Goal: Transaction & Acquisition: Purchase product/service

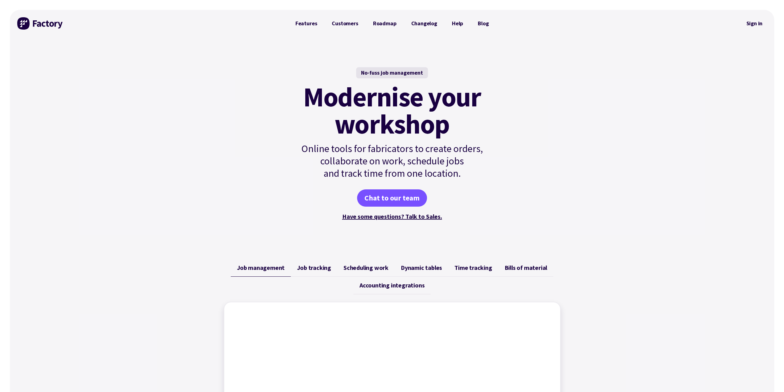
drag, startPoint x: 758, startPoint y: 23, endPoint x: 754, endPoint y: 31, distance: 9.4
click at [758, 23] on link "Sign in" at bounding box center [754, 23] width 25 height 14
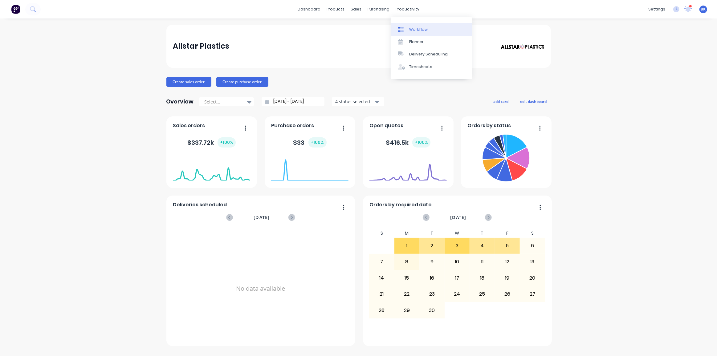
click at [413, 28] on div "Workflow" at bounding box center [418, 30] width 18 height 6
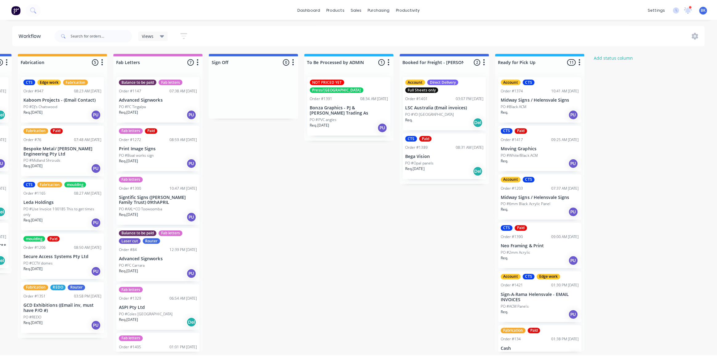
scroll to position [0, 649]
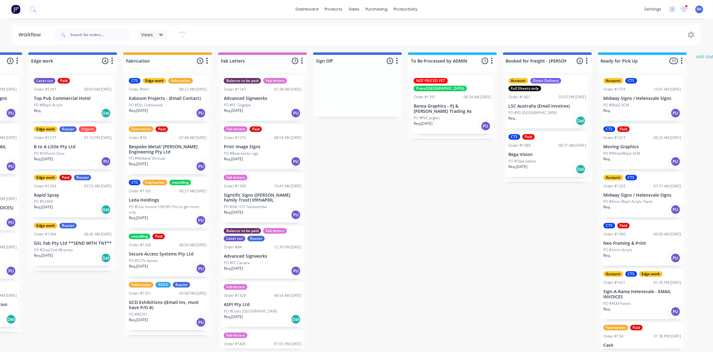
click at [257, 105] on div "PO #FC Tingalpa" at bounding box center [263, 105] width 78 height 6
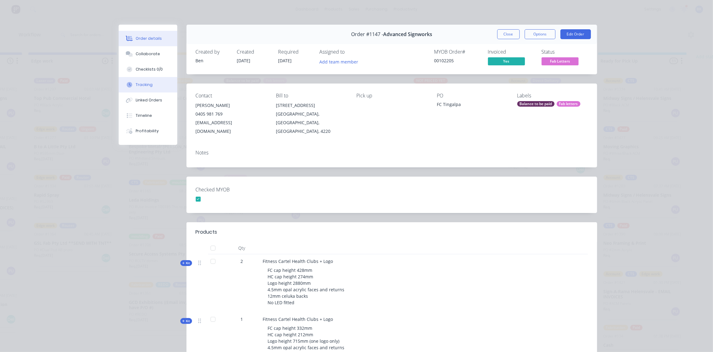
click at [148, 84] on div "Tracking" at bounding box center [144, 85] width 17 height 6
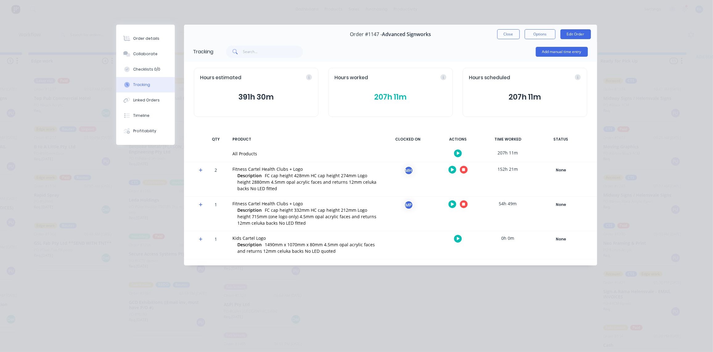
click at [403, 98] on button "207h 11m" at bounding box center [391, 97] width 112 height 12
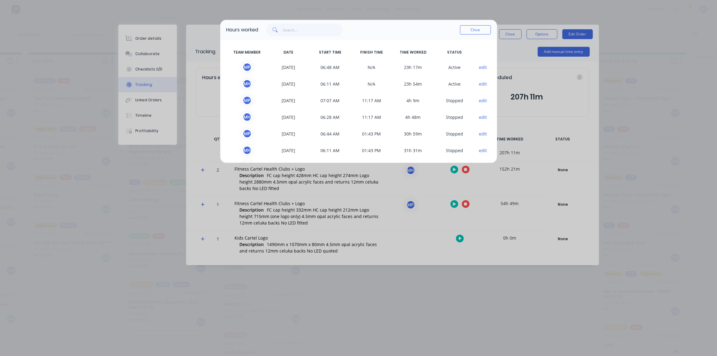
click at [479, 83] on button "edit" at bounding box center [483, 84] width 8 height 6
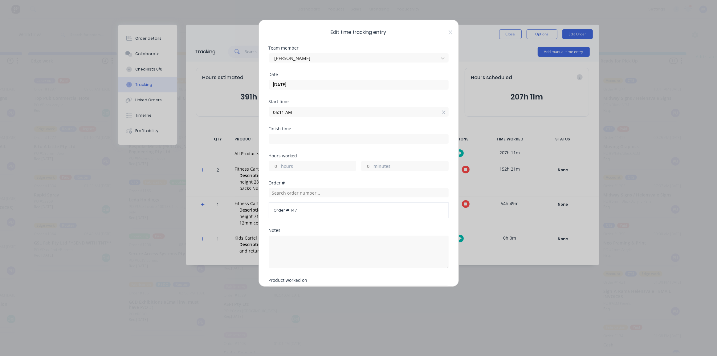
click at [295, 137] on input at bounding box center [358, 138] width 179 height 9
type input "06:06 AM"
type input "23"
type input "55"
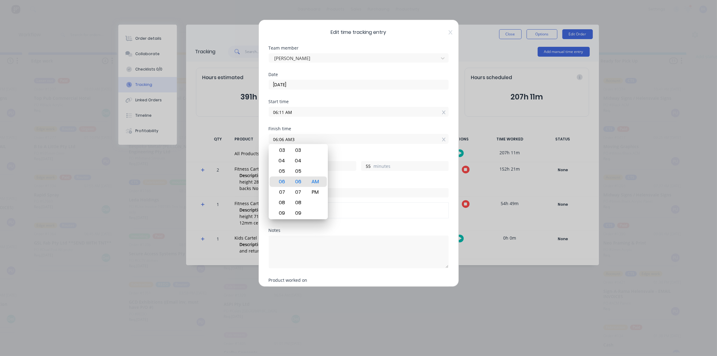
click at [281, 139] on input "06:06 AM3" at bounding box center [358, 138] width 179 height 9
drag, startPoint x: 298, startPoint y: 136, endPoint x: 267, endPoint y: 150, distance: 34.5
click at [253, 139] on div "Edit time tracking entry Team member Matt Harle Date 08/09/2025 Start time 06:1…" at bounding box center [358, 178] width 717 height 356
click at [305, 138] on input "06:06 AM3" at bounding box center [358, 138] width 179 height 9
click at [283, 150] on div "03" at bounding box center [281, 150] width 15 height 10
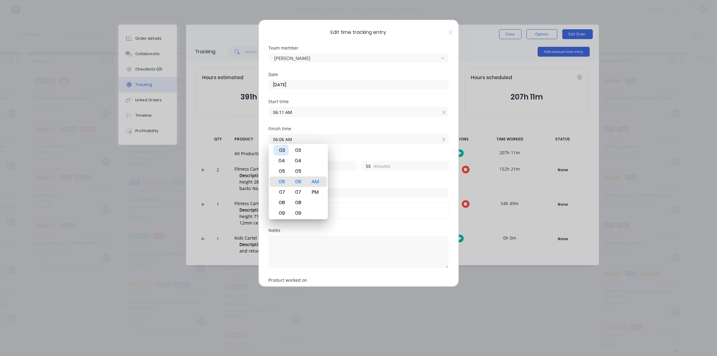
type input "03:06 AM"
type input "20"
type input "03:03 AM"
type input "52"
type input "03:02 AM"
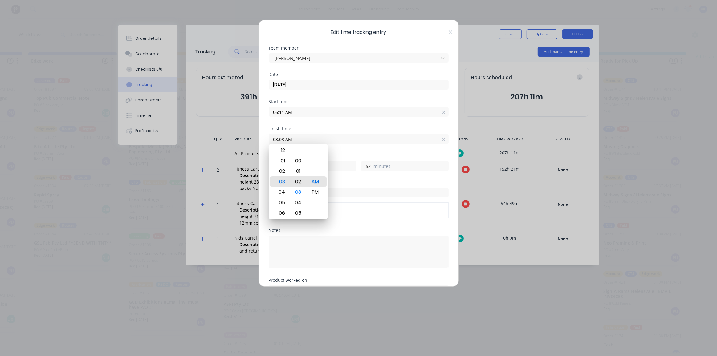
type input "51"
click at [301, 161] on div "00" at bounding box center [298, 161] width 15 height 10
type input "03:00 AM"
type input "49"
click at [318, 190] on div "PM" at bounding box center [315, 192] width 15 height 10
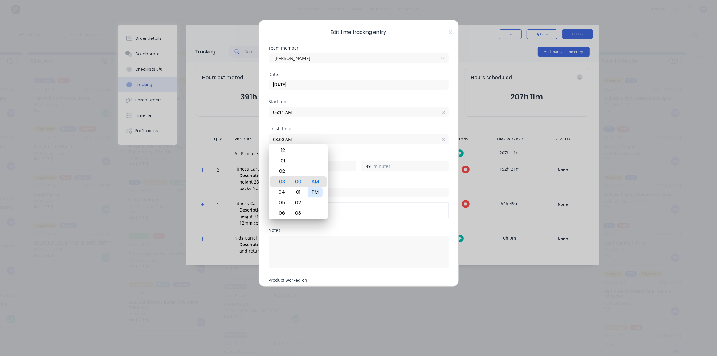
type input "03:00 PM"
type input "8"
click at [380, 230] on div "Notes" at bounding box center [359, 230] width 180 height 4
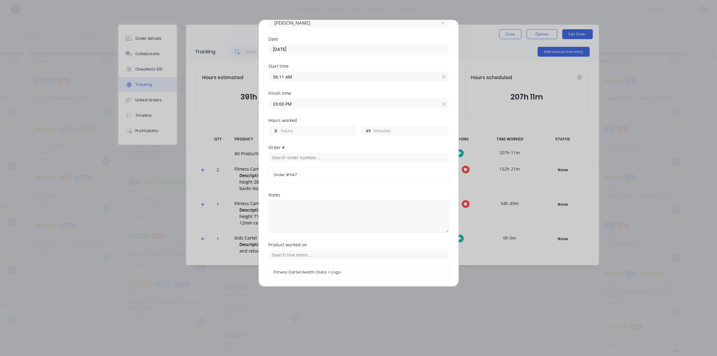
scroll to position [55, 0]
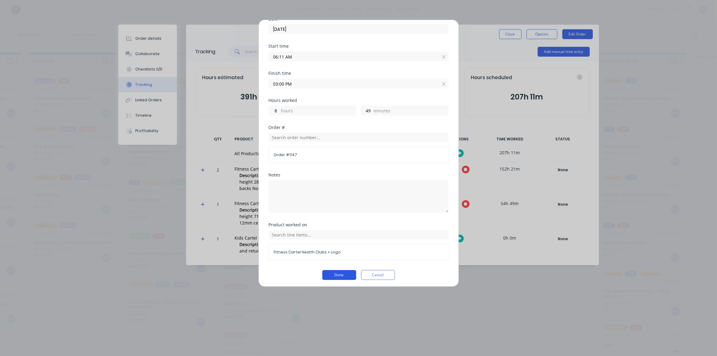
click at [344, 270] on button "Done" at bounding box center [339, 275] width 34 height 10
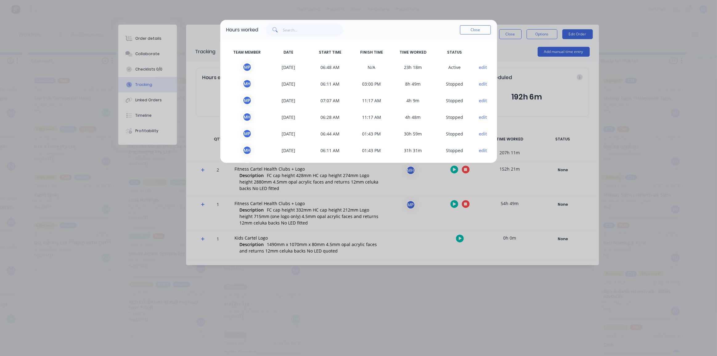
click at [479, 68] on button "edit" at bounding box center [483, 67] width 8 height 6
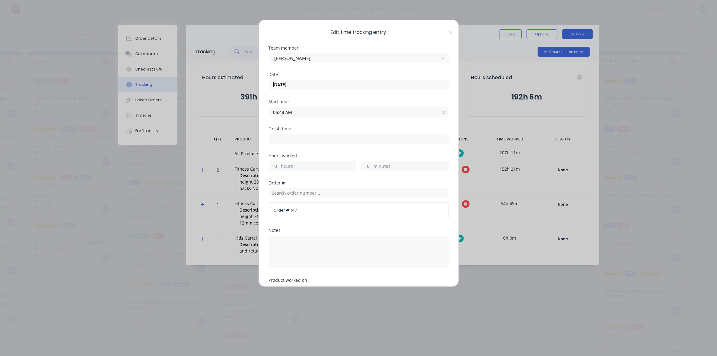
click at [283, 136] on input at bounding box center [358, 138] width 179 height 9
type input "06:06 AM"
type input "23"
type input "18"
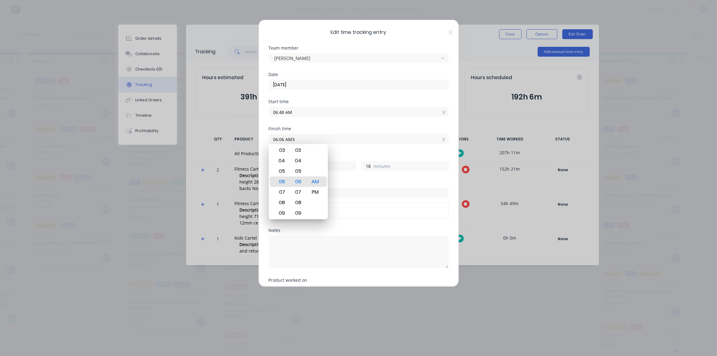
drag, startPoint x: 304, startPoint y: 139, endPoint x: 264, endPoint y: 141, distance: 39.8
click at [264, 141] on div "Edit time tracking entry Team member Michael Peni Date 08/09/2025 Start time 06…" at bounding box center [359, 153] width 200 height 267
click at [301, 138] on input "06:06 AM3" at bounding box center [358, 138] width 179 height 9
click at [277, 151] on div "03" at bounding box center [281, 150] width 15 height 10
type input "03:06 AM"
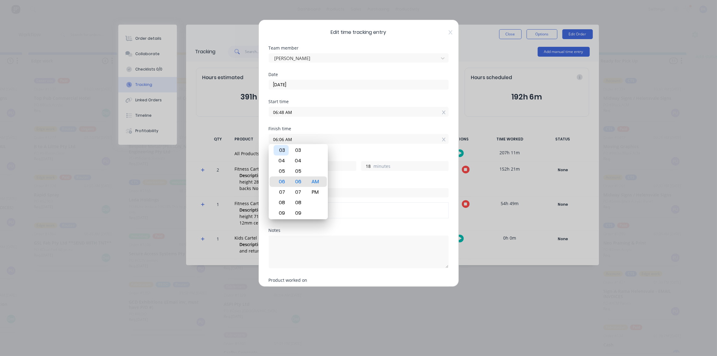
type input "20"
type input "03:04 AM"
type input "16"
type input "03:03 AM"
type input "15"
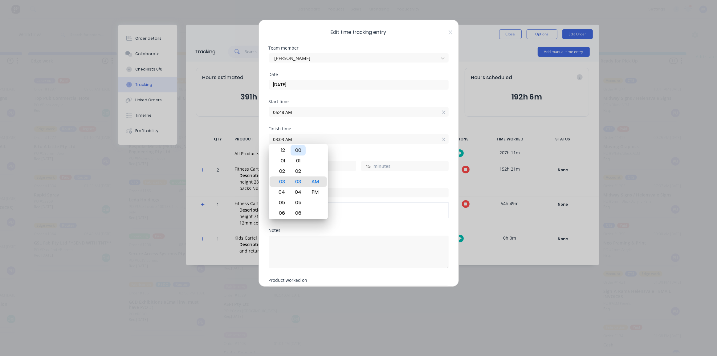
click at [303, 150] on div "00" at bounding box center [298, 150] width 15 height 10
type input "03:00 AM"
type input "12"
click at [342, 195] on input "text" at bounding box center [359, 192] width 180 height 9
click at [314, 190] on div "PM" at bounding box center [315, 192] width 15 height 10
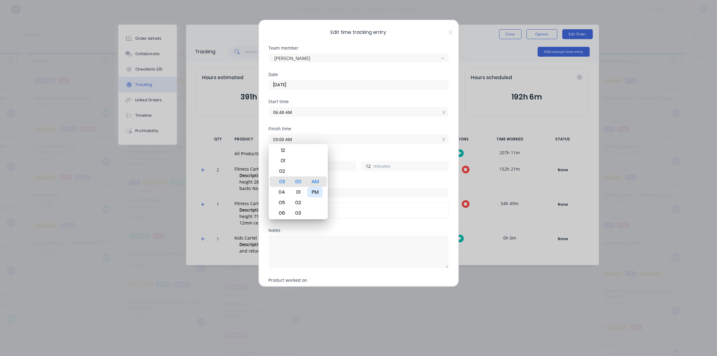
type input "03:00 PM"
type input "8"
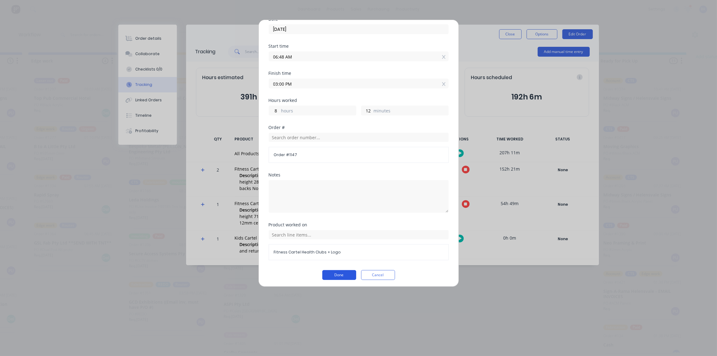
click at [340, 271] on button "Done" at bounding box center [339, 275] width 34 height 10
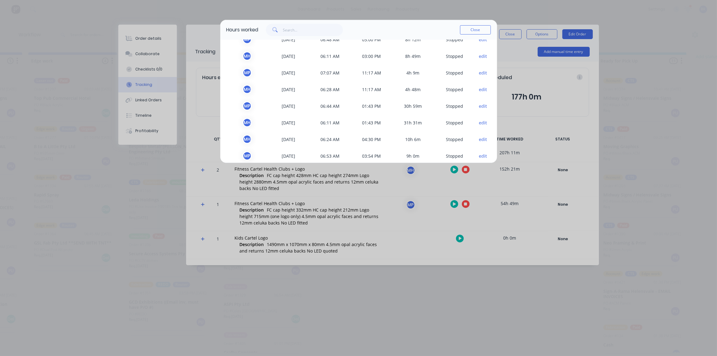
scroll to position [56, 0]
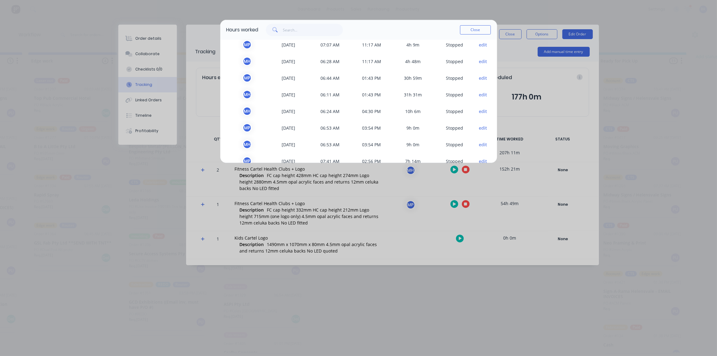
click at [480, 77] on button "edit" at bounding box center [483, 78] width 8 height 6
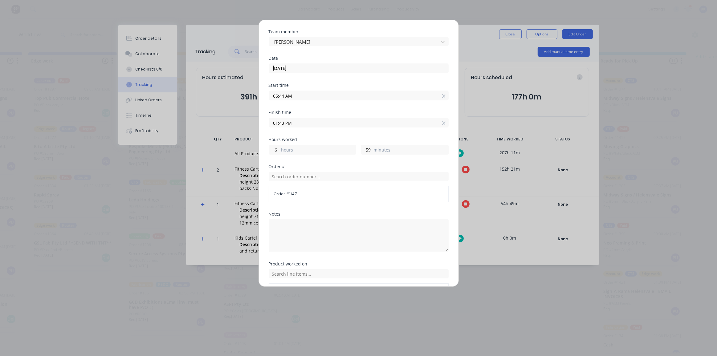
scroll to position [0, 0]
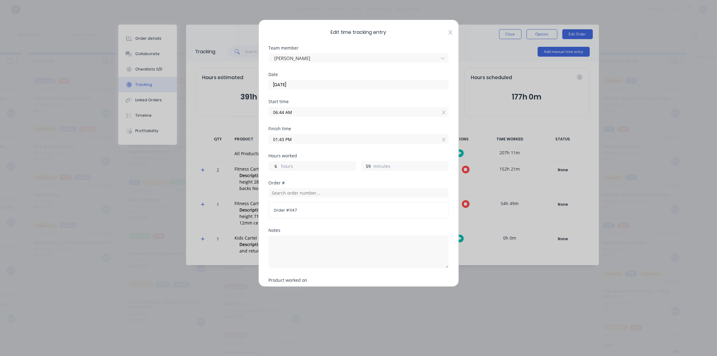
click at [448, 31] on icon at bounding box center [450, 32] width 4 height 4
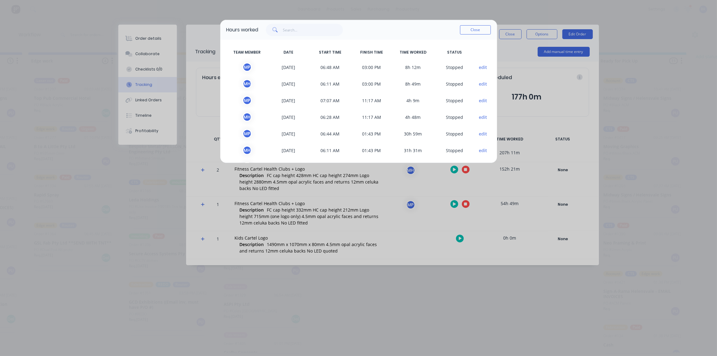
click at [479, 134] on button "edit" at bounding box center [483, 134] width 8 height 6
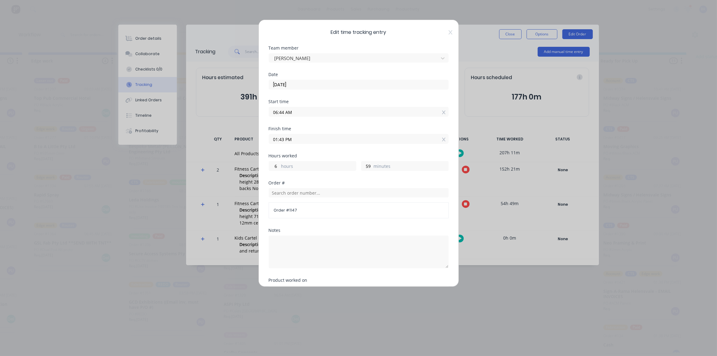
drag, startPoint x: 301, startPoint y: 139, endPoint x: 280, endPoint y: 139, distance: 21.0
click at [280, 139] on input "01:43 PM" at bounding box center [358, 138] width 179 height 9
click at [308, 138] on input "01:43 PM" at bounding box center [358, 138] width 179 height 9
click at [310, 138] on input "01:43 PM" at bounding box center [358, 138] width 179 height 9
click at [412, 90] on div "Date 04/09/2025" at bounding box center [359, 85] width 180 height 27
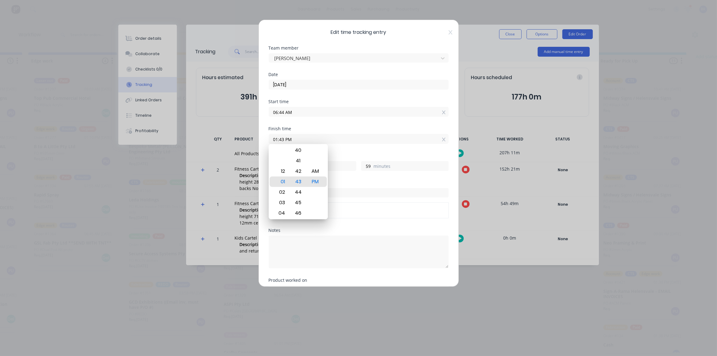
click at [443, 33] on span "Edit time tracking entry" at bounding box center [359, 32] width 180 height 7
click at [449, 31] on icon at bounding box center [451, 32] width 4 height 5
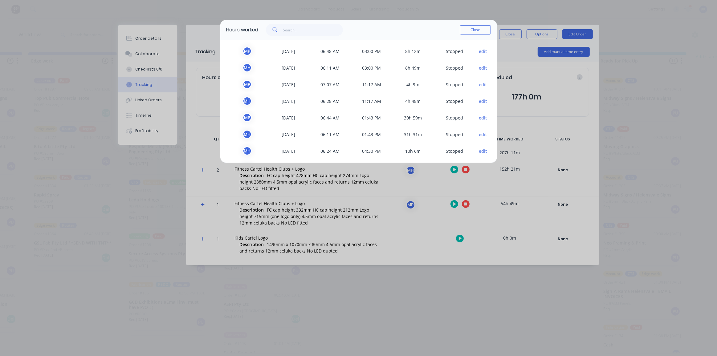
scroll to position [28, 0]
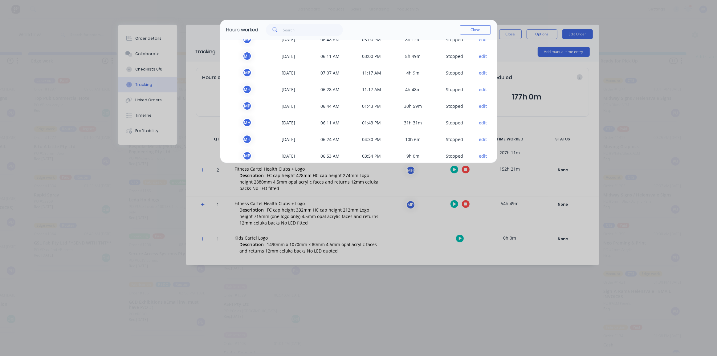
click at [479, 123] on button "edit" at bounding box center [483, 123] width 8 height 6
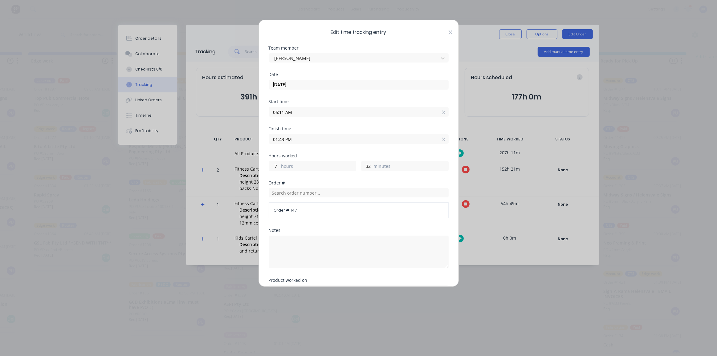
click at [448, 32] on icon at bounding box center [450, 32] width 4 height 4
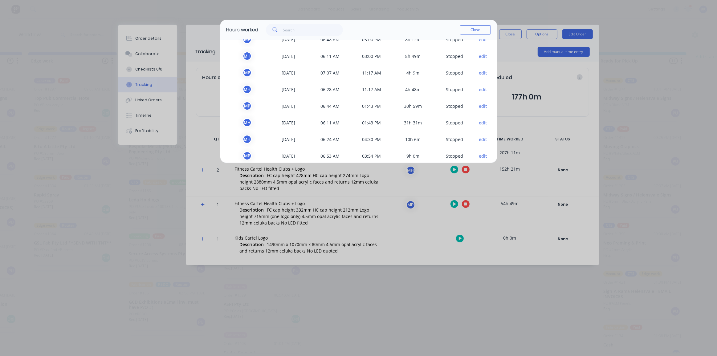
click at [318, 104] on span "06:44 AM" at bounding box center [330, 105] width 42 height 9
click at [246, 104] on div "M P" at bounding box center [247, 105] width 9 height 9
click at [240, 106] on span "M P" at bounding box center [248, 105] width 42 height 9
click at [245, 106] on div "M P" at bounding box center [247, 105] width 9 height 9
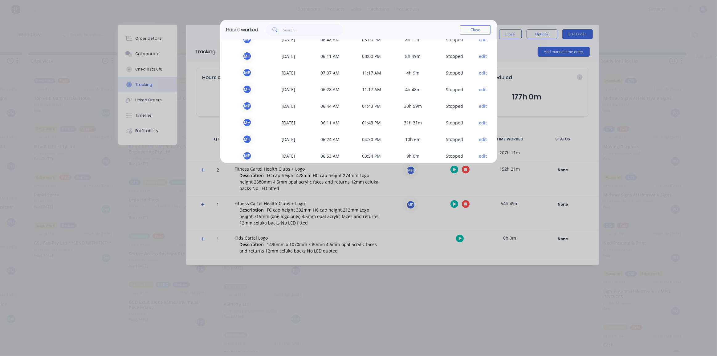
click at [481, 106] on button "edit" at bounding box center [483, 106] width 8 height 6
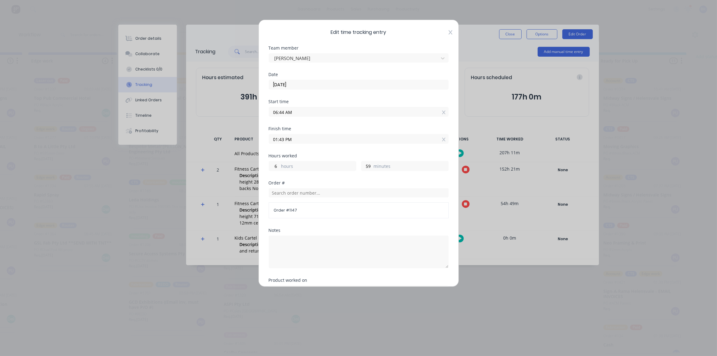
click at [448, 33] on icon at bounding box center [450, 32] width 4 height 4
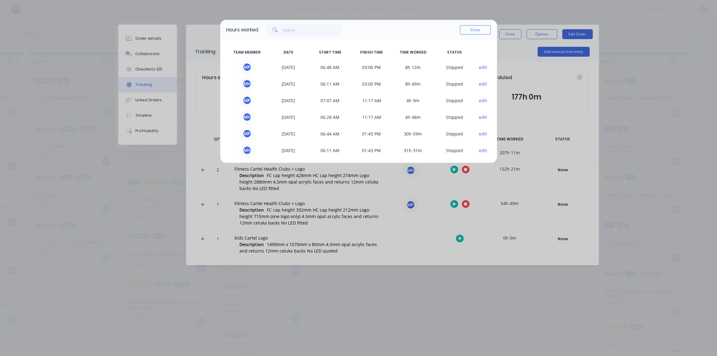
click at [514, 34] on div "Hours worked Close TEAM MEMBER DATE START TIME FINISH TIME TIME WORKED STATUS M…" at bounding box center [358, 178] width 717 height 356
click at [483, 32] on button "Close" at bounding box center [475, 29] width 31 height 9
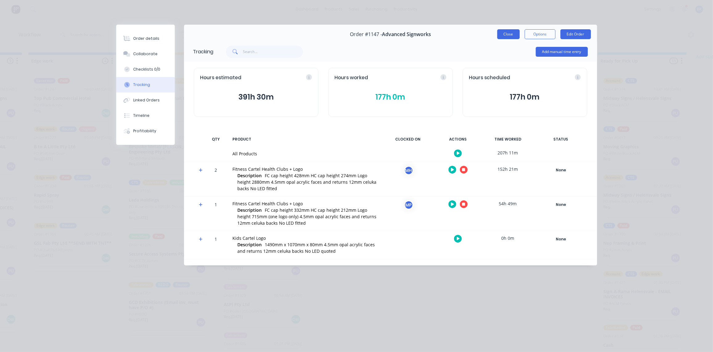
click at [514, 33] on button "Close" at bounding box center [508, 34] width 23 height 10
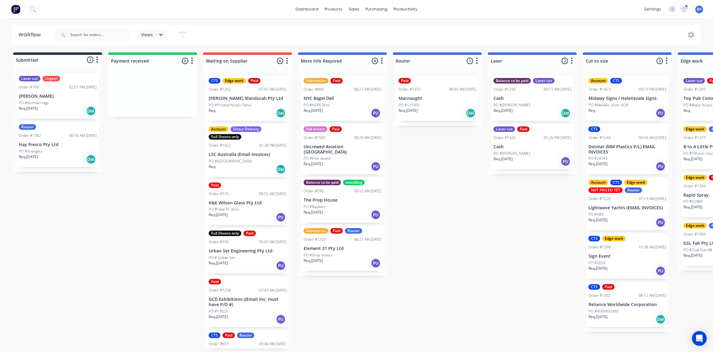
click at [434, 104] on div "PO #121005" at bounding box center [438, 105] width 78 height 6
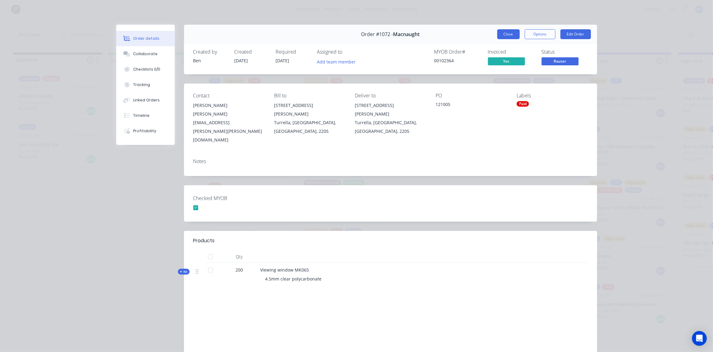
click at [508, 34] on button "Close" at bounding box center [508, 34] width 23 height 10
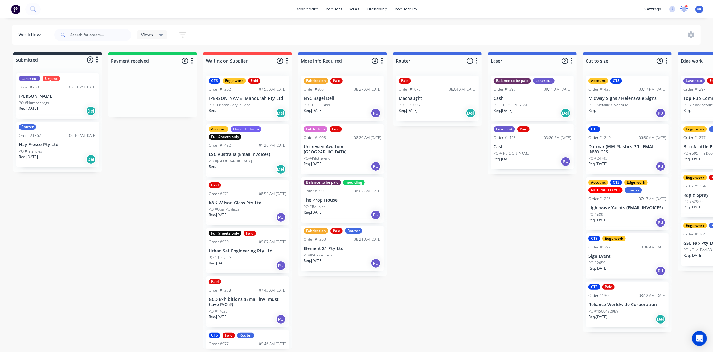
click at [686, 8] on icon at bounding box center [684, 9] width 8 height 7
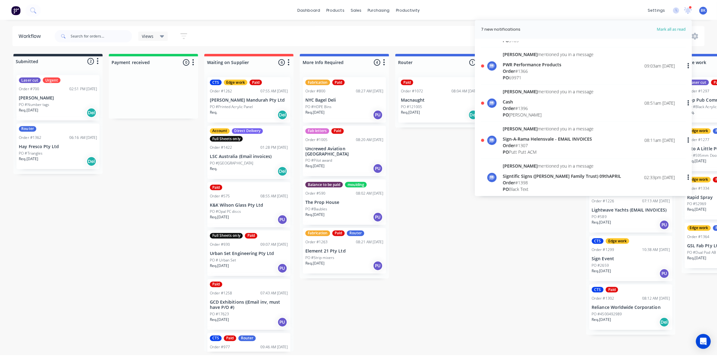
scroll to position [140, 0]
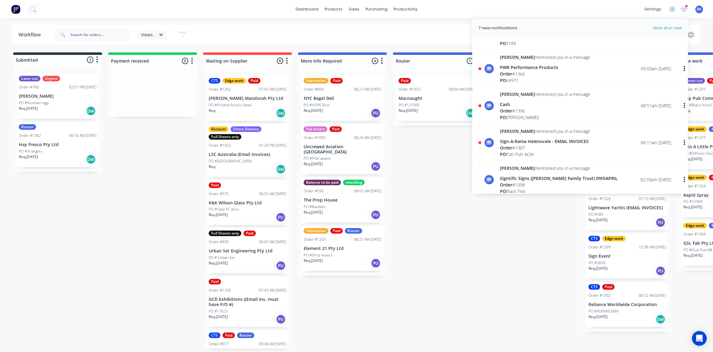
click at [517, 145] on div "Order # 1307" at bounding box center [545, 148] width 90 height 6
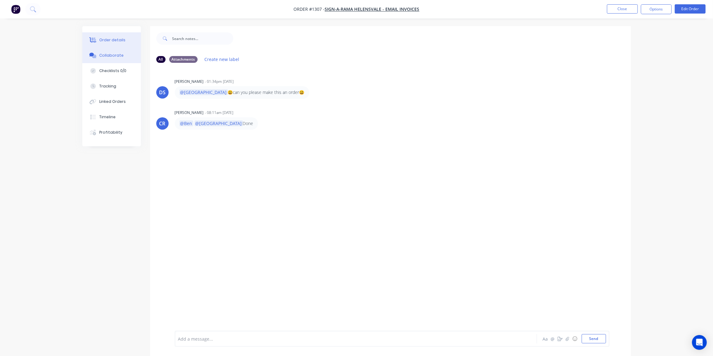
click at [114, 39] on div "Order details" at bounding box center [112, 40] width 26 height 6
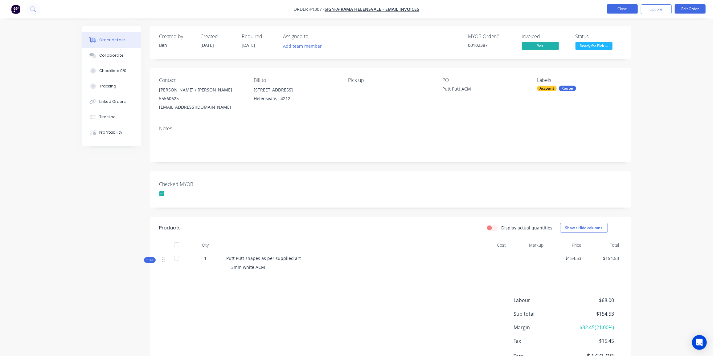
click at [625, 9] on button "Close" at bounding box center [622, 8] width 31 height 9
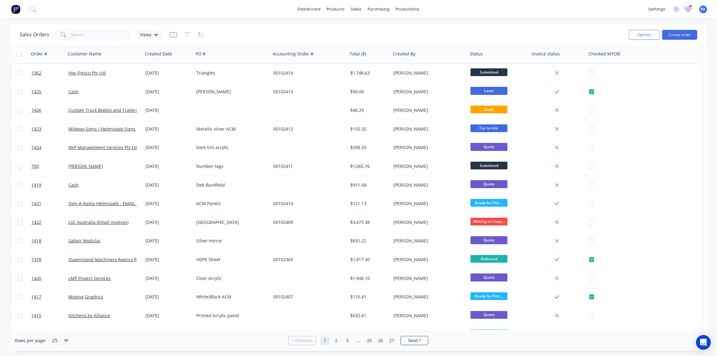
click at [690, 9] on icon at bounding box center [689, 9] width 8 height 6
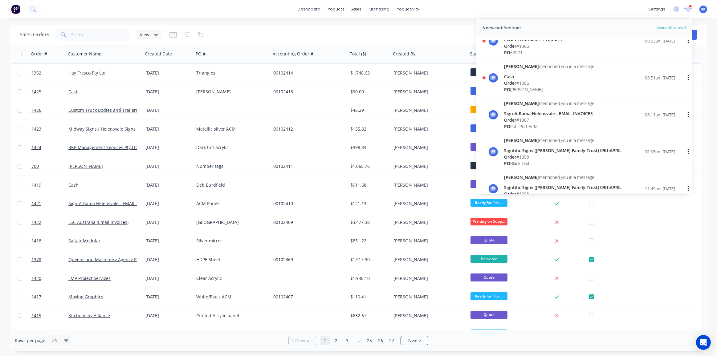
scroll to position [168, 0]
click at [521, 80] on div "Order # 1396" at bounding box center [549, 83] width 90 height 6
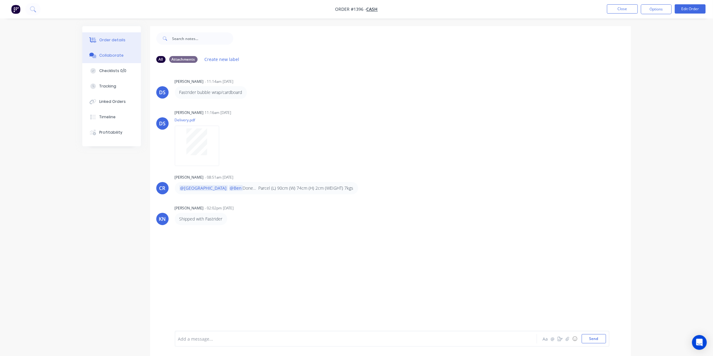
click at [112, 36] on button "Order details" at bounding box center [111, 39] width 59 height 15
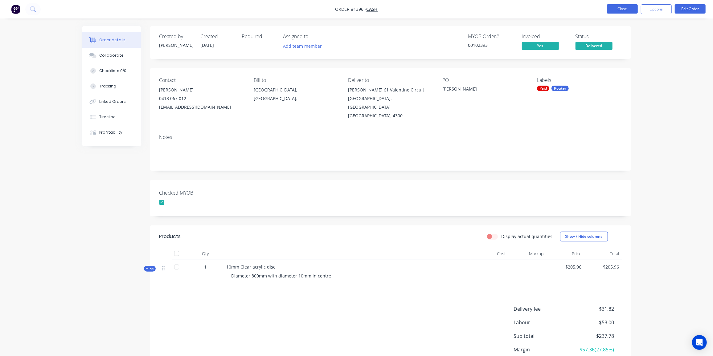
click at [629, 9] on button "Close" at bounding box center [622, 8] width 31 height 9
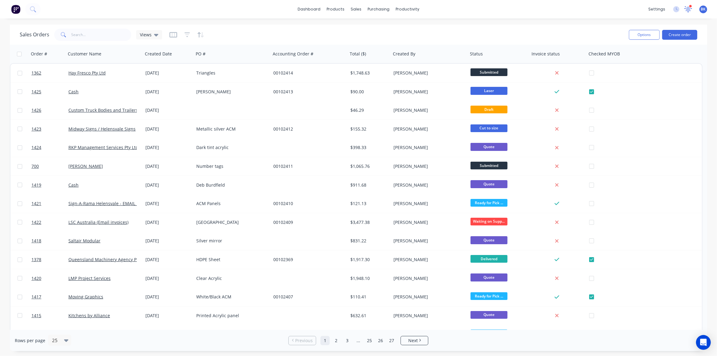
click at [686, 8] on icon at bounding box center [689, 8] width 6 height 5
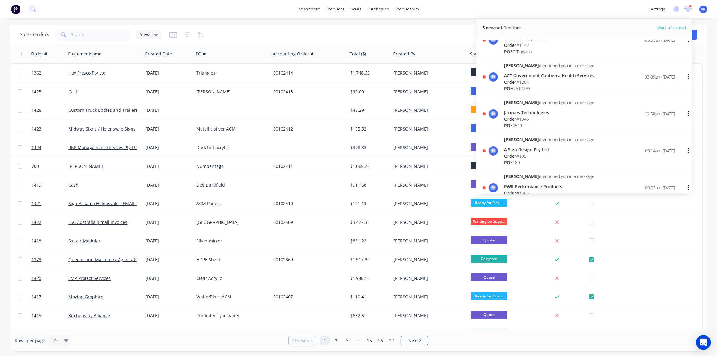
scroll to position [56, 0]
click at [520, 155] on div "Order # 1366" at bounding box center [549, 158] width 90 height 6
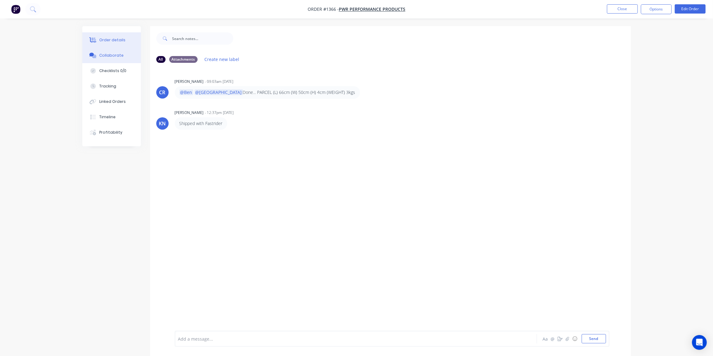
click at [119, 39] on div "Order details" at bounding box center [112, 40] width 26 height 6
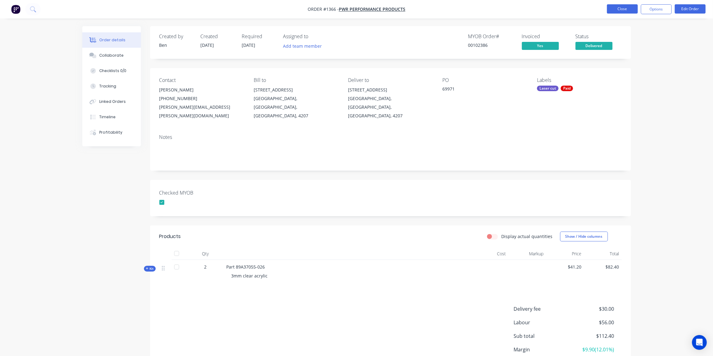
click at [626, 8] on button "Close" at bounding box center [622, 8] width 31 height 9
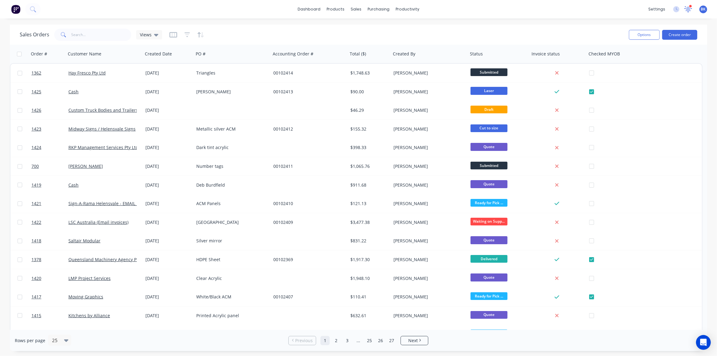
click at [689, 8] on icon at bounding box center [689, 8] width 6 height 5
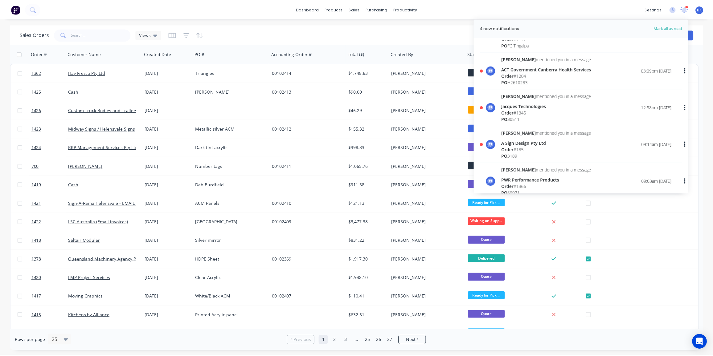
scroll to position [84, 0]
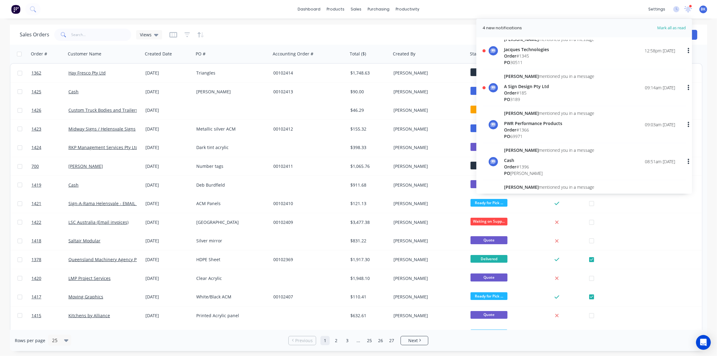
click at [526, 88] on div "A Sign Design Pty Ltd" at bounding box center [549, 86] width 90 height 6
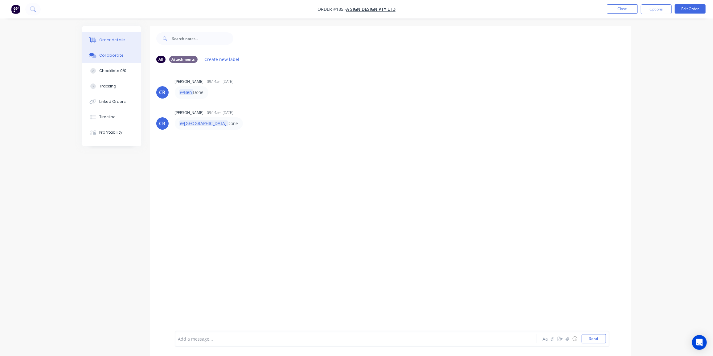
click at [98, 40] on button "Order details" at bounding box center [111, 39] width 59 height 15
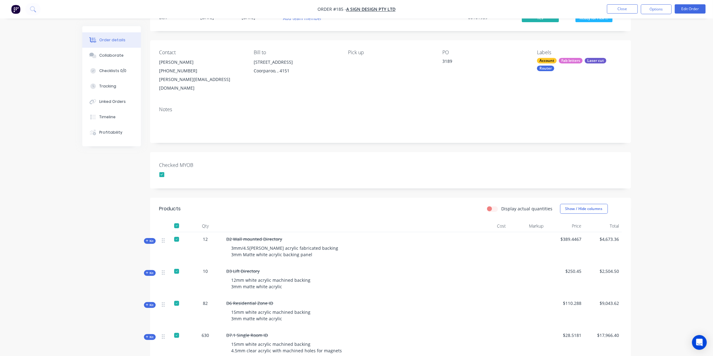
scroll to position [24, 0]
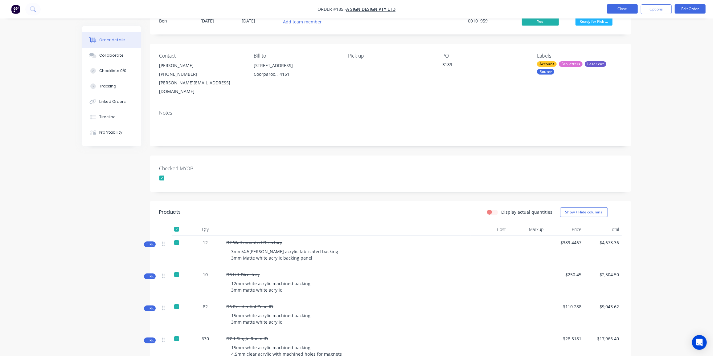
click at [610, 9] on button "Close" at bounding box center [622, 8] width 31 height 9
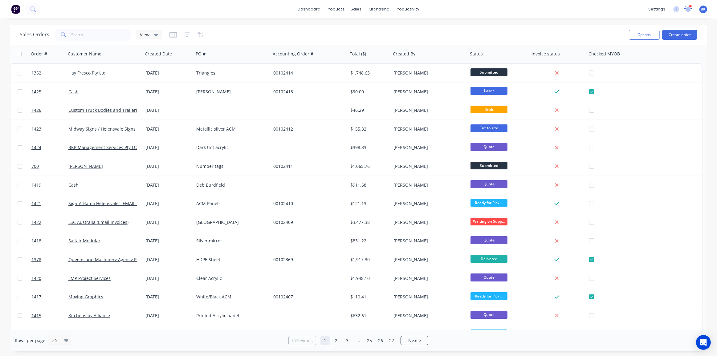
click at [689, 8] on icon at bounding box center [689, 8] width 6 height 5
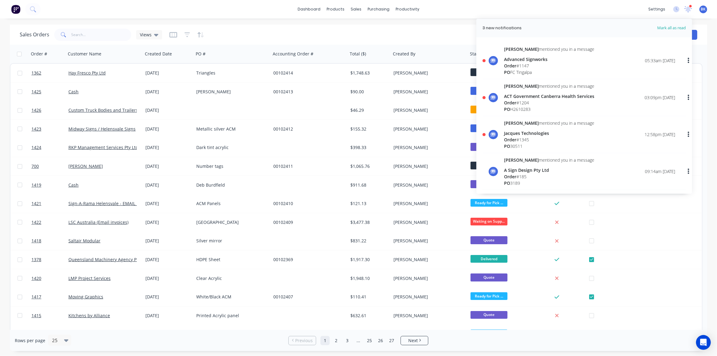
click at [535, 133] on div "Jacques Technologies" at bounding box center [549, 133] width 90 height 6
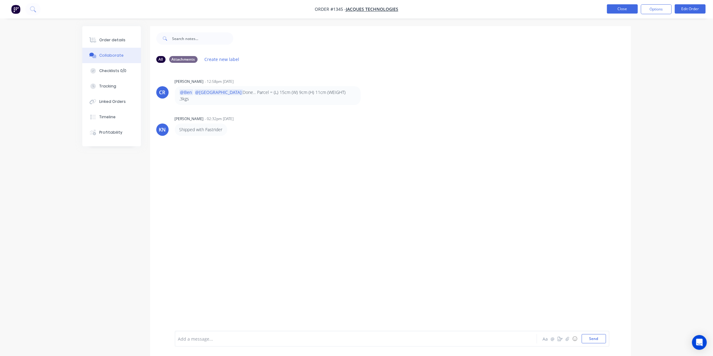
click at [620, 9] on button "Close" at bounding box center [622, 8] width 31 height 9
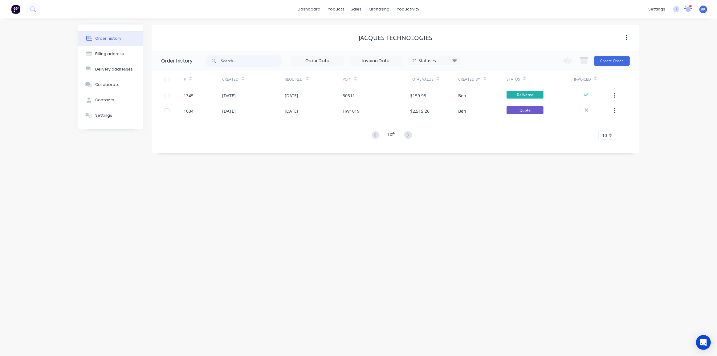
click at [686, 7] on icon at bounding box center [688, 9] width 8 height 7
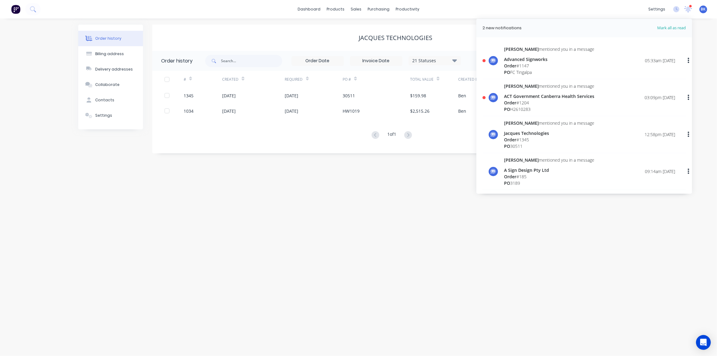
click at [522, 100] on div "Order # 1204" at bounding box center [549, 103] width 90 height 6
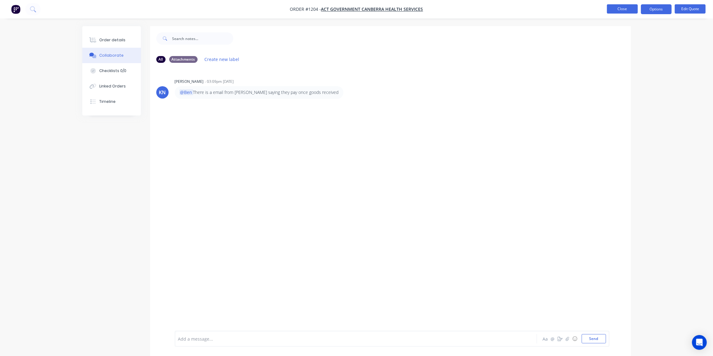
click at [622, 6] on button "Close" at bounding box center [622, 8] width 31 height 9
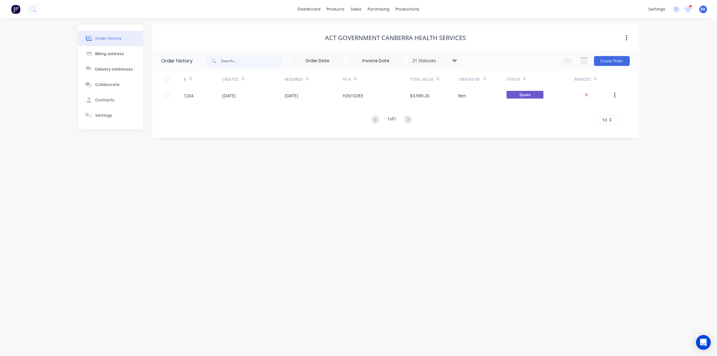
drag, startPoint x: 687, startPoint y: 10, endPoint x: 686, endPoint y: 17, distance: 7.8
click at [687, 10] on icon at bounding box center [689, 9] width 6 height 6
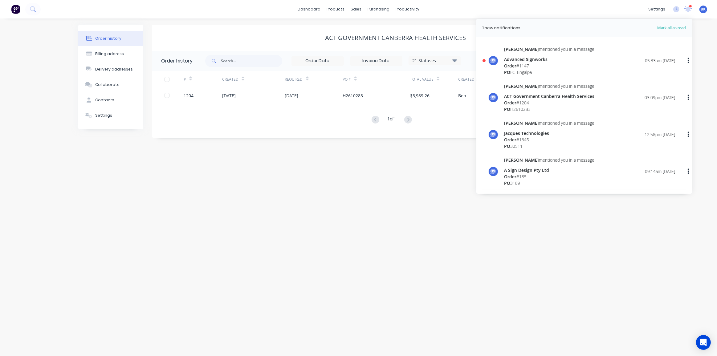
click at [536, 59] on div "Advanced Signworks" at bounding box center [549, 59] width 90 height 6
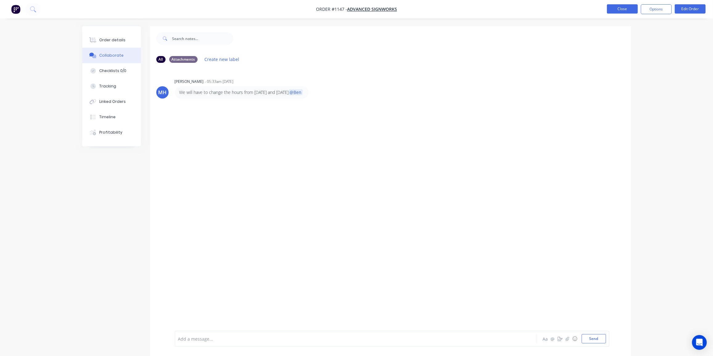
click at [624, 10] on button "Close" at bounding box center [622, 8] width 31 height 9
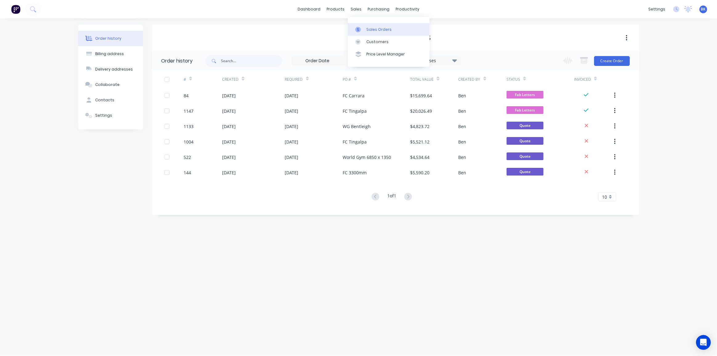
click at [364, 25] on link "Sales Orders" at bounding box center [389, 29] width 82 height 12
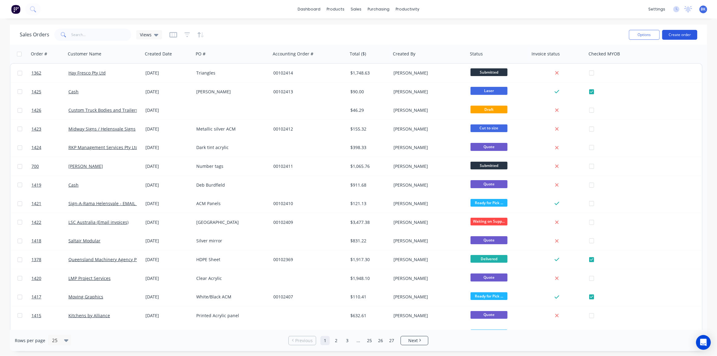
click at [682, 35] on button "Create order" at bounding box center [679, 35] width 35 height 10
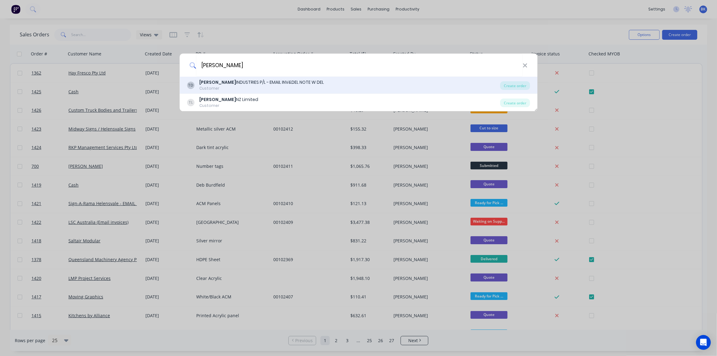
type input "tyree"
click at [281, 86] on div "Customer" at bounding box center [261, 89] width 125 height 6
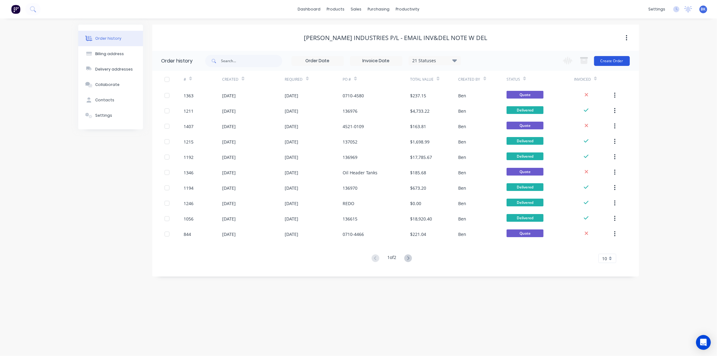
click at [616, 62] on button "Create Order" at bounding box center [612, 61] width 36 height 10
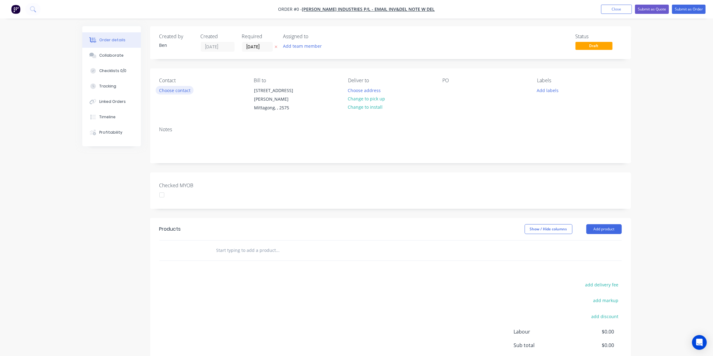
click at [182, 91] on button "Choose contact" at bounding box center [175, 90] width 38 height 8
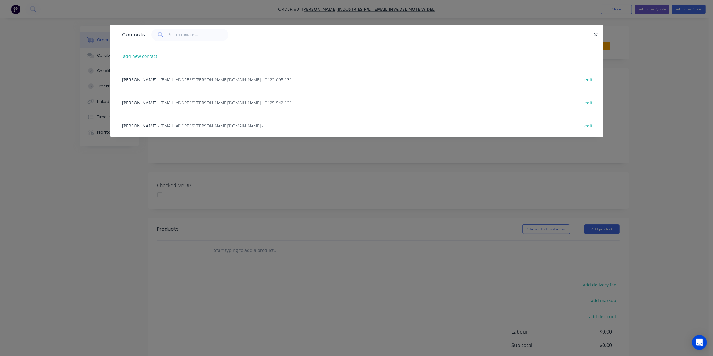
click at [145, 74] on div "Jamie Brittle - jbrittle@tyree.com.au - 0422 095 131 edit" at bounding box center [356, 79] width 475 height 23
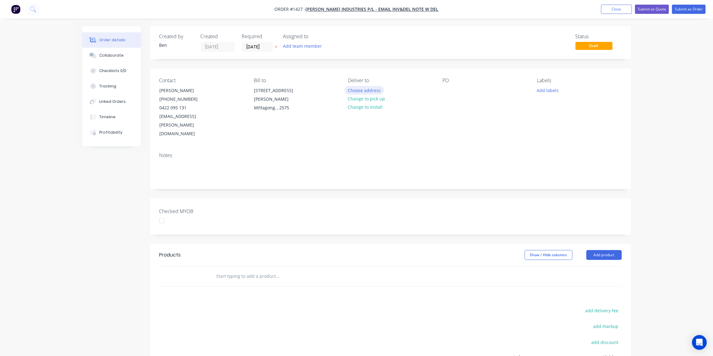
click at [373, 91] on button "Choose address" at bounding box center [364, 90] width 39 height 8
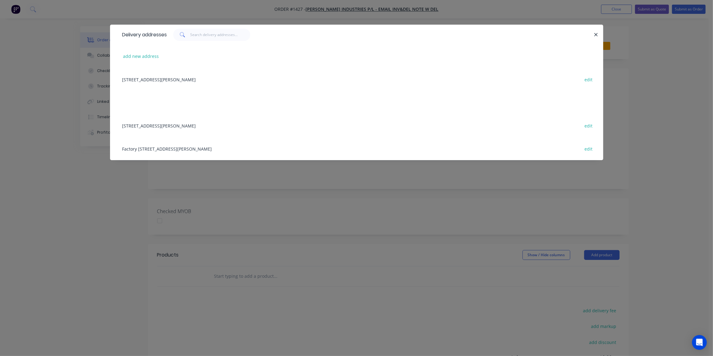
drag, startPoint x: 182, startPoint y: 147, endPoint x: 394, endPoint y: 129, distance: 212.8
click at [183, 147] on div "Factory 1, Door 4 Tyree Place , Braemar, undefined, 2575 edit" at bounding box center [356, 148] width 475 height 23
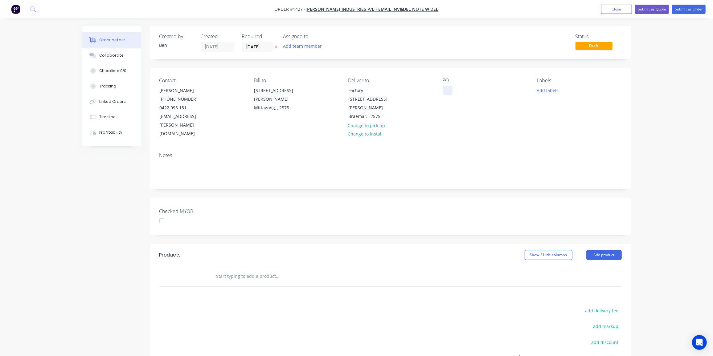
click at [450, 88] on div at bounding box center [448, 90] width 10 height 9
click at [549, 91] on button "Add labels" at bounding box center [548, 90] width 28 height 8
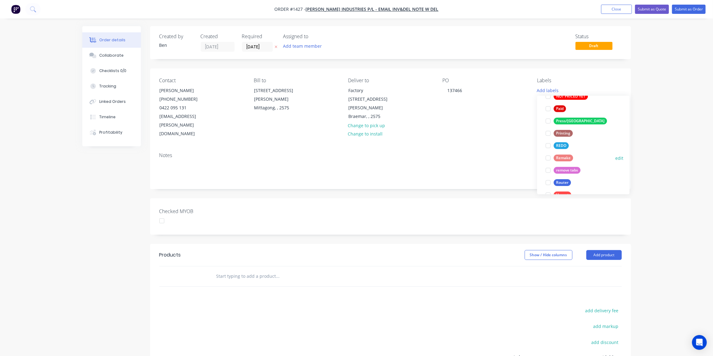
scroll to position [259, 0]
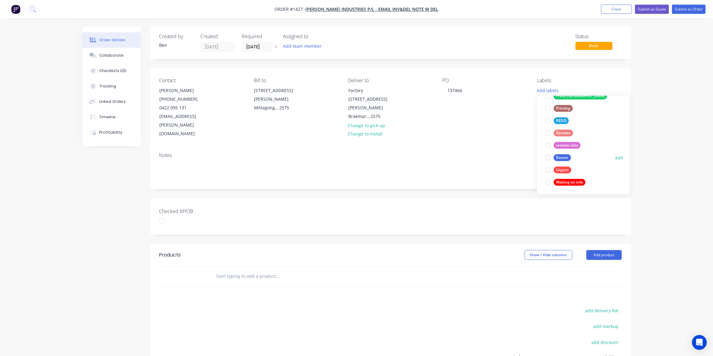
click at [568, 154] on button "Router" at bounding box center [558, 158] width 30 height 9
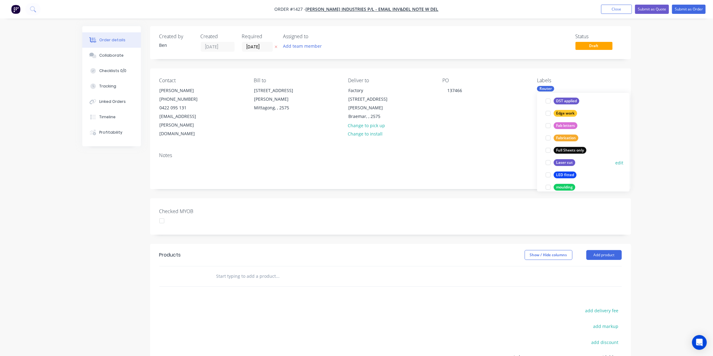
scroll to position [196, 0]
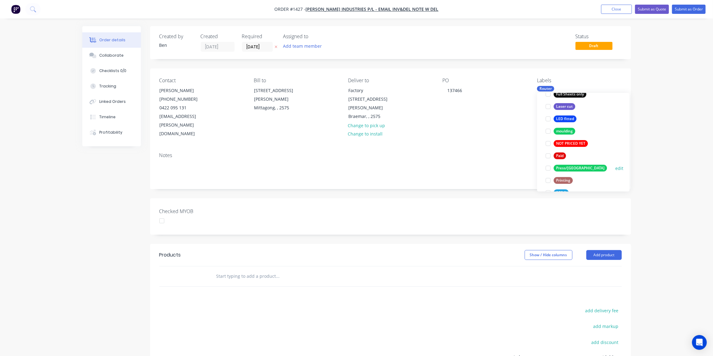
click at [566, 169] on div "Press/[GEOGRAPHIC_DATA]" at bounding box center [580, 168] width 53 height 7
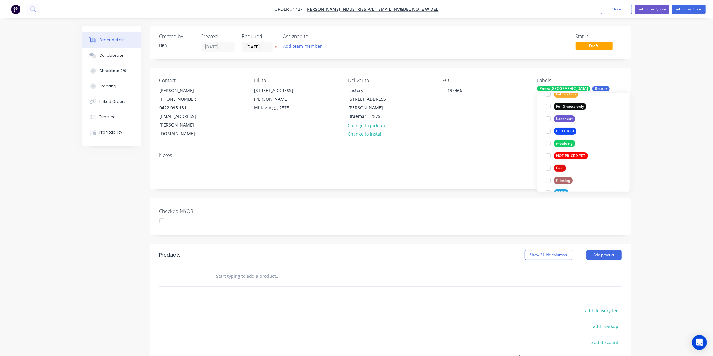
scroll to position [0, 0]
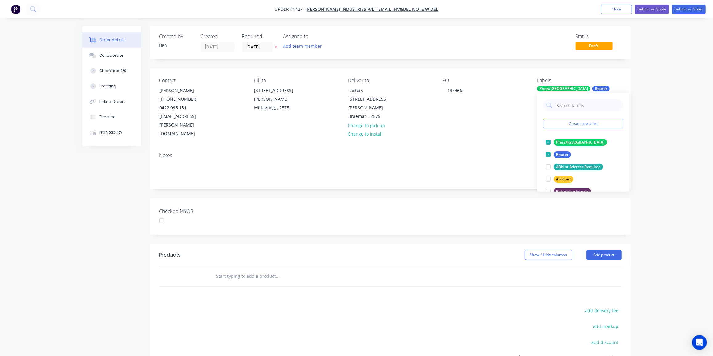
click at [309, 283] on div "Products Show / Hide columns Add product add delivery fee add markup add discou…" at bounding box center [390, 339] width 481 height 191
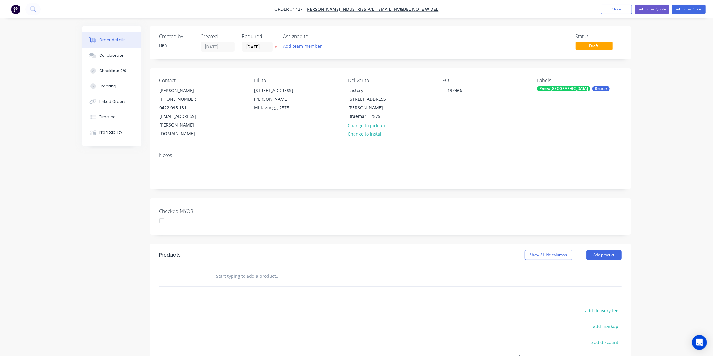
click at [326, 270] on input "text" at bounding box center [277, 276] width 123 height 12
drag, startPoint x: 222, startPoint y: 258, endPoint x: 213, endPoint y: 260, distance: 8.5
click at [213, 270] on div "1710-2984 Add 1710-2984 to order No results found" at bounding box center [303, 276] width 185 height 12
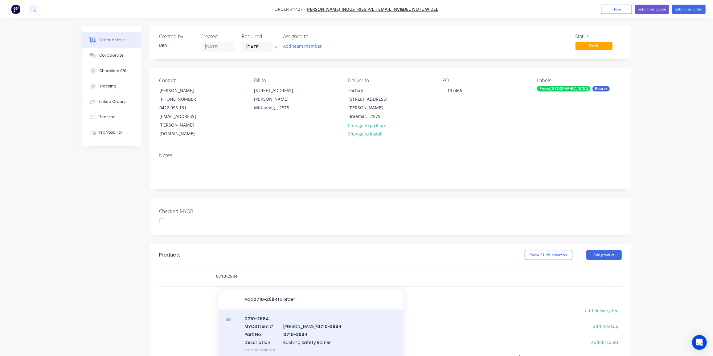
type input "0710-2984"
click at [289, 310] on div "0710-2984 MYOB Item # TYREE/ 0710-2984 Part No 0710-2984 Description Bushing Sa…" at bounding box center [311, 335] width 185 height 50
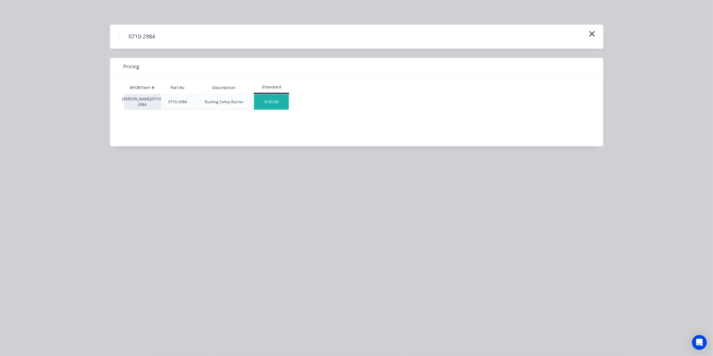
click at [276, 101] on div "$100.48" at bounding box center [271, 101] width 35 height 15
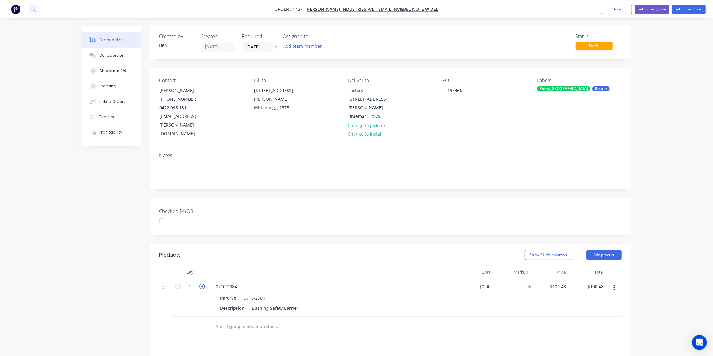
click at [202, 284] on icon "button" at bounding box center [202, 287] width 6 height 6
type input "2"
type input "$200.96"
click at [202, 284] on icon "button" at bounding box center [202, 287] width 6 height 6
type input "3"
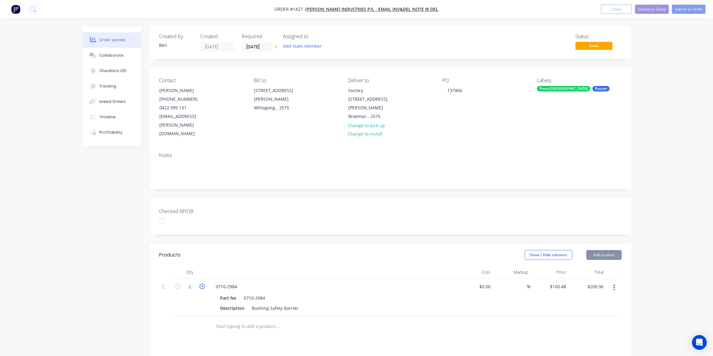
type input "$301.44"
click at [202, 284] on icon "button" at bounding box center [202, 287] width 6 height 6
type input "4"
type input "$401.92"
click at [181, 284] on icon "button" at bounding box center [178, 287] width 6 height 6
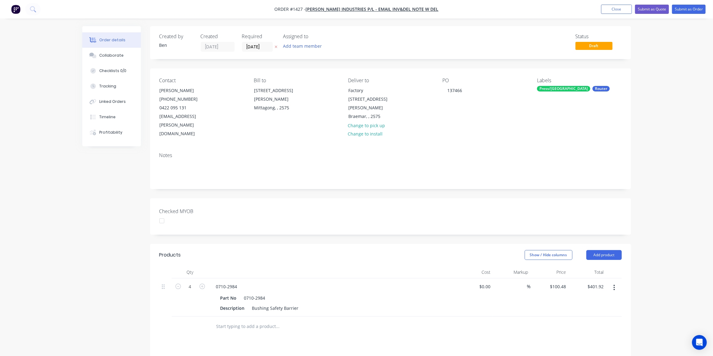
type input "3"
type input "$301.44"
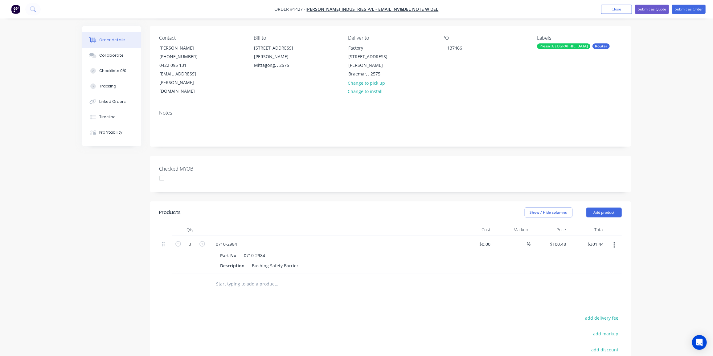
scroll to position [84, 0]
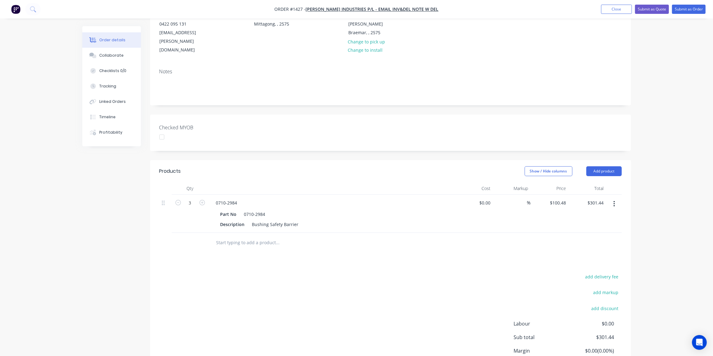
click at [261, 237] on input "text" at bounding box center [277, 243] width 123 height 12
drag, startPoint x: 245, startPoint y: 223, endPoint x: 207, endPoint y: 225, distance: 38.6
click at [207, 233] on div "0710-4580 Add 0710-4580 to order No results found" at bounding box center [390, 243] width 462 height 20
type input "misc"
drag, startPoint x: 232, startPoint y: 223, endPoint x: 200, endPoint y: 229, distance: 32.8
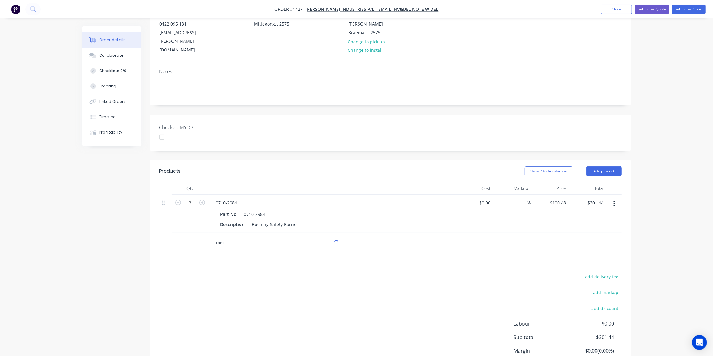
click at [200, 233] on div "misc" at bounding box center [390, 243] width 462 height 20
click at [603, 166] on button "Add product" at bounding box center [603, 171] width 35 height 10
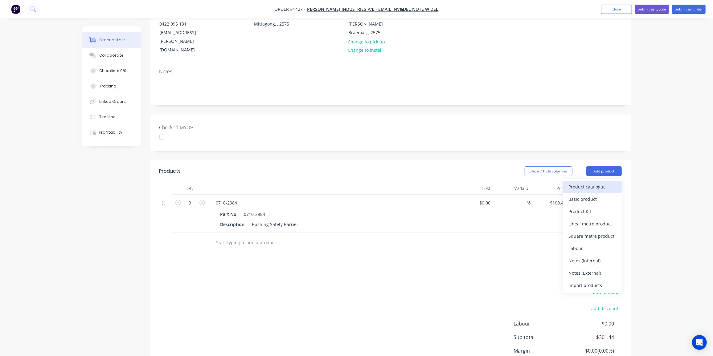
click at [577, 182] on div "Product catalogue" at bounding box center [592, 186] width 47 height 9
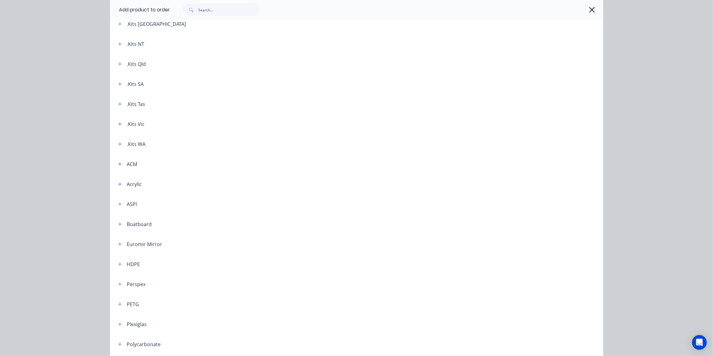
scroll to position [219, 0]
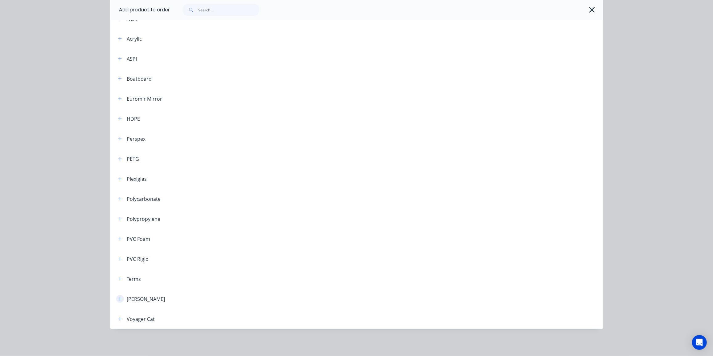
click at [118, 301] on button "button" at bounding box center [120, 299] width 8 height 8
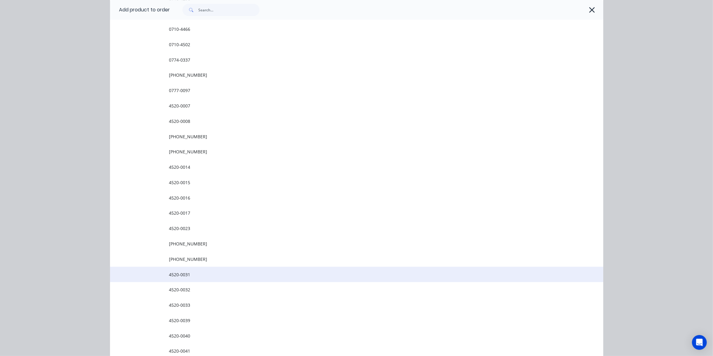
scroll to position [1876, 0]
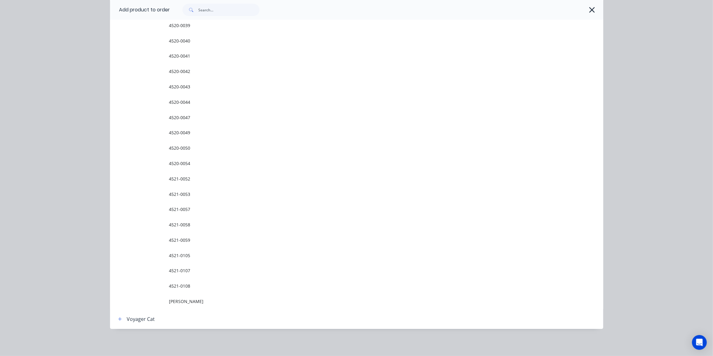
click at [180, 300] on span "Tyree Misc" at bounding box center [342, 301] width 347 height 6
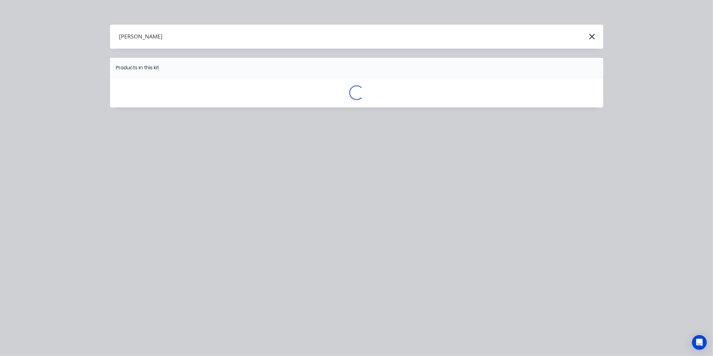
scroll to position [0, 0]
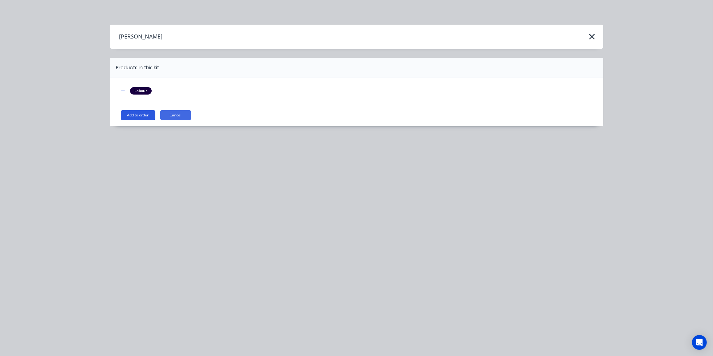
click at [137, 116] on button "Add to order" at bounding box center [138, 115] width 35 height 10
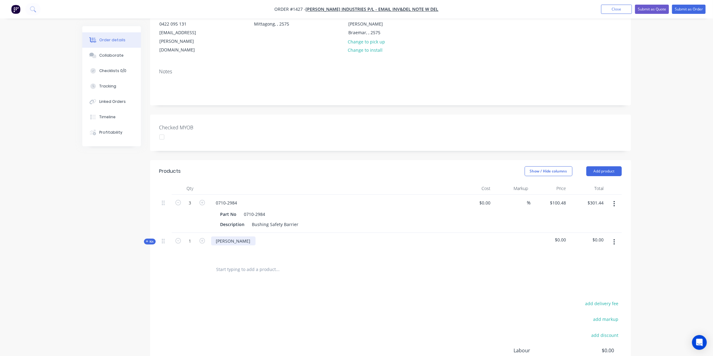
drag, startPoint x: 231, startPoint y: 223, endPoint x: 260, endPoint y: 231, distance: 30.2
click at [231, 237] on div "Tyree Misc" at bounding box center [233, 241] width 44 height 9
click at [243, 233] on div "Tyree Misc" at bounding box center [332, 246] width 247 height 27
drag, startPoint x: 240, startPoint y: 222, endPoint x: 215, endPoint y: 226, distance: 24.7
click at [215, 237] on div "Tyree Misc" at bounding box center [233, 241] width 44 height 9
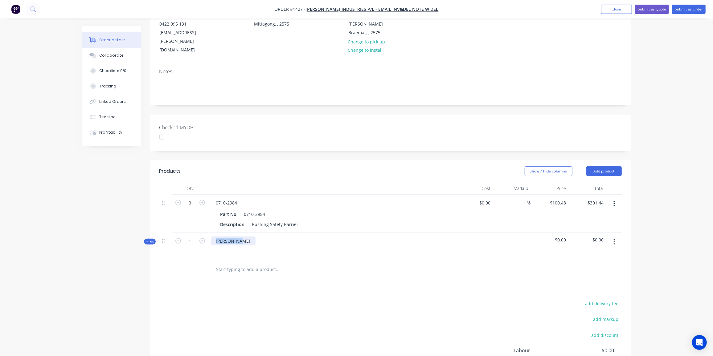
paste div
click at [240, 237] on div "0710-4580" at bounding box center [226, 241] width 31 height 9
drag, startPoint x: 238, startPoint y: 231, endPoint x: 195, endPoint y: 233, distance: 43.8
click at [195, 233] on div "Kit 1 0710-4580 0710-4580 $0.00 $0.00" at bounding box center [390, 249] width 462 height 33
click at [219, 237] on div "0710-4580" at bounding box center [226, 244] width 31 height 15
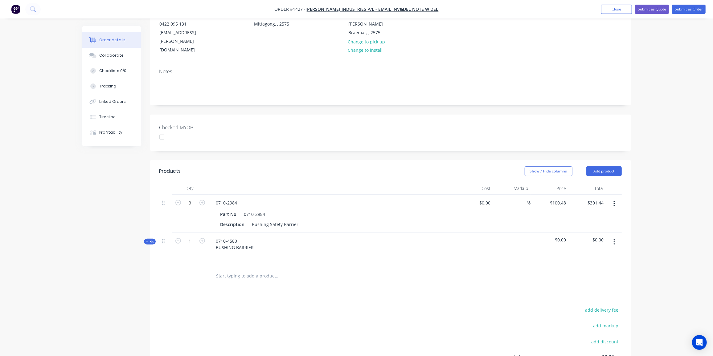
click at [559, 237] on span "$0.00" at bounding box center [549, 240] width 33 height 6
click at [148, 240] on icon at bounding box center [147, 241] width 3 height 3
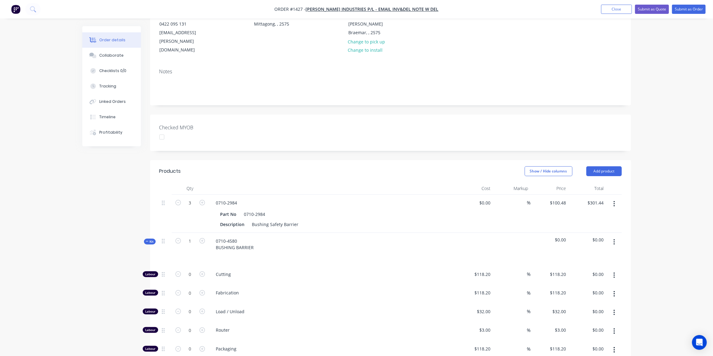
click at [205, 271] on button "button" at bounding box center [202, 274] width 8 height 6
type input "1"
type input "$118.20"
click at [489, 270] on input "118.2" at bounding box center [486, 274] width 14 height 9
type input "$215.59"
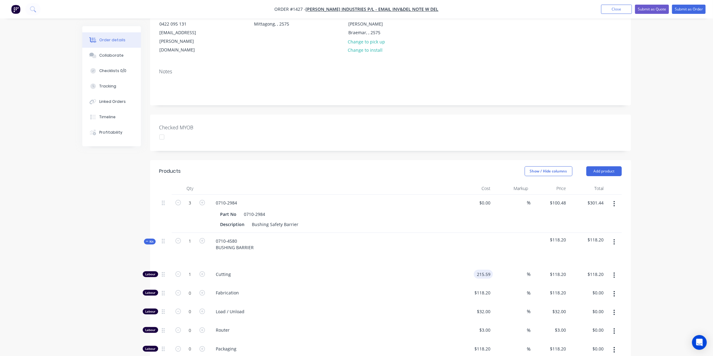
type input "$215.59"
click at [146, 239] on div "Kit" at bounding box center [150, 242] width 12 height 6
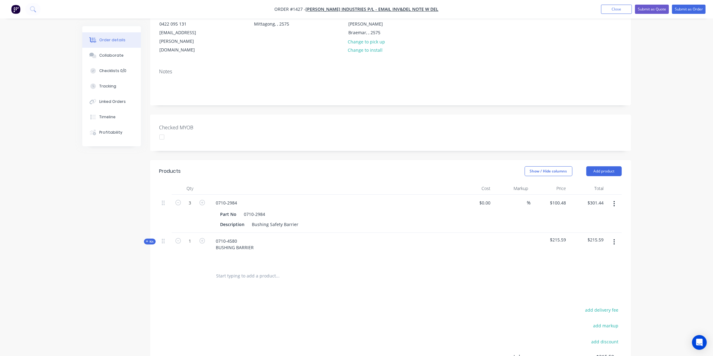
click at [269, 270] on input "text" at bounding box center [277, 276] width 123 height 12
type input "0774-0997-2"
drag, startPoint x: 243, startPoint y: 258, endPoint x: 204, endPoint y: 257, distance: 38.5
click at [204, 266] on div "0774-0997-2 Add 0774-0997-2 to order No results found" at bounding box center [390, 276] width 462 height 20
click at [259, 270] on input "text" at bounding box center [277, 276] width 123 height 12
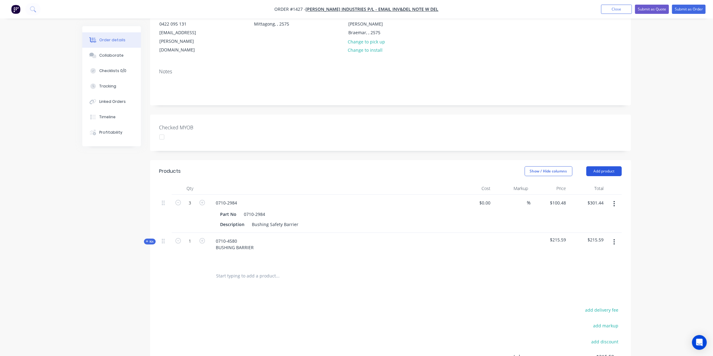
click at [608, 166] on button "Add product" at bounding box center [603, 171] width 35 height 10
click at [591, 182] on div "Product catalogue" at bounding box center [592, 186] width 47 height 9
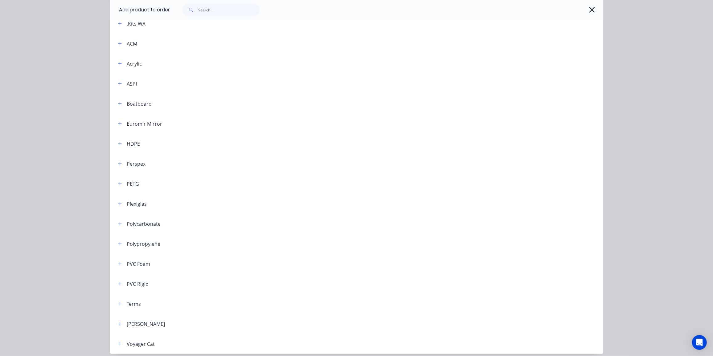
scroll to position [219, 0]
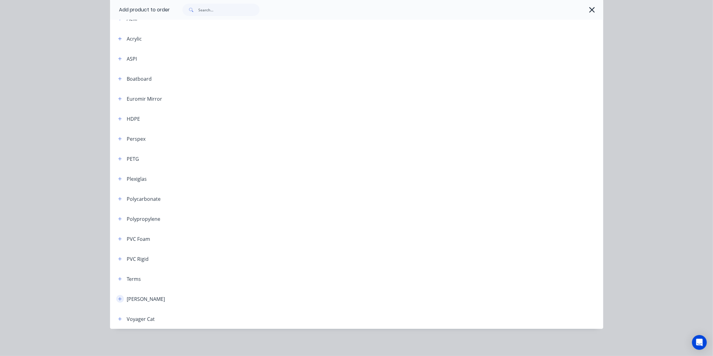
click at [118, 299] on icon "button" at bounding box center [119, 298] width 3 height 3
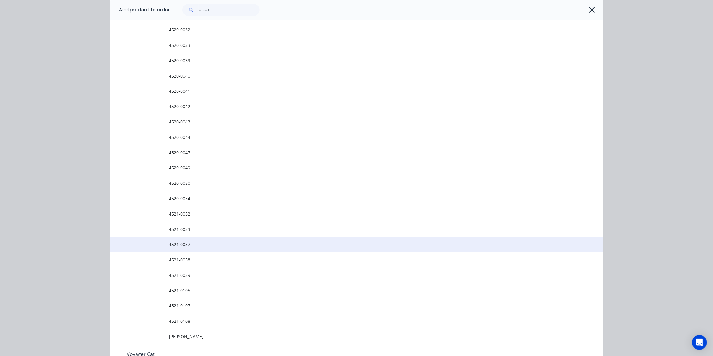
scroll to position [1876, 0]
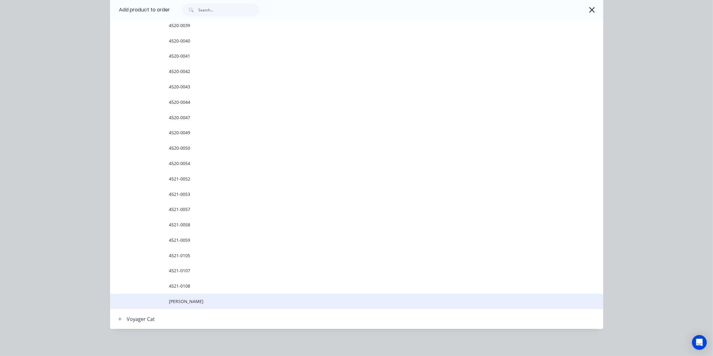
click at [186, 302] on span "Tyree Misc" at bounding box center [342, 301] width 347 height 6
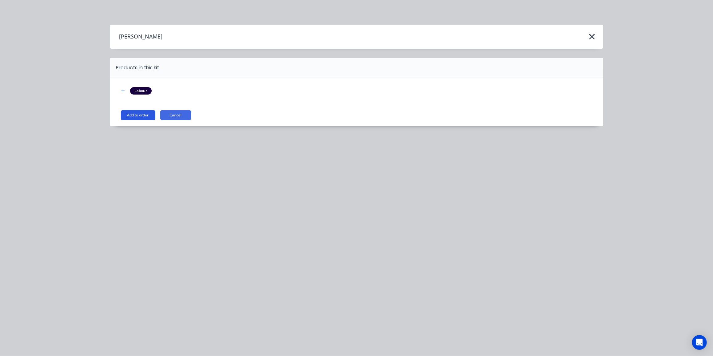
click at [143, 117] on button "Add to order" at bounding box center [138, 115] width 35 height 10
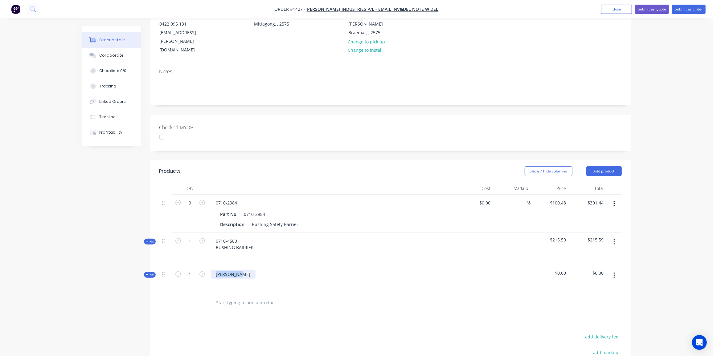
drag, startPoint x: 239, startPoint y: 258, endPoint x: 209, endPoint y: 258, distance: 30.2
click at [209, 266] on div "Tyree Misc" at bounding box center [332, 279] width 247 height 27
paste div
click at [243, 270] on div "0774-0997-2" at bounding box center [235, 274] width 48 height 9
click at [277, 270] on div "0774-0997-2 TAPSWITCH COVER - WINDOW" at bounding box center [247, 277] width 72 height 15
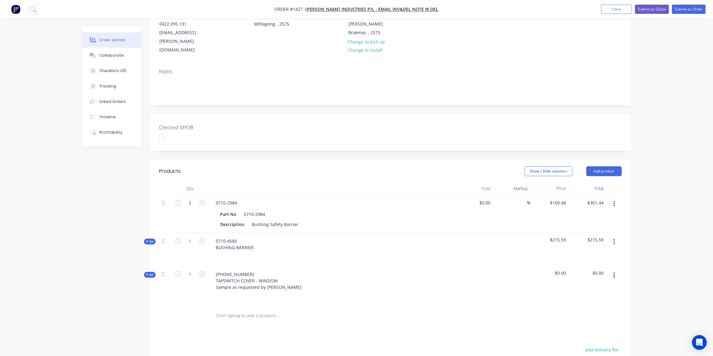
click at [249, 310] on input "text" at bounding box center [277, 316] width 123 height 12
type input "4520-0008"
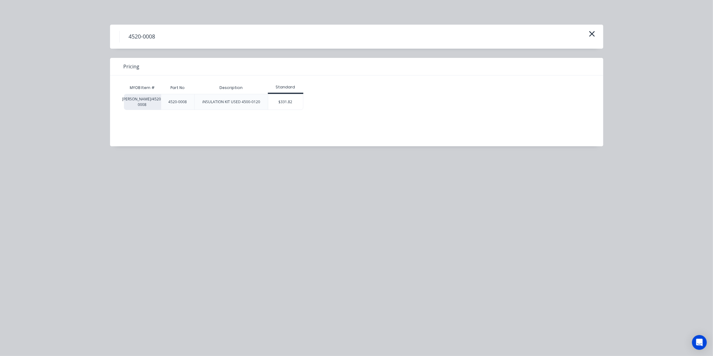
scroll to position [168, 0]
click at [282, 102] on div "$331.82" at bounding box center [285, 101] width 35 height 15
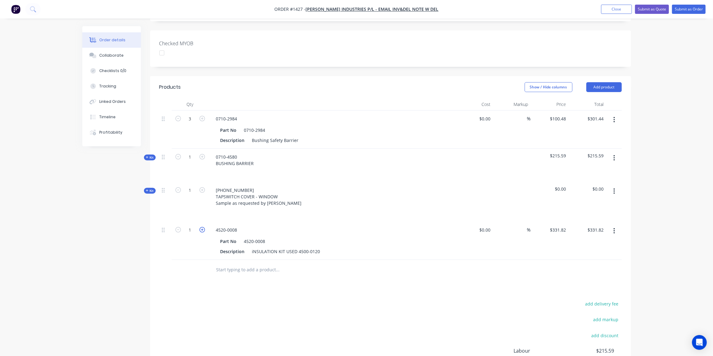
click at [201, 227] on icon "button" at bounding box center [202, 230] width 6 height 6
type input "2"
type input "$663.64"
click at [201, 227] on icon "button" at bounding box center [202, 230] width 6 height 6
type input "3"
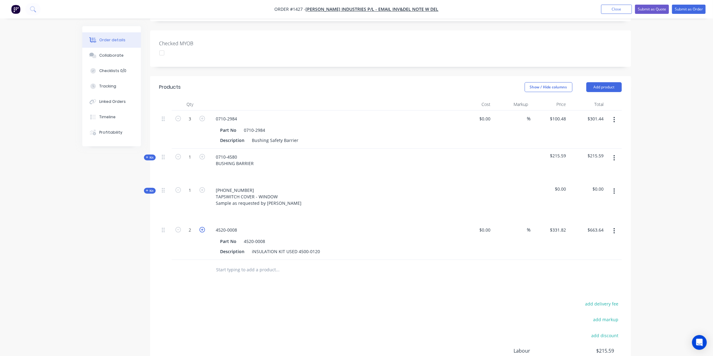
type input "$995.46"
click at [201, 227] on icon "button" at bounding box center [202, 230] width 6 height 6
type input "4"
type input "$1,327.28"
click at [201, 227] on icon "button" at bounding box center [202, 230] width 6 height 6
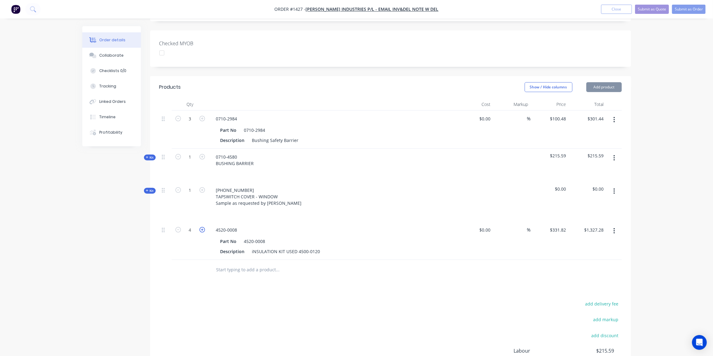
type input "5"
type input "$1,659.10"
click at [201, 227] on icon "button" at bounding box center [202, 230] width 6 height 6
type input "6"
type input "$1,990.92"
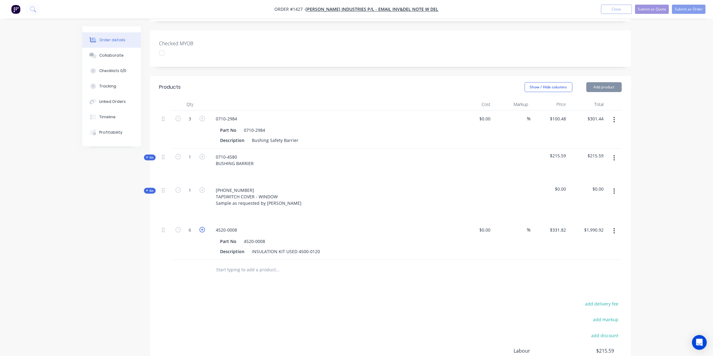
click at [201, 227] on icon "button" at bounding box center [202, 230] width 6 height 6
type input "7"
type input "$2,322.74"
click at [201, 227] on icon "button" at bounding box center [202, 230] width 6 height 6
type input "8"
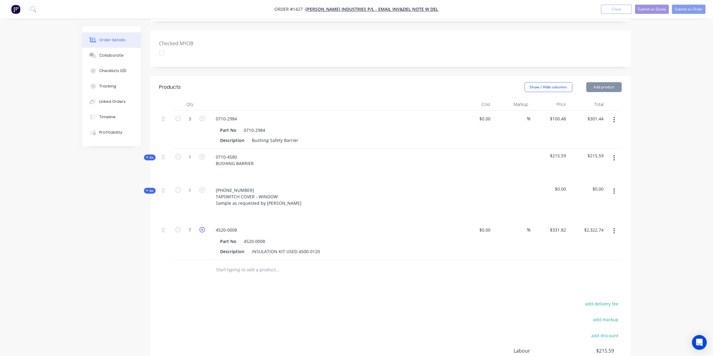
type input "$2,654.56"
click at [201, 227] on icon "button" at bounding box center [202, 230] width 6 height 6
type input "9"
type input "$2,986.38"
click at [201, 227] on icon "button" at bounding box center [202, 230] width 6 height 6
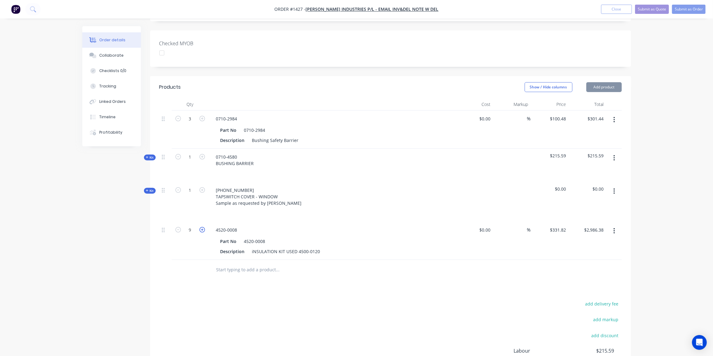
type input "10"
type input "$3,318.20"
click at [402, 265] on div "Products Show / Hide columns Add product Qty Cost Markup Price Total 3 0710-298…" at bounding box center [390, 252] width 481 height 352
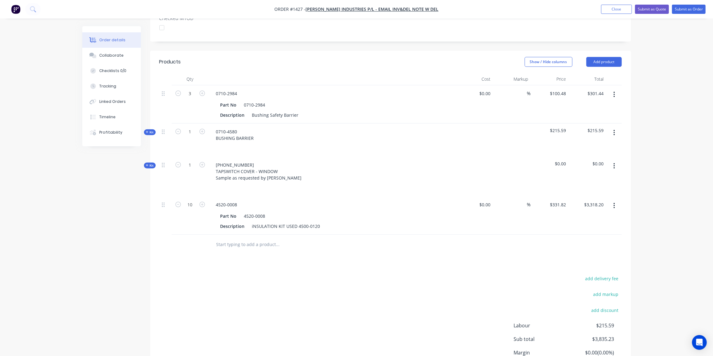
scroll to position [224, 0]
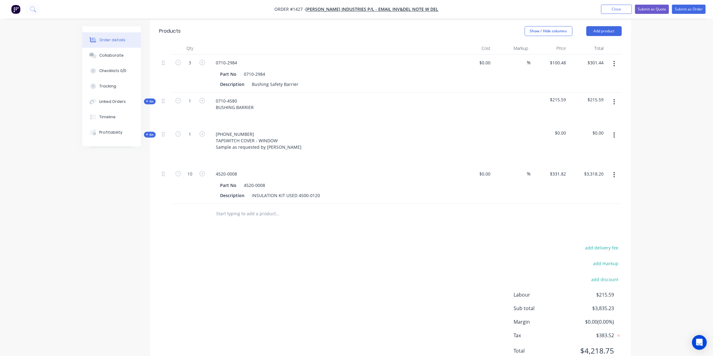
click at [235, 208] on input "text" at bounding box center [277, 214] width 123 height 12
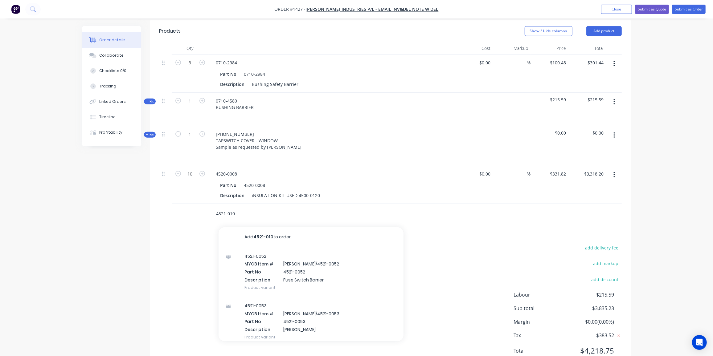
type input "4521-0109"
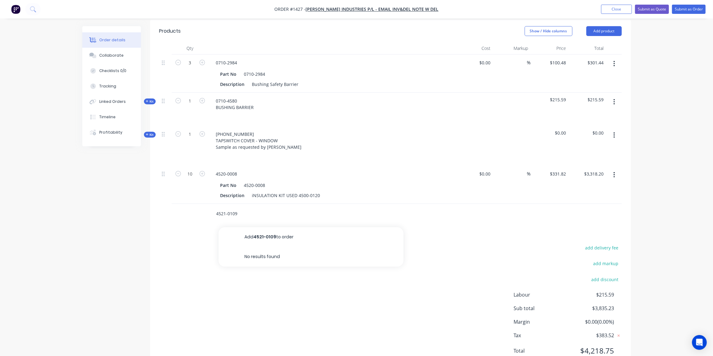
click at [241, 208] on input "4521-0109" at bounding box center [277, 214] width 123 height 12
drag, startPoint x: 238, startPoint y: 195, endPoint x: 208, endPoint y: 197, distance: 29.7
click at [209, 204] on div "4521-0109 Add 4521-0109 to order No results found" at bounding box center [320, 214] width 222 height 20
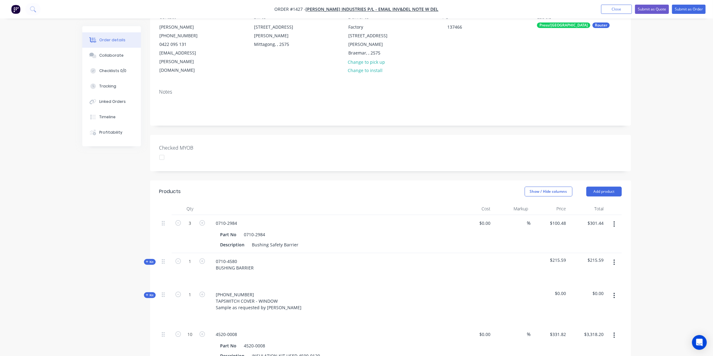
scroll to position [56, 0]
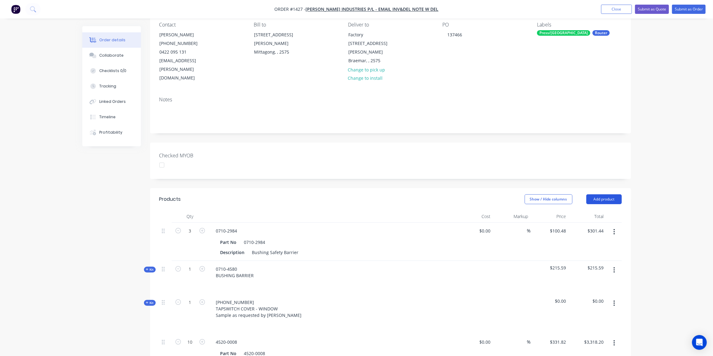
click at [619, 195] on button "Add product" at bounding box center [603, 200] width 35 height 10
click at [590, 211] on div "Product catalogue" at bounding box center [592, 215] width 47 height 9
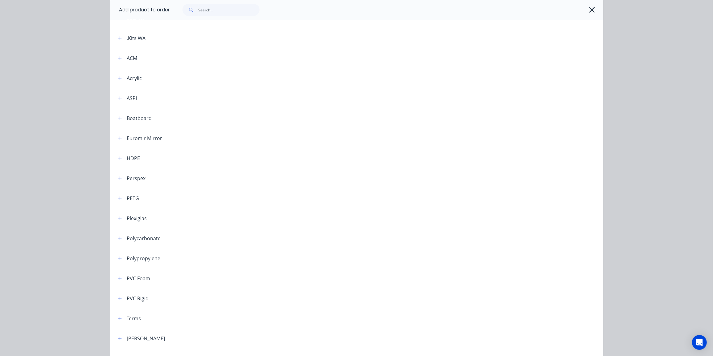
scroll to position [219, 0]
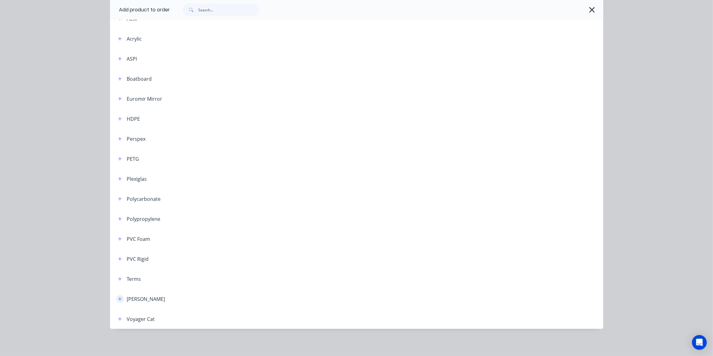
click at [119, 298] on icon "button" at bounding box center [120, 299] width 4 height 4
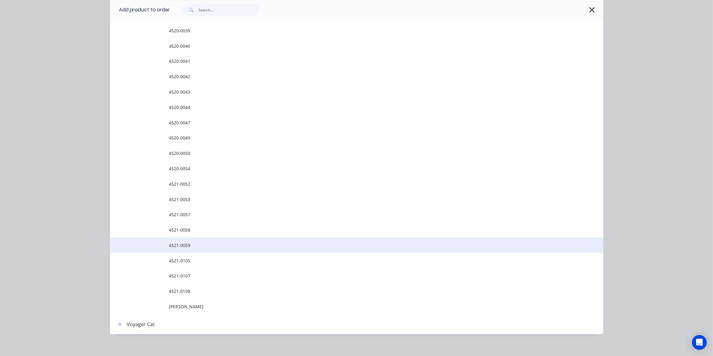
scroll to position [1876, 0]
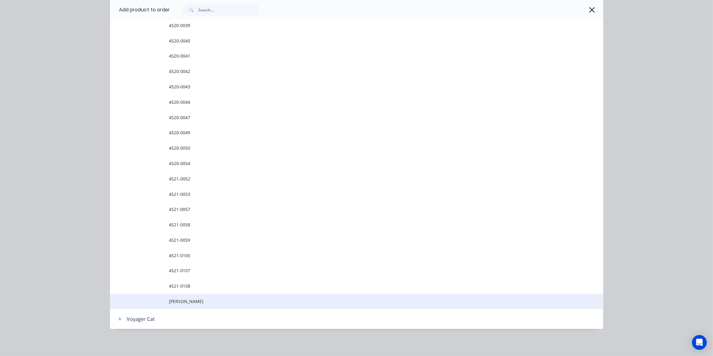
click at [186, 301] on span "Tyree Misc" at bounding box center [342, 301] width 347 height 6
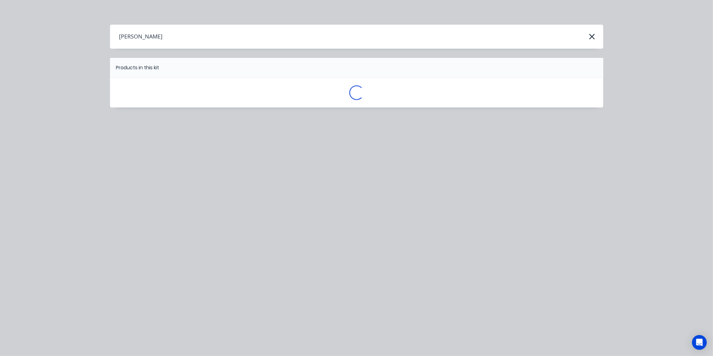
scroll to position [0, 0]
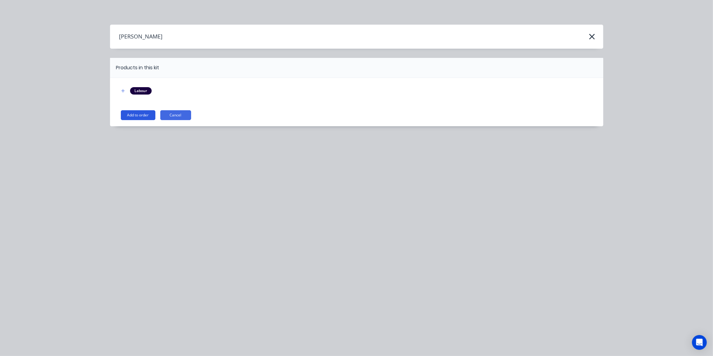
click at [138, 116] on button "Add to order" at bounding box center [138, 115] width 35 height 10
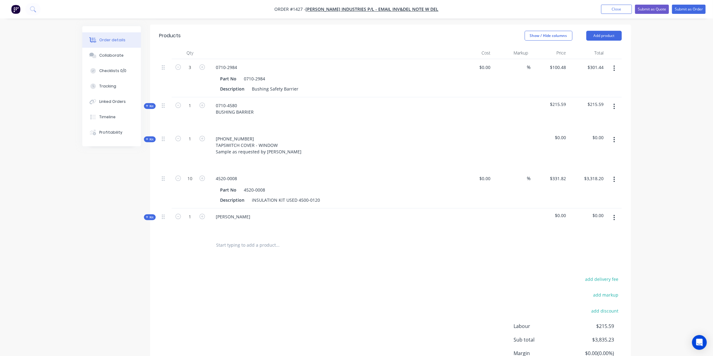
scroll to position [224, 0]
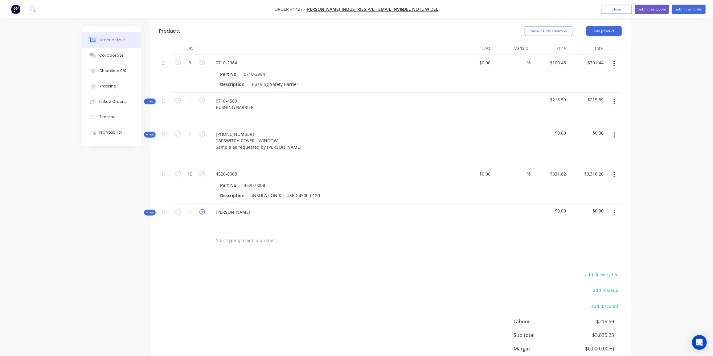
click at [202, 209] on icon "button" at bounding box center [202, 212] width 6 height 6
type input "2"
click at [242, 208] on div "Tyree Misc" at bounding box center [233, 212] width 44 height 9
drag, startPoint x: 242, startPoint y: 194, endPoint x: 210, endPoint y: 195, distance: 32.1
click at [210, 204] on div "Tyree Misc" at bounding box center [332, 217] width 247 height 27
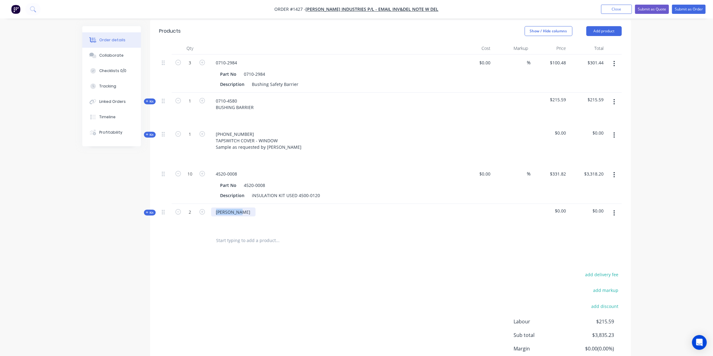
paste div
click at [238, 208] on div "4521-0109" at bounding box center [226, 212] width 31 height 9
click at [236, 208] on div "4521-0109" at bounding box center [226, 212] width 31 height 9
click at [336, 280] on div "add delivery fee add markup add discount Labour $215.59 Sub total $3,835.23 Mar…" at bounding box center [390, 336] width 462 height 119
click at [150, 211] on span "Kit" at bounding box center [150, 213] width 8 height 5
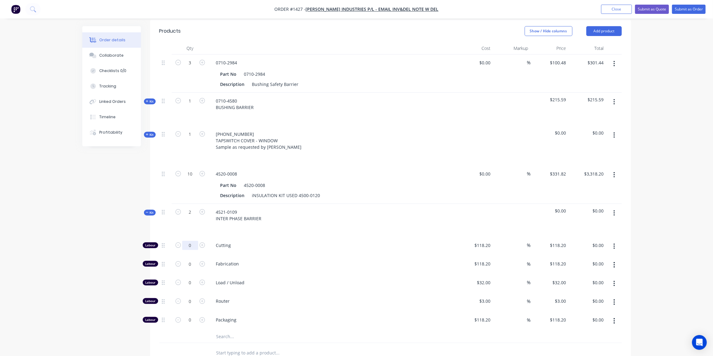
click at [192, 241] on input "0" at bounding box center [190, 245] width 16 height 9
type input "1"
type input "$118.20"
click at [484, 241] on input "118.2" at bounding box center [483, 245] width 19 height 9
type input "$59.465"
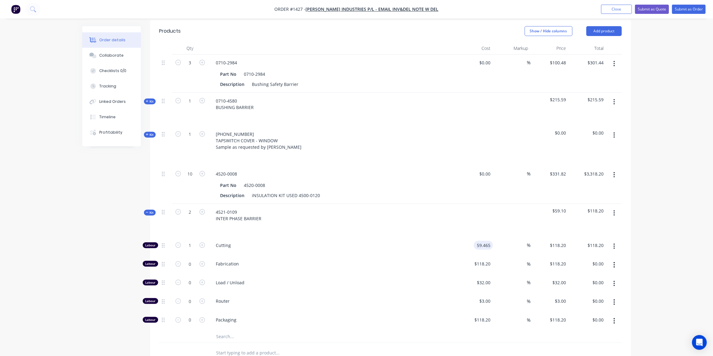
type input "$59.465"
type input "$59.47"
click at [202, 243] on icon "button" at bounding box center [202, 246] width 6 height 6
type input "2"
type input "$118.93"
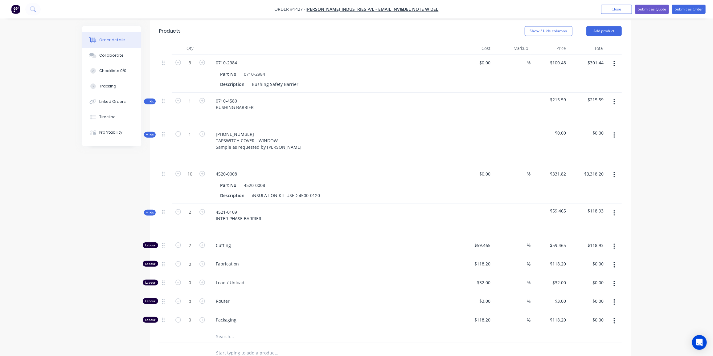
click at [147, 211] on icon at bounding box center [147, 212] width 3 height 3
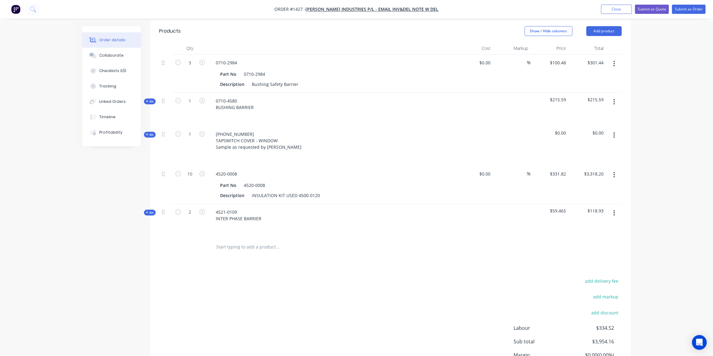
click at [115, 241] on div "Created by Ben Created 09/09/25 Required 09/09/25 Assigned to Add team member S…" at bounding box center [356, 108] width 549 height 612
click at [236, 241] on input "text" at bounding box center [277, 247] width 123 height 12
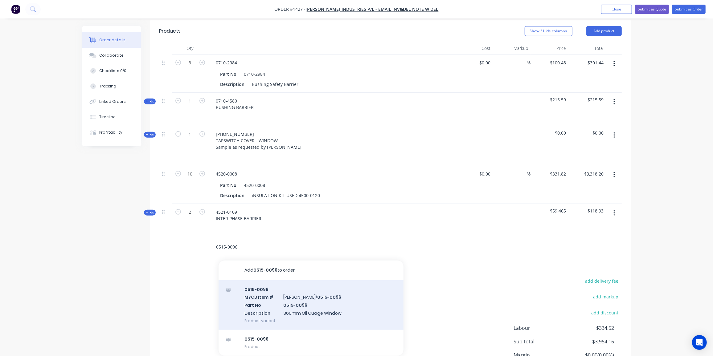
type input "0515-0096"
click at [274, 288] on div "0515-0096 MYOB Item # TYREE/ 0515-0096 Part No 0515-0096 Description 360mm Oil …" at bounding box center [311, 306] width 185 height 50
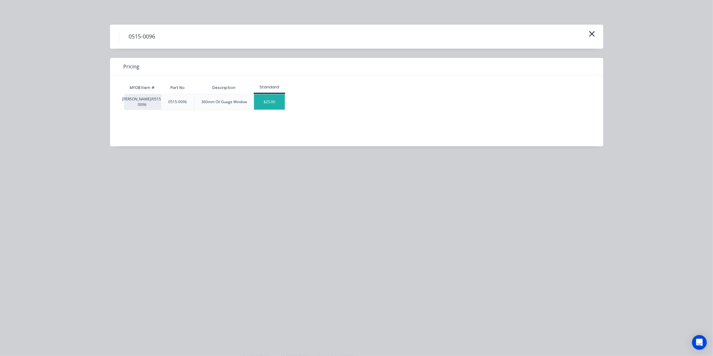
click at [274, 101] on div "$25.00" at bounding box center [269, 101] width 31 height 15
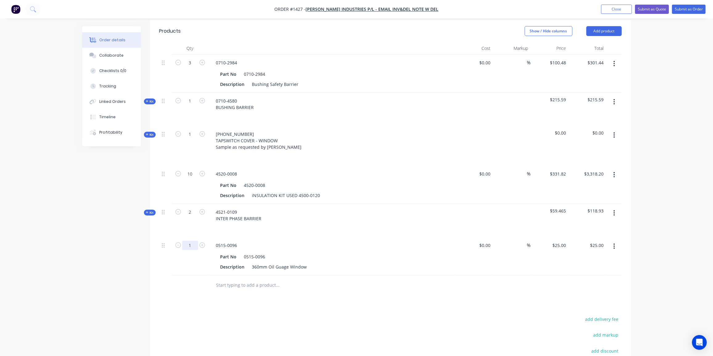
click at [193, 241] on input "1" at bounding box center [190, 245] width 16 height 9
type input "12"
type input "$300.00"
click at [252, 289] on div "Products Show / Hide columns Add product Qty Cost Markup Price Total 3 0710-298…" at bounding box center [390, 232] width 481 height 424
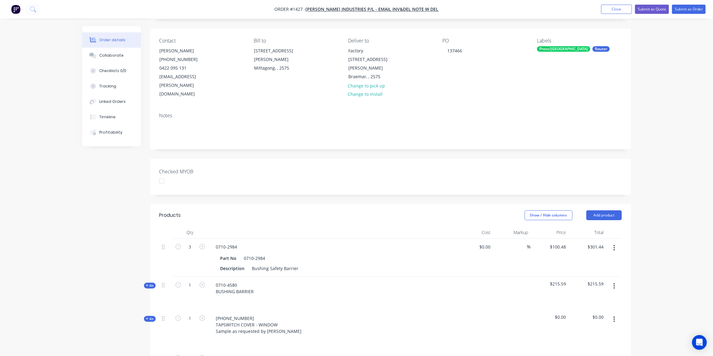
scroll to position [0, 0]
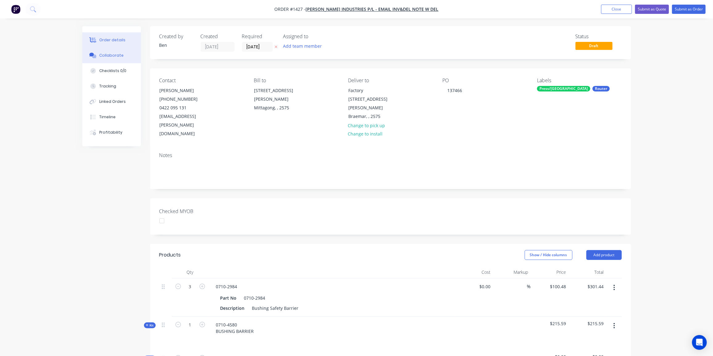
click at [117, 55] on div "Collaborate" at bounding box center [111, 56] width 24 height 6
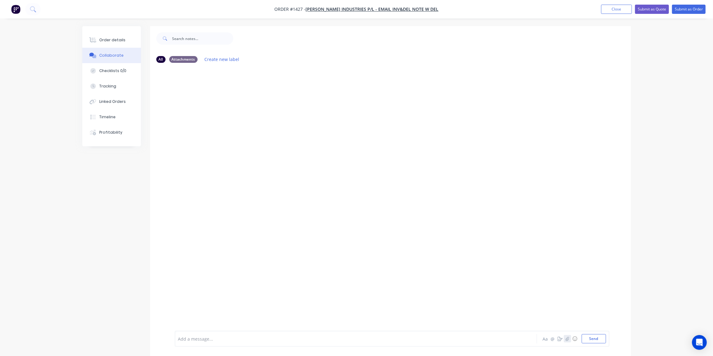
click at [568, 341] on button "button" at bounding box center [567, 338] width 7 height 7
click at [594, 343] on button "Send" at bounding box center [594, 338] width 24 height 9
click at [570, 339] on button "button" at bounding box center [567, 338] width 7 height 7
click at [597, 343] on button "Send" at bounding box center [594, 338] width 24 height 9
click at [568, 337] on icon "button" at bounding box center [567, 339] width 4 height 4
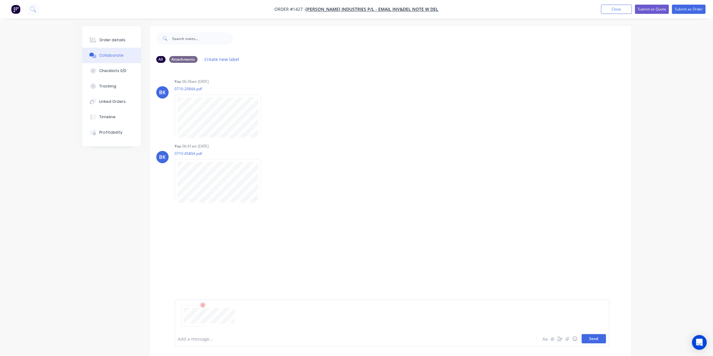
click at [595, 340] on button "Send" at bounding box center [594, 338] width 24 height 9
click at [569, 338] on icon "button" at bounding box center [567, 339] width 4 height 4
click at [597, 341] on button "Send" at bounding box center [594, 338] width 24 height 9
click at [567, 340] on icon "button" at bounding box center [567, 339] width 3 height 4
click at [600, 338] on button "Send" at bounding box center [594, 338] width 24 height 9
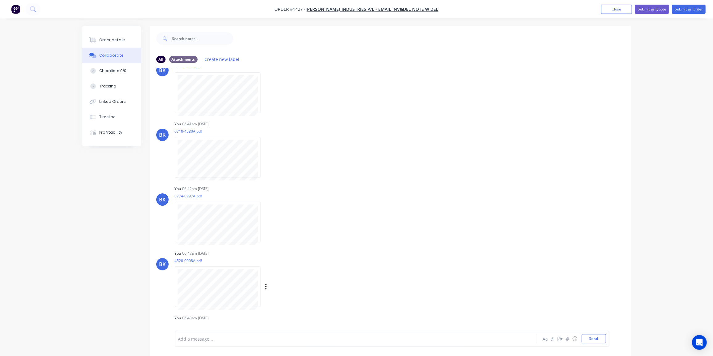
scroll to position [66, 0]
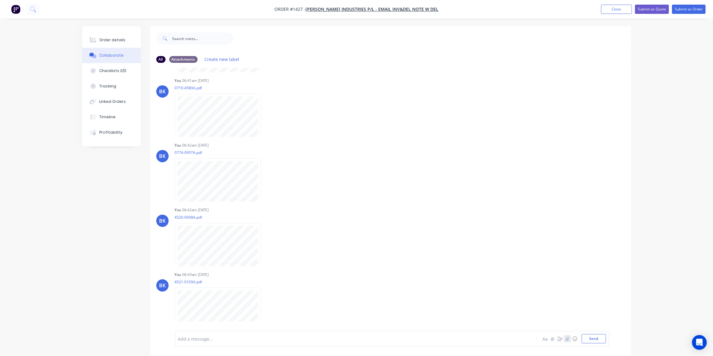
click at [568, 342] on button "button" at bounding box center [567, 338] width 7 height 7
click at [599, 341] on button "Send" at bounding box center [594, 338] width 24 height 9
drag, startPoint x: 92, startPoint y: 40, endPoint x: 103, endPoint y: 46, distance: 12.8
click at [92, 40] on icon at bounding box center [93, 40] width 5 height 5
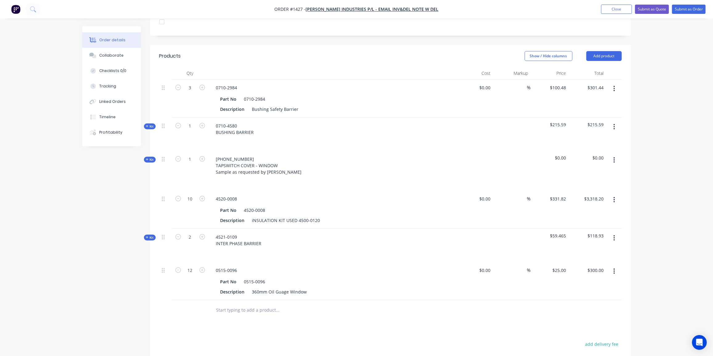
scroll to position [252, 0]
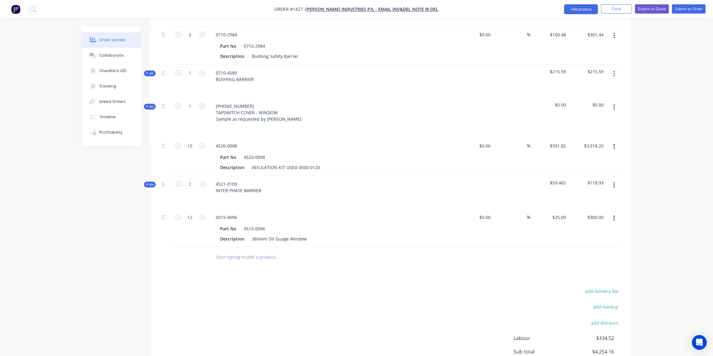
click at [614, 216] on icon "button" at bounding box center [614, 219] width 1 height 6
click at [576, 230] on div "Edit" at bounding box center [592, 234] width 47 height 9
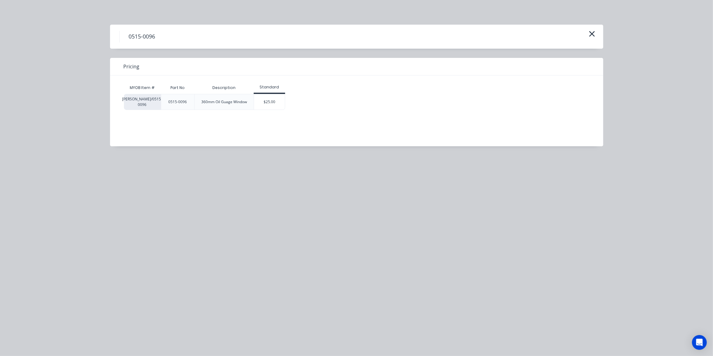
drag, startPoint x: 261, startPoint y: 102, endPoint x: 273, endPoint y: 100, distance: 12.2
click at [262, 101] on div "$25.00" at bounding box center [269, 101] width 31 height 15
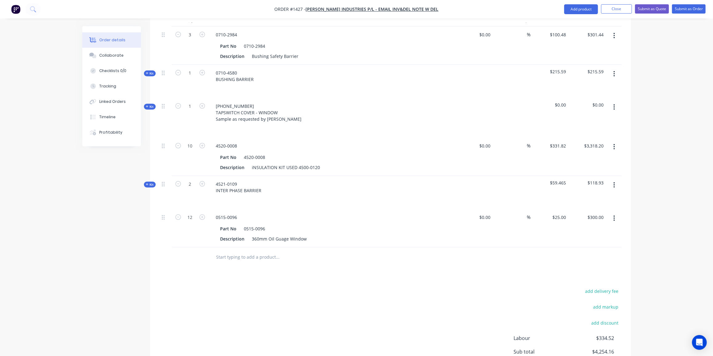
click at [613, 215] on icon "button" at bounding box center [614, 218] width 2 height 7
click at [575, 230] on div "Edit" at bounding box center [592, 234] width 47 height 9
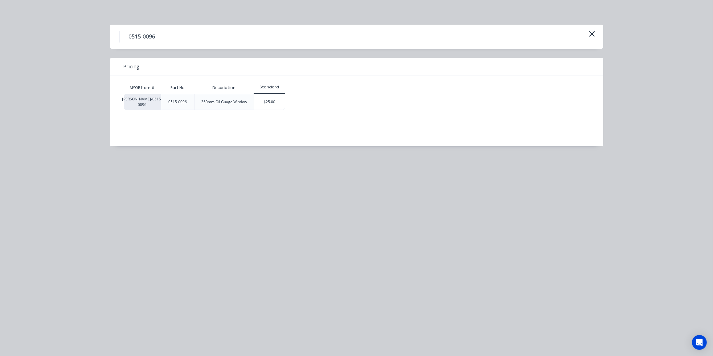
drag, startPoint x: 590, startPoint y: 35, endPoint x: 596, endPoint y: 41, distance: 8.8
click at [590, 35] on icon "button" at bounding box center [592, 34] width 6 height 9
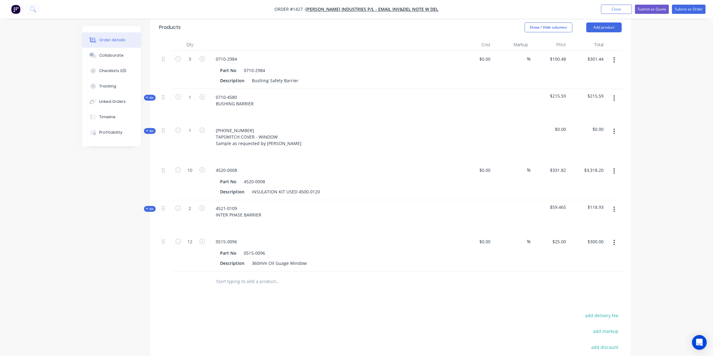
scroll to position [196, 0]
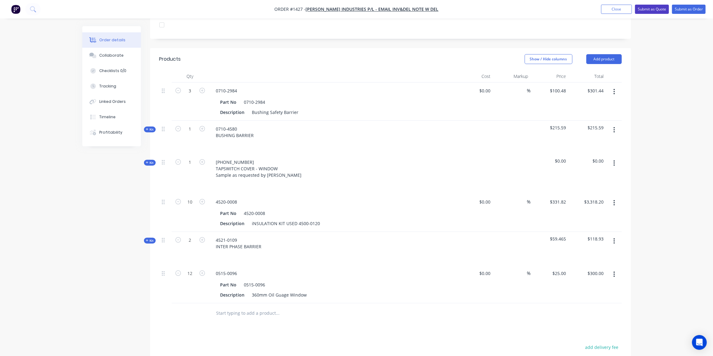
click at [657, 8] on button "Submit as Quote" at bounding box center [652, 9] width 34 height 9
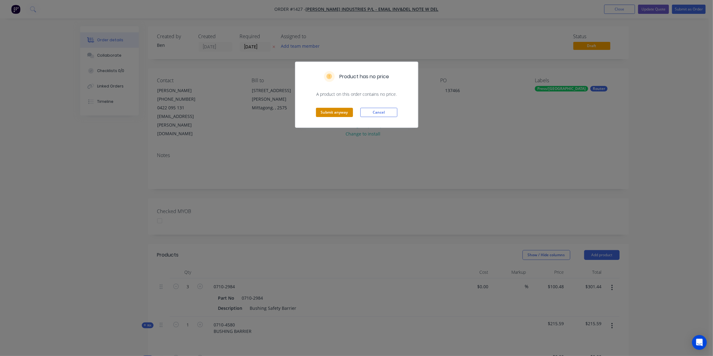
click at [339, 113] on button "Submit anyway" at bounding box center [334, 112] width 37 height 9
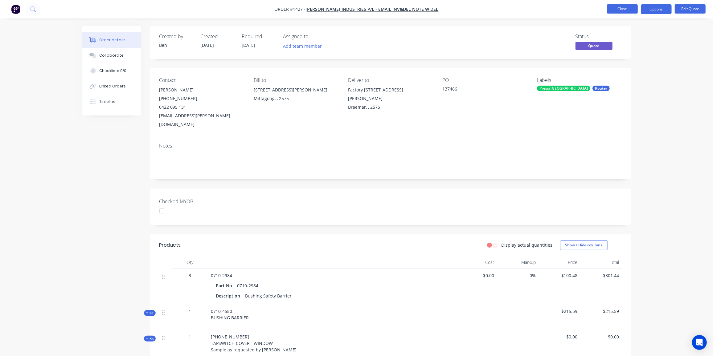
click at [628, 9] on button "Close" at bounding box center [622, 8] width 31 height 9
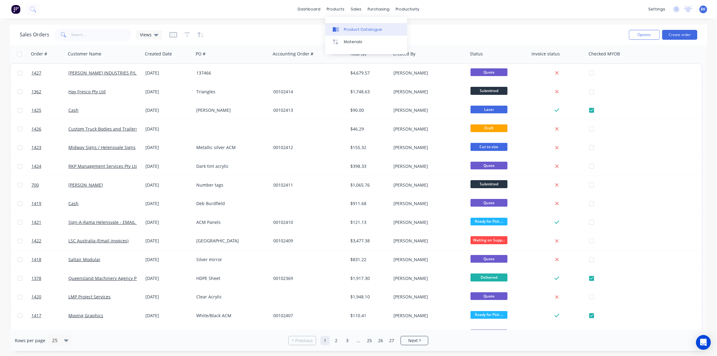
click at [342, 28] on link "Product Catalogue" at bounding box center [367, 29] width 82 height 12
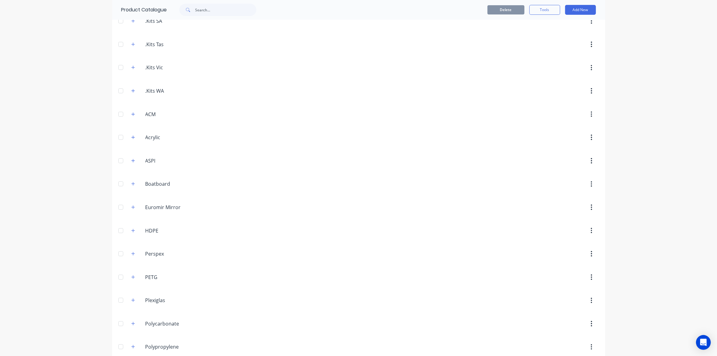
scroll to position [268, 0]
click at [133, 317] on button "button" at bounding box center [133, 321] width 8 height 8
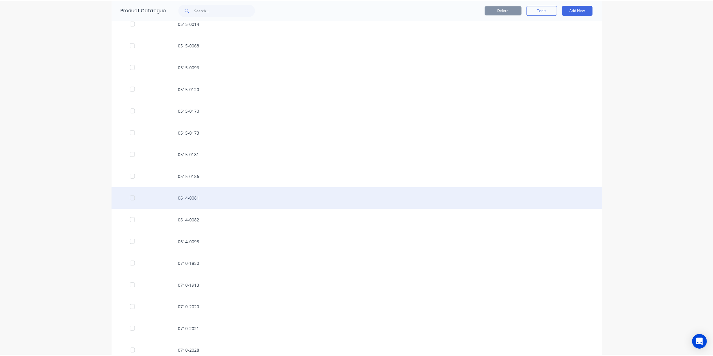
scroll to position [604, 0]
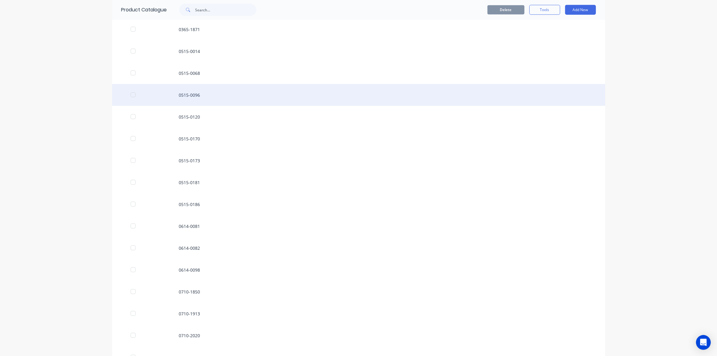
click at [198, 90] on div "0515-0096" at bounding box center [358, 95] width 493 height 22
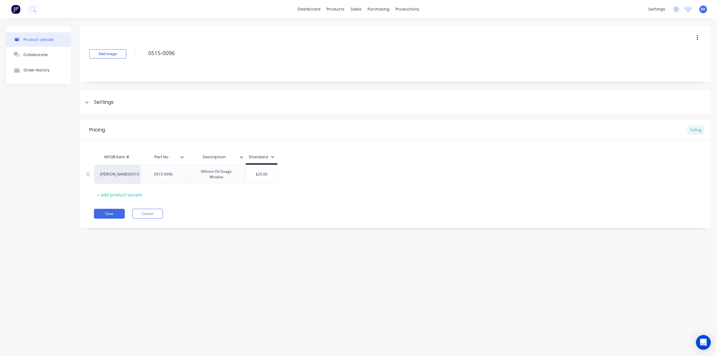
click at [268, 176] on input "$25.00" at bounding box center [261, 175] width 31 height 6
drag, startPoint x: 269, startPoint y: 175, endPoint x: 258, endPoint y: 176, distance: 11.5
click at [258, 176] on input "$25.00" at bounding box center [261, 175] width 31 height 6
type input "$1"
type textarea "x"
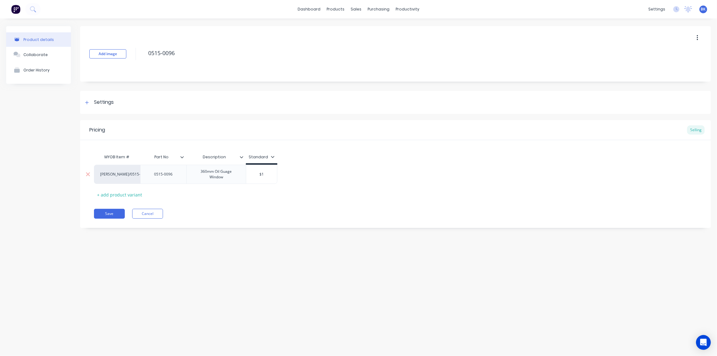
type input "$11"
type textarea "x"
type input "$11."
type textarea "x"
type input "$11.5"
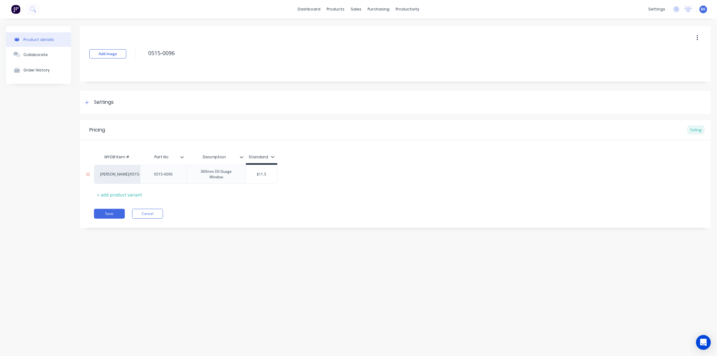
type textarea "x"
type input "$11.56"
type textarea "x"
type input "$11.566"
type textarea "x"
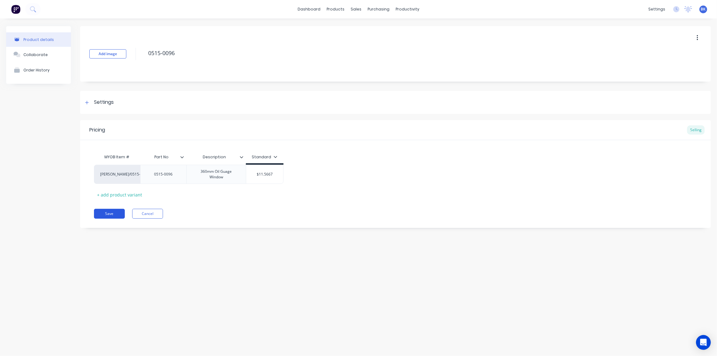
type input "$11.5667"
click at [110, 212] on button "Save" at bounding box center [109, 214] width 31 height 10
type textarea "x"
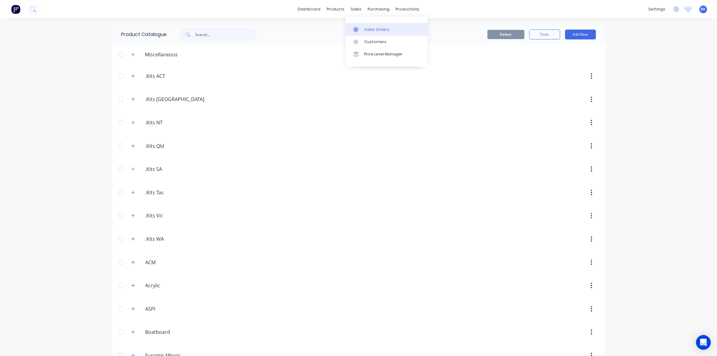
click at [364, 26] on link "Sales Orders" at bounding box center [387, 29] width 82 height 12
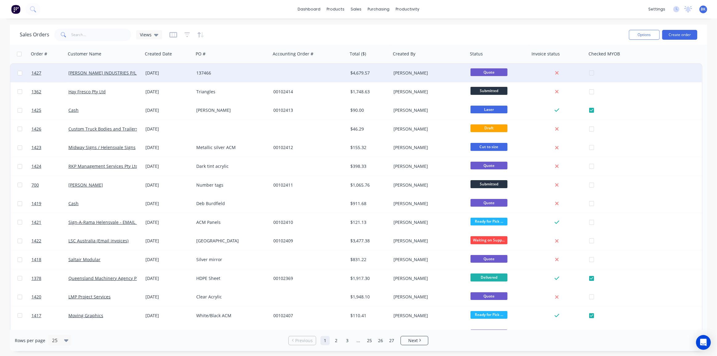
click at [147, 71] on div "[DATE]" at bounding box center [168, 73] width 46 height 6
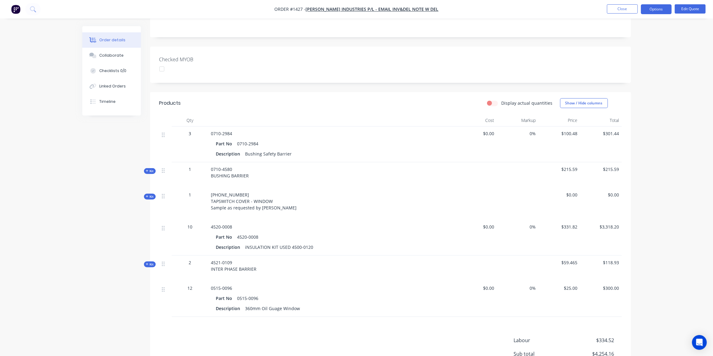
scroll to position [63, 0]
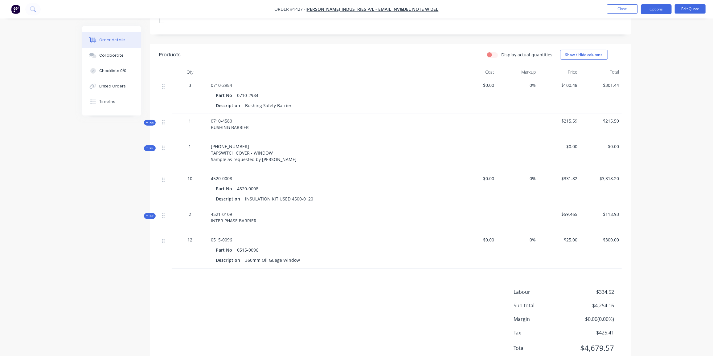
scroll to position [203, 0]
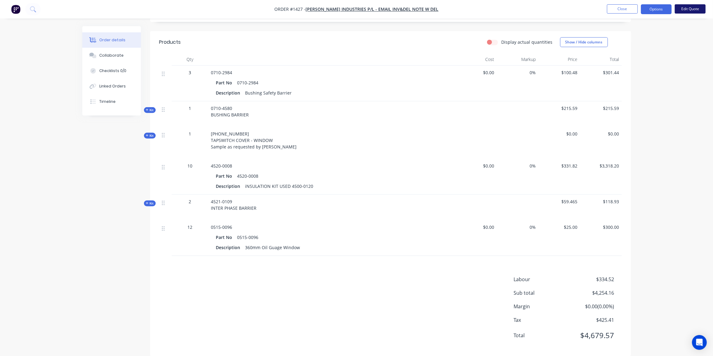
click at [690, 8] on button "Edit Quote" at bounding box center [690, 8] width 31 height 9
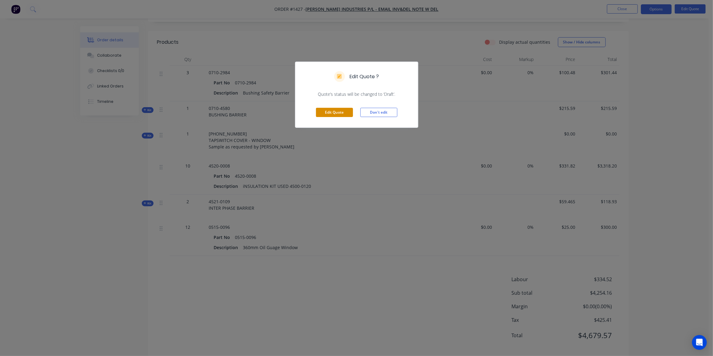
click at [335, 111] on button "Edit Quote" at bounding box center [334, 112] width 37 height 9
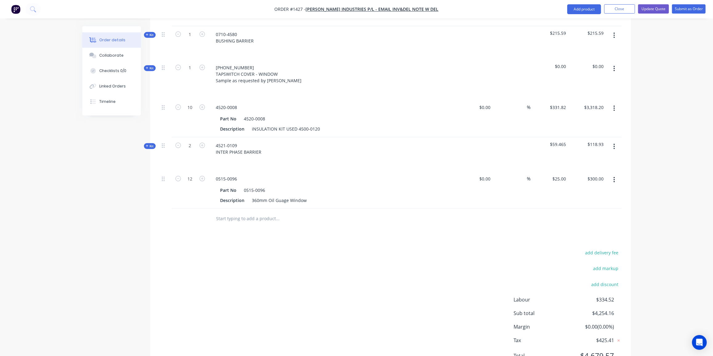
scroll to position [302, 0]
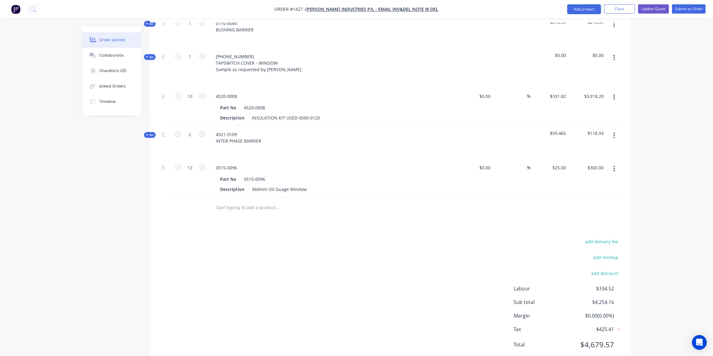
click at [613, 166] on icon "button" at bounding box center [614, 169] width 2 height 7
click at [583, 218] on div "Delete" at bounding box center [592, 222] width 47 height 9
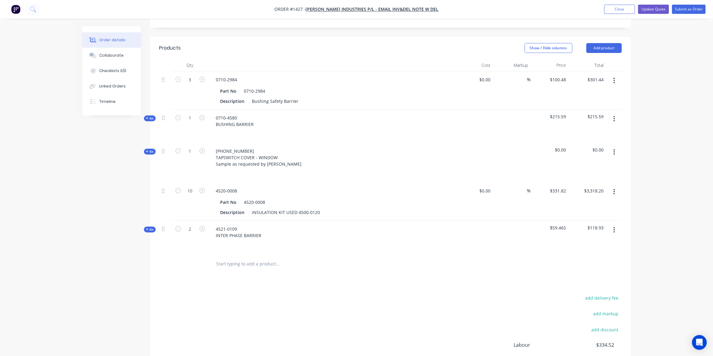
scroll to position [180, 0]
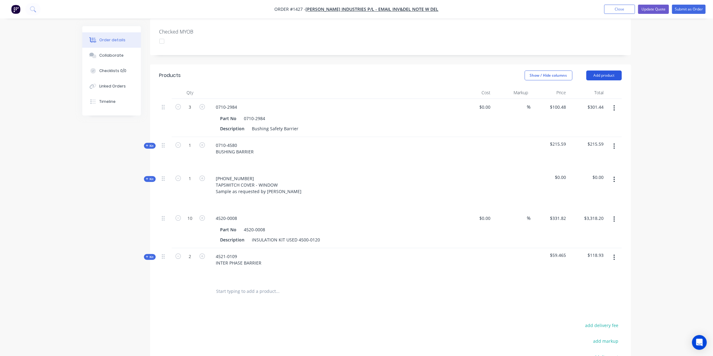
click at [608, 71] on button "Add product" at bounding box center [603, 76] width 35 height 10
click at [581, 87] on div "Product catalogue" at bounding box center [592, 91] width 47 height 9
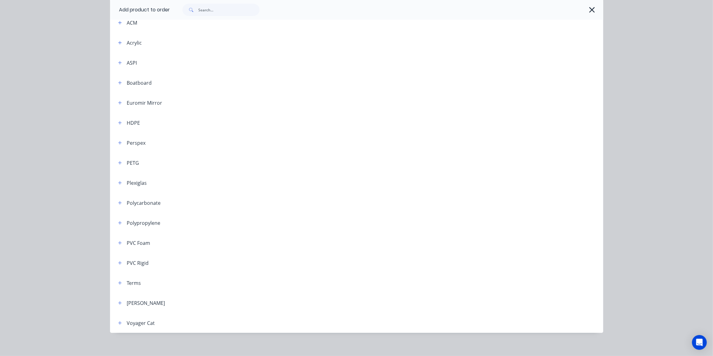
scroll to position [219, 0]
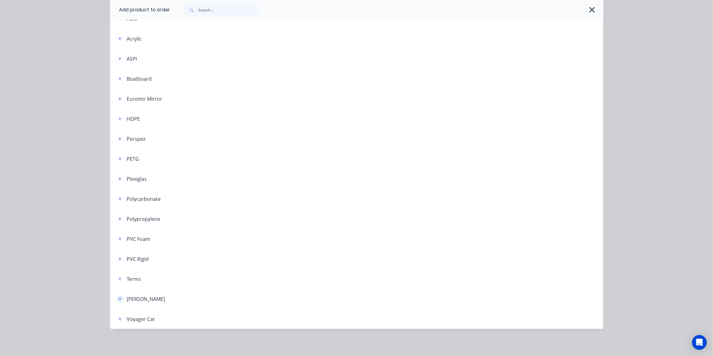
click at [120, 300] on button "button" at bounding box center [120, 299] width 8 height 8
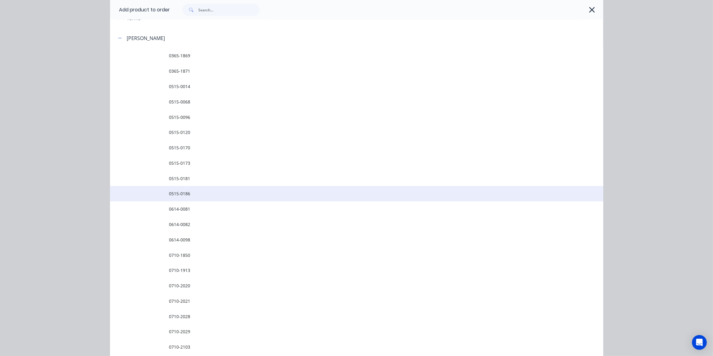
scroll to position [471, 0]
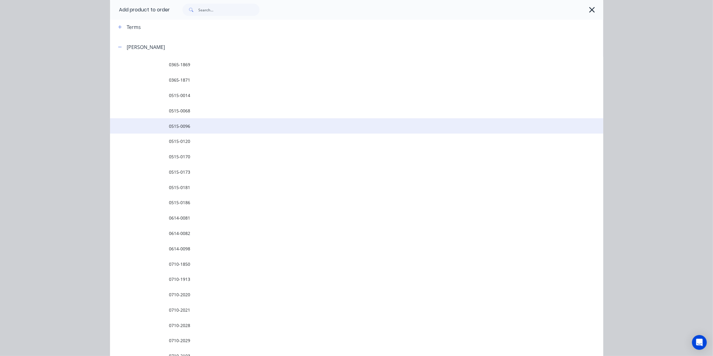
click at [189, 127] on span "0515-0096" at bounding box center [342, 126] width 347 height 6
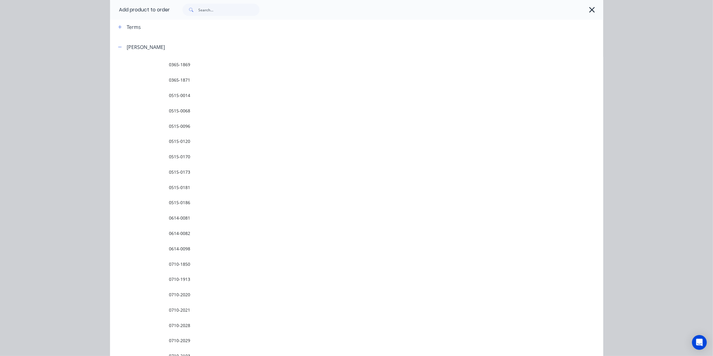
scroll to position [0, 0]
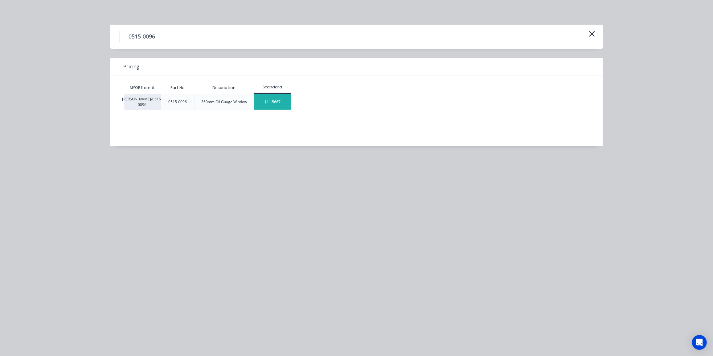
click at [278, 99] on div "$11.5667" at bounding box center [272, 101] width 37 height 15
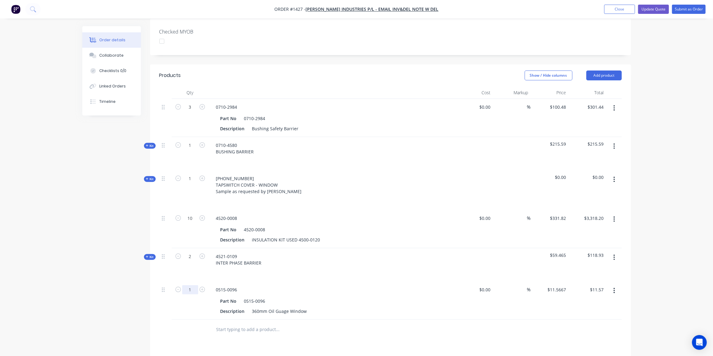
click at [191, 285] on input "1" at bounding box center [190, 289] width 16 height 9
type input "12"
type input "$138.80"
click at [117, 307] on div "Created by Ben Created 09/09/25 Required 09/09/25 Assigned to Add team member S…" at bounding box center [356, 171] width 549 height 651
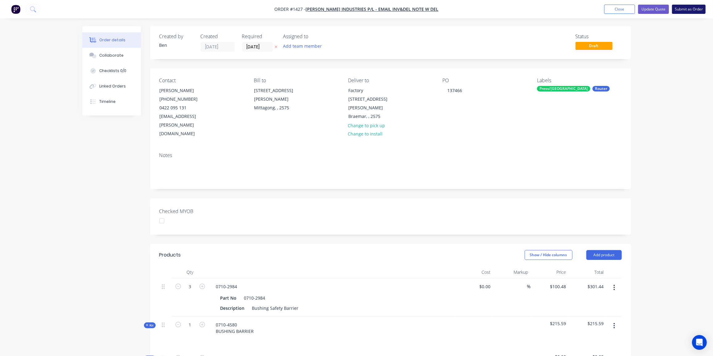
click at [678, 9] on button "Submit as Order" at bounding box center [689, 9] width 34 height 9
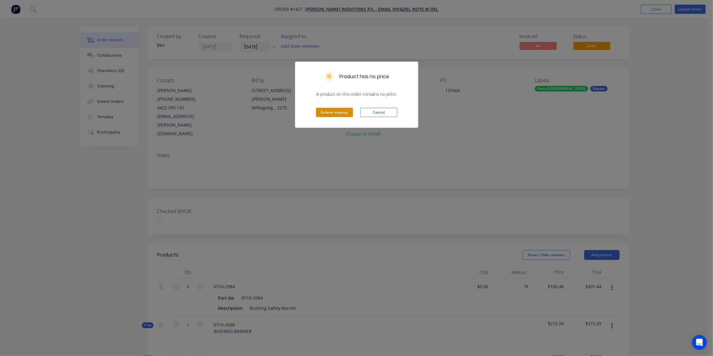
click at [332, 111] on button "Submit anyway" at bounding box center [334, 112] width 37 height 9
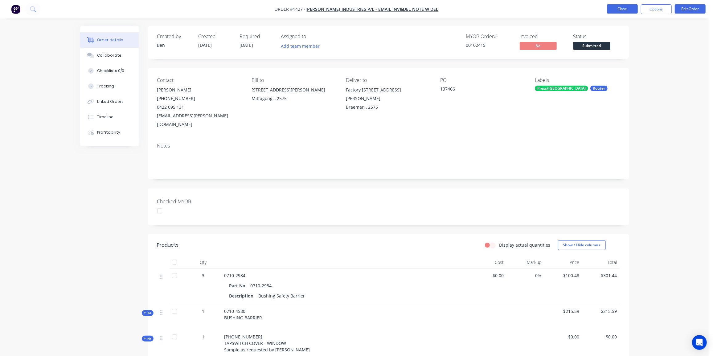
click at [617, 6] on button "Close" at bounding box center [622, 8] width 31 height 9
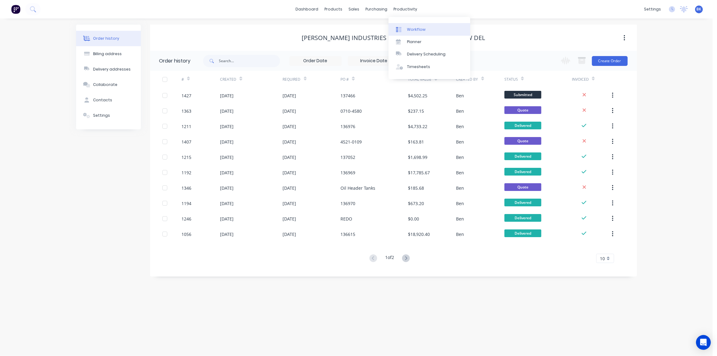
click at [410, 25] on link "Workflow" at bounding box center [430, 29] width 82 height 12
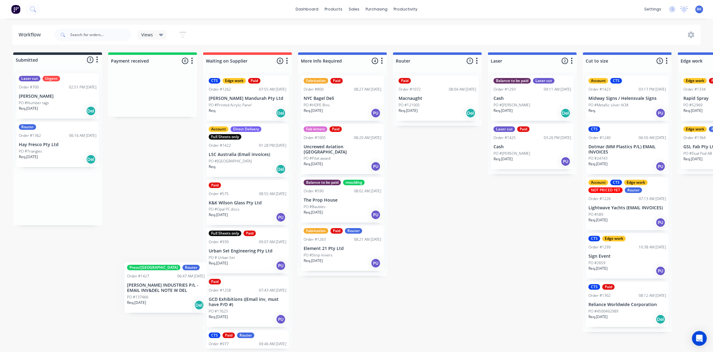
scroll to position [15, 0]
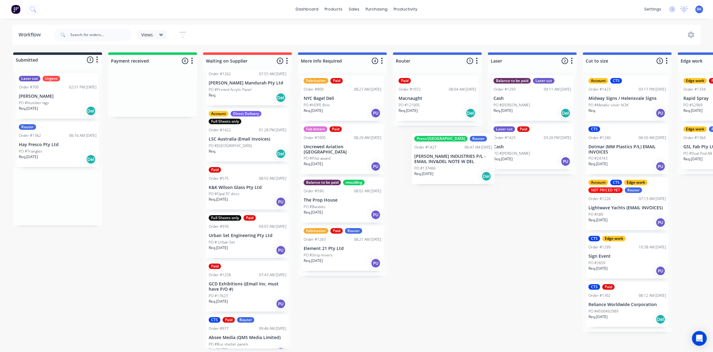
drag, startPoint x: 52, startPoint y: 200, endPoint x: 439, endPoint y: 155, distance: 389.8
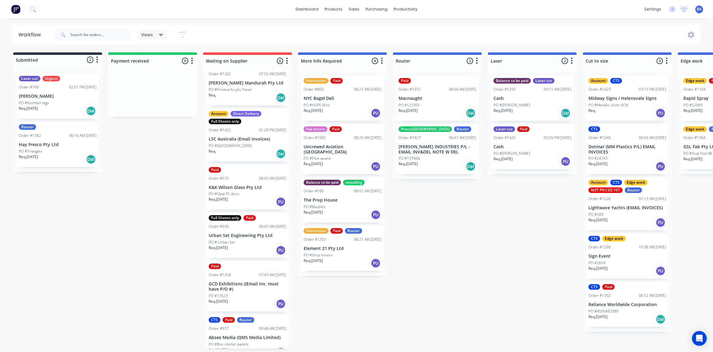
click at [342, 252] on div "PO #Strip mixers" at bounding box center [343, 255] width 78 height 6
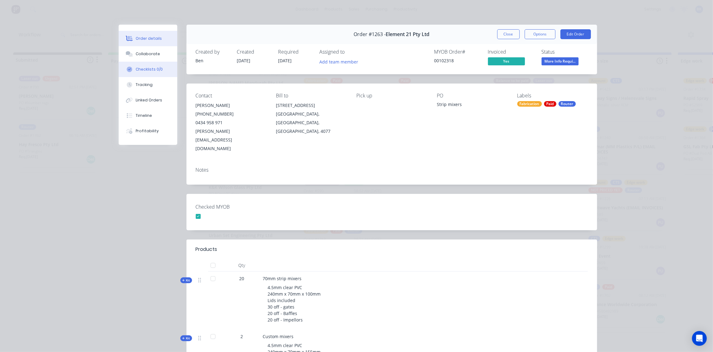
drag, startPoint x: 131, startPoint y: 50, endPoint x: 157, endPoint y: 63, distance: 29.2
click at [131, 49] on button "Collaborate" at bounding box center [148, 53] width 59 height 15
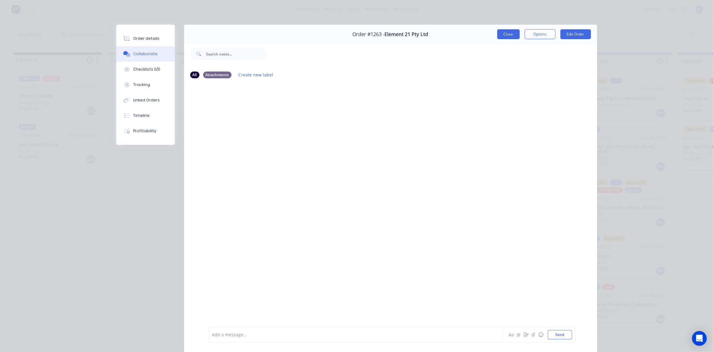
click at [509, 34] on button "Close" at bounding box center [508, 34] width 23 height 10
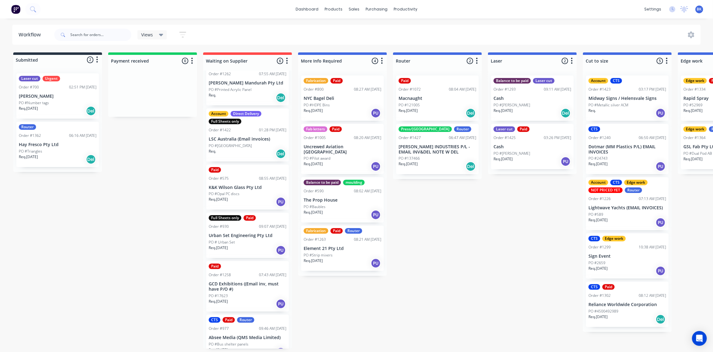
click at [59, 145] on p "Hay Fresco Pty Ltd" at bounding box center [58, 144] width 78 height 5
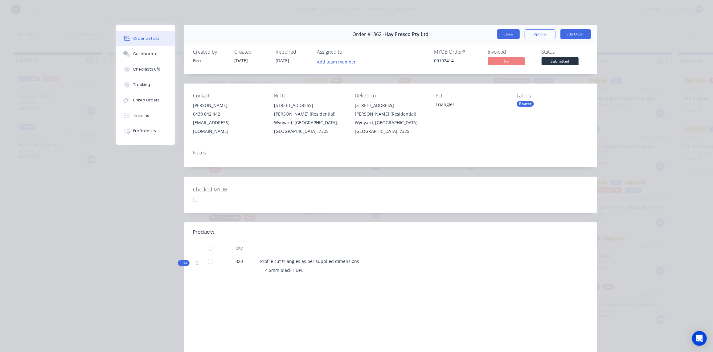
click at [509, 34] on button "Close" at bounding box center [508, 34] width 23 height 10
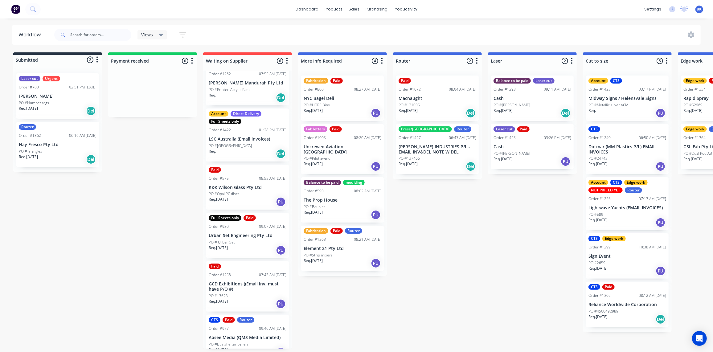
click at [49, 95] on p "[PERSON_NAME]" at bounding box center [58, 96] width 78 height 5
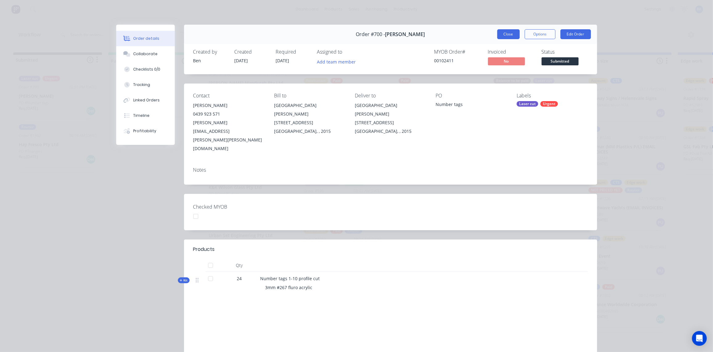
click at [512, 35] on button "Close" at bounding box center [508, 34] width 23 height 10
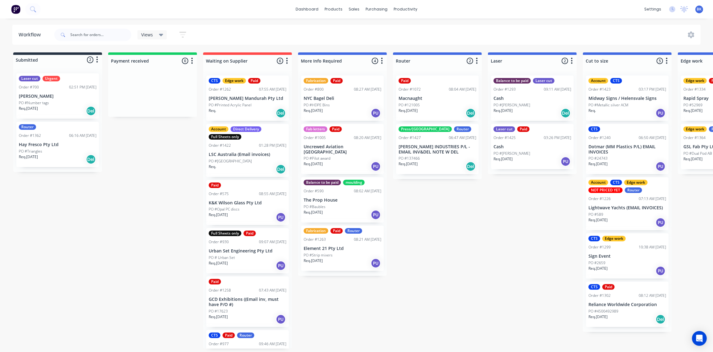
scroll to position [0, 0]
click at [367, 26] on link "Sales Orders" at bounding box center [387, 30] width 82 height 12
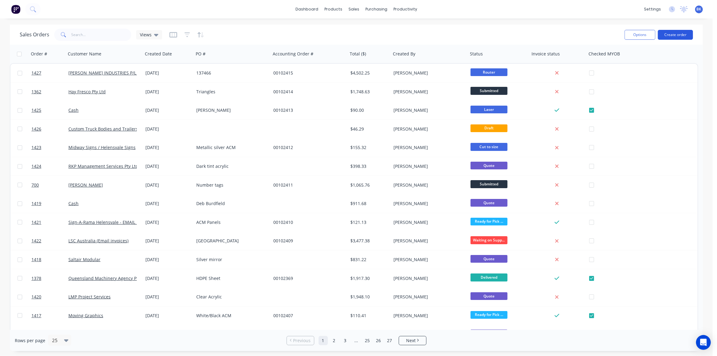
click at [670, 31] on button "Create order" at bounding box center [675, 35] width 35 height 10
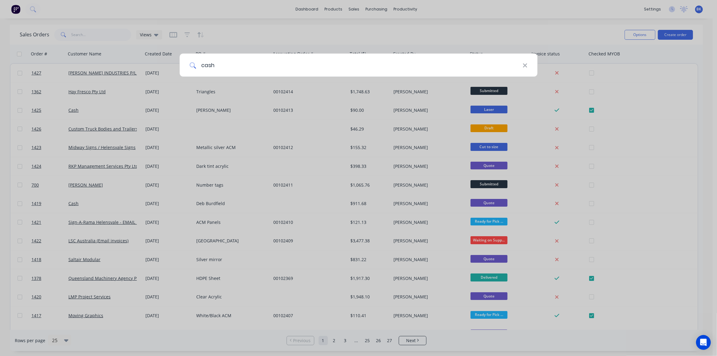
type input "cash"
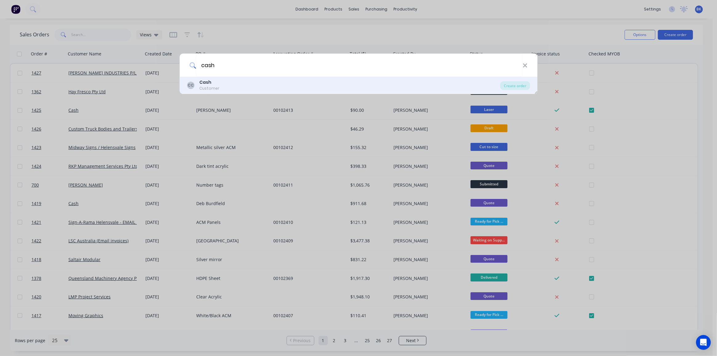
click at [212, 86] on div "Customer" at bounding box center [209, 89] width 20 height 6
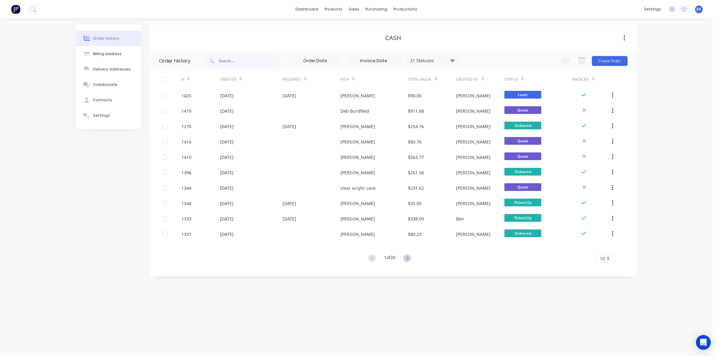
click at [608, 262] on div "10" at bounding box center [605, 258] width 18 height 9
click at [609, 300] on div "20" at bounding box center [605, 302] width 17 height 11
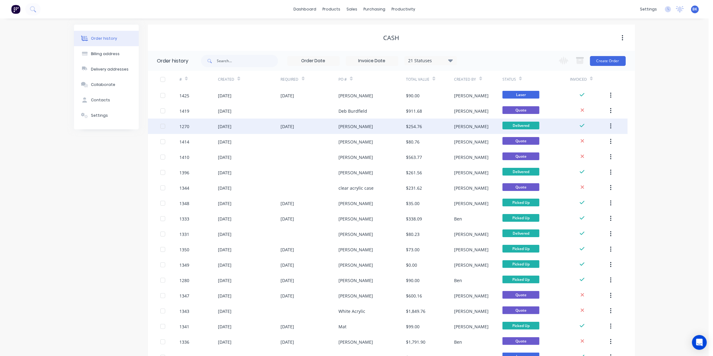
scroll to position [81, 0]
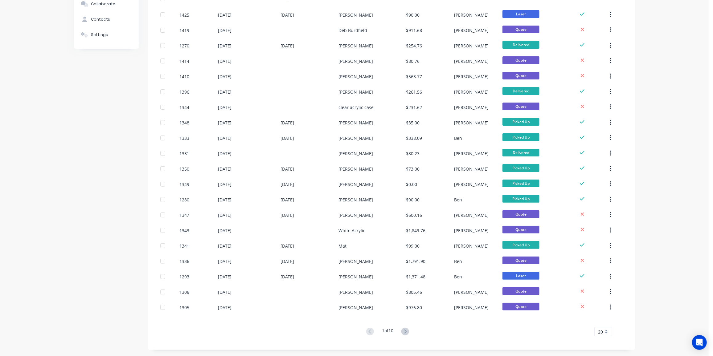
click at [608, 330] on div "20" at bounding box center [603, 331] width 18 height 9
click at [606, 323] on div "35" at bounding box center [603, 323] width 17 height 11
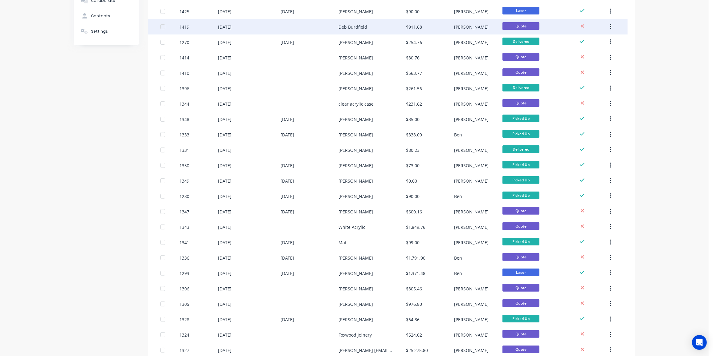
scroll to position [0, 0]
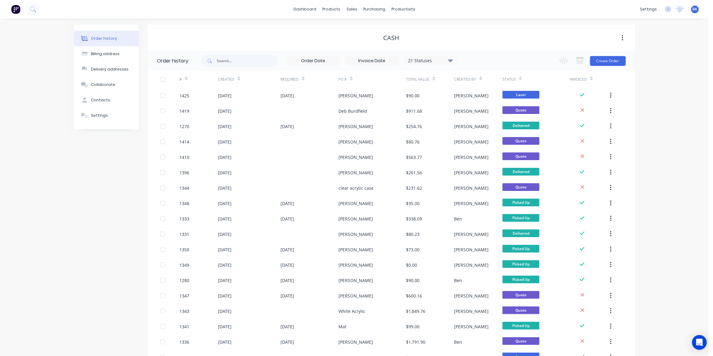
click at [451, 61] on icon at bounding box center [450, 60] width 5 height 3
click at [474, 135] on div "All" at bounding box center [443, 135] width 77 height 12
click at [481, 132] on label at bounding box center [481, 132] width 0 height 0
click at [481, 134] on input "checkbox" at bounding box center [483, 135] width 5 height 6
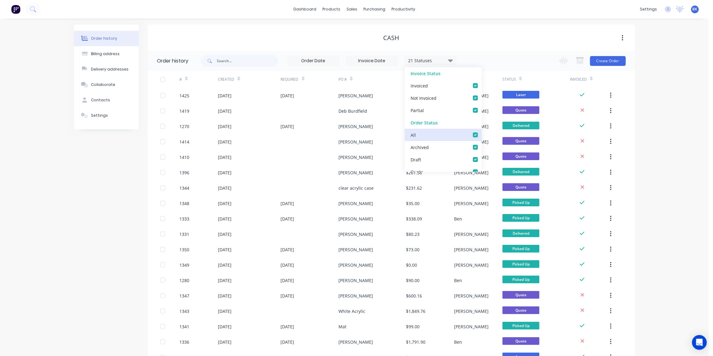
checkbox input "true"
click at [506, 30] on div "Cash" at bounding box center [391, 38] width 487 height 26
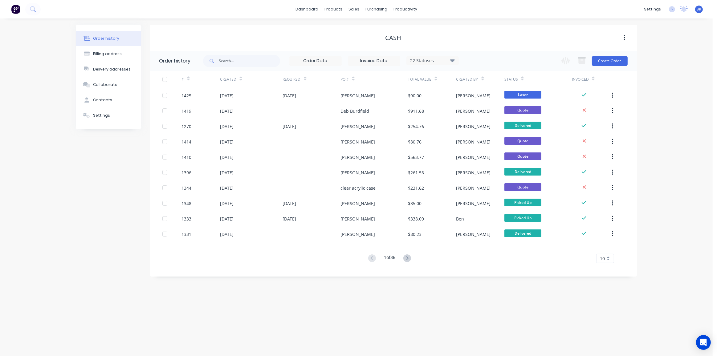
click at [609, 258] on div "10" at bounding box center [605, 258] width 18 height 9
click at [601, 330] on div "35" at bounding box center [605, 335] width 17 height 11
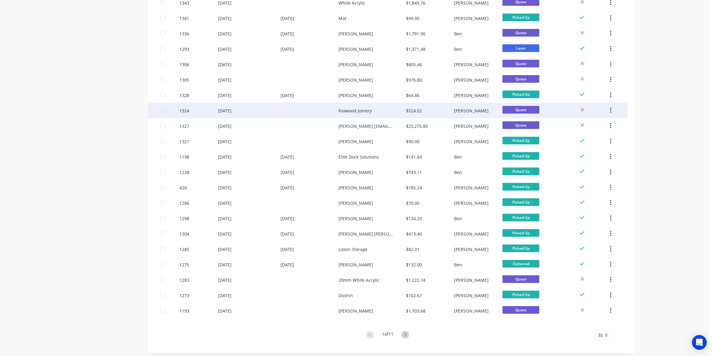
scroll to position [312, 0]
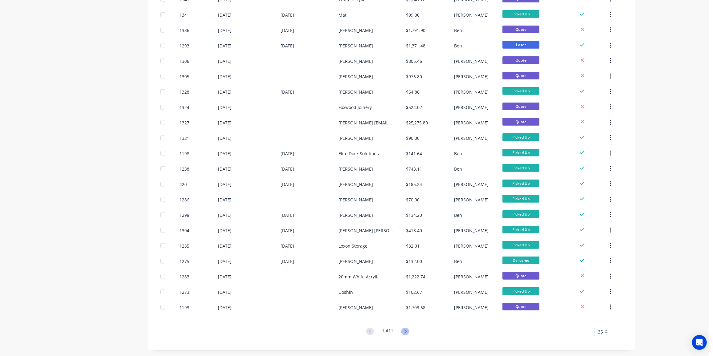
click at [407, 332] on icon at bounding box center [405, 332] width 2 height 4
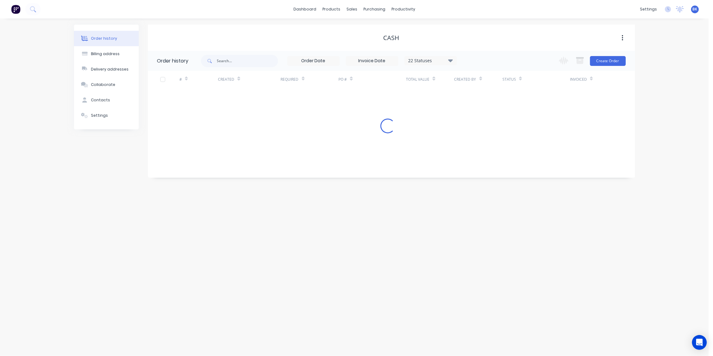
scroll to position [0, 0]
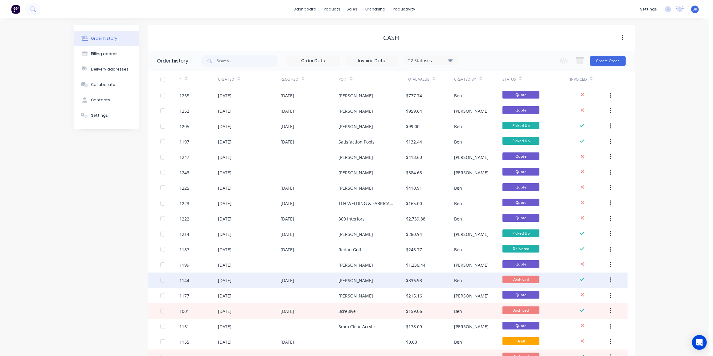
click at [423, 279] on div "$336.93" at bounding box center [430, 280] width 48 height 15
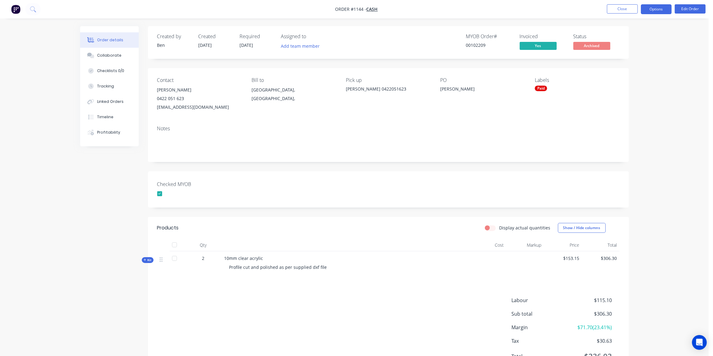
click at [660, 10] on button "Options" at bounding box center [656, 9] width 31 height 10
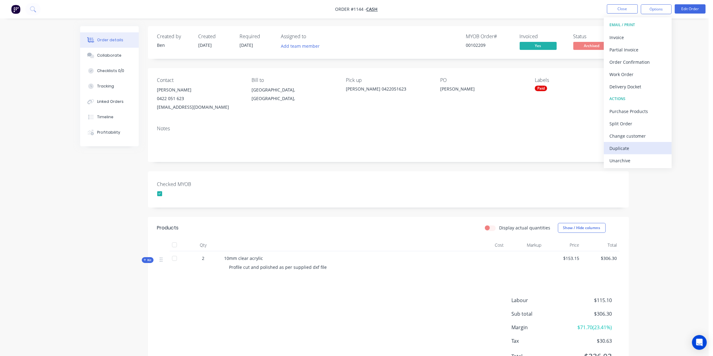
click at [629, 146] on div "Duplicate" at bounding box center [637, 148] width 57 height 9
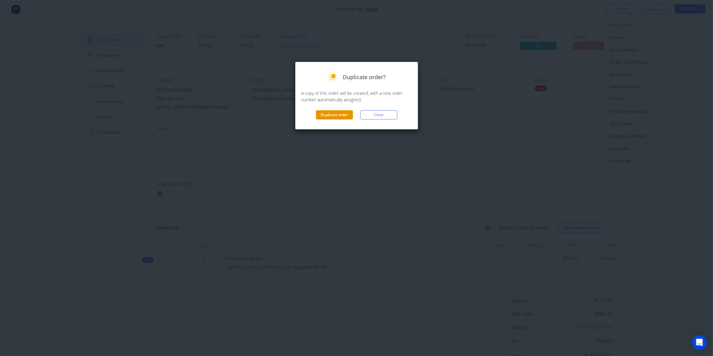
click at [335, 116] on button "Duplicate order" at bounding box center [334, 114] width 37 height 9
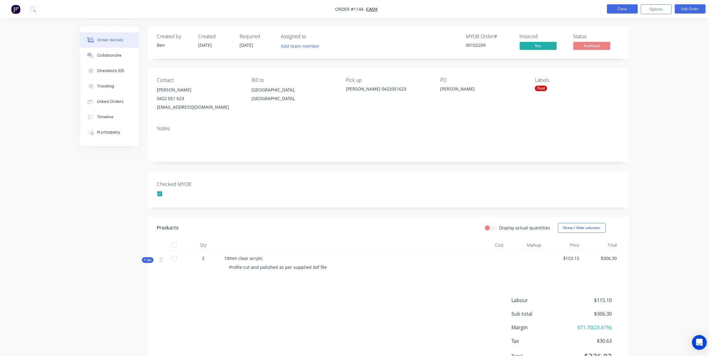
click at [614, 7] on button "Close" at bounding box center [622, 8] width 31 height 9
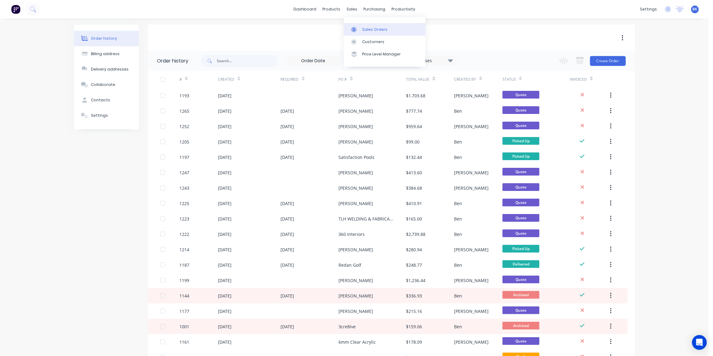
click at [356, 27] on icon at bounding box center [354, 30] width 6 height 6
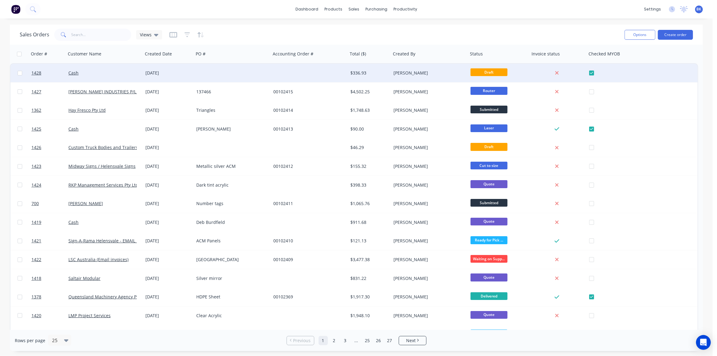
click at [284, 71] on div at bounding box center [309, 73] width 77 height 18
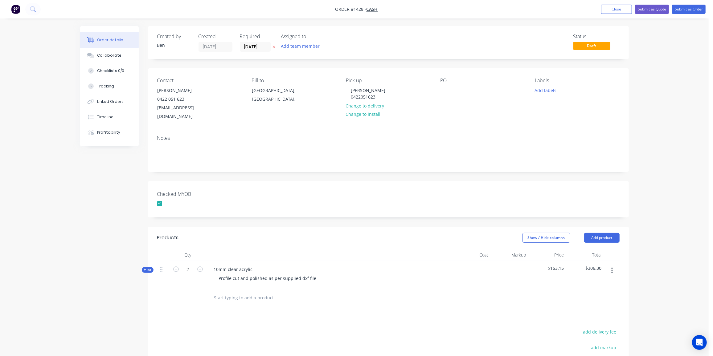
click at [145, 268] on icon at bounding box center [145, 269] width 3 height 3
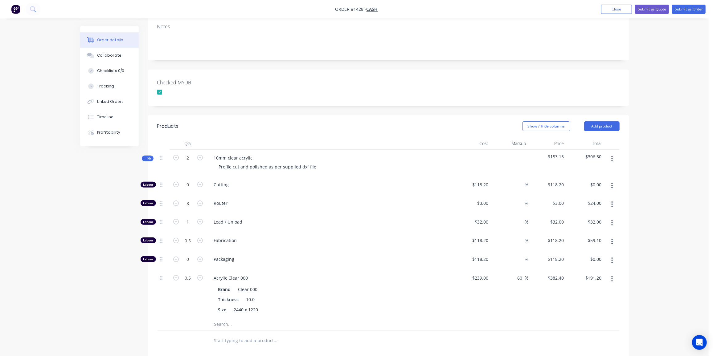
scroll to position [112, 0]
click at [192, 273] on input "0.5" at bounding box center [188, 277] width 16 height 9
type input "0.33"
type input "$126.19"
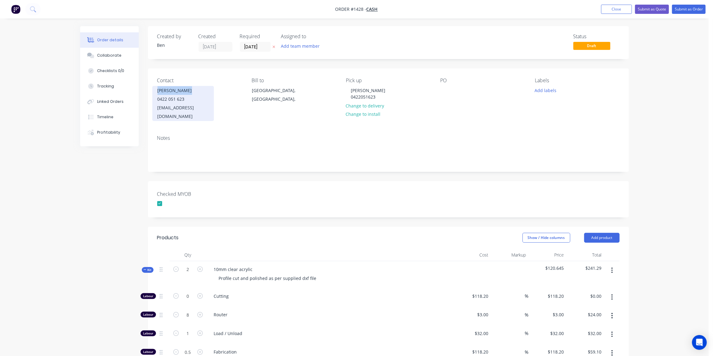
drag, startPoint x: 184, startPoint y: 90, endPoint x: 153, endPoint y: 90, distance: 31.4
click at [153, 90] on div "Rodney Collis 0422 051 623 rodz_kustomz@hotmail.com" at bounding box center [183, 103] width 62 height 35
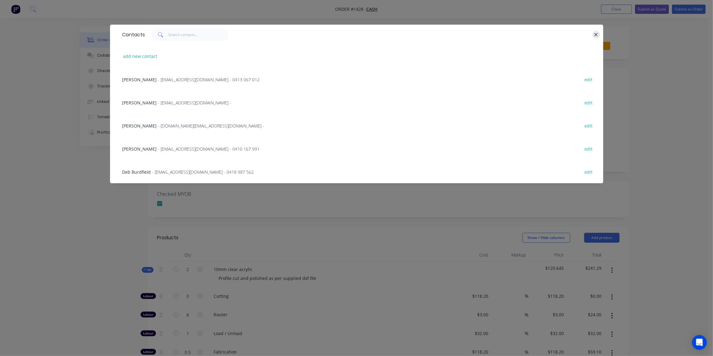
click at [594, 34] on icon "button" at bounding box center [596, 35] width 4 height 6
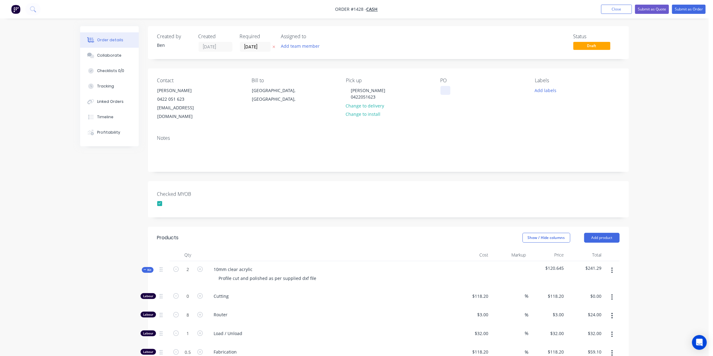
click at [440, 90] on div at bounding box center [445, 90] width 10 height 9
paste div
click at [501, 114] on div "Contact Rodney Collis 0422 051 623 rodz_kustomz@hotmail.com Bill to Queensland,…" at bounding box center [388, 99] width 481 height 62
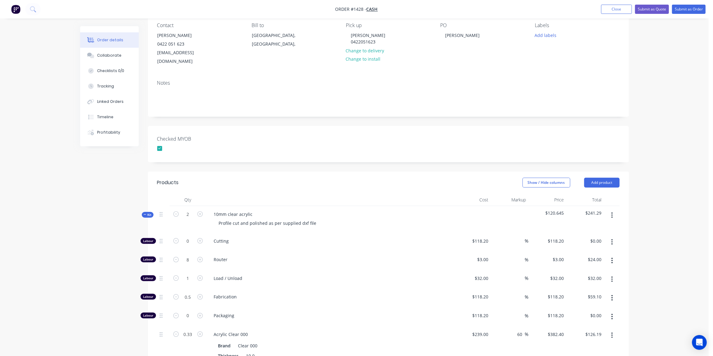
scroll to position [56, 0]
click at [145, 213] on icon at bounding box center [145, 214] width 3 height 3
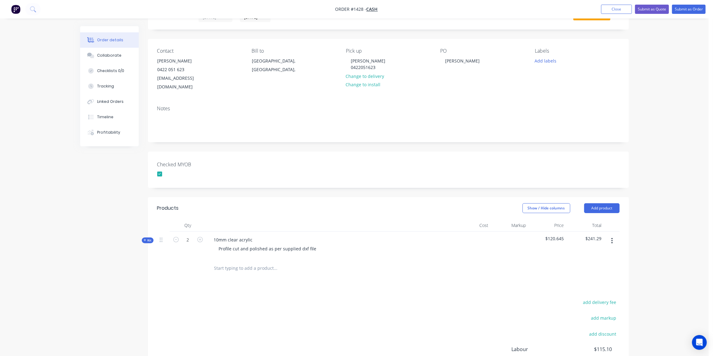
scroll to position [0, 0]
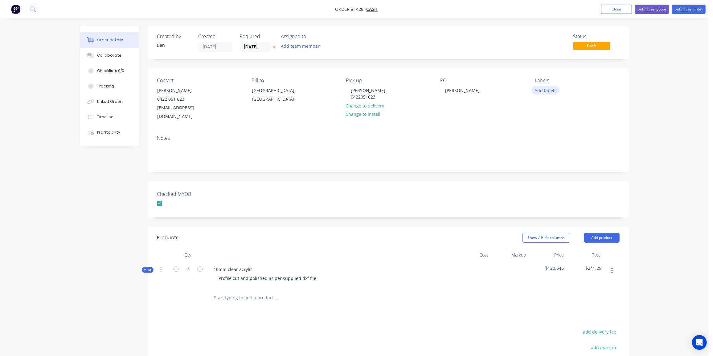
click at [544, 89] on button "Add labels" at bounding box center [545, 90] width 28 height 8
click at [555, 159] on div "Router" at bounding box center [559, 157] width 17 height 7
click at [554, 113] on div "Edge work" at bounding box center [562, 113] width 23 height 7
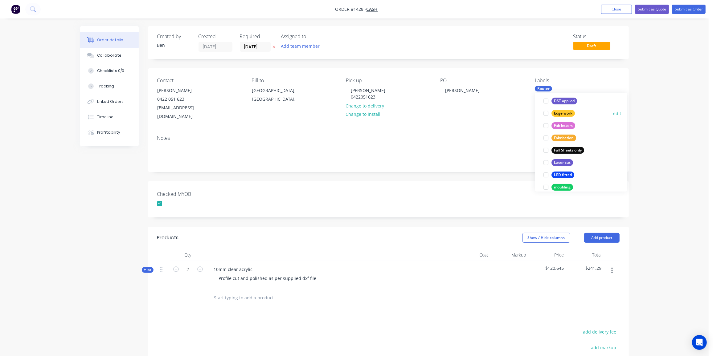
scroll to position [29, 0]
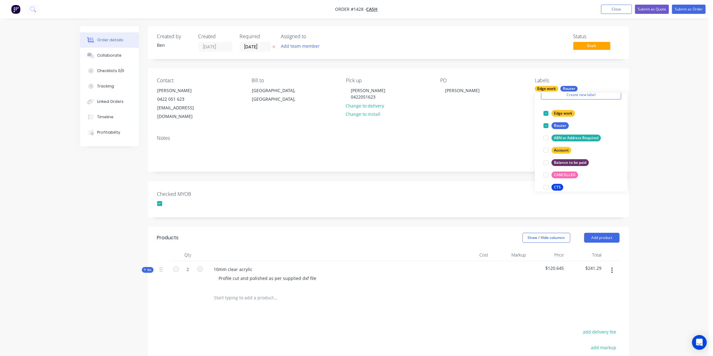
click at [420, 292] on div at bounding box center [317, 298] width 217 height 12
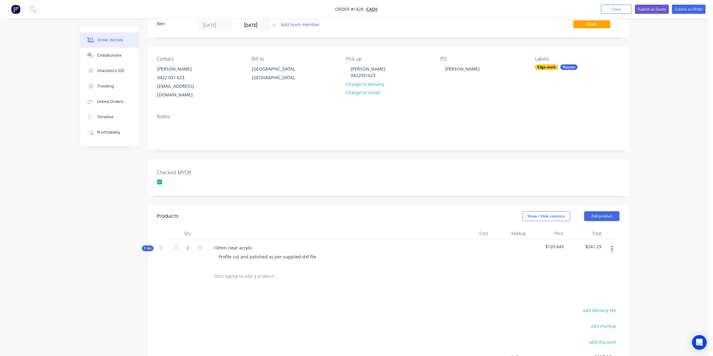
scroll to position [0, 0]
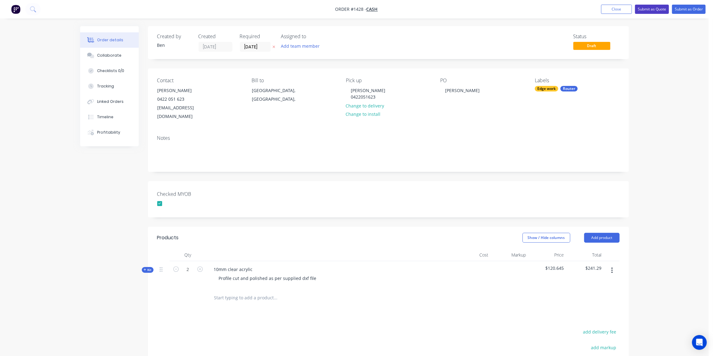
click at [653, 9] on button "Submit as Quote" at bounding box center [652, 9] width 34 height 9
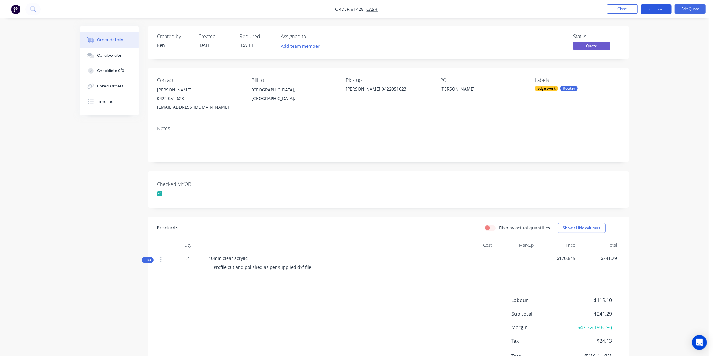
click at [657, 9] on button "Options" at bounding box center [656, 9] width 31 height 10
click at [629, 35] on div "Quote" at bounding box center [637, 37] width 57 height 9
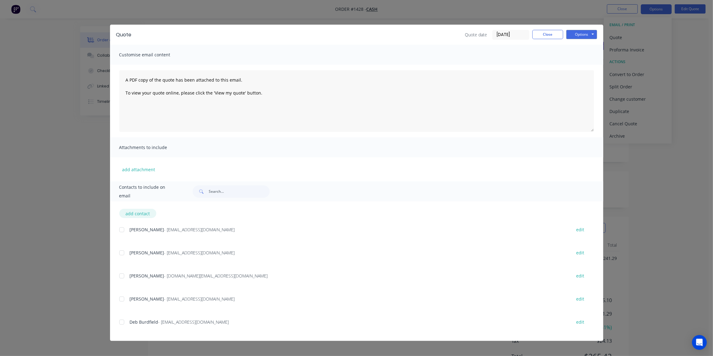
click at [138, 213] on button "add contact" at bounding box center [137, 213] width 37 height 9
select select "AU"
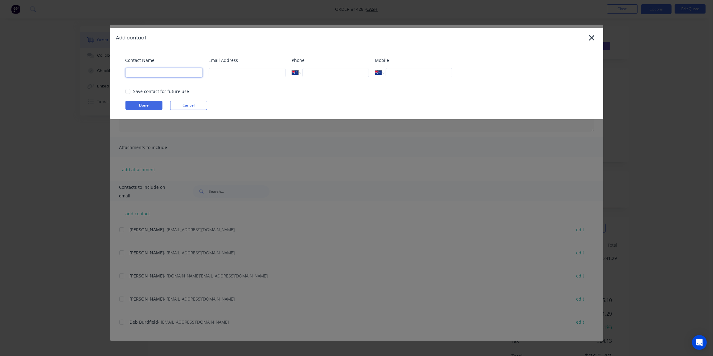
click at [144, 76] on input at bounding box center [163, 72] width 77 height 9
paste input "Rodney Collis <rodz_kustomz@hotmail.com>"
drag, startPoint x: 136, startPoint y: 73, endPoint x: 266, endPoint y: 83, distance: 130.1
click at [266, 82] on div "Contact Name Rodney Collis <rodz_kustomz@hotmail.com> Email Address Phone Inter…" at bounding box center [359, 69] width 469 height 25
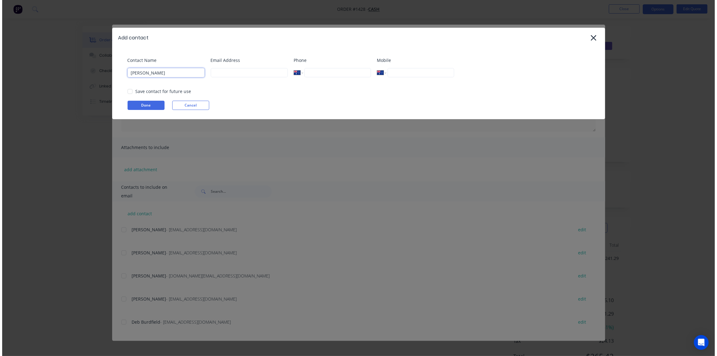
scroll to position [0, 0]
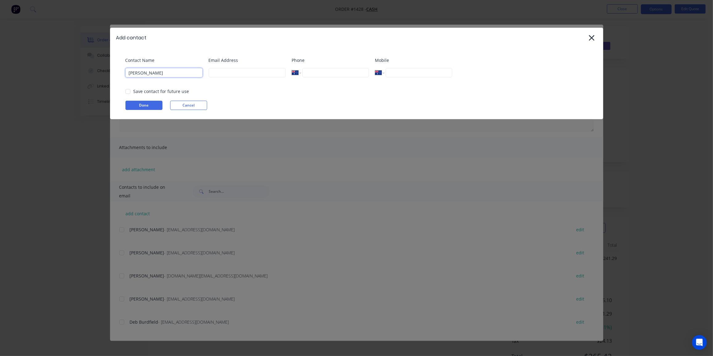
type input "[PERSON_NAME]"
click at [242, 73] on input at bounding box center [247, 72] width 77 height 9
paste input "<rodz_kustomz@hotmail.com>"
click at [213, 72] on input "<rodz_kustomz@hotmail.com>" at bounding box center [247, 72] width 77 height 9
drag, startPoint x: 215, startPoint y: 72, endPoint x: 188, endPoint y: 76, distance: 27.1
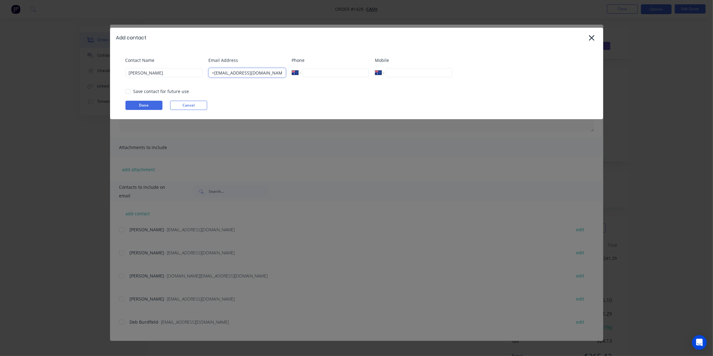
click at [188, 76] on div "Contact Name Rodney Collis Email Address <rodz_kustomz@hotmail.com> Phone Inter…" at bounding box center [359, 69] width 469 height 25
click at [273, 72] on input "rodz_kustomz@hotmail.com>" at bounding box center [247, 72] width 77 height 9
type input "rodz_kustomz@hotmail.com"
click at [135, 102] on button "Done" at bounding box center [143, 105] width 37 height 9
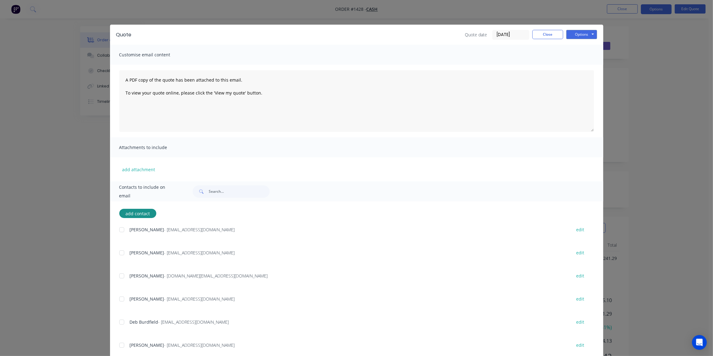
click at [120, 346] on div at bounding box center [122, 345] width 12 height 12
click at [584, 34] on button "Options" at bounding box center [581, 34] width 31 height 9
click at [581, 63] on button "Email" at bounding box center [585, 66] width 39 height 10
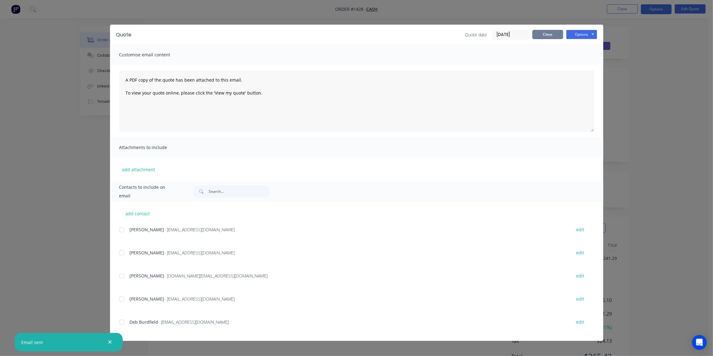
click at [549, 32] on button "Close" at bounding box center [547, 34] width 31 height 9
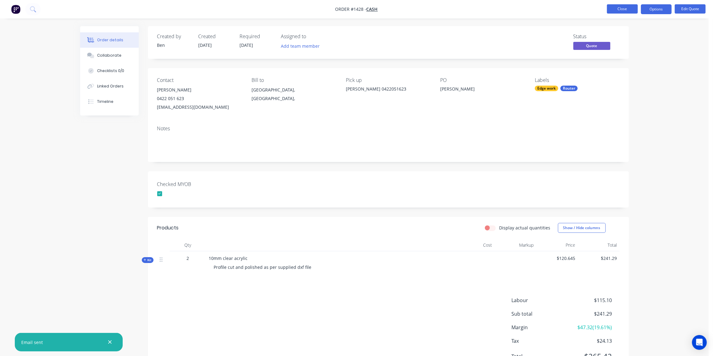
click at [629, 9] on button "Close" at bounding box center [622, 8] width 31 height 9
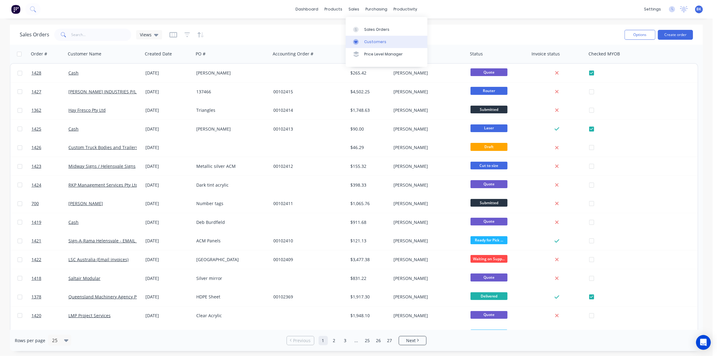
click at [369, 42] on div "Customers" at bounding box center [375, 42] width 22 height 6
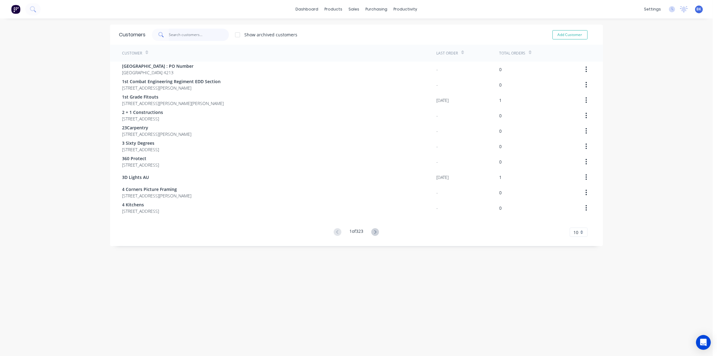
click at [173, 33] on input "text" at bounding box center [199, 35] width 60 height 12
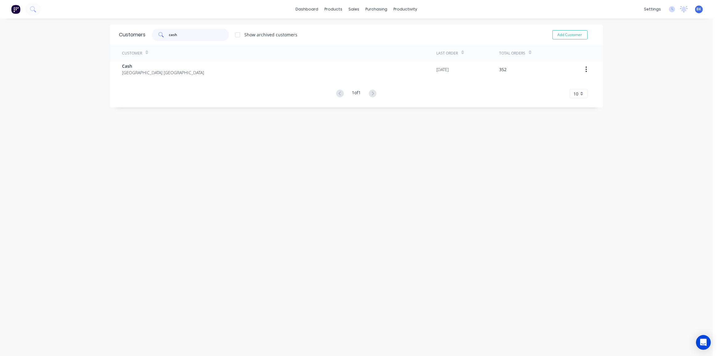
type input "cash"
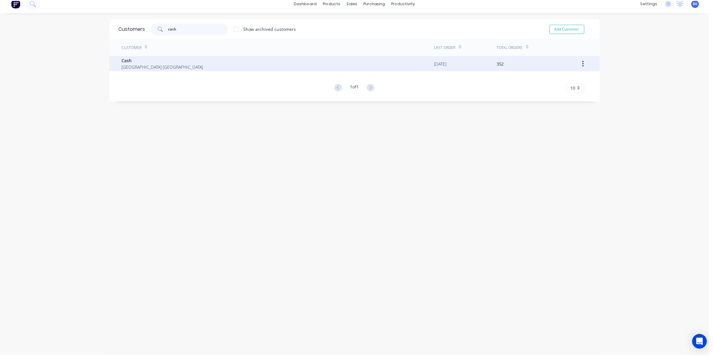
scroll to position [12, 0]
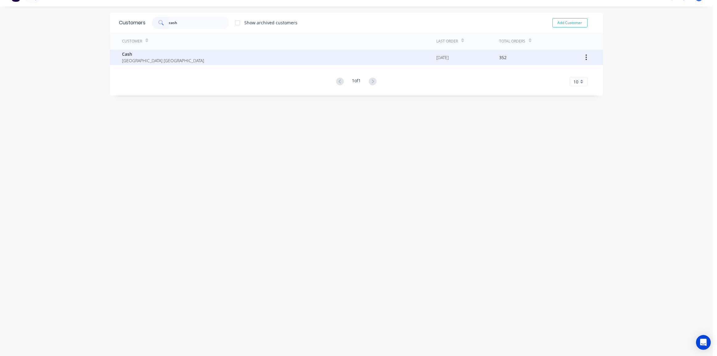
click at [138, 54] on span "Cash" at bounding box center [163, 54] width 82 height 6
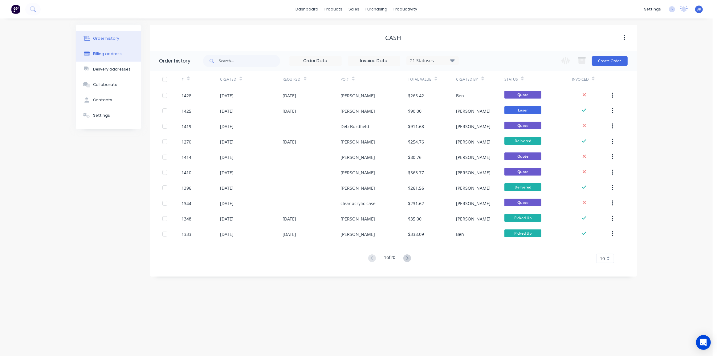
click at [101, 53] on div "Billing address" at bounding box center [107, 54] width 29 height 6
select select "AU"
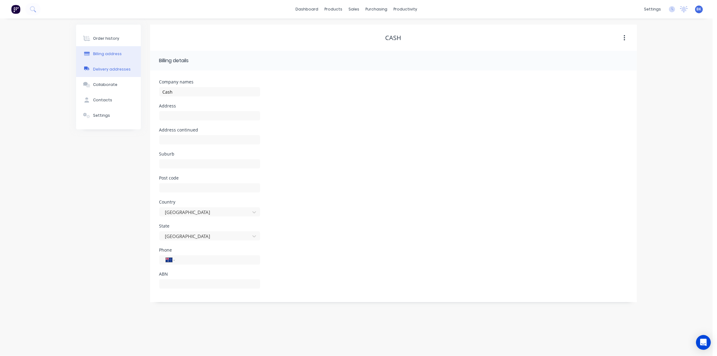
click at [110, 71] on div "Delivery addresses" at bounding box center [112, 70] width 38 height 6
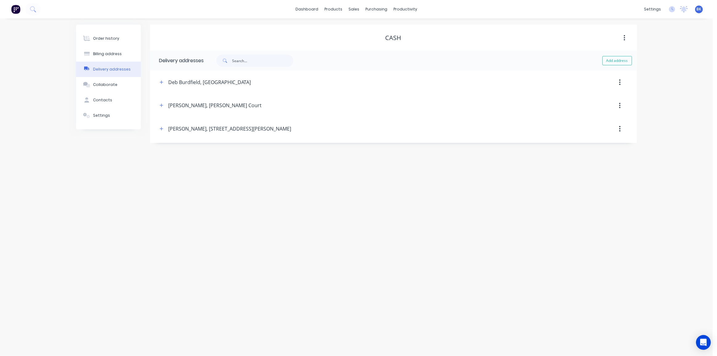
click at [622, 82] on button "button" at bounding box center [620, 82] width 14 height 11
click at [600, 98] on div "Delete" at bounding box center [598, 98] width 47 height 9
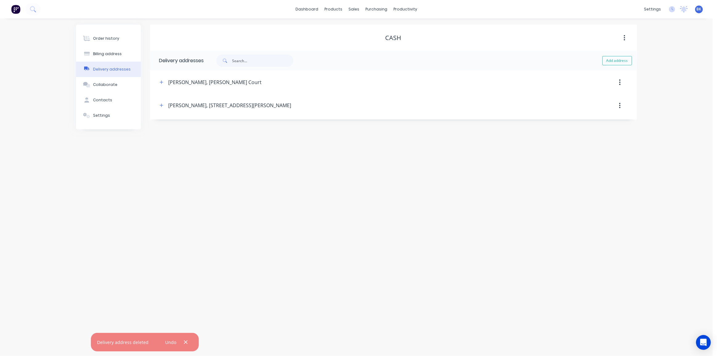
click at [621, 84] on button "button" at bounding box center [620, 82] width 14 height 11
click at [603, 100] on div "Delete" at bounding box center [598, 98] width 47 height 9
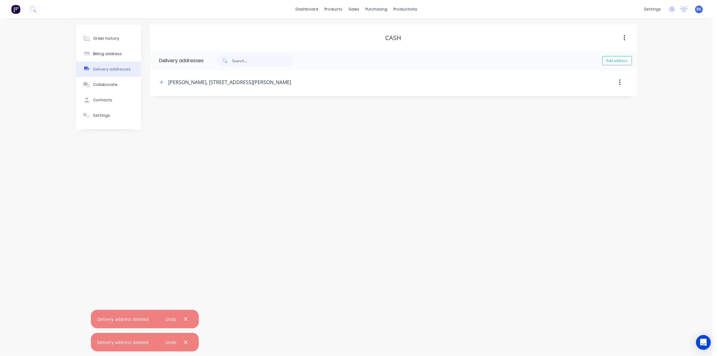
click at [621, 85] on button "button" at bounding box center [620, 82] width 14 height 11
drag, startPoint x: 610, startPoint y: 98, endPoint x: 491, endPoint y: 105, distance: 119.8
click at [610, 98] on div "Delete" at bounding box center [598, 98] width 47 height 9
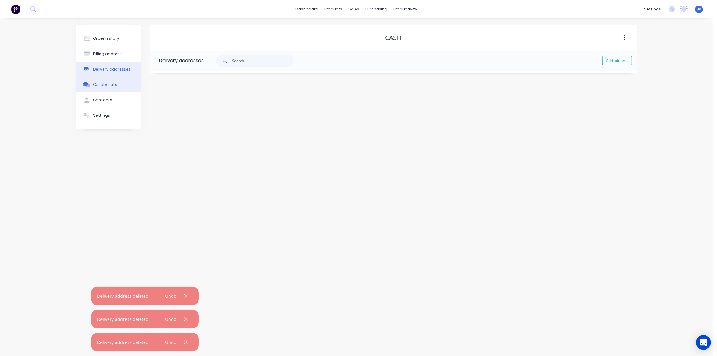
click at [104, 86] on div "Collaborate" at bounding box center [105, 85] width 24 height 6
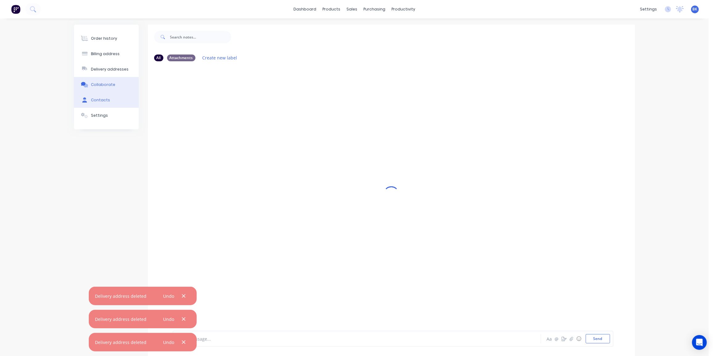
click at [104, 99] on div "Contacts" at bounding box center [100, 100] width 19 height 6
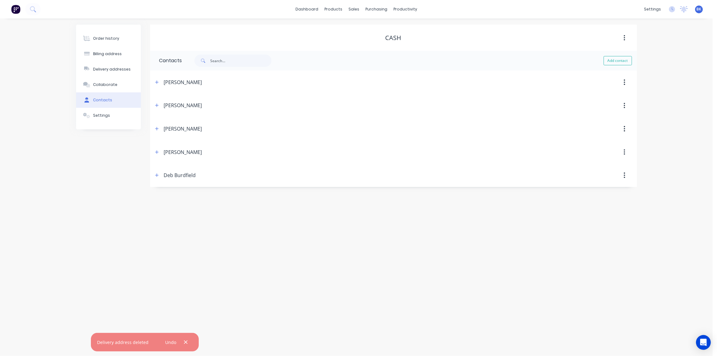
click at [624, 82] on icon "button" at bounding box center [625, 82] width 2 height 7
click at [607, 101] on div "Delete" at bounding box center [602, 98] width 47 height 9
click at [626, 80] on button "button" at bounding box center [624, 82] width 14 height 11
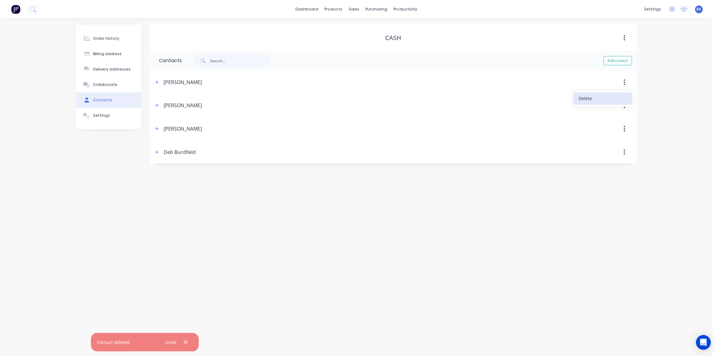
click at [615, 100] on div "Delete" at bounding box center [602, 98] width 47 height 9
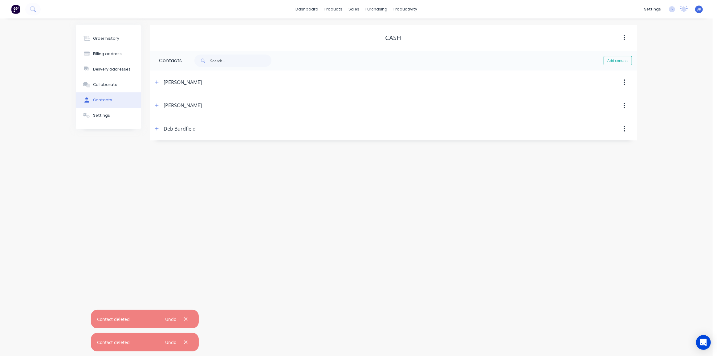
click at [625, 83] on icon "button" at bounding box center [624, 83] width 1 height 6
click at [616, 100] on div "Delete" at bounding box center [602, 98] width 47 height 9
click at [626, 84] on button "button" at bounding box center [624, 82] width 14 height 11
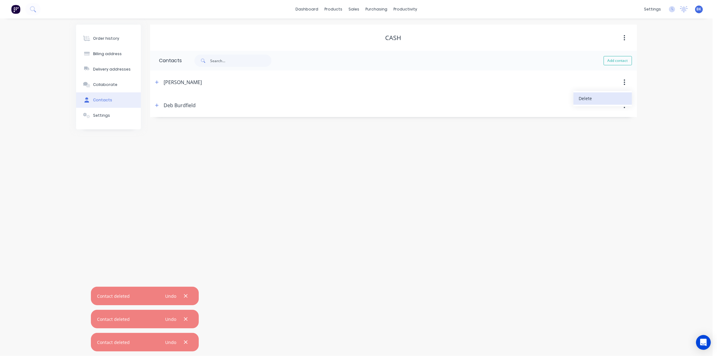
click at [615, 100] on div "Delete" at bounding box center [602, 98] width 47 height 9
click at [626, 83] on button "button" at bounding box center [624, 82] width 14 height 11
click at [615, 98] on div "Delete" at bounding box center [602, 98] width 47 height 9
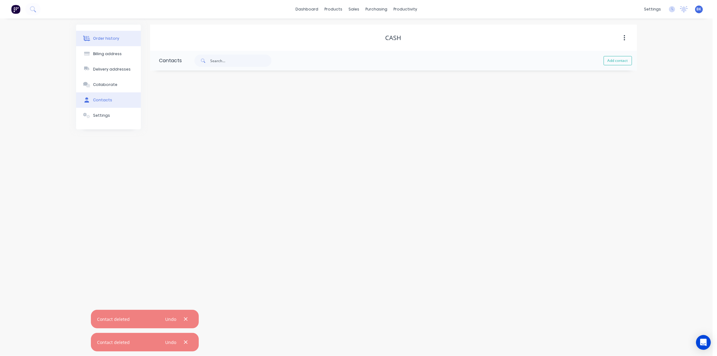
click at [104, 40] on div "Order history" at bounding box center [106, 39] width 26 height 6
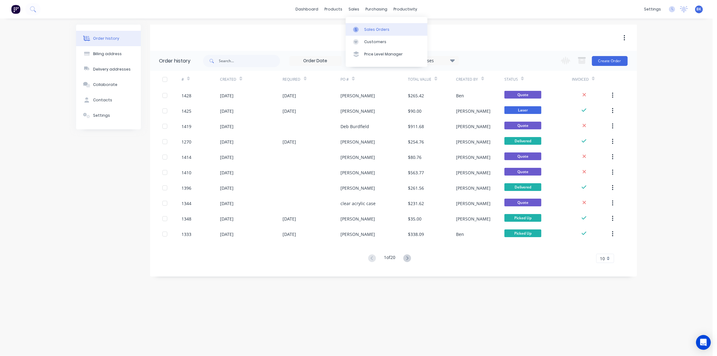
click at [359, 27] on div at bounding box center [357, 30] width 9 height 6
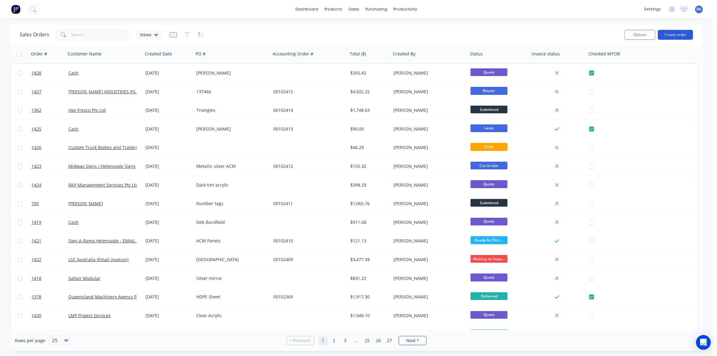
click at [677, 33] on button "Create order" at bounding box center [675, 35] width 35 height 10
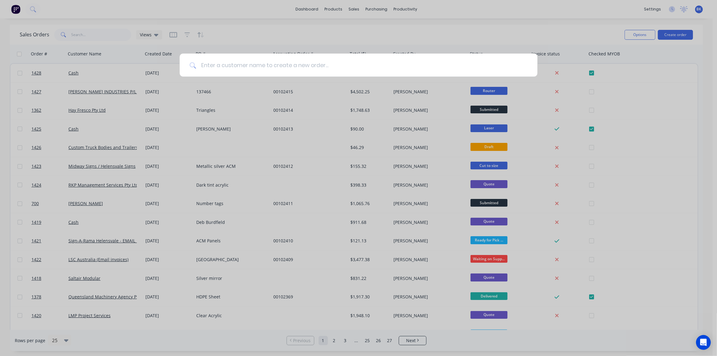
click at [298, 62] on input at bounding box center [362, 65] width 332 height 23
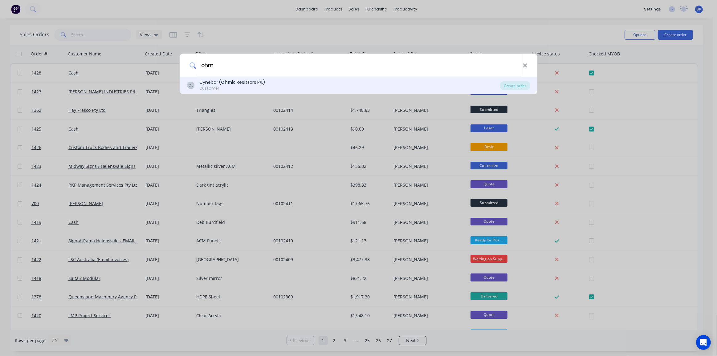
type input "ohm"
click at [252, 83] on div "Cynebar ( Ohm ic Resistors P/L)" at bounding box center [232, 82] width 66 height 6
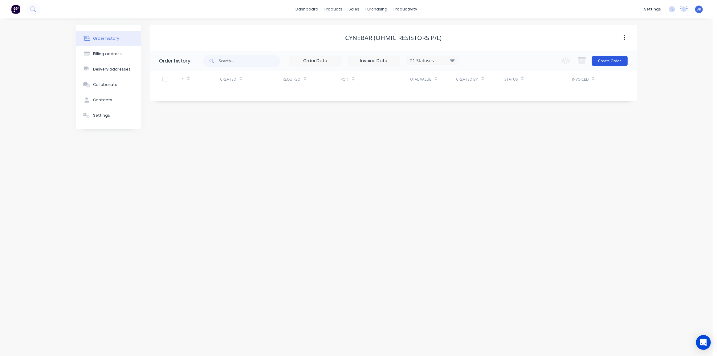
click at [608, 65] on button "Create Order" at bounding box center [610, 61] width 36 height 10
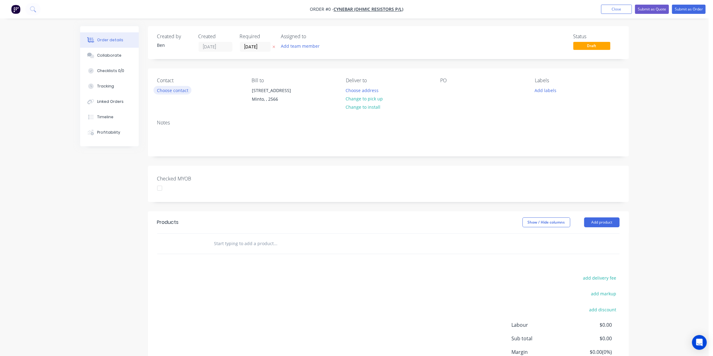
click at [171, 87] on button "Choose contact" at bounding box center [173, 90] width 38 height 8
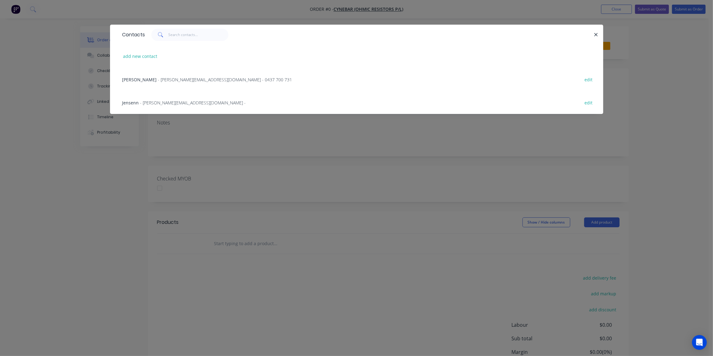
click at [179, 103] on span "- jensenn@cynebar.com.au -" at bounding box center [193, 103] width 106 height 6
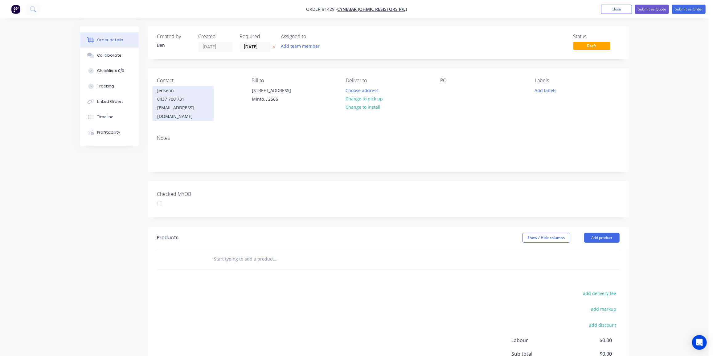
click at [171, 98] on div "0437 700 731" at bounding box center [183, 99] width 51 height 9
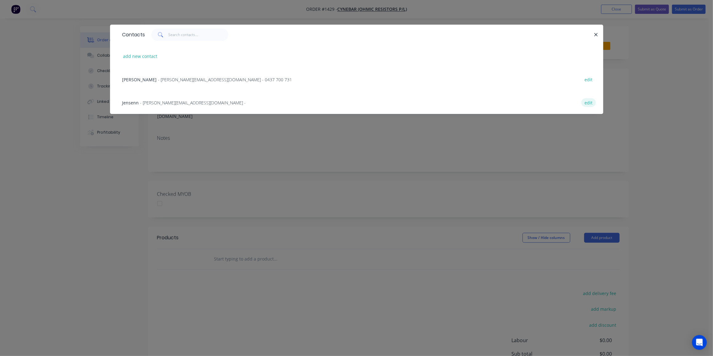
click at [588, 103] on button "edit" at bounding box center [588, 102] width 14 height 8
select select "AU"
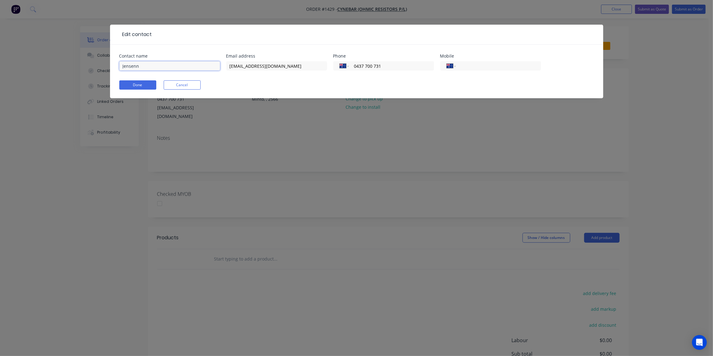
drag, startPoint x: 143, startPoint y: 65, endPoint x: 112, endPoint y: 69, distance: 31.3
click at [112, 69] on div "Contact name Jensenn Email address jensenn@cynebar.com.au Phone International A…" at bounding box center [356, 72] width 493 height 54
click at [178, 67] on input "Jensenn" at bounding box center [169, 65] width 101 height 9
drag, startPoint x: 180, startPoint y: 66, endPoint x: 80, endPoint y: 69, distance: 99.3
click at [80, 69] on div "Edit contact Contact name Jensenn Email address jensenn@cynebar.com.au Phone In…" at bounding box center [356, 178] width 713 height 356
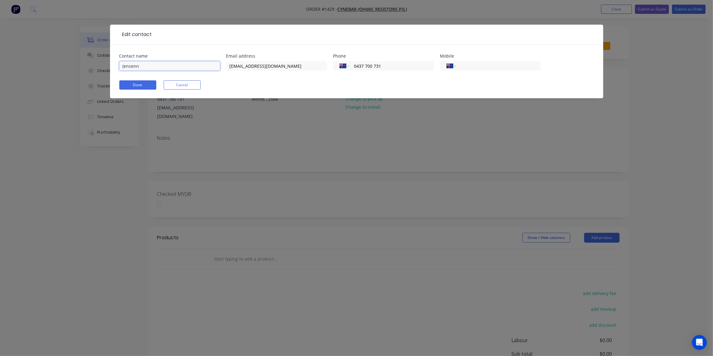
paste input "Nydal <jensenn@cynebar.com.au>"
drag, startPoint x: 150, startPoint y: 63, endPoint x: 227, endPoint y: 76, distance: 77.8
click at [227, 76] on div "Contact name Jensen Nydal <jensenn@cynebar.com.au> Email address jensenn@cyneba…" at bounding box center [356, 66] width 475 height 24
type input "[PERSON_NAME]"
click at [129, 84] on button "Done" at bounding box center [137, 84] width 37 height 9
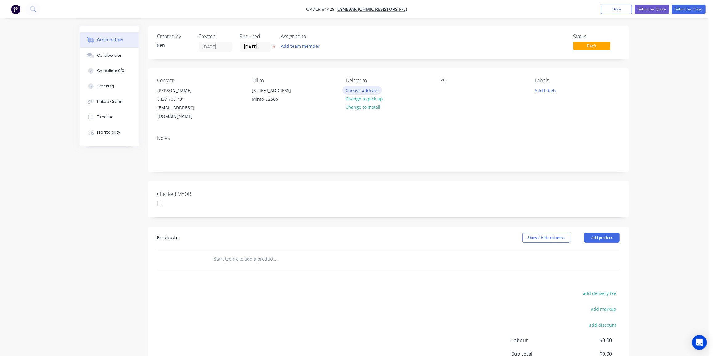
click at [366, 89] on button "Choose address" at bounding box center [361, 90] width 39 height 8
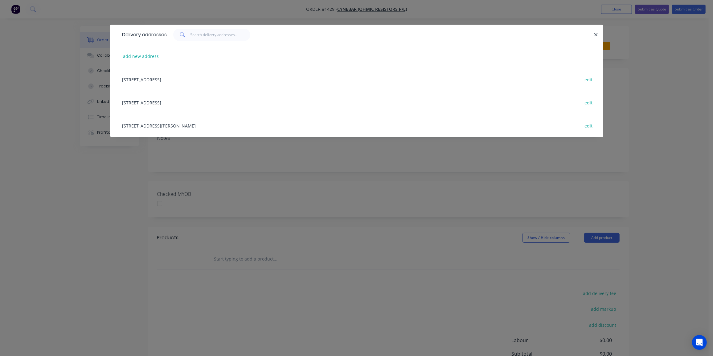
click at [215, 123] on div "Unit 12 / 6 Whitelaw Place Richlands, QLD 4077 , Richlands, undefined, 4077 edit" at bounding box center [356, 125] width 475 height 23
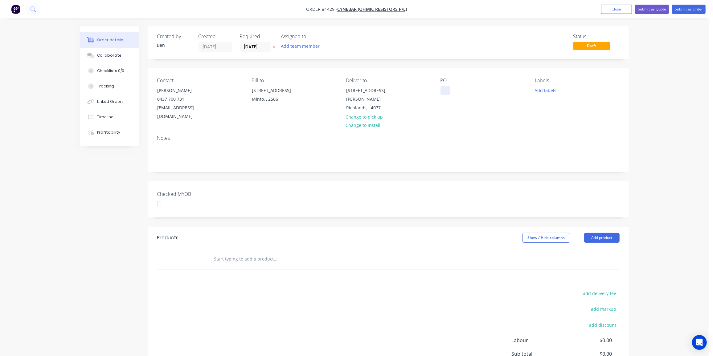
drag, startPoint x: 444, startPoint y: 88, endPoint x: 455, endPoint y: 96, distance: 14.1
click at [444, 88] on div at bounding box center [445, 90] width 10 height 9
drag, startPoint x: 545, startPoint y: 88, endPoint x: 546, endPoint y: 94, distance: 6.2
click at [545, 88] on button "Add labels" at bounding box center [545, 90] width 28 height 8
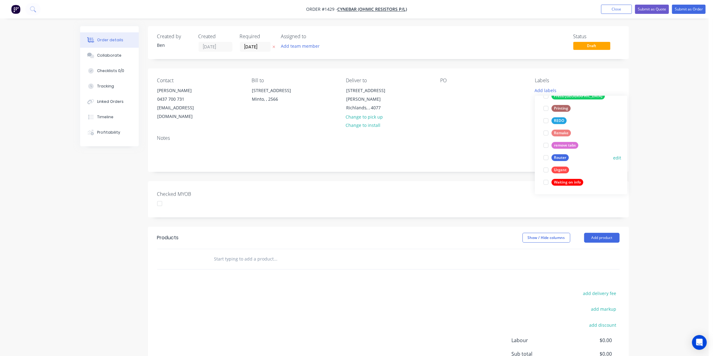
click at [560, 155] on div "Router" at bounding box center [559, 157] width 17 height 7
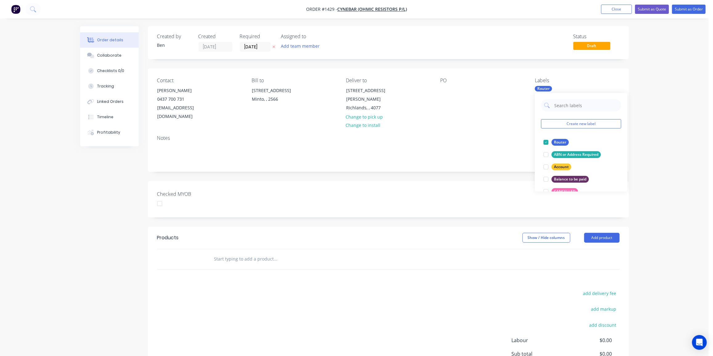
drag, startPoint x: 219, startPoint y: 259, endPoint x: 223, endPoint y: 259, distance: 3.4
click at [220, 259] on input "text" at bounding box center [275, 259] width 123 height 12
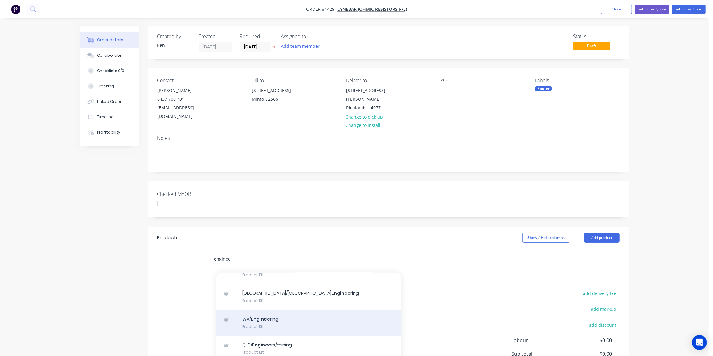
scroll to position [86, 0]
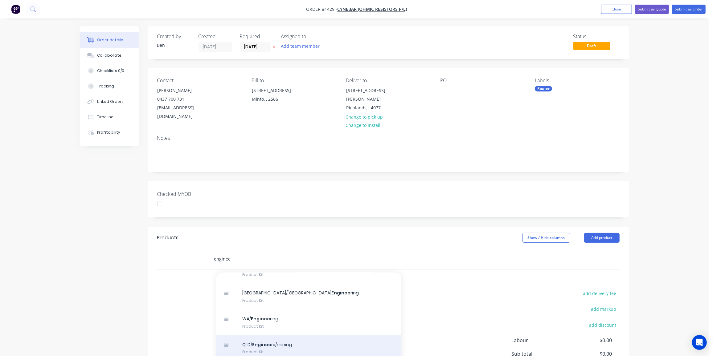
type input "enginee"
click at [274, 341] on div "QLD/ Enginee rs/mining Product Kit" at bounding box center [308, 349] width 185 height 26
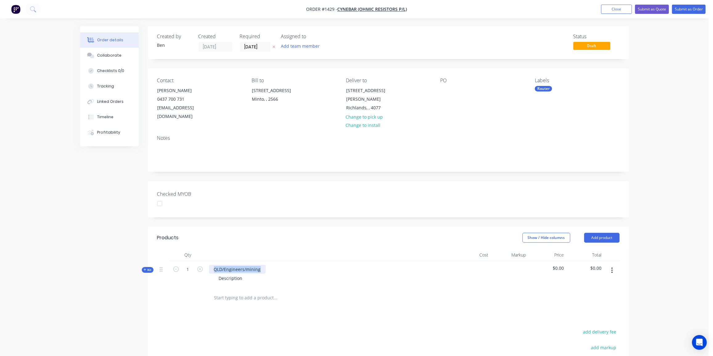
drag, startPoint x: 263, startPoint y: 268, endPoint x: 211, endPoint y: 268, distance: 51.5
click at [211, 268] on div "QLD/Engineers/mining" at bounding box center [237, 269] width 57 height 9
paste div
drag, startPoint x: 240, startPoint y: 280, endPoint x: 198, endPoint y: 281, distance: 41.9
click at [198, 281] on div "Kit 1 OR220624-1190 Description $0.00 $0.00" at bounding box center [388, 274] width 462 height 27
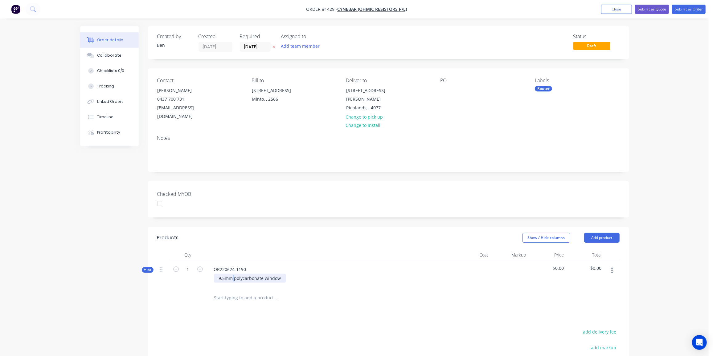
drag, startPoint x: 233, startPoint y: 277, endPoint x: 237, endPoint y: 281, distance: 6.1
click at [234, 278] on div "9.5mm polycarbonate window" at bounding box center [250, 278] width 72 height 9
click at [144, 270] on icon at bounding box center [145, 269] width 3 height 3
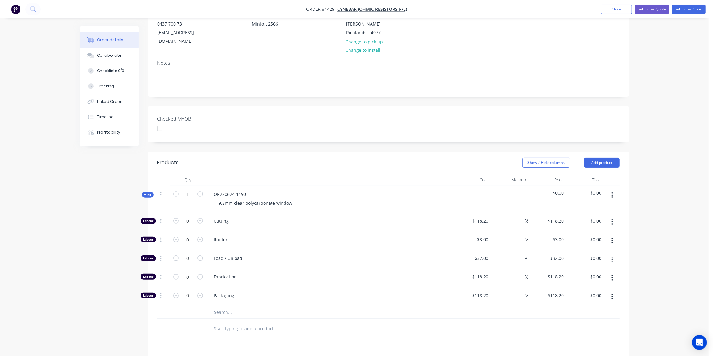
scroll to position [84, 0]
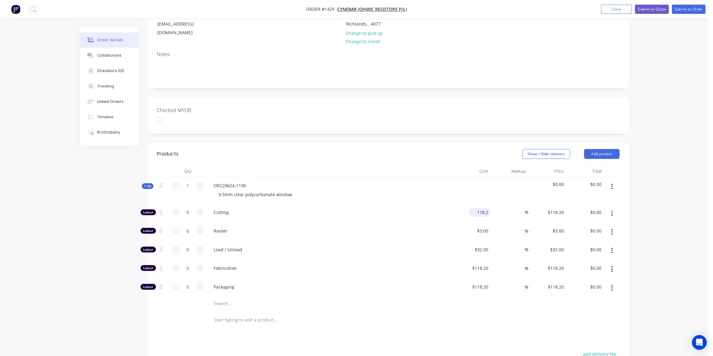
click at [484, 213] on input "118.2" at bounding box center [481, 212] width 19 height 9
type input "$81.8181"
click at [149, 186] on span "Kit" at bounding box center [148, 186] width 8 height 5
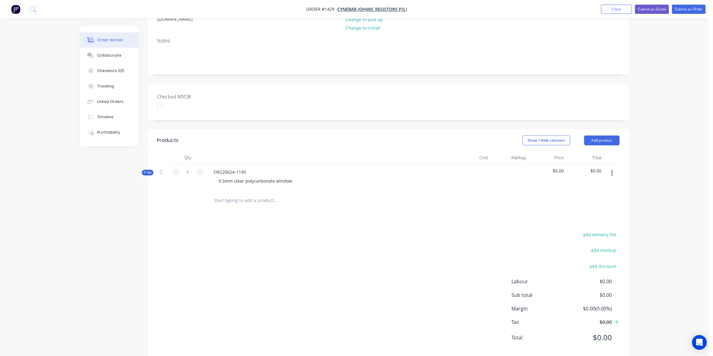
scroll to position [108, 0]
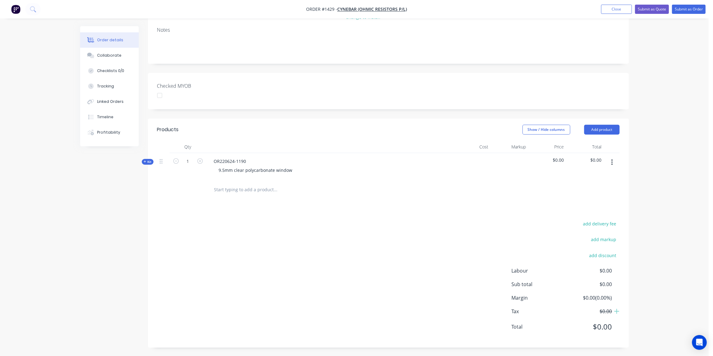
click at [142, 159] on div "Kit" at bounding box center [148, 162] width 12 height 6
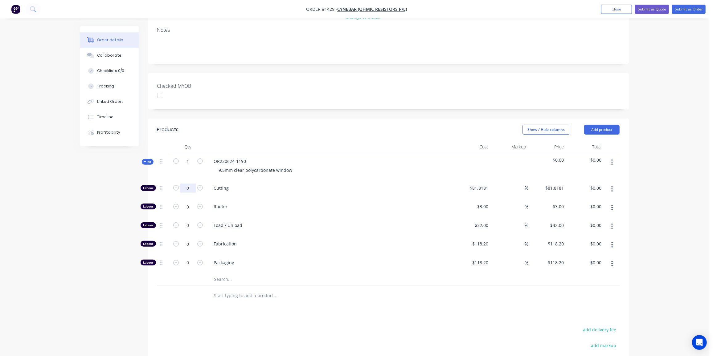
click at [190, 188] on input "0" at bounding box center [188, 188] width 16 height 9
type input "1"
type input "$81.82"
click at [151, 160] on span "Kit" at bounding box center [148, 162] width 8 height 5
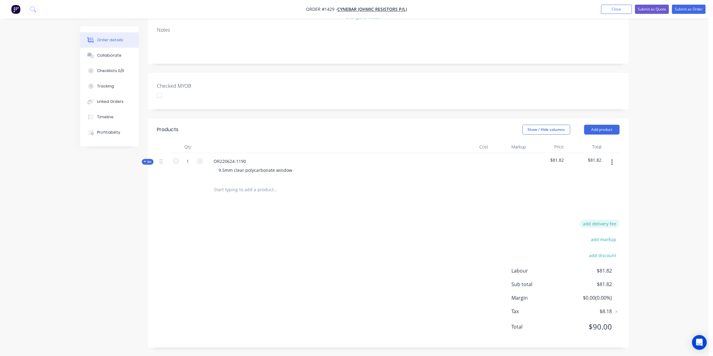
click at [608, 223] on button "add delivery fee" at bounding box center [600, 224] width 40 height 8
type input "30"
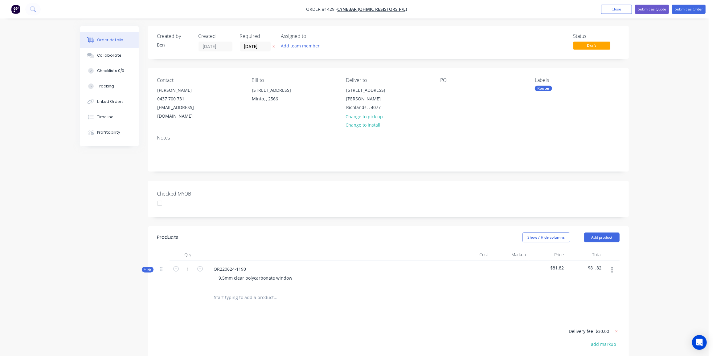
scroll to position [0, 0]
click at [661, 10] on button "Submit as Quote" at bounding box center [652, 9] width 34 height 9
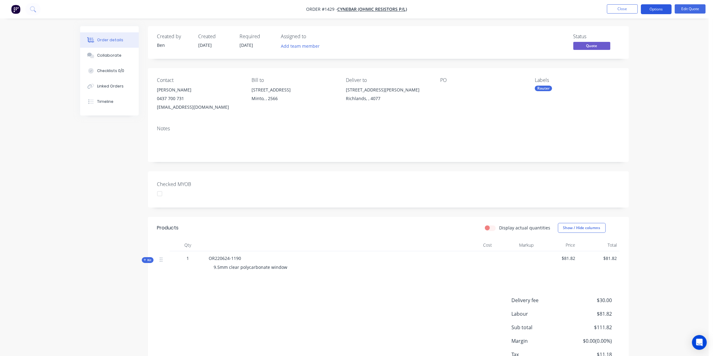
click at [661, 9] on button "Options" at bounding box center [656, 9] width 31 height 10
click at [618, 38] on div "Quote" at bounding box center [637, 37] width 57 height 9
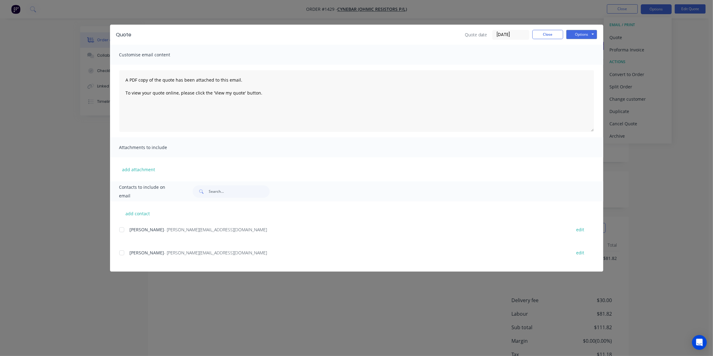
click at [125, 253] on div at bounding box center [122, 253] width 12 height 12
click at [589, 33] on button "Options" at bounding box center [581, 34] width 31 height 9
click at [588, 45] on button "Preview" at bounding box center [585, 45] width 39 height 10
click at [123, 254] on div at bounding box center [122, 253] width 12 height 12
click at [583, 38] on button "Options" at bounding box center [581, 34] width 31 height 9
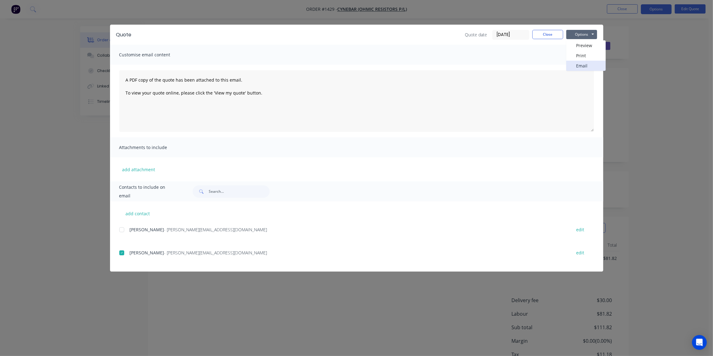
click at [588, 62] on button "Email" at bounding box center [585, 66] width 39 height 10
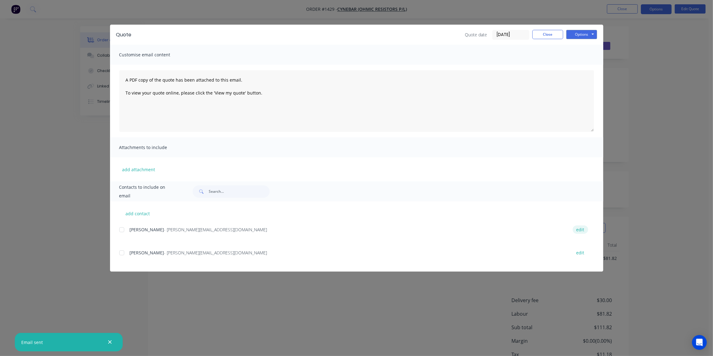
click at [582, 231] on button "edit" at bounding box center [580, 230] width 15 height 8
select select "AU"
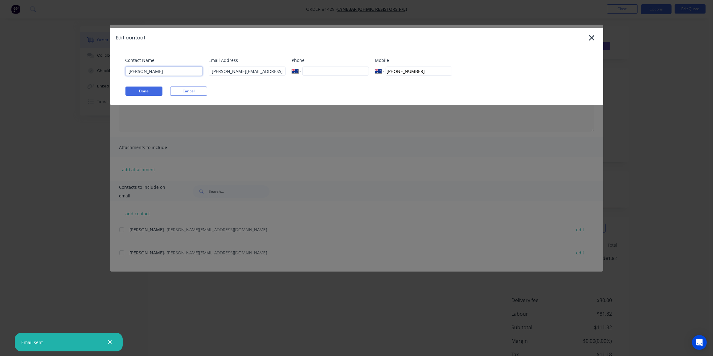
drag, startPoint x: 159, startPoint y: 71, endPoint x: 99, endPoint y: 69, distance: 60.1
click at [99, 69] on div "Edit contact Contact Name Jensen Nydal Email Address jensen.nydal@backercynebar…" at bounding box center [356, 178] width 713 height 356
click at [281, 71] on input "jensen.nydal@backercynebarohmic.com.au" at bounding box center [247, 71] width 77 height 9
click at [282, 71] on input "jensen.nydal@backercynebarohmic.com.au" at bounding box center [247, 71] width 77 height 9
drag, startPoint x: 283, startPoint y: 70, endPoint x: 207, endPoint y: 88, distance: 78.4
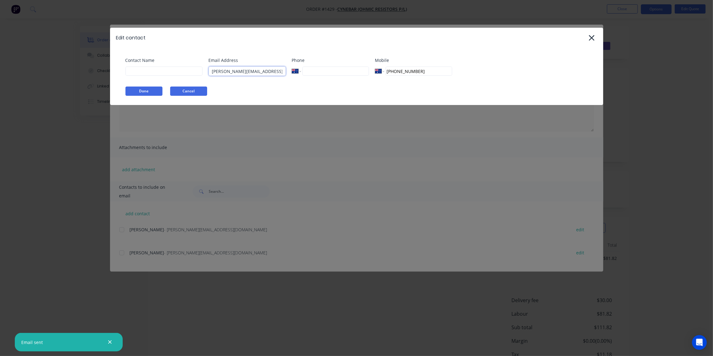
click at [154, 71] on div "Contact Name Email Address jensen.nydal@backercynebarohmic.com.au Phone Interna…" at bounding box center [359, 68] width 469 height 23
type input ".com.au"
drag, startPoint x: 246, startPoint y: 74, endPoint x: 175, endPoint y: 77, distance: 71.0
click at [145, 73] on div "Contact Name Email Address .com.au Phone International Afghanistan Åland Island…" at bounding box center [359, 68] width 469 height 23
drag, startPoint x: 371, startPoint y: 72, endPoint x: 342, endPoint y: 73, distance: 28.7
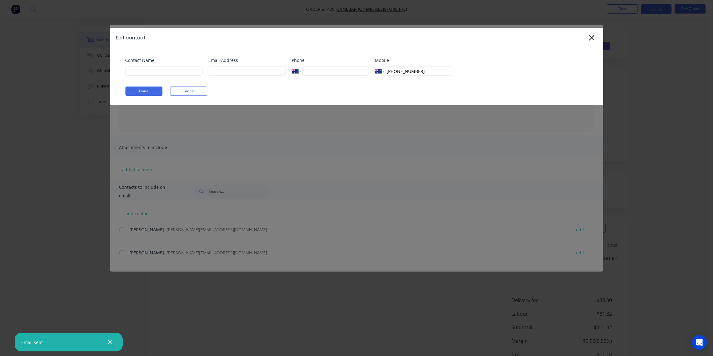
click at [342, 73] on div "Contact Name Email Address Phone International Afghanistan Åland Islands Albani…" at bounding box center [359, 68] width 469 height 23
drag, startPoint x: 143, startPoint y: 88, endPoint x: 145, endPoint y: 91, distance: 3.9
click at [143, 88] on button "Done" at bounding box center [143, 91] width 37 height 9
click at [146, 91] on button "Done" at bounding box center [143, 91] width 37 height 9
click at [593, 39] on icon at bounding box center [591, 38] width 6 height 9
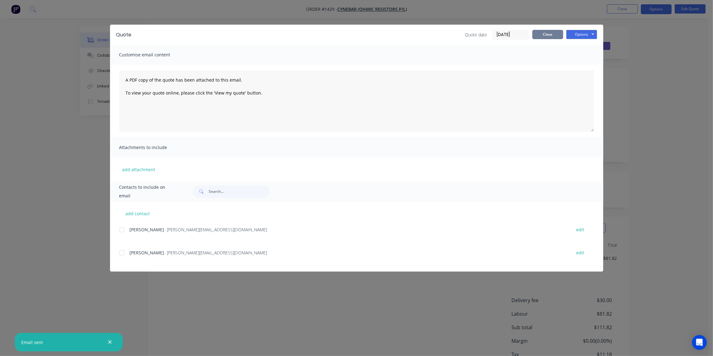
click at [557, 33] on button "Close" at bounding box center [547, 34] width 31 height 9
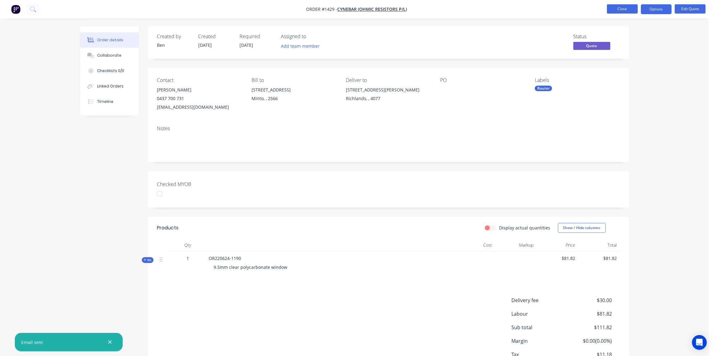
click at [625, 8] on button "Close" at bounding box center [622, 8] width 31 height 9
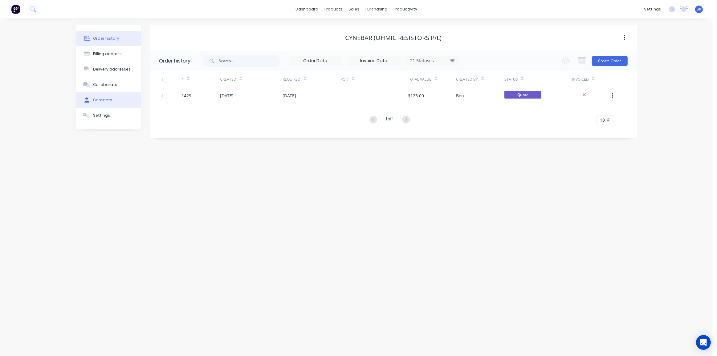
click at [104, 99] on div "Contacts" at bounding box center [102, 100] width 19 height 6
select select "AU"
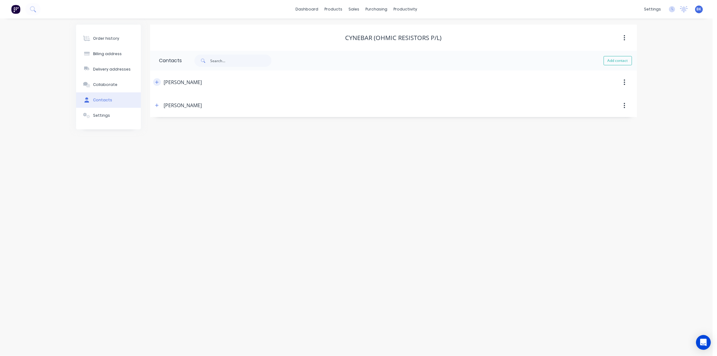
click at [158, 83] on icon "button" at bounding box center [157, 82] width 4 height 4
click at [157, 107] on icon "button" at bounding box center [157, 105] width 4 height 4
click at [626, 82] on button "button" at bounding box center [624, 82] width 14 height 11
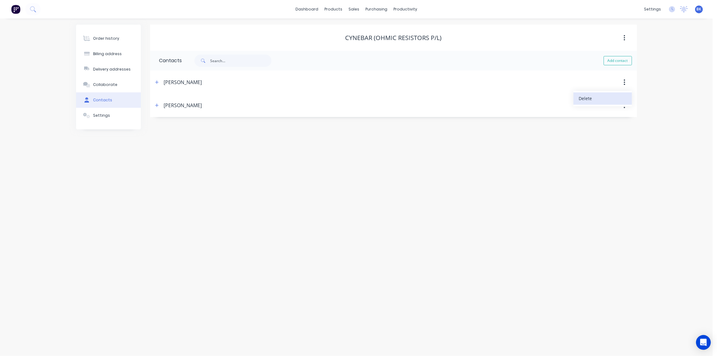
click at [602, 96] on div "Delete" at bounding box center [602, 98] width 47 height 9
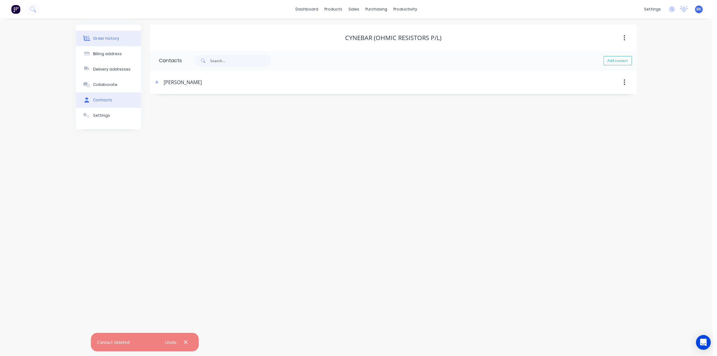
drag, startPoint x: 91, startPoint y: 37, endPoint x: 108, endPoint y: 39, distance: 16.9
click at [91, 37] on button "Order history" at bounding box center [108, 38] width 65 height 15
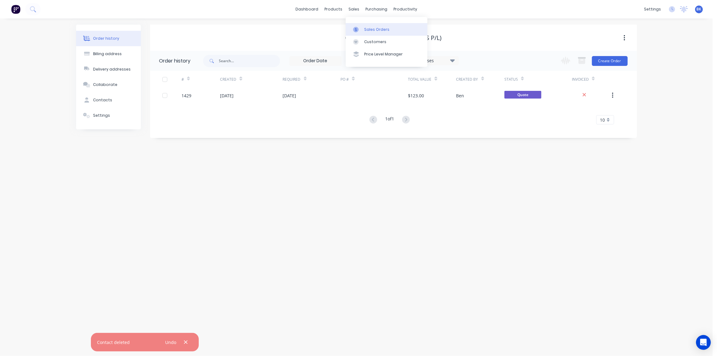
click at [362, 27] on div at bounding box center [357, 30] width 9 height 6
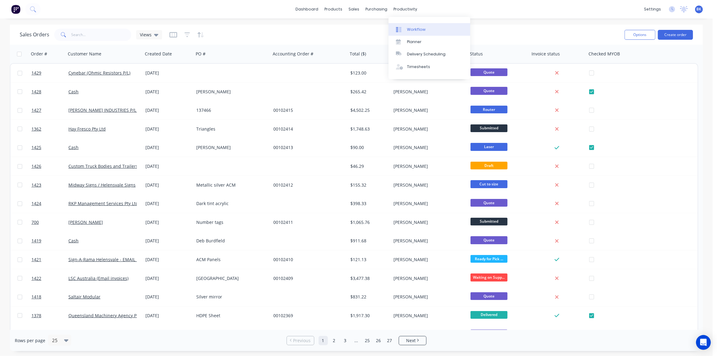
click at [409, 27] on div "Workflow" at bounding box center [416, 30] width 18 height 6
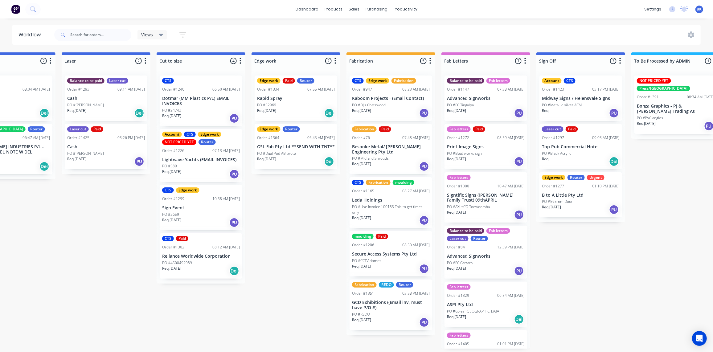
scroll to position [0, 426]
click at [301, 103] on div "PO #52969" at bounding box center [296, 105] width 78 height 6
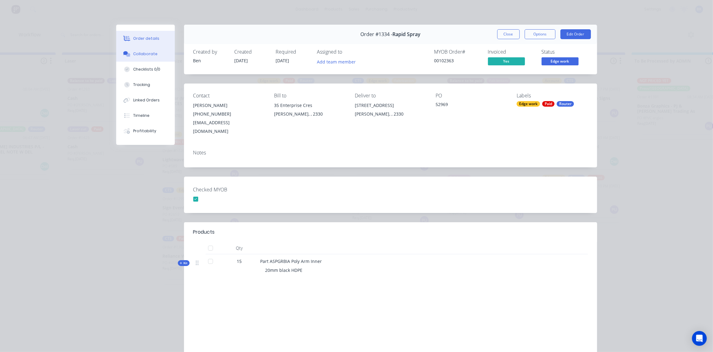
click at [133, 50] on button "Collaborate" at bounding box center [145, 53] width 59 height 15
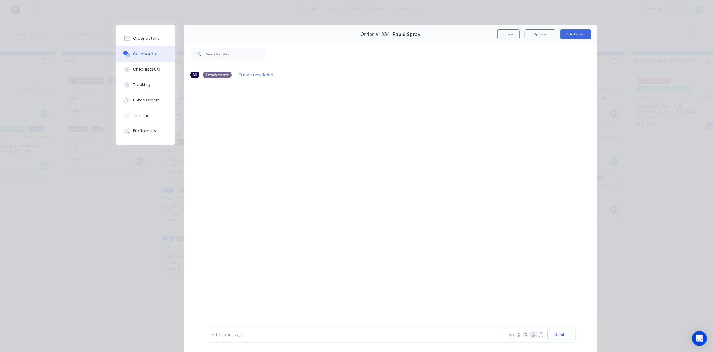
click at [532, 336] on icon "button" at bounding box center [533, 335] width 3 height 4
click at [236, 301] on icon at bounding box center [237, 301] width 2 height 2
click at [532, 332] on button "button" at bounding box center [533, 334] width 7 height 7
click at [559, 339] on button "Send" at bounding box center [560, 334] width 24 height 9
click at [507, 31] on button "Close" at bounding box center [508, 34] width 23 height 10
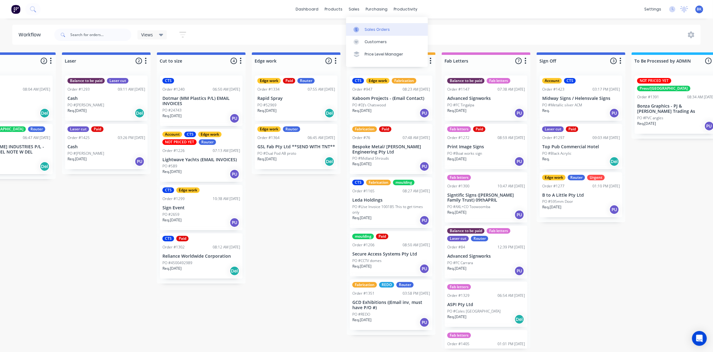
click at [362, 27] on link "Sales Orders" at bounding box center [387, 29] width 82 height 12
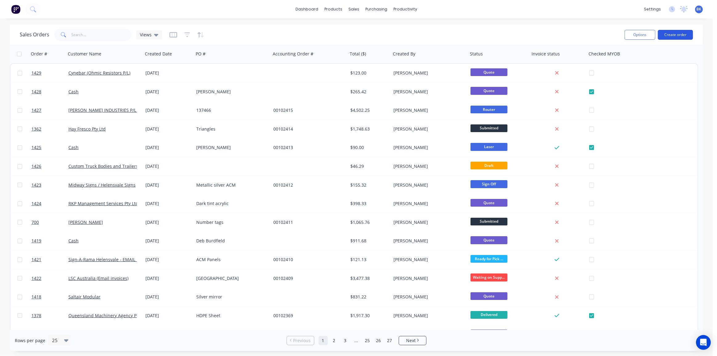
click at [686, 34] on button "Create order" at bounding box center [675, 35] width 35 height 10
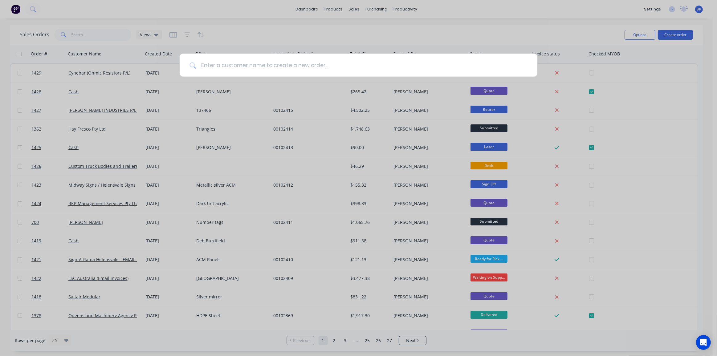
click at [238, 66] on input at bounding box center [362, 65] width 332 height 23
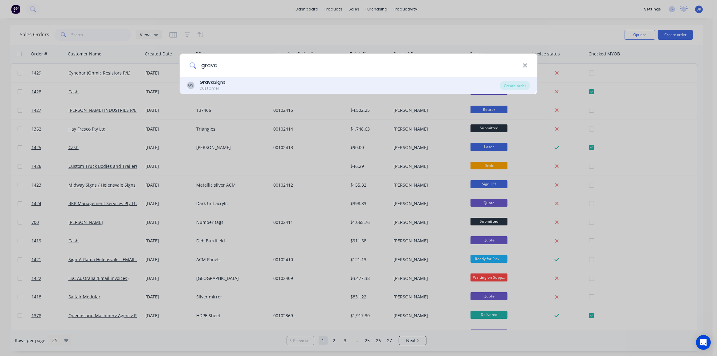
type input "grava"
click at [220, 83] on div "Grava Signs" at bounding box center [212, 82] width 26 height 6
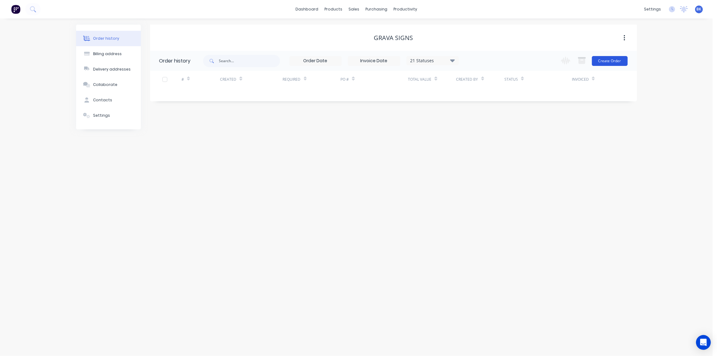
click at [613, 63] on button "Create Order" at bounding box center [610, 61] width 36 height 10
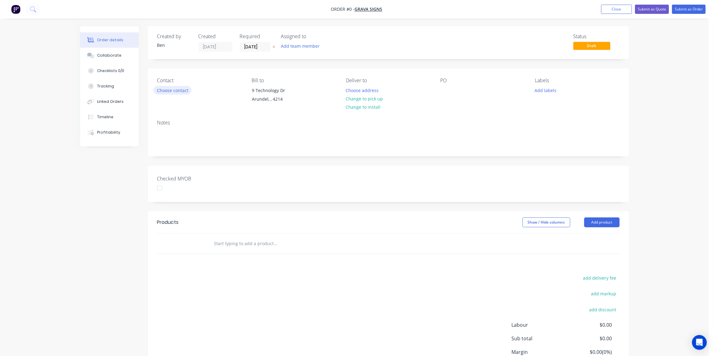
click at [182, 87] on button "Choose contact" at bounding box center [173, 90] width 38 height 8
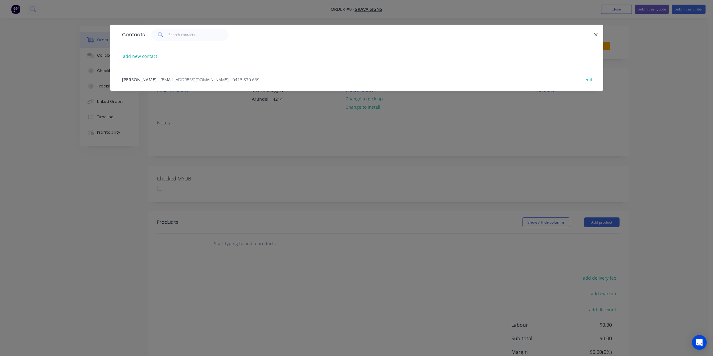
click at [161, 80] on span "- grava2911@gmail.com - 0413 870 669" at bounding box center [209, 80] width 102 height 6
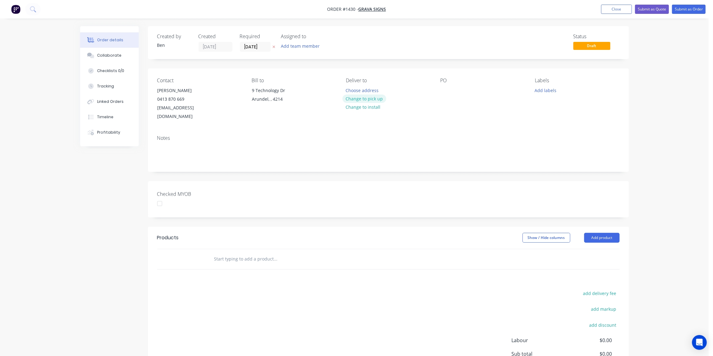
click at [374, 96] on button "Change to pick up" at bounding box center [364, 99] width 44 height 8
click at [444, 86] on div at bounding box center [445, 90] width 10 height 9
click at [545, 92] on button "Add labels" at bounding box center [545, 90] width 28 height 8
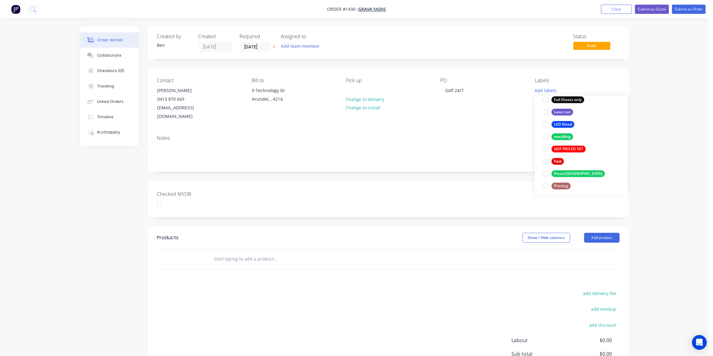
scroll to position [259, 0]
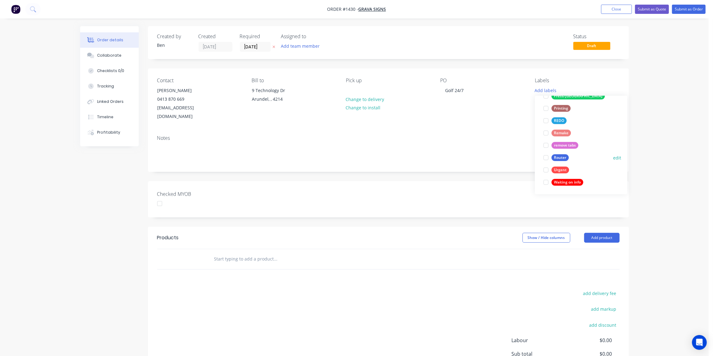
click at [567, 158] on div "Router" at bounding box center [559, 157] width 17 height 7
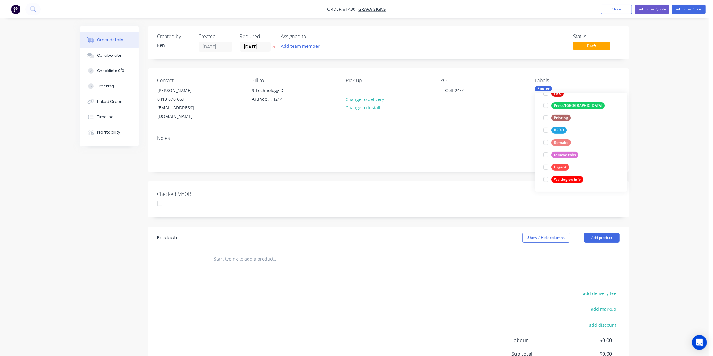
scroll to position [0, 0]
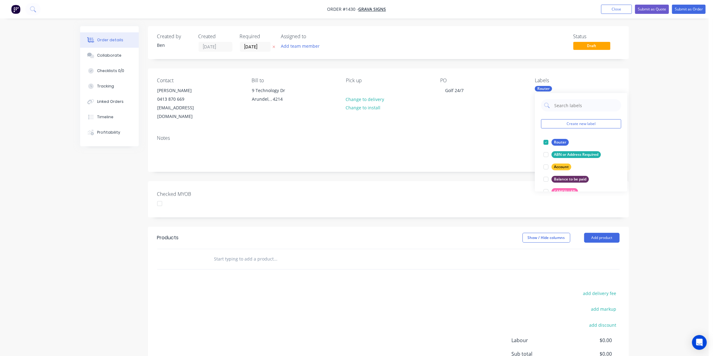
click at [235, 253] on input "text" at bounding box center [275, 259] width 123 height 12
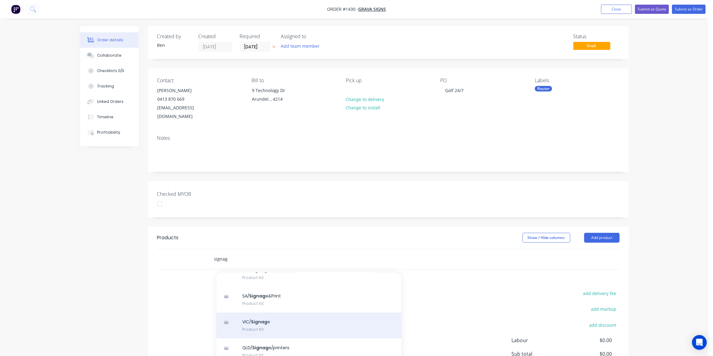
scroll to position [84, 0]
type input "signag"
click at [260, 312] on div "QLD/ Signag e/printers Product Kit" at bounding box center [308, 325] width 185 height 26
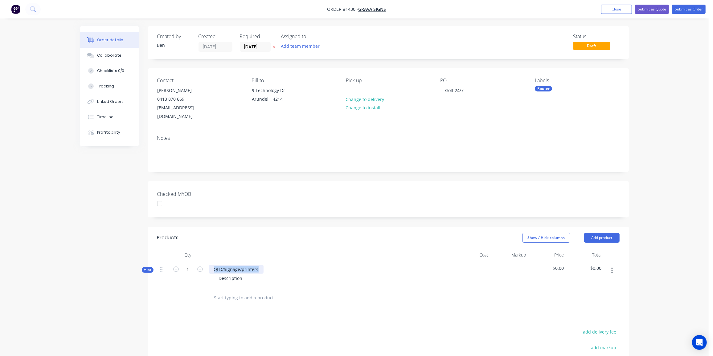
drag, startPoint x: 254, startPoint y: 262, endPoint x: 209, endPoint y: 262, distance: 45.0
click at [211, 265] on div "QLD/Signage/printers" at bounding box center [236, 269] width 55 height 9
click at [223, 265] on div "Gold 24" at bounding box center [222, 269] width 26 height 9
click at [231, 265] on div "Golf 24" at bounding box center [221, 269] width 24 height 9
drag, startPoint x: 245, startPoint y: 269, endPoint x: 203, endPoint y: 272, distance: 41.4
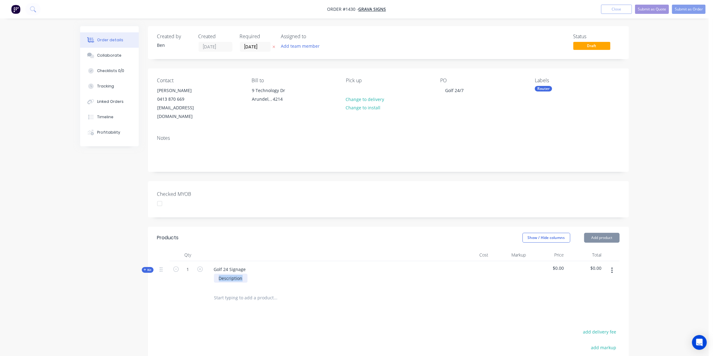
click at [203, 272] on div "Kit 1 Golf 24 Signage Description $0.00 $0.00" at bounding box center [388, 274] width 462 height 27
click at [143, 267] on div "Kit" at bounding box center [148, 270] width 12 height 6
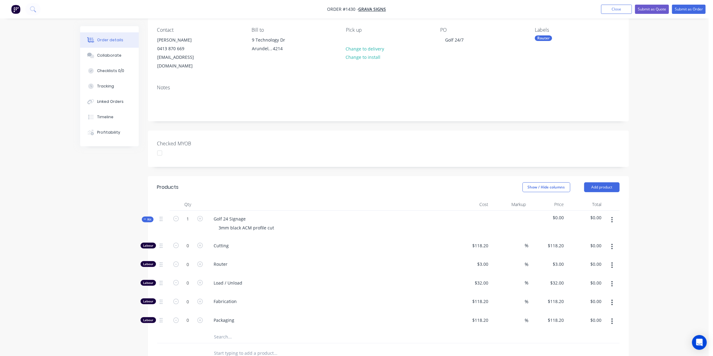
scroll to position [56, 0]
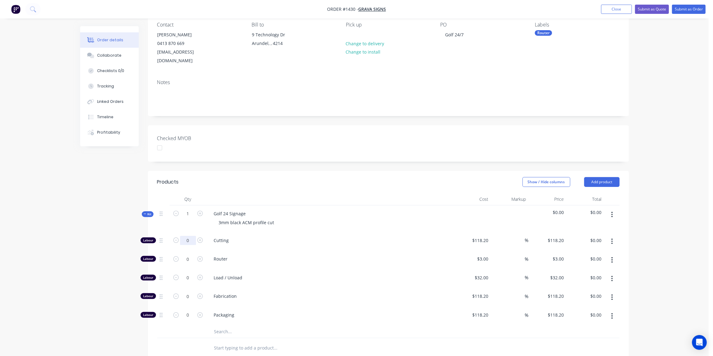
click at [187, 236] on input "0" at bounding box center [188, 240] width 16 height 9
type input "28"
type input "$3,309.60"
click at [183, 255] on input "0" at bounding box center [188, 259] width 16 height 9
click at [190, 255] on input "0" at bounding box center [188, 259] width 16 height 9
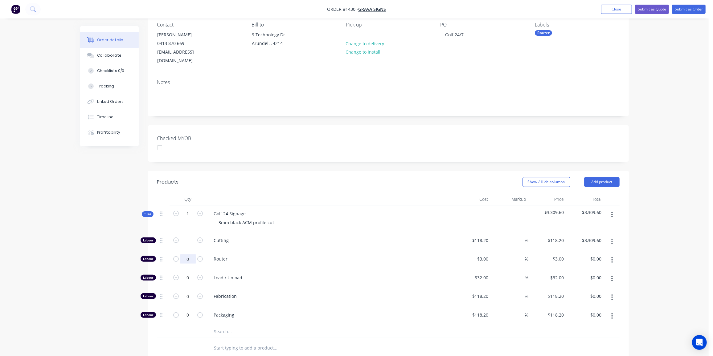
paste input "28"
type input "285"
type input "$855.00"
click at [189, 273] on input "0" at bounding box center [188, 277] width 16 height 9
type input "2"
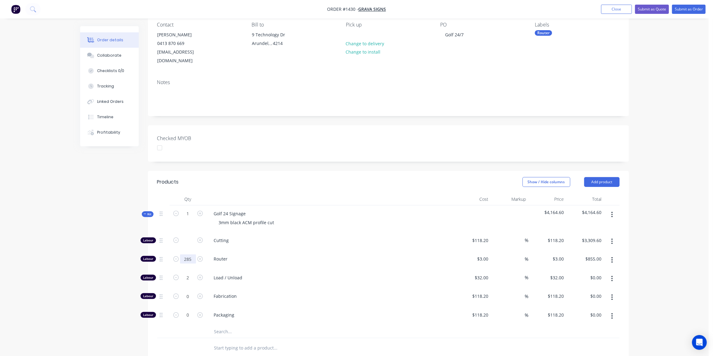
type input "$64.00"
click at [191, 255] on input "285" at bounding box center [188, 259] width 16 height 9
type input "28"
type input "$84.00"
click at [183, 236] on input "text" at bounding box center [188, 240] width 16 height 9
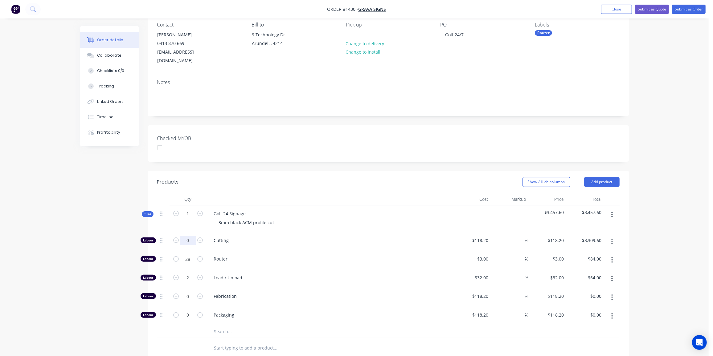
type input "0"
type input "$0.00"
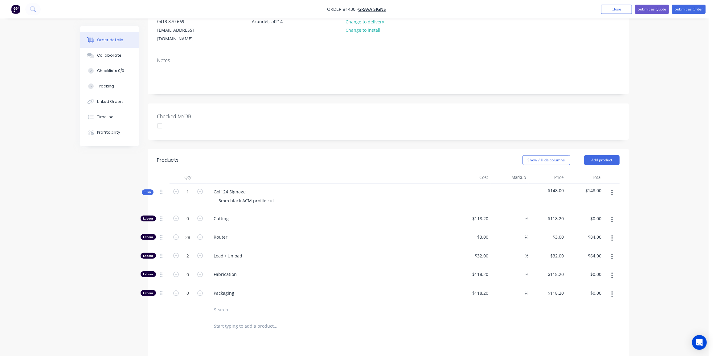
scroll to position [112, 0]
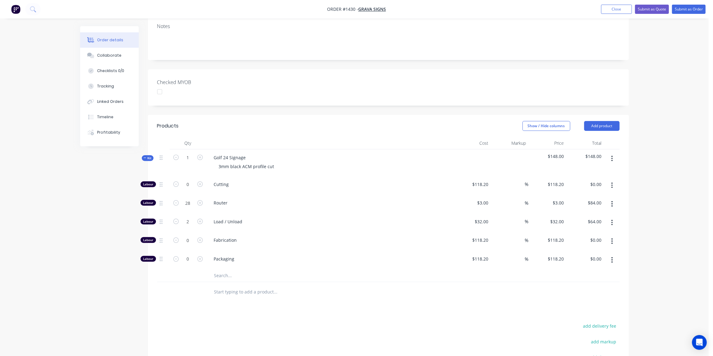
click at [238, 270] on input "text" at bounding box center [275, 276] width 123 height 12
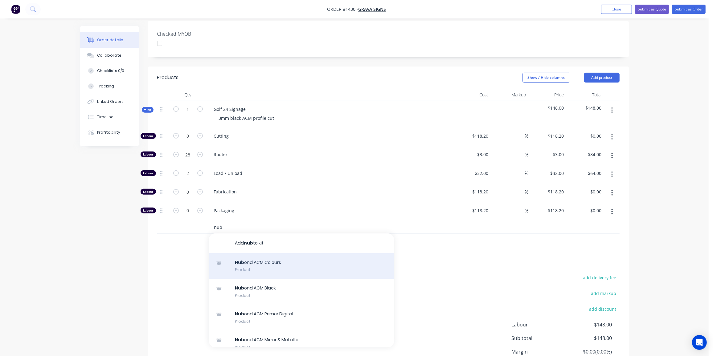
scroll to position [196, 0]
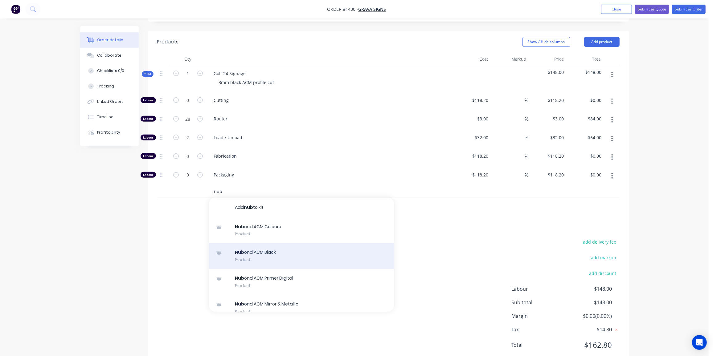
type input "nub"
click at [286, 243] on div "Nub ond ACM Black Product" at bounding box center [301, 256] width 185 height 26
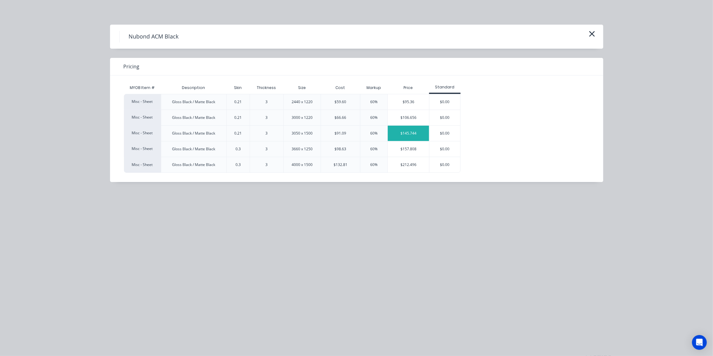
click at [412, 130] on div "$145.744" at bounding box center [408, 133] width 41 height 15
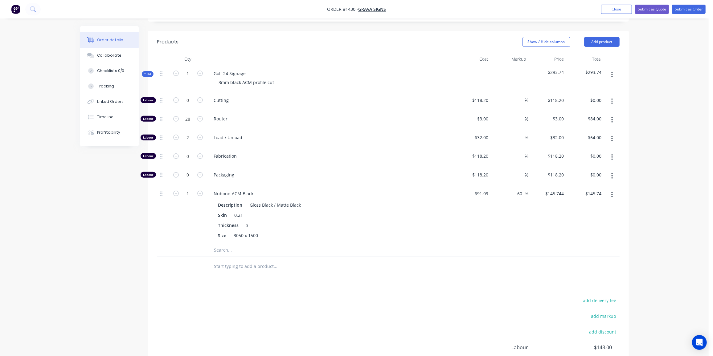
click at [225, 244] on input "text" at bounding box center [275, 250] width 123 height 12
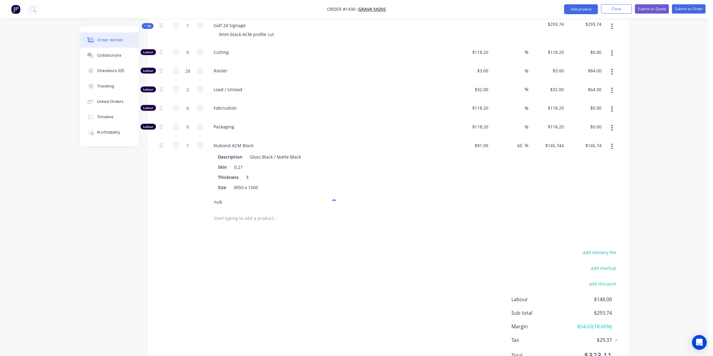
scroll to position [262, 0]
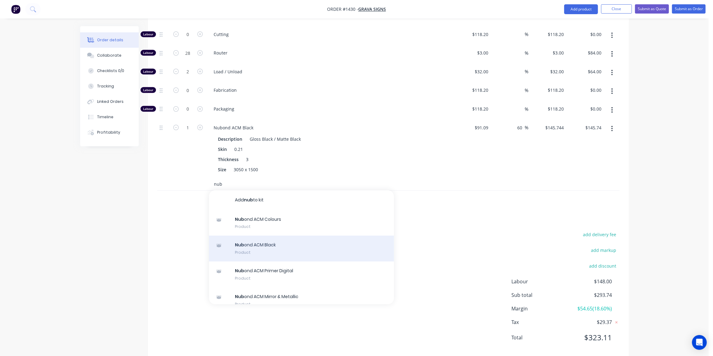
type input "nub"
click at [279, 236] on div "Nub ond ACM Black Product" at bounding box center [301, 249] width 185 height 26
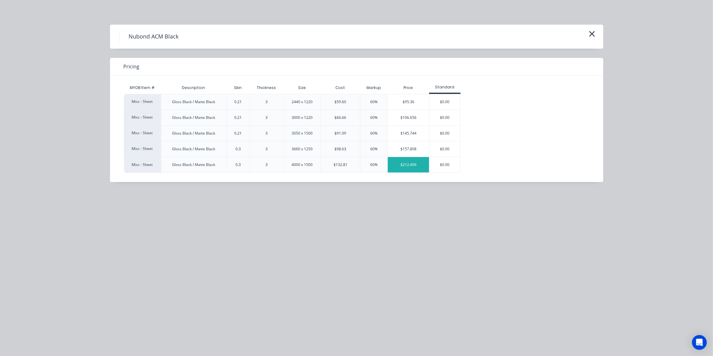
click at [399, 166] on div "$212.496" at bounding box center [408, 164] width 41 height 15
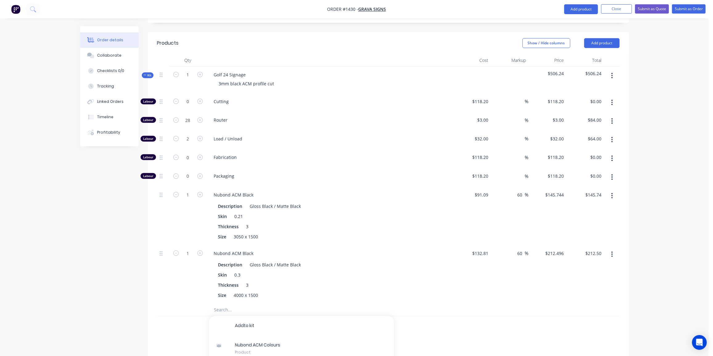
scroll to position [178, 0]
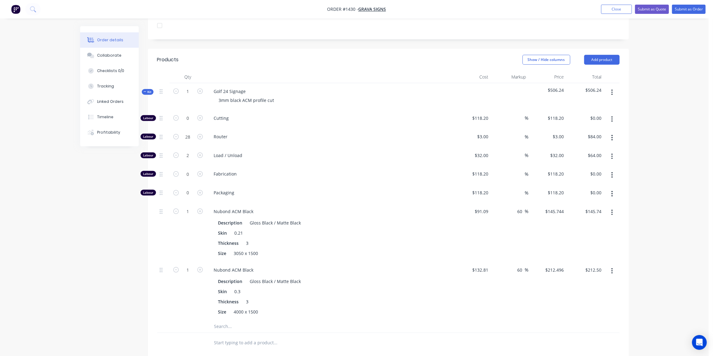
click at [147, 90] on span "Kit" at bounding box center [148, 92] width 8 height 5
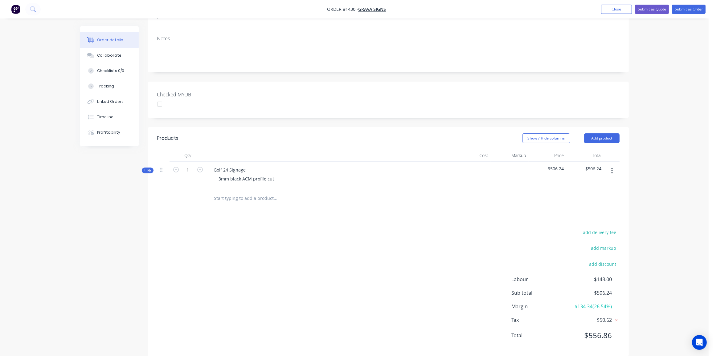
drag, startPoint x: 342, startPoint y: 248, endPoint x: 224, endPoint y: 191, distance: 131.8
click at [339, 248] on div "add delivery fee add markup add discount Labour $148.00 Sub total $506.24 Margi…" at bounding box center [388, 287] width 462 height 119
click at [223, 192] on input "text" at bounding box center [275, 198] width 123 height 12
type input "Golf 24"
drag, startPoint x: 232, startPoint y: 190, endPoint x: 183, endPoint y: 187, distance: 48.8
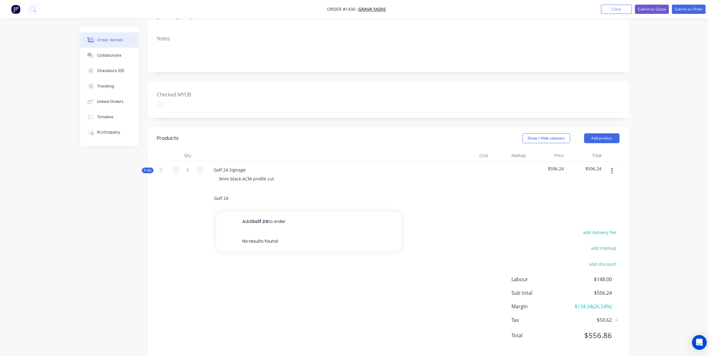
click at [184, 189] on div "Golf 24 Add Golf 24 to order No results found" at bounding box center [388, 199] width 462 height 20
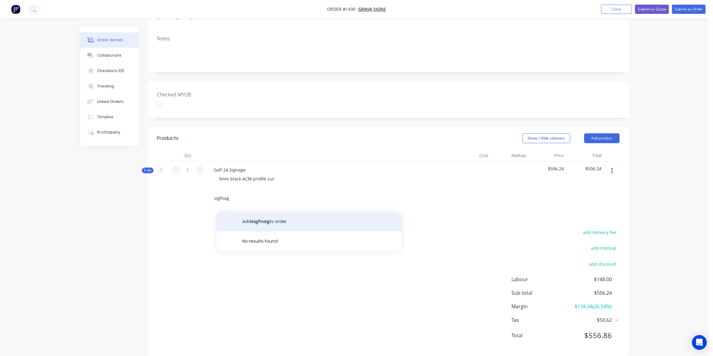
drag, startPoint x: 221, startPoint y: 187, endPoint x: 234, endPoint y: 203, distance: 20.4
click at [221, 192] on input "sigfnag" at bounding box center [275, 198] width 123 height 12
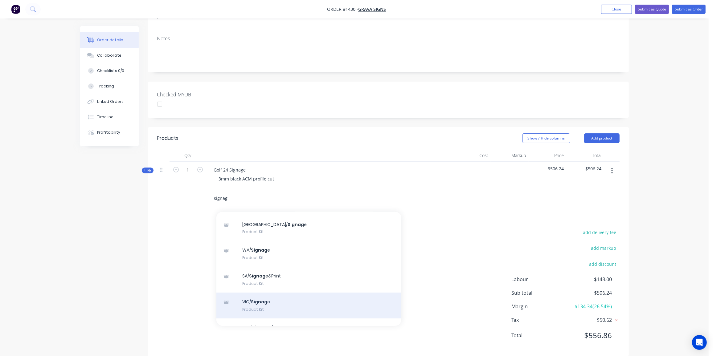
scroll to position [28, 0]
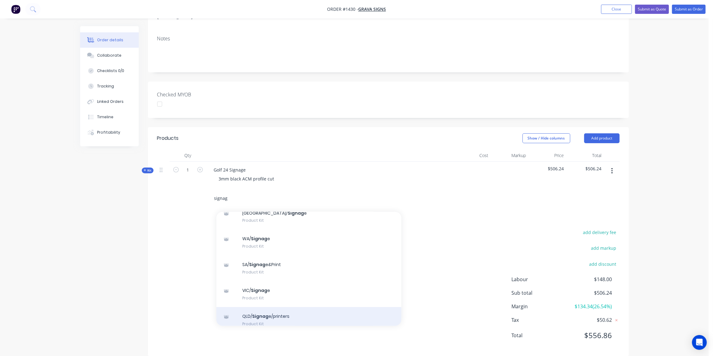
type input "signag"
click at [258, 307] on div "QLD/ Signag e/printers Product Kit" at bounding box center [308, 320] width 185 height 26
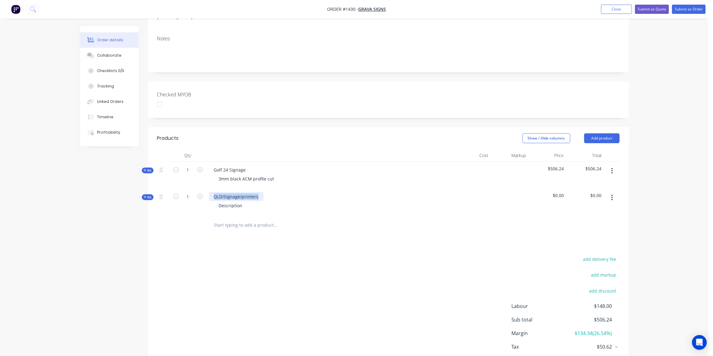
drag, startPoint x: 260, startPoint y: 187, endPoint x: 211, endPoint y: 189, distance: 49.7
click at [211, 192] on div "QLD/Signage/printers" at bounding box center [236, 196] width 55 height 9
paste div
drag, startPoint x: 243, startPoint y: 197, endPoint x: 209, endPoint y: 197, distance: 34.2
click at [209, 201] on div "Description" at bounding box center [330, 205] width 242 height 9
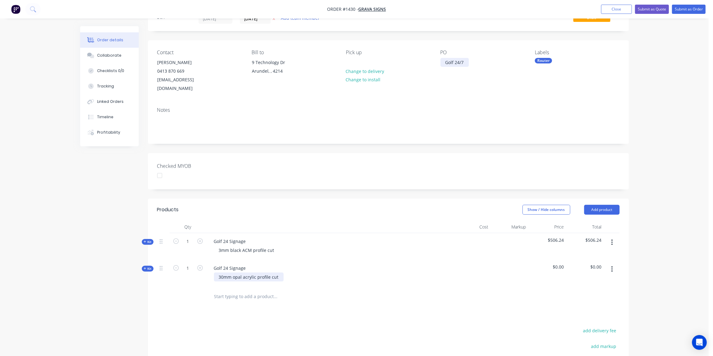
scroll to position [15, 0]
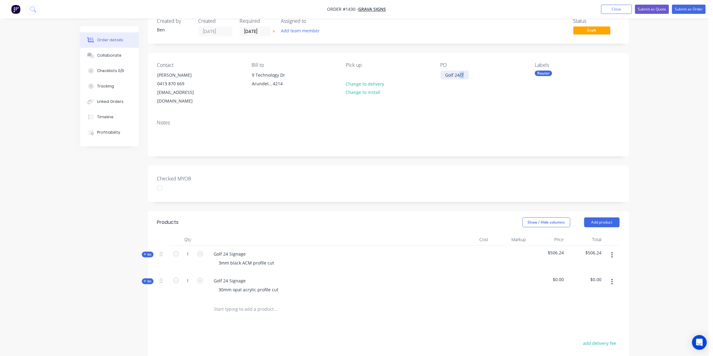
drag, startPoint x: 464, startPoint y: 76, endPoint x: 460, endPoint y: 78, distance: 4.7
click at [460, 77] on div "Golf 24/7" at bounding box center [454, 75] width 28 height 9
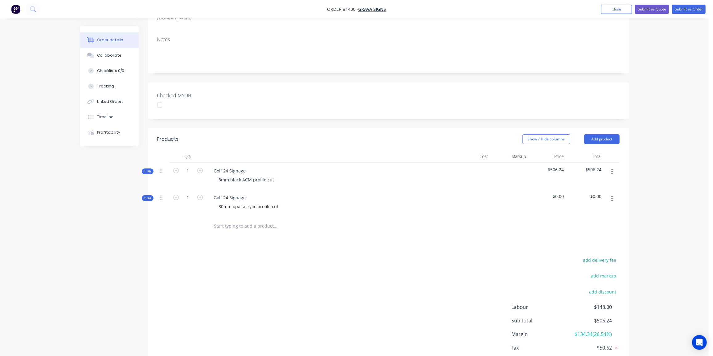
scroll to position [100, 0]
click at [149, 195] on span "Kit" at bounding box center [148, 197] width 8 height 5
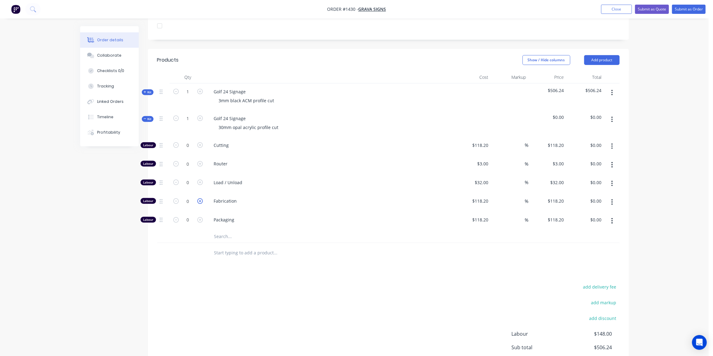
scroll to position [184, 0]
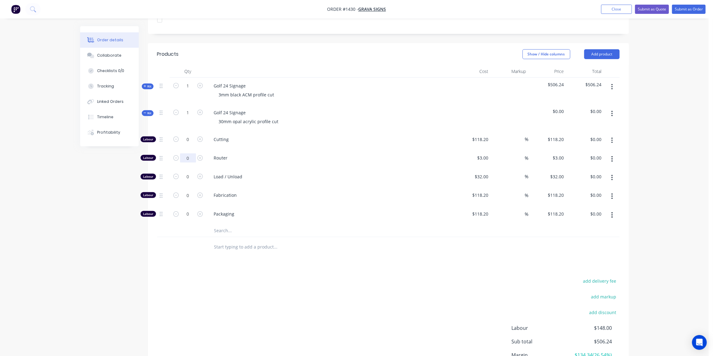
click at [190, 154] on input "0" at bounding box center [188, 158] width 16 height 9
type input "29"
type input "$87.00"
click at [190, 172] on input "0" at bounding box center [188, 176] width 16 height 9
type input "1"
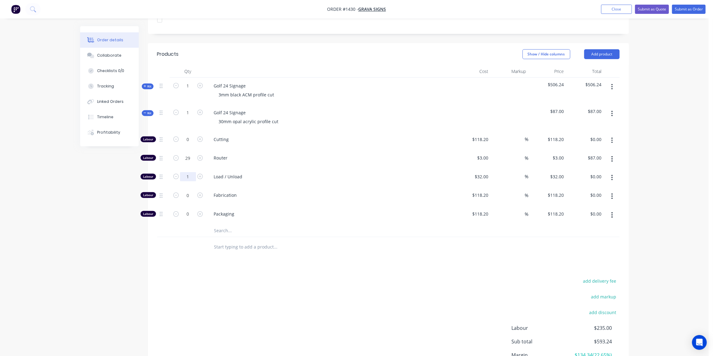
type input "$32.00"
click at [223, 225] on input "text" at bounding box center [275, 231] width 123 height 12
type input "433"
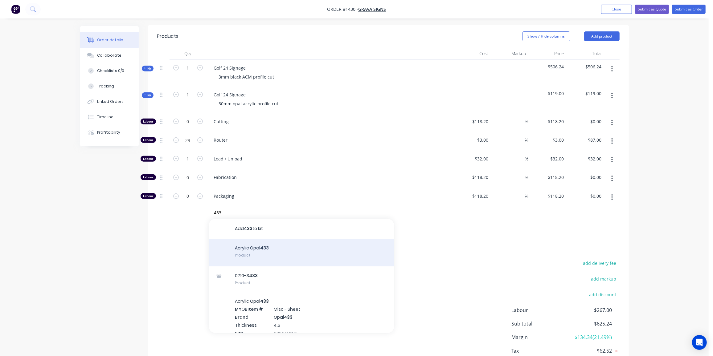
scroll to position [230, 0]
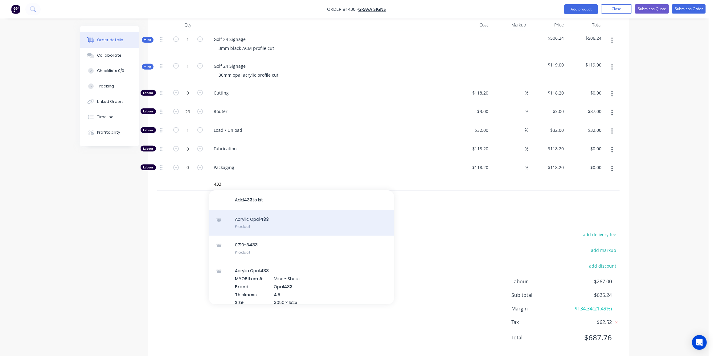
click at [272, 215] on div "Acrylic Opal 433 Product" at bounding box center [301, 223] width 185 height 26
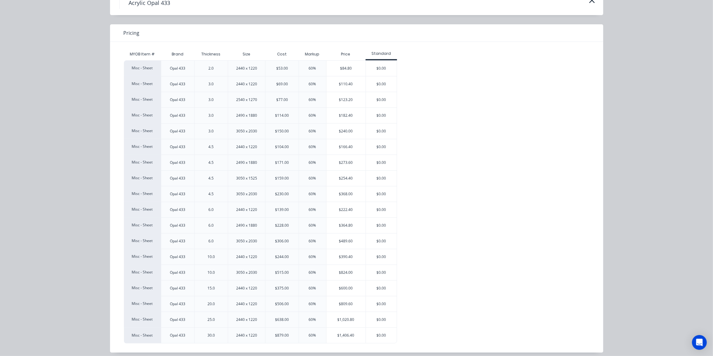
scroll to position [36, 0]
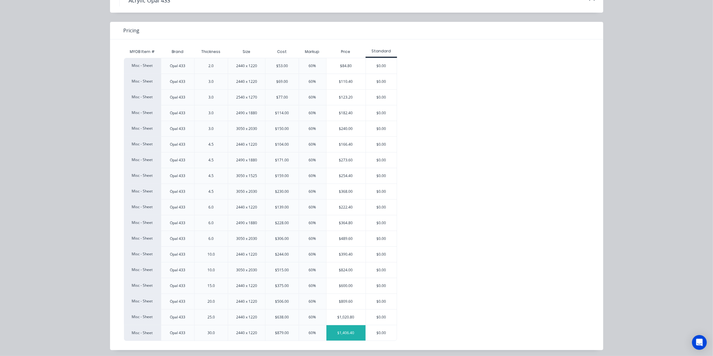
click at [356, 330] on div "$1,406.40" at bounding box center [345, 333] width 39 height 15
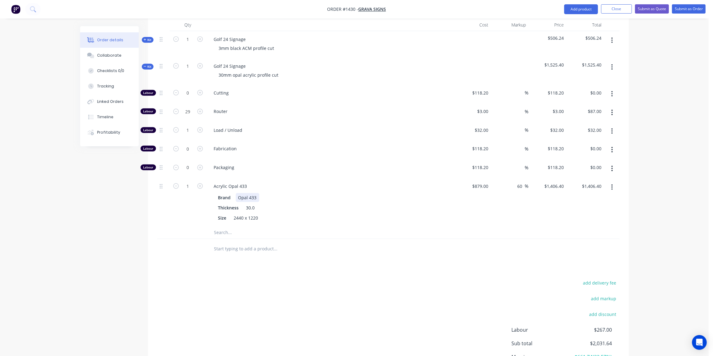
click at [308, 193] on div "Brand Opal 433" at bounding box center [329, 197] width 226 height 9
click at [324, 267] on div "Products Show / Hide columns Add product Qty Cost Markup Price Total Kit 1 Golf…" at bounding box center [388, 202] width 481 height 411
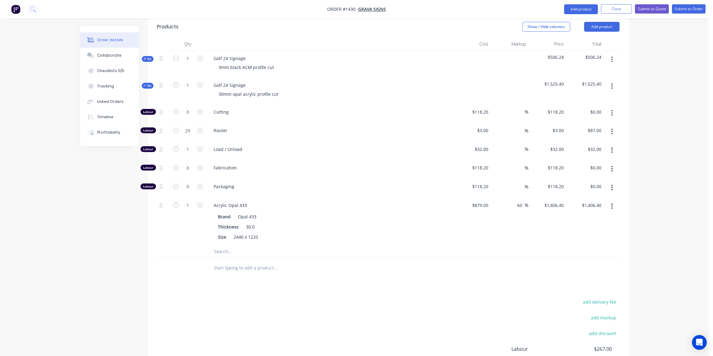
scroll to position [202, 0]
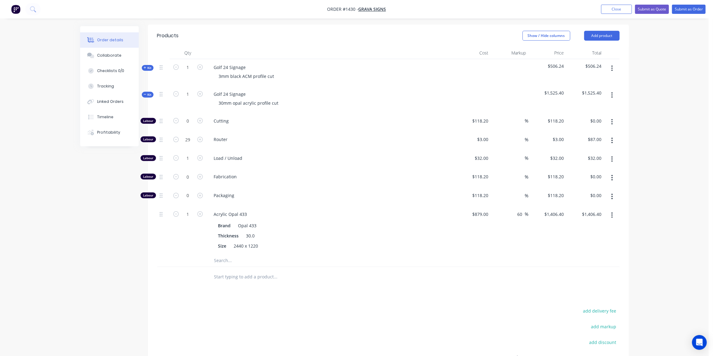
click at [146, 92] on span "Kit" at bounding box center [148, 94] width 8 height 5
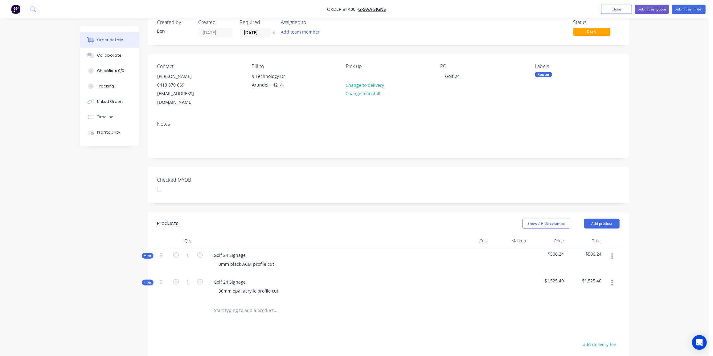
scroll to position [0, 0]
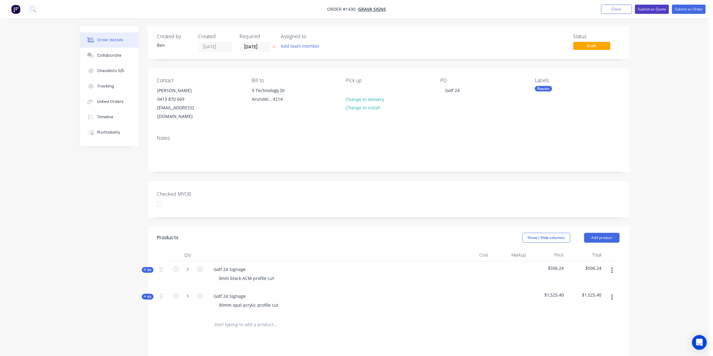
click at [649, 9] on button "Submit as Quote" at bounding box center [652, 9] width 34 height 9
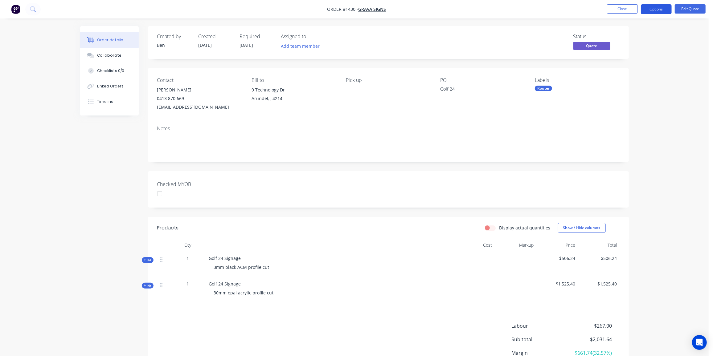
click at [653, 8] on button "Options" at bounding box center [656, 9] width 31 height 10
click at [613, 36] on div "Quote" at bounding box center [637, 37] width 57 height 9
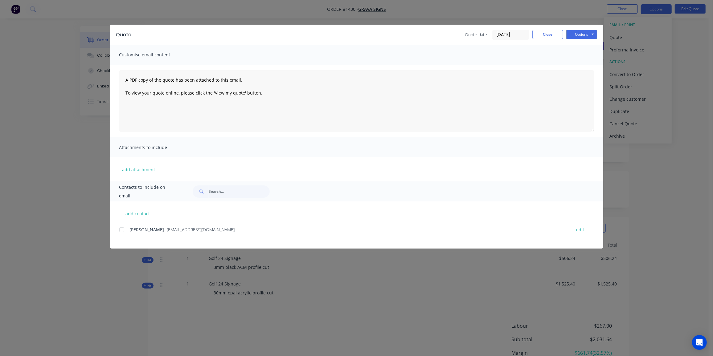
click at [124, 229] on div at bounding box center [122, 230] width 12 height 12
click at [581, 34] on button "Options" at bounding box center [581, 34] width 31 height 9
click at [585, 46] on button "Preview" at bounding box center [585, 45] width 39 height 10
click at [575, 35] on button "Options" at bounding box center [581, 34] width 31 height 9
click at [575, 65] on button "Email" at bounding box center [585, 66] width 39 height 10
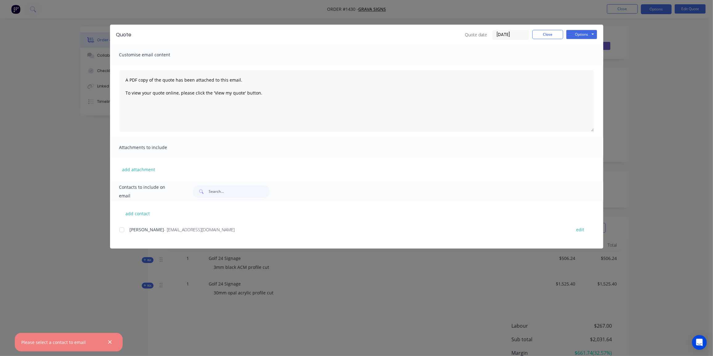
click at [121, 231] on div at bounding box center [122, 230] width 12 height 12
drag, startPoint x: 586, startPoint y: 35, endPoint x: 586, endPoint y: 40, distance: 5.3
click at [586, 35] on button "Options" at bounding box center [581, 34] width 31 height 9
click at [585, 69] on button "Email" at bounding box center [585, 66] width 39 height 10
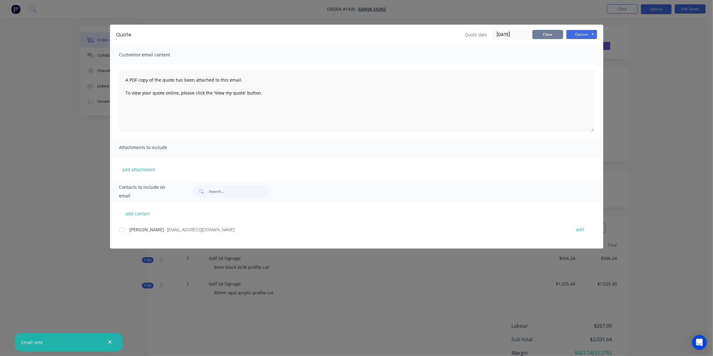
click at [544, 36] on button "Close" at bounding box center [547, 34] width 31 height 9
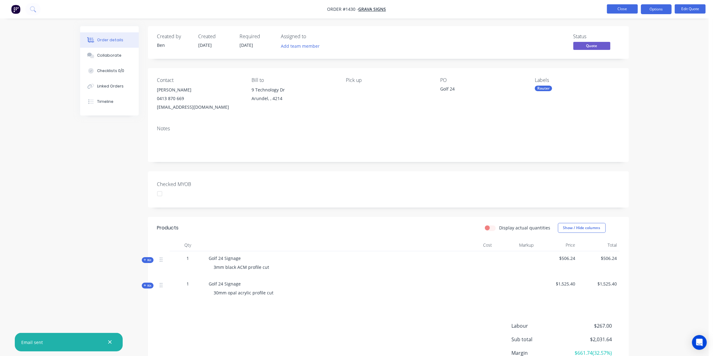
click at [630, 9] on button "Close" at bounding box center [622, 8] width 31 height 9
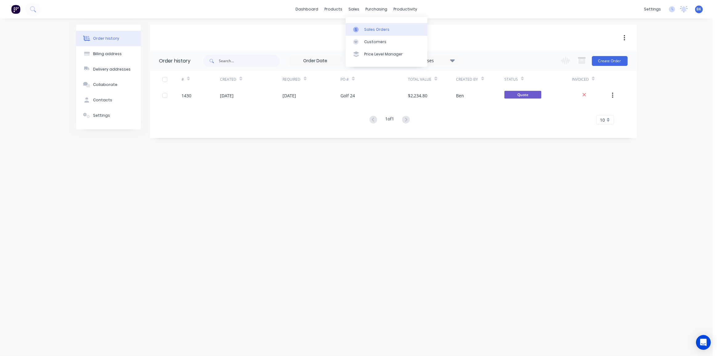
click at [365, 25] on link "Sales Orders" at bounding box center [387, 29] width 82 height 12
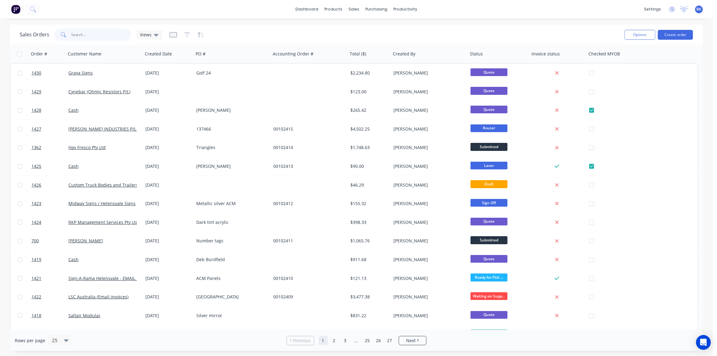
click at [98, 32] on input "text" at bounding box center [102, 35] width 60 height 12
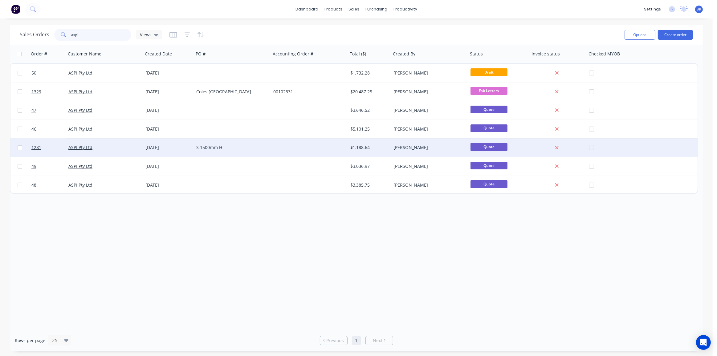
type input "aspi"
click at [179, 148] on div "[DATE]" at bounding box center [168, 148] width 46 height 6
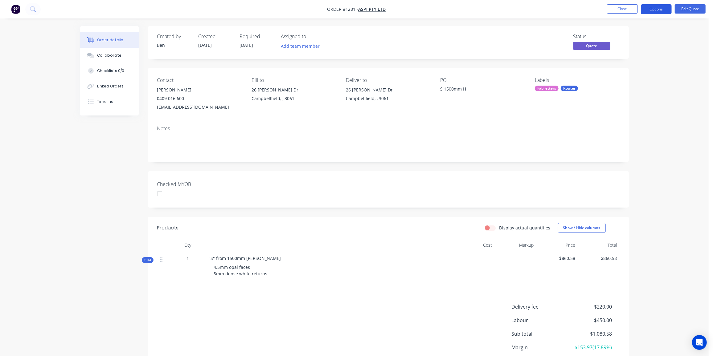
click at [652, 12] on button "Options" at bounding box center [656, 9] width 31 height 10
click at [632, 109] on div "Duplicate" at bounding box center [637, 111] width 57 height 9
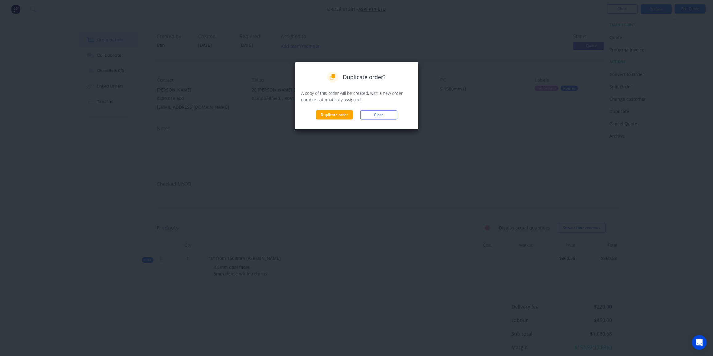
drag, startPoint x: 326, startPoint y: 113, endPoint x: 341, endPoint y: 103, distance: 17.6
click at [327, 113] on button "Duplicate order" at bounding box center [334, 114] width 37 height 9
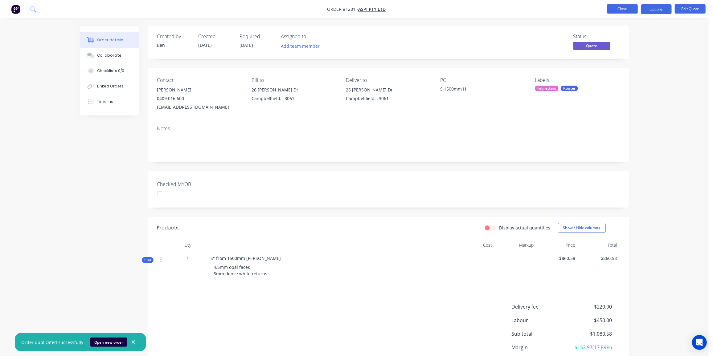
click at [621, 8] on button "Close" at bounding box center [622, 8] width 31 height 9
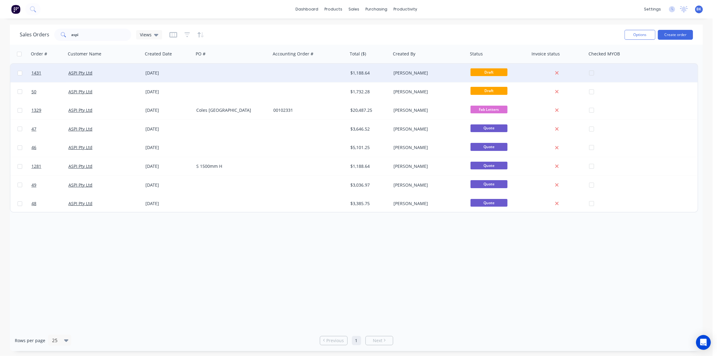
click at [314, 76] on div at bounding box center [309, 73] width 77 height 18
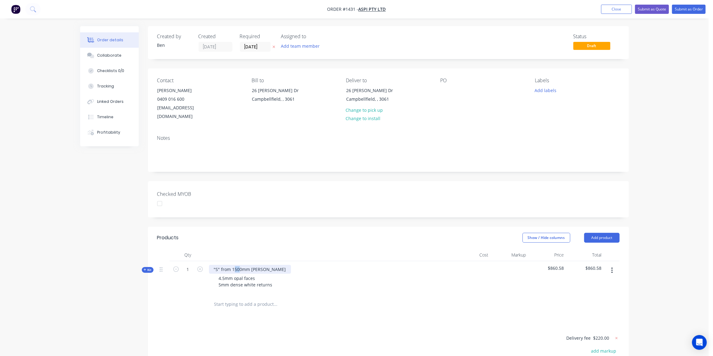
drag, startPoint x: 240, startPoint y: 260, endPoint x: 234, endPoint y: 260, distance: 6.5
click at [234, 265] on div ""S" from 1500mm H COLES" at bounding box center [250, 269] width 82 height 9
click at [236, 265] on div ""S" from 11250mm H COLES" at bounding box center [243, 269] width 68 height 9
click at [444, 86] on div at bounding box center [445, 90] width 10 height 9
click at [549, 90] on button "Add labels" at bounding box center [545, 90] width 28 height 8
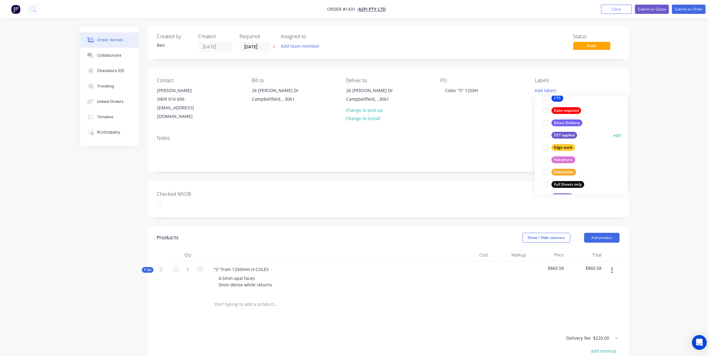
scroll to position [112, 0]
click at [559, 145] on div "Fab letters" at bounding box center [563, 144] width 24 height 7
click at [146, 268] on span "Kit" at bounding box center [148, 270] width 8 height 5
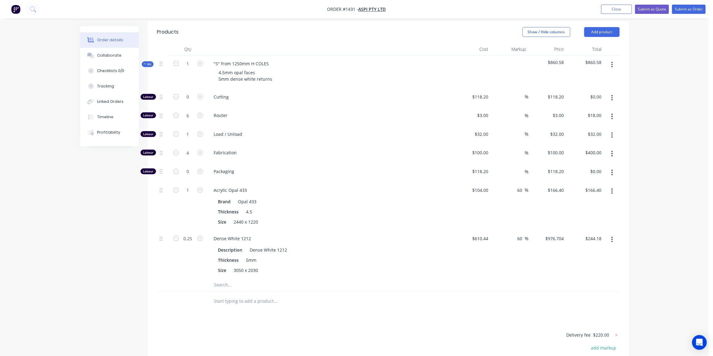
scroll to position [224, 0]
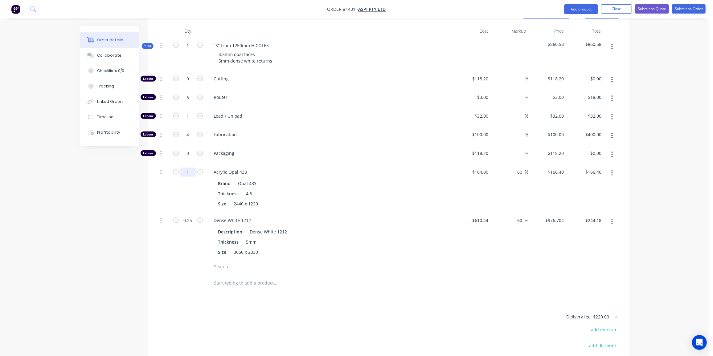
click at [191, 168] on input "1" at bounding box center [188, 172] width 16 height 9
type input "0.6"
type input "$99.84"
click at [193, 216] on input "0.25" at bounding box center [188, 220] width 16 height 9
type input "0.2"
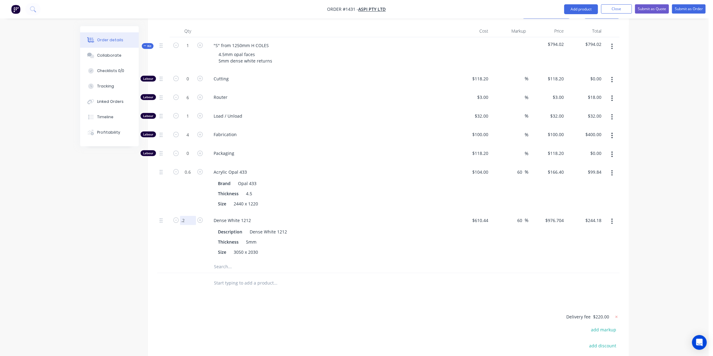
type input "$195.34"
drag, startPoint x: 163, startPoint y: 289, endPoint x: 178, endPoint y: 274, distance: 20.7
click at [165, 288] on div "Products Show / Hide columns Add product Qty Cost Markup Price Total Kit 1 "S" …" at bounding box center [388, 221] width 481 height 436
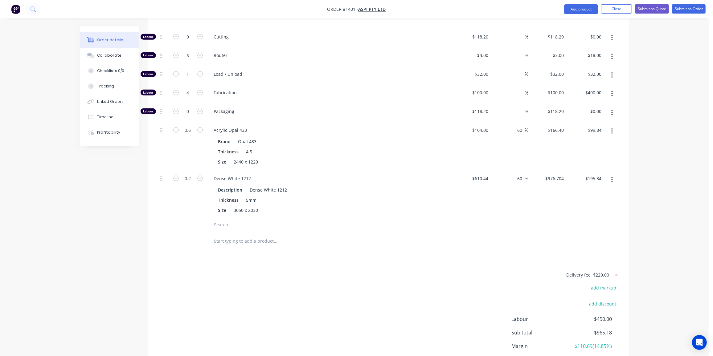
scroll to position [191, 0]
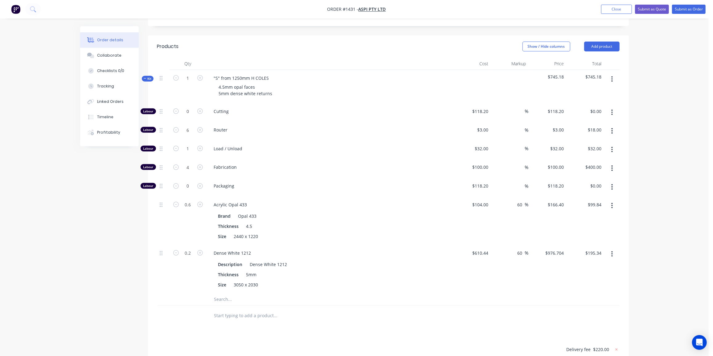
click at [146, 77] on icon at bounding box center [145, 78] width 3 height 3
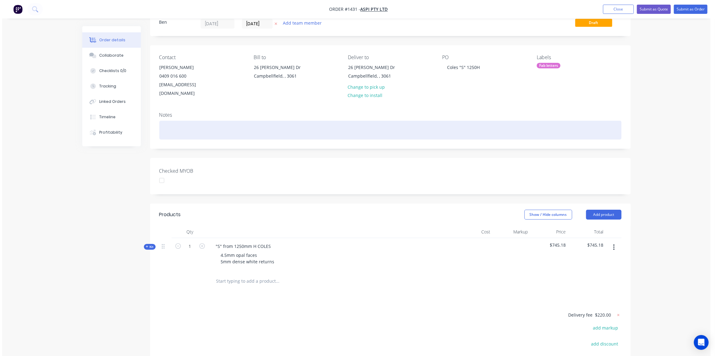
scroll to position [0, 0]
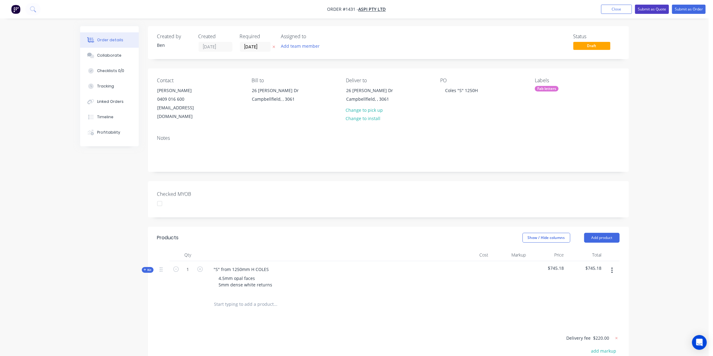
click at [653, 8] on button "Submit as Quote" at bounding box center [652, 9] width 34 height 9
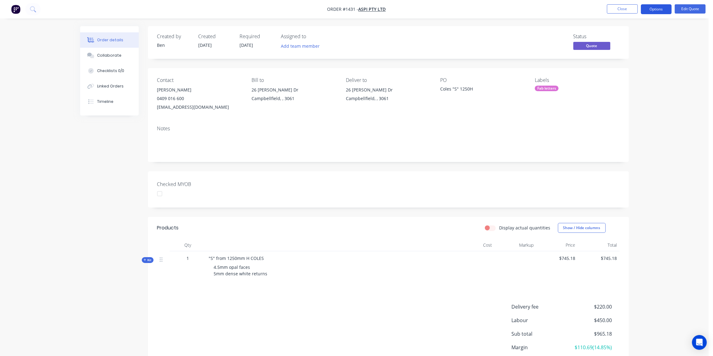
click at [661, 9] on button "Options" at bounding box center [656, 9] width 31 height 10
click at [624, 35] on div "Quote" at bounding box center [637, 37] width 57 height 9
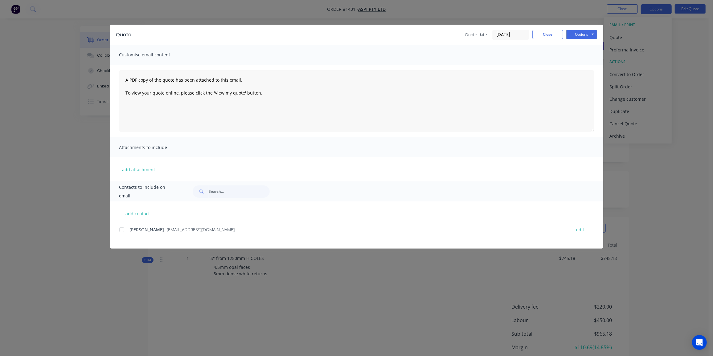
click at [124, 229] on div at bounding box center [122, 230] width 12 height 12
click at [588, 33] on button "Options" at bounding box center [581, 34] width 31 height 9
click at [586, 43] on button "Preview" at bounding box center [585, 45] width 39 height 10
click at [122, 231] on div at bounding box center [122, 230] width 12 height 12
click at [576, 36] on button "Options" at bounding box center [581, 34] width 31 height 9
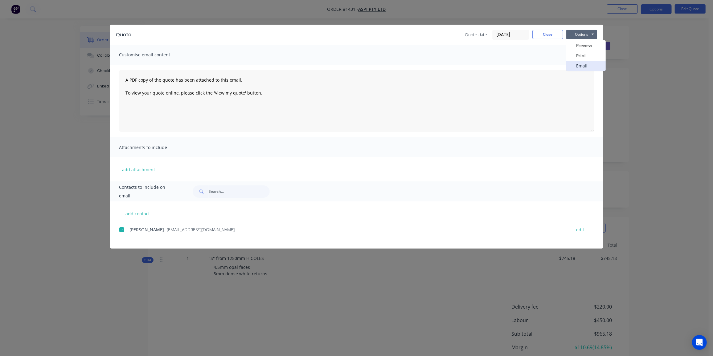
click at [581, 62] on button "Email" at bounding box center [585, 66] width 39 height 10
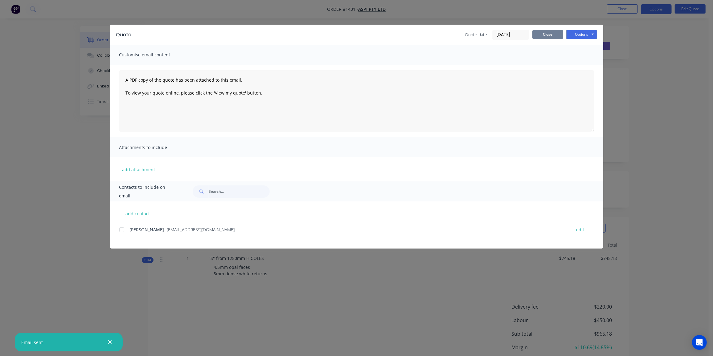
drag, startPoint x: 546, startPoint y: 34, endPoint x: 551, endPoint y: 36, distance: 4.8
click at [546, 34] on button "Close" at bounding box center [547, 34] width 31 height 9
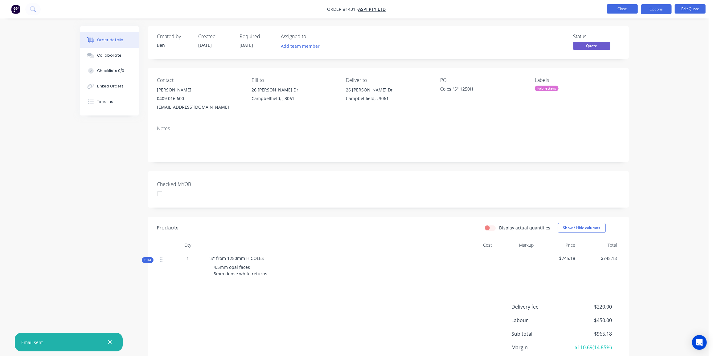
click at [613, 8] on button "Close" at bounding box center [622, 8] width 31 height 9
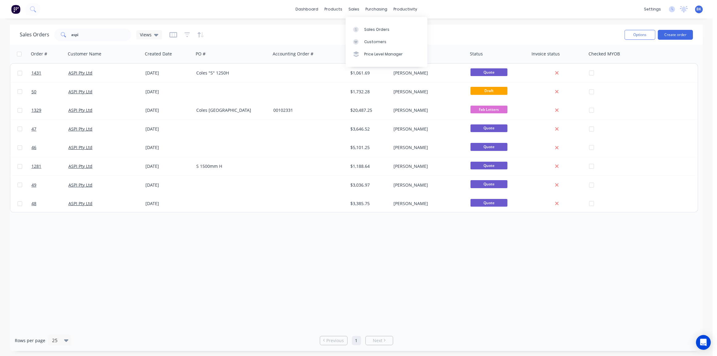
drag, startPoint x: 361, startPoint y: 29, endPoint x: 437, endPoint y: 4, distance: 80.1
click at [362, 29] on div at bounding box center [357, 30] width 9 height 6
click at [362, 30] on div at bounding box center [357, 30] width 9 height 6
drag, startPoint x: 95, startPoint y: 36, endPoint x: 43, endPoint y: 36, distance: 52.1
click at [44, 35] on div "Sales Orders aspi Views" at bounding box center [91, 35] width 142 height 12
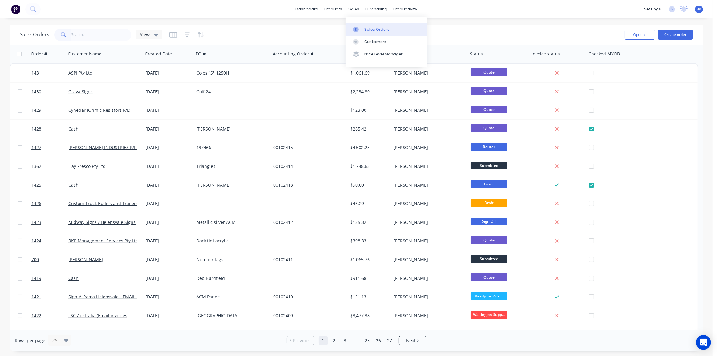
click at [361, 29] on div at bounding box center [357, 30] width 9 height 6
drag, startPoint x: 360, startPoint y: 26, endPoint x: 366, endPoint y: 28, distance: 6.1
click at [360, 26] on link "Sales Orders" at bounding box center [387, 29] width 82 height 12
click at [346, 25] on link "Product Catalogue" at bounding box center [364, 29] width 82 height 12
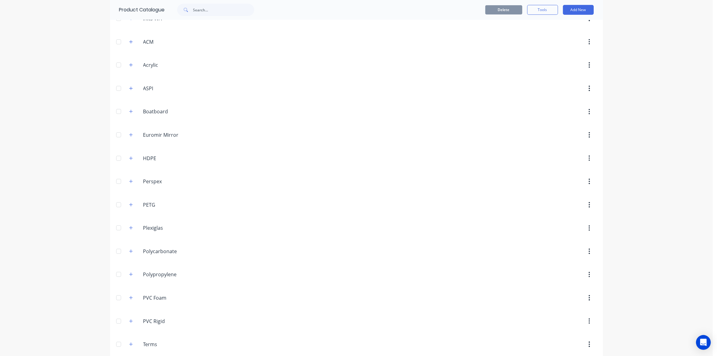
scroll to position [183, 0]
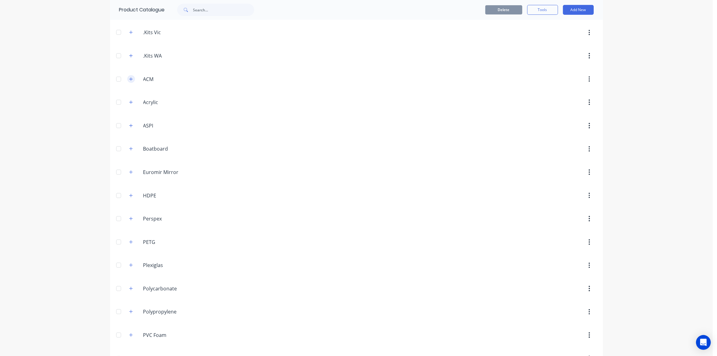
click at [131, 76] on button "button" at bounding box center [131, 79] width 8 height 8
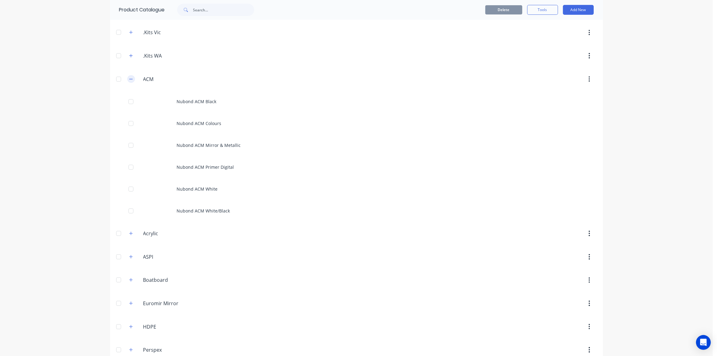
click at [129, 77] on icon "button" at bounding box center [131, 79] width 4 height 4
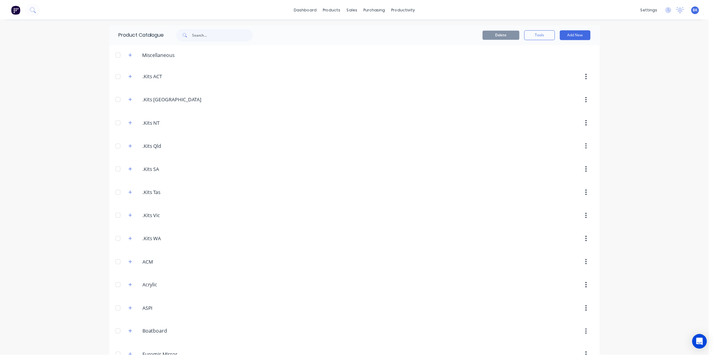
scroll to position [0, 0]
click at [377, 30] on div "Sales Orders" at bounding box center [374, 30] width 25 height 6
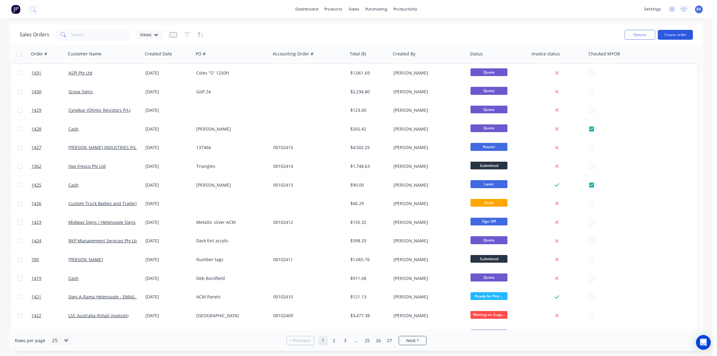
click at [685, 34] on button "Create order" at bounding box center [675, 35] width 35 height 10
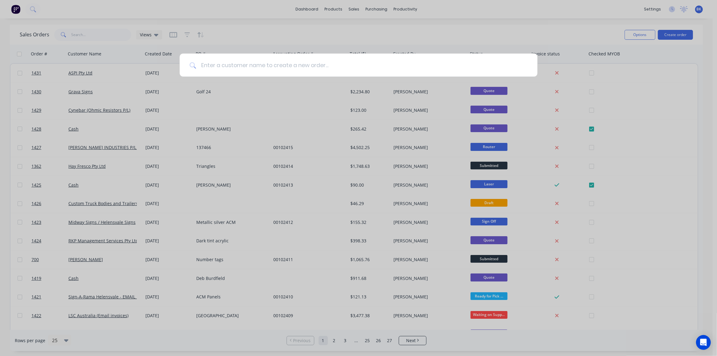
click at [321, 63] on input at bounding box center [362, 65] width 332 height 23
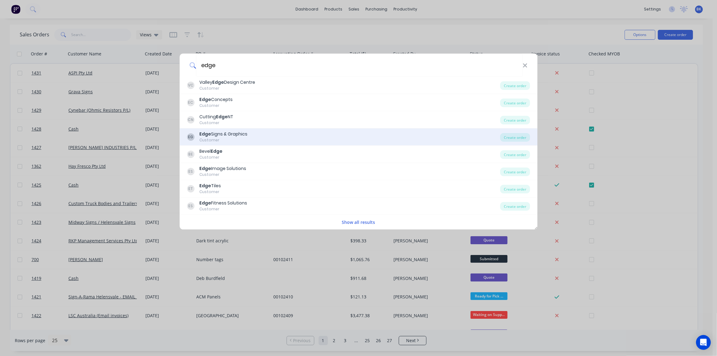
type input "edge"
click at [231, 134] on div "Edge Signs & Graphics" at bounding box center [223, 134] width 48 height 6
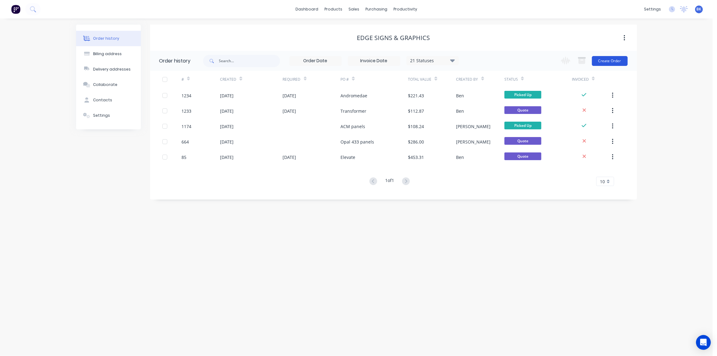
click at [606, 61] on button "Create Order" at bounding box center [610, 61] width 36 height 10
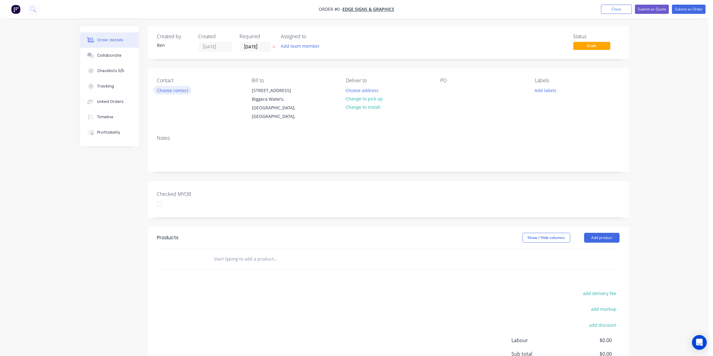
click at [172, 92] on button "Choose contact" at bounding box center [173, 90] width 38 height 8
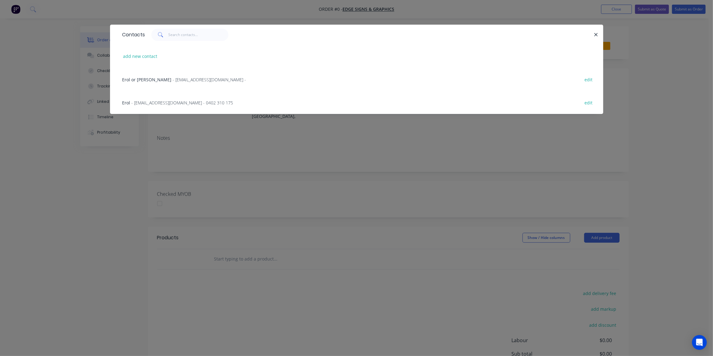
click at [150, 104] on span "- info@edgesignsandgraphics.com.au - 0402 310 175" at bounding box center [183, 103] width 102 height 6
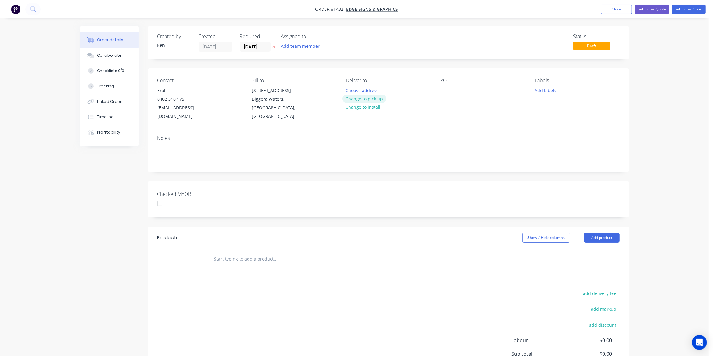
click at [371, 100] on button "Change to pick up" at bounding box center [364, 99] width 44 height 8
click at [442, 92] on div at bounding box center [445, 90] width 10 height 9
click at [540, 88] on button "Add labels" at bounding box center [545, 90] width 28 height 8
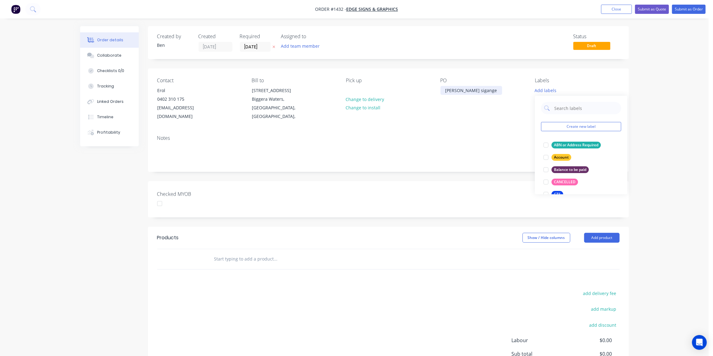
click at [470, 90] on div "Pickering sigange" at bounding box center [471, 90] width 62 height 9
click at [478, 90] on div "Pickering signange" at bounding box center [472, 90] width 64 height 9
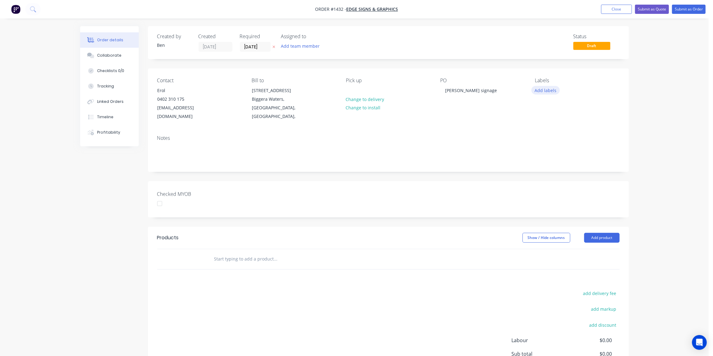
click at [545, 89] on button "Add labels" at bounding box center [545, 90] width 28 height 8
click at [555, 158] on div "Router" at bounding box center [559, 157] width 17 height 7
click at [340, 288] on div "Products Show / Hide columns Add product add delivery fee add markup add discou…" at bounding box center [388, 322] width 481 height 191
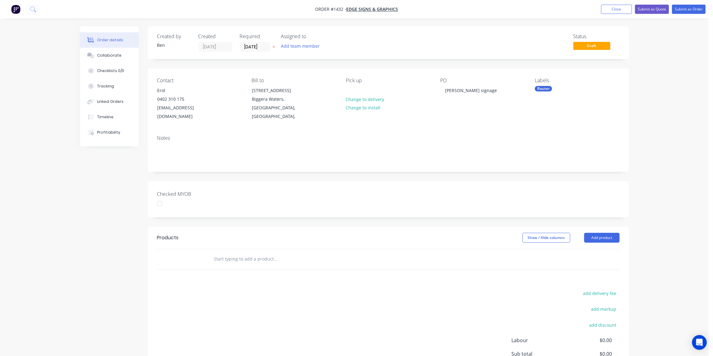
click at [273, 261] on input "text" at bounding box center [275, 259] width 123 height 12
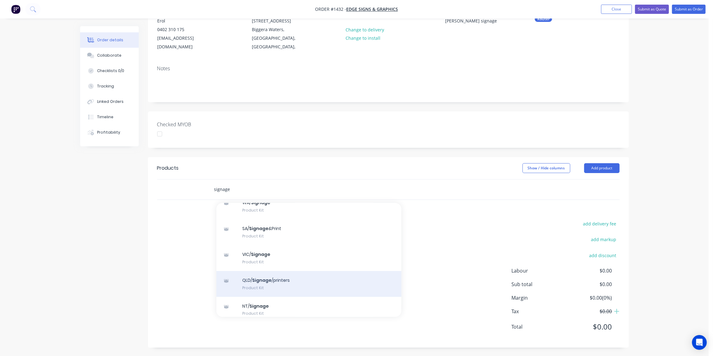
scroll to position [56, 0]
type input "signage"
click at [258, 281] on div "QLD/ Signage /printers Product Kit" at bounding box center [308, 283] width 185 height 26
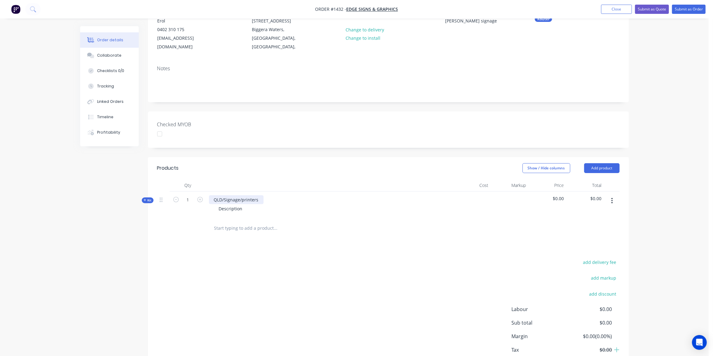
click at [260, 200] on div "QLD/Signage/printers" at bounding box center [236, 199] width 55 height 9
drag, startPoint x: 259, startPoint y: 199, endPoint x: 203, endPoint y: 198, distance: 55.8
click at [203, 198] on div "Kit 1 QLD/Signage/printers Description $0.00 $0.00" at bounding box center [388, 205] width 462 height 27
drag, startPoint x: 243, startPoint y: 208, endPoint x: 207, endPoint y: 208, distance: 35.1
click at [207, 208] on div "Pickering Signage Description" at bounding box center [330, 205] width 247 height 27
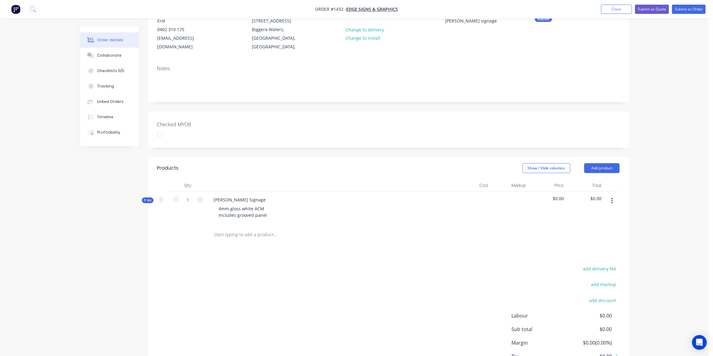
click at [144, 200] on icon at bounding box center [145, 200] width 2 height 2
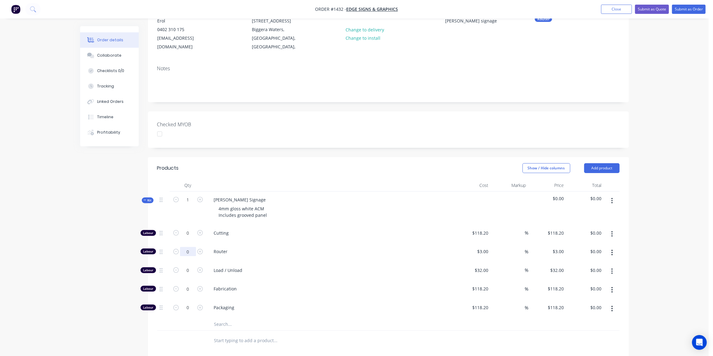
click at [187, 252] on input "0" at bounding box center [188, 251] width 16 height 9
type input "38"
type input "$114.00"
click at [195, 272] on input "0" at bounding box center [188, 270] width 16 height 9
type input "2"
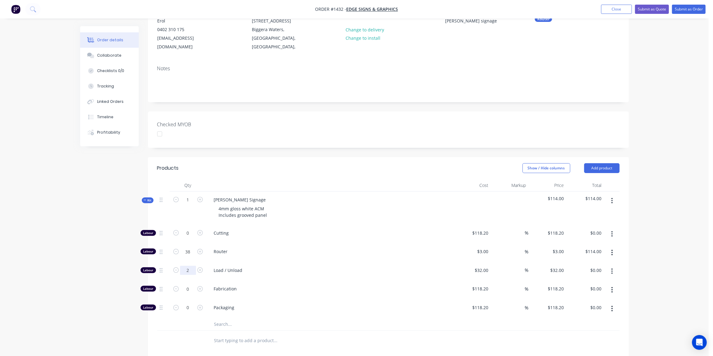
type input "$64.00"
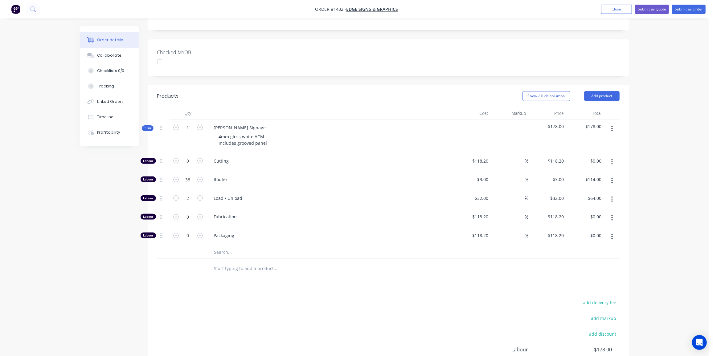
scroll to position [182, 0]
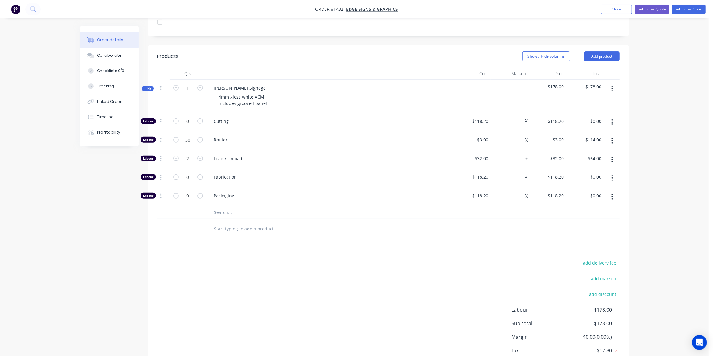
click at [227, 211] on input "text" at bounding box center [275, 213] width 123 height 12
type input "ACM 4mm"
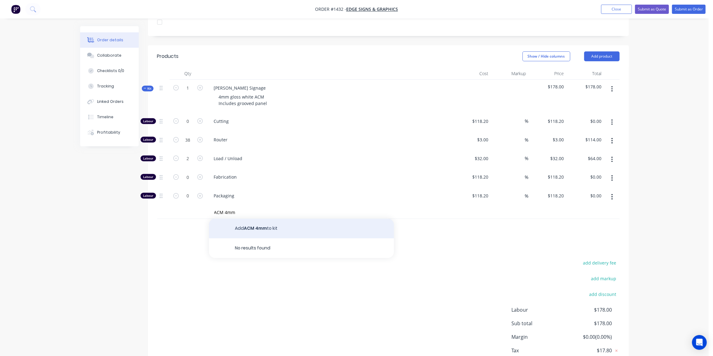
click at [280, 225] on button "Add ACM 4mm to kit" at bounding box center [301, 229] width 185 height 20
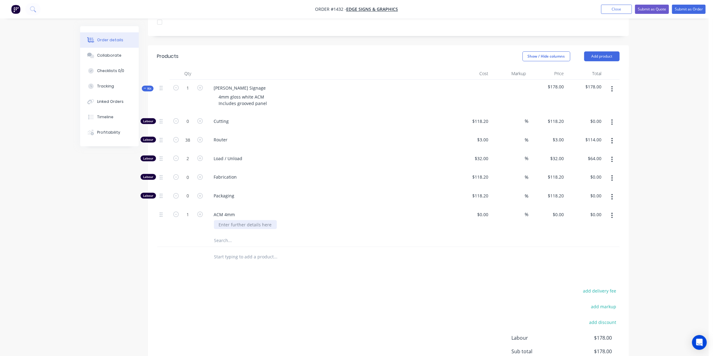
click at [269, 222] on div at bounding box center [245, 224] width 63 height 9
drag, startPoint x: 272, startPoint y: 222, endPoint x: 216, endPoint y: 224, distance: 55.2
click at [216, 224] on div at bounding box center [245, 224] width 63 height 9
click at [482, 213] on div "$0.00" at bounding box center [482, 214] width 17 height 9
type input "$118.50"
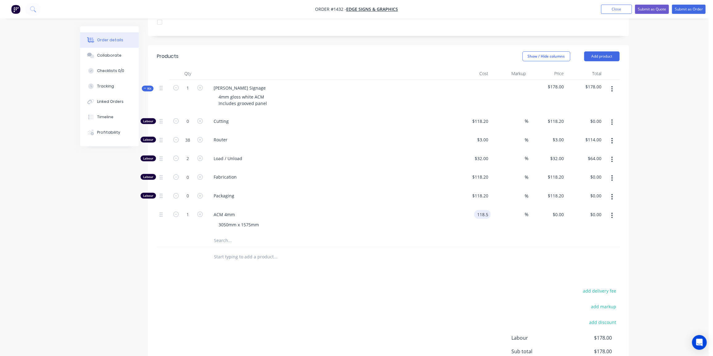
type input "$118.50"
type input "60"
type input "189.6"
type input "$189.60"
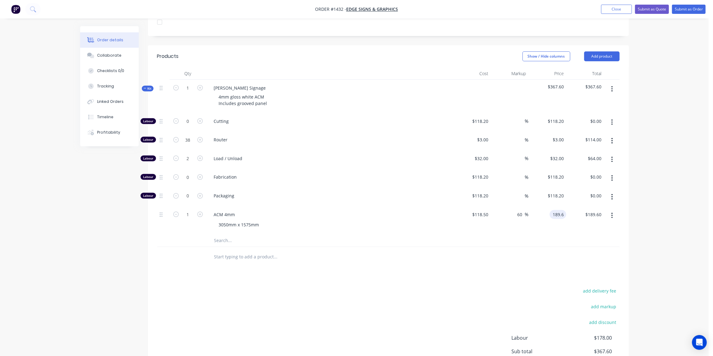
type input "$189.60"
click at [237, 238] on input "text" at bounding box center [275, 241] width 123 height 12
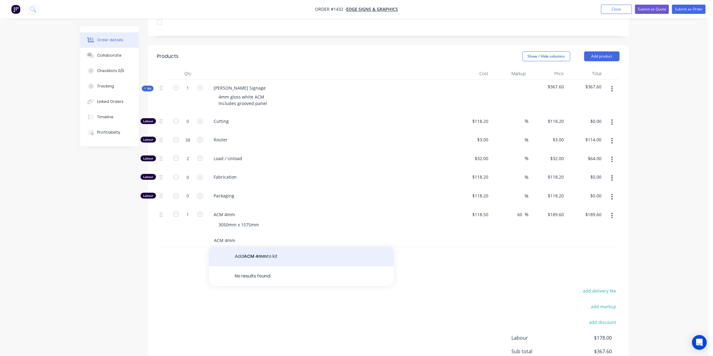
type input "ACM 4mm"
click at [252, 258] on button "Add ACM 4mm to kit" at bounding box center [301, 257] width 185 height 20
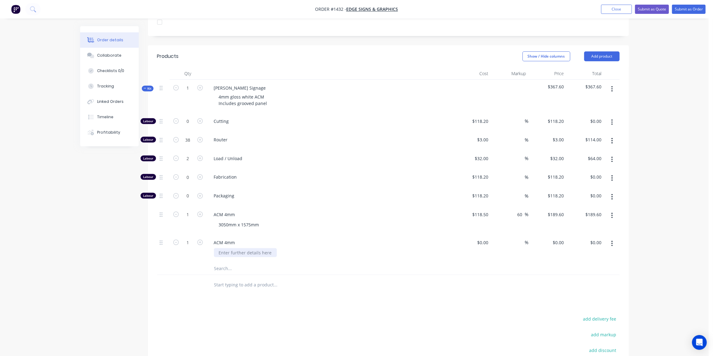
drag, startPoint x: 271, startPoint y: 251, endPoint x: 207, endPoint y: 246, distance: 64.6
click at [207, 246] on div "ACM 4mm" at bounding box center [330, 249] width 247 height 28
type input "$80.44"
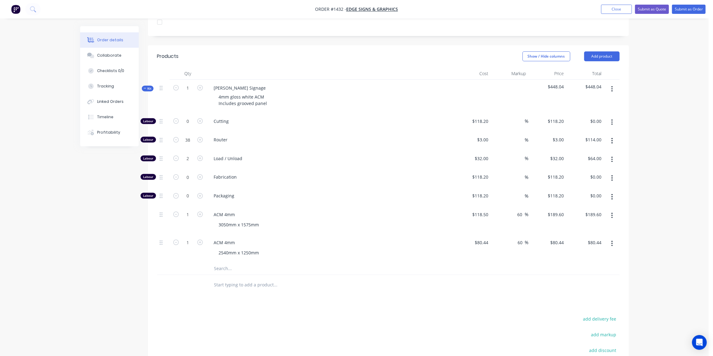
type input "60"
type input "128.704"
type input "$128.70"
type input "$128.704"
click at [146, 88] on icon at bounding box center [145, 88] width 2 height 0
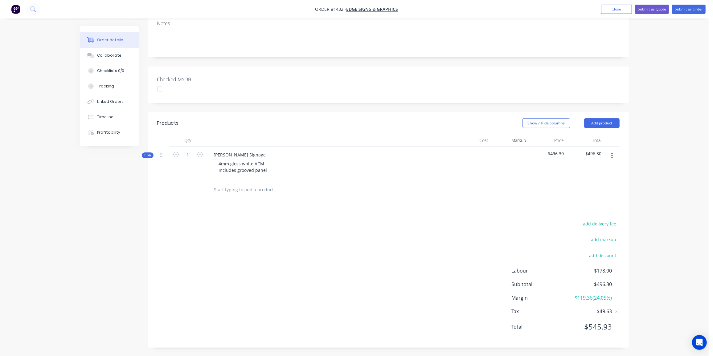
scroll to position [0, 0]
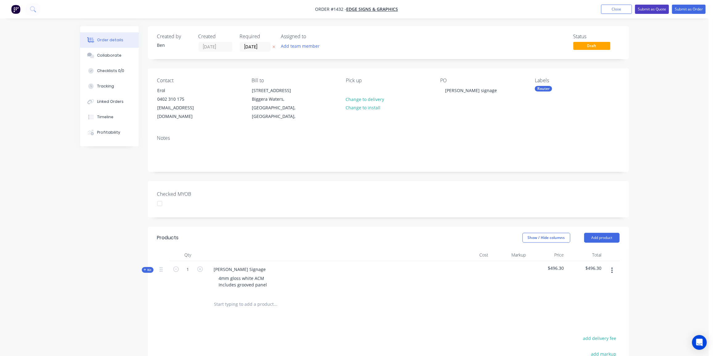
click at [641, 8] on button "Submit as Quote" at bounding box center [652, 9] width 34 height 9
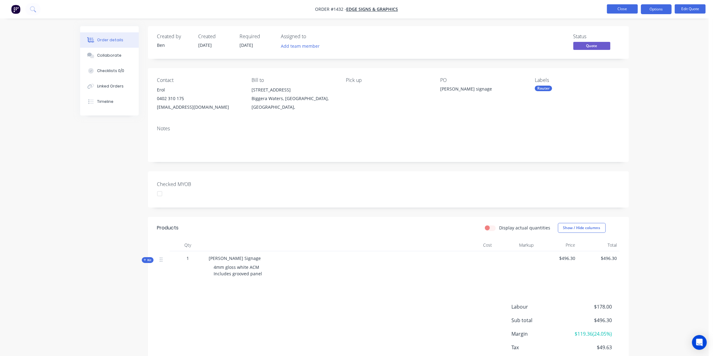
click at [618, 9] on button "Close" at bounding box center [622, 8] width 31 height 9
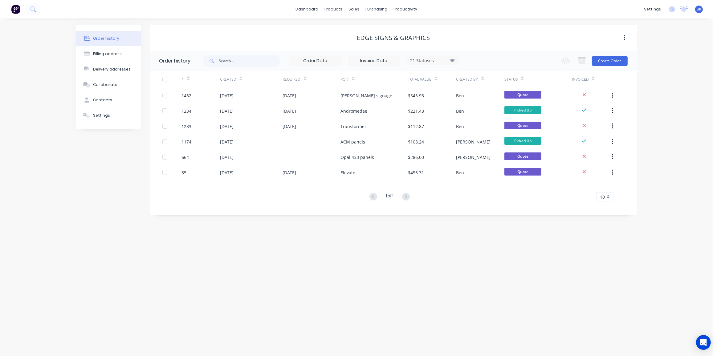
click at [604, 197] on span "10" at bounding box center [602, 197] width 5 height 6
click at [606, 272] on div "35" at bounding box center [605, 273] width 17 height 11
click at [452, 61] on icon at bounding box center [452, 60] width 5 height 3
click at [429, 133] on div "All" at bounding box center [445, 135] width 77 height 12
click at [484, 132] on label at bounding box center [484, 132] width 0 height 0
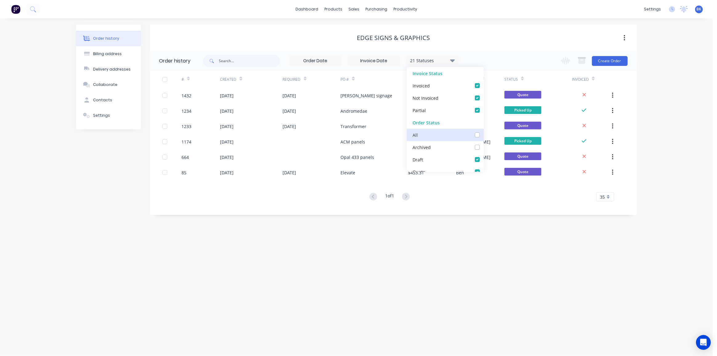
click at [484, 134] on input "checkbox" at bounding box center [486, 135] width 5 height 6
checkbox input "true"
click at [292, 212] on div "Order history 22 Statuses Invoice Status Invoiced Not Invoiced Partial Order St…" at bounding box center [393, 133] width 487 height 164
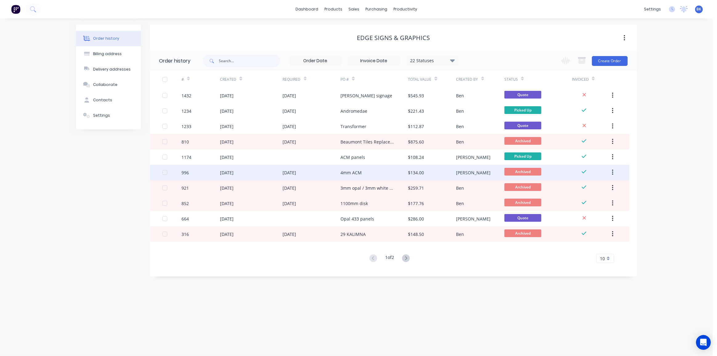
click at [365, 177] on div "4mm ACM" at bounding box center [375, 172] width 68 height 15
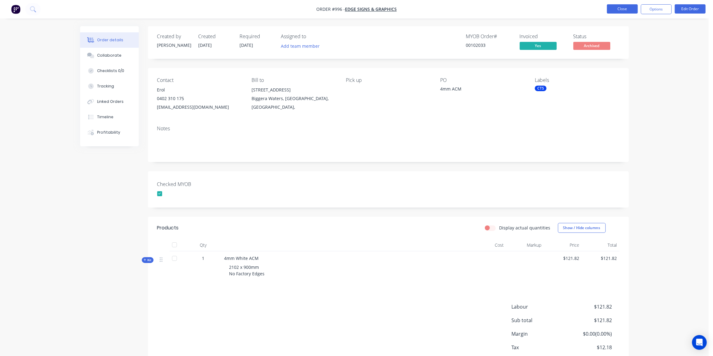
click at [632, 9] on button "Close" at bounding box center [622, 8] width 31 height 9
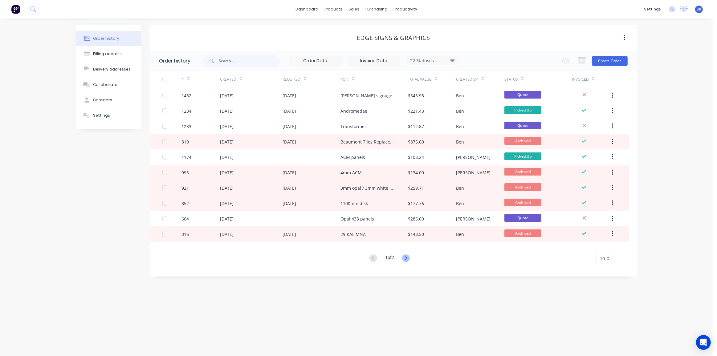
click at [410, 258] on icon at bounding box center [406, 259] width 8 height 8
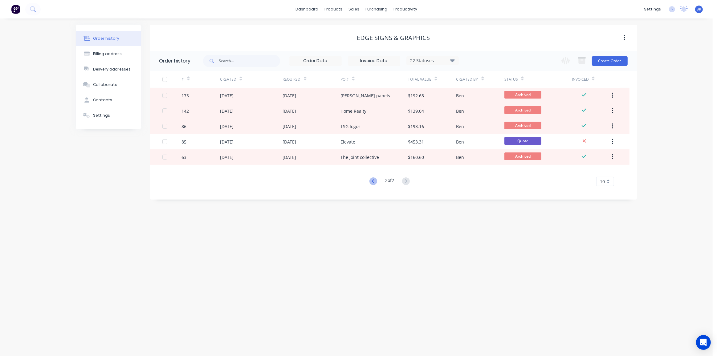
click at [372, 182] on icon at bounding box center [373, 181] width 2 height 4
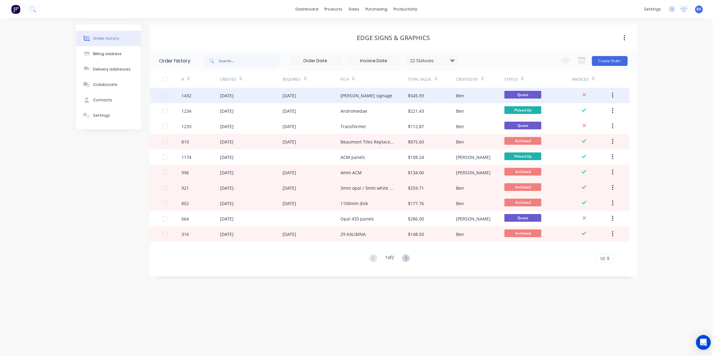
click at [386, 97] on div "[PERSON_NAME] signage" at bounding box center [375, 95] width 68 height 15
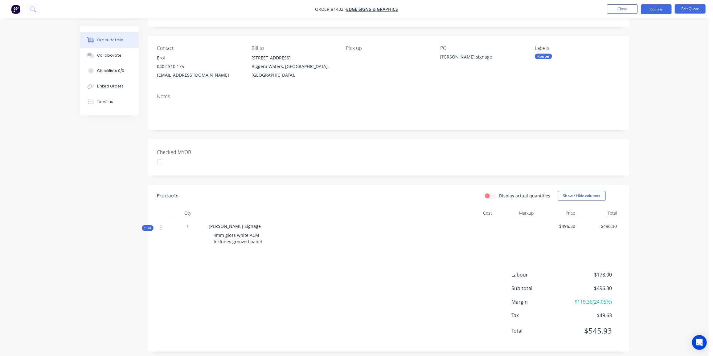
scroll to position [37, 0]
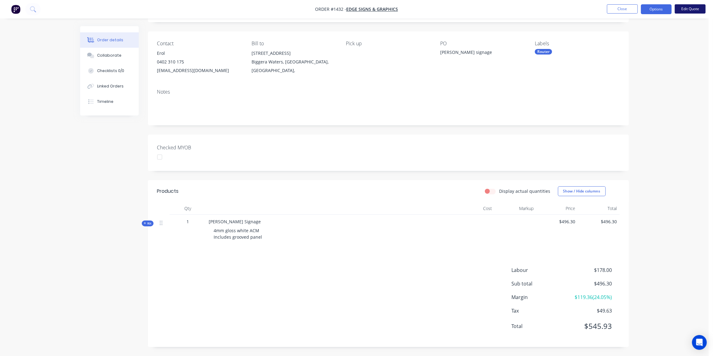
click at [698, 8] on button "Edit Quote" at bounding box center [690, 8] width 31 height 9
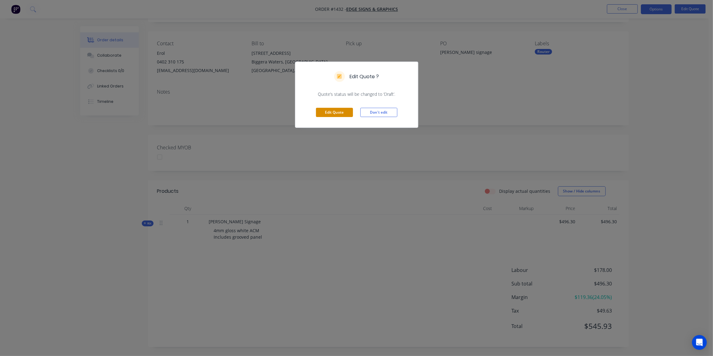
click at [332, 110] on button "Edit Quote" at bounding box center [334, 112] width 37 height 9
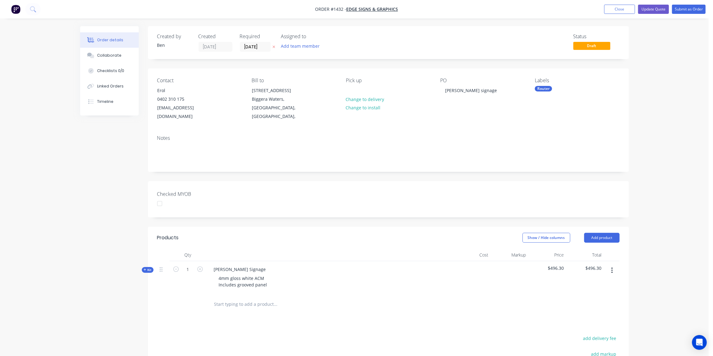
click at [145, 269] on icon at bounding box center [145, 270] width 2 height 2
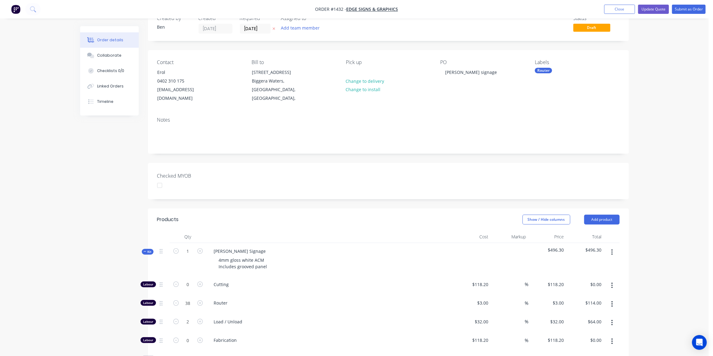
scroll to position [84, 0]
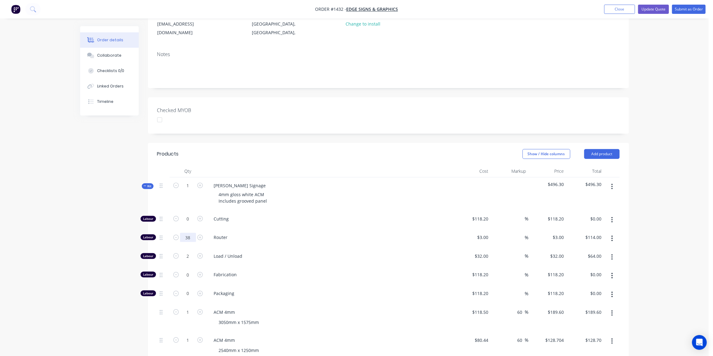
click at [191, 235] on input "38" at bounding box center [188, 237] width 16 height 9
type input "95"
type input "$285.00"
click at [81, 224] on div "Order details Collaborate Checklists 0/0 Linked Orders Timeline Order details C…" at bounding box center [354, 246] width 561 height 608
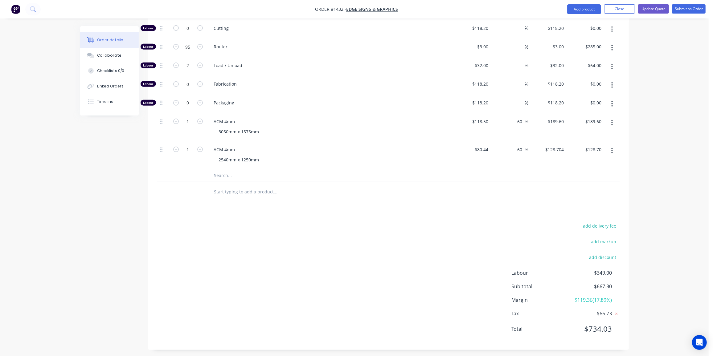
scroll to position [190, 0]
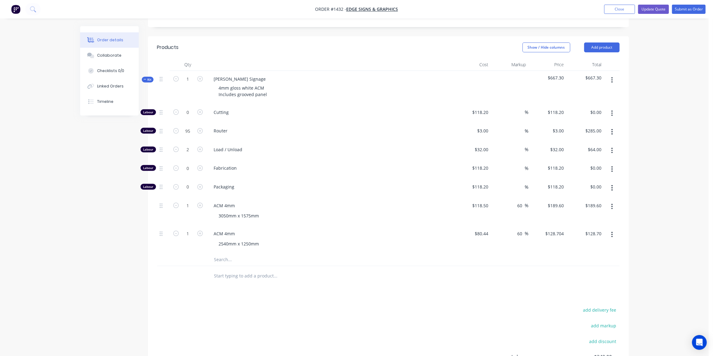
click at [148, 77] on span "Kit" at bounding box center [148, 79] width 8 height 5
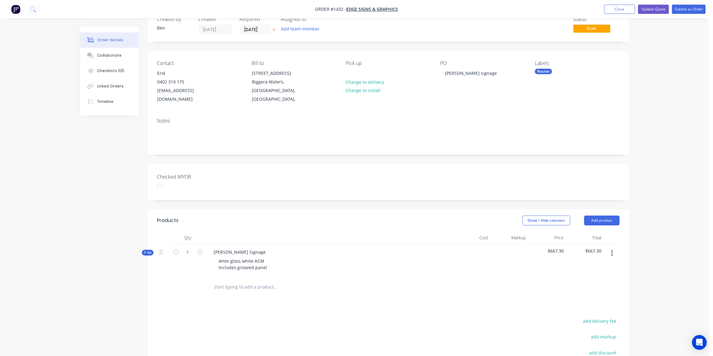
scroll to position [0, 0]
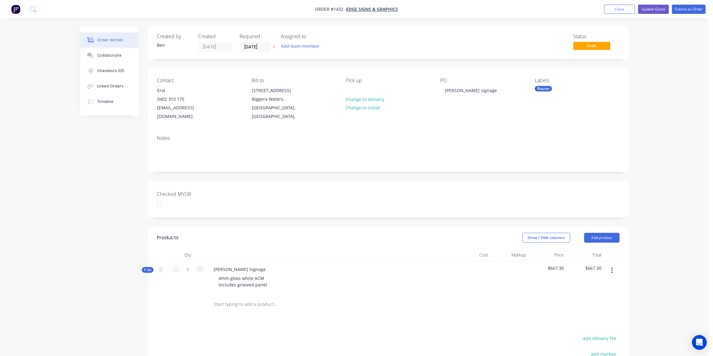
click at [144, 268] on icon at bounding box center [145, 269] width 3 height 3
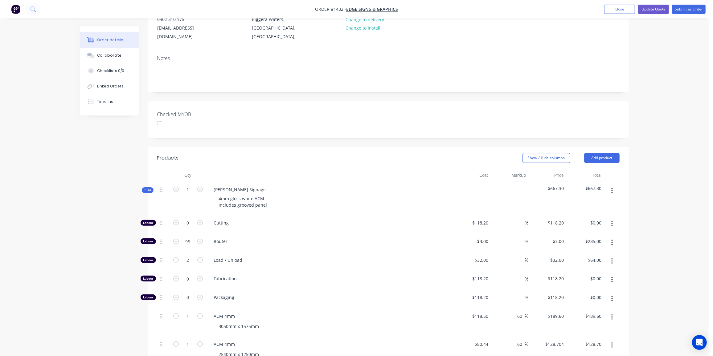
scroll to position [112, 0]
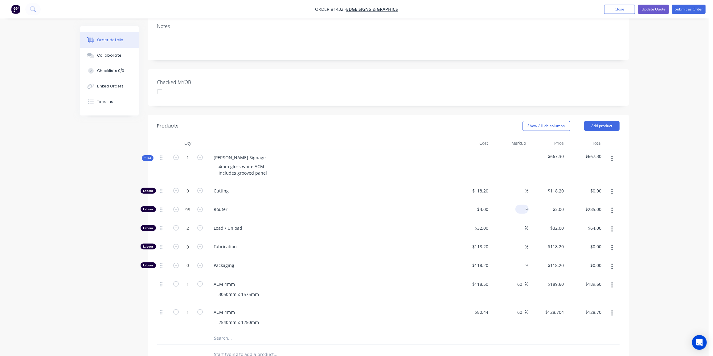
click at [521, 209] on input at bounding box center [521, 209] width 7 height 9
type input "60"
type input "4.8"
type input "$456.00"
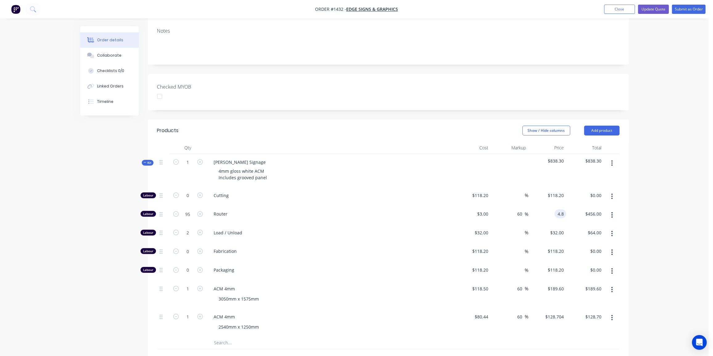
scroll to position [107, 0]
type input "$4.80"
drag, startPoint x: 146, startPoint y: 162, endPoint x: 365, endPoint y: 179, distance: 220.1
click at [146, 162] on icon at bounding box center [145, 163] width 3 height 3
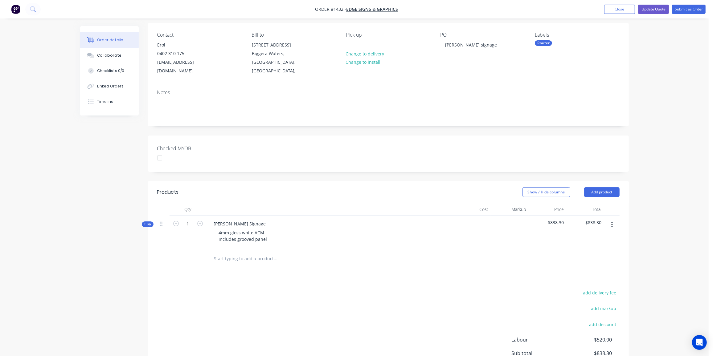
scroll to position [112, 0]
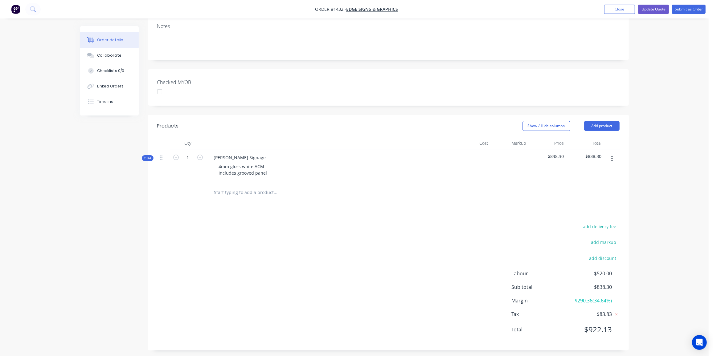
click at [146, 158] on span "Kit" at bounding box center [148, 158] width 8 height 5
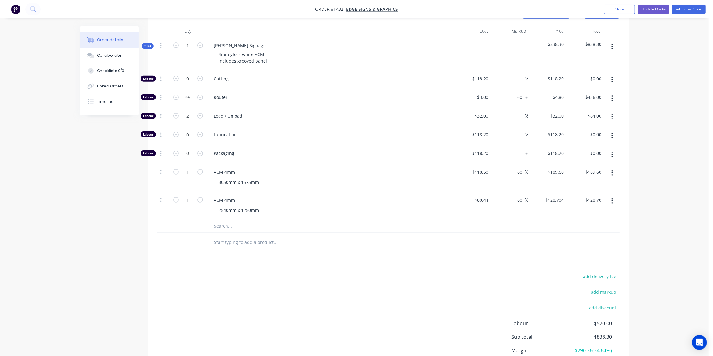
scroll to position [196, 0]
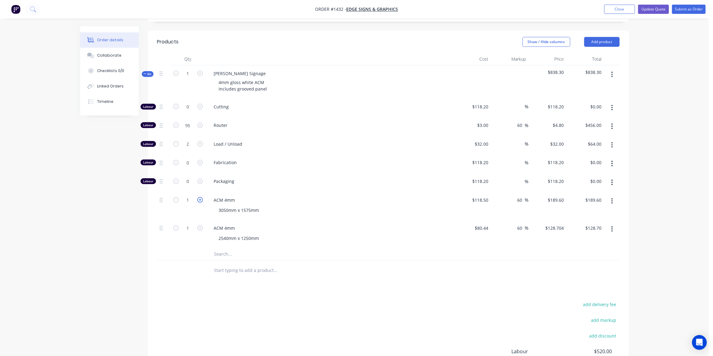
click at [199, 197] on icon "button" at bounding box center [200, 200] width 6 height 6
type input "2"
type input "$379.20"
drag, startPoint x: 47, startPoint y: 246, endPoint x: 88, endPoint y: 227, distance: 45.4
click at [47, 246] on div "Order details Collaborate Checklists 0/0 Linked Orders Timeline Order details C…" at bounding box center [354, 121] width 709 height 634
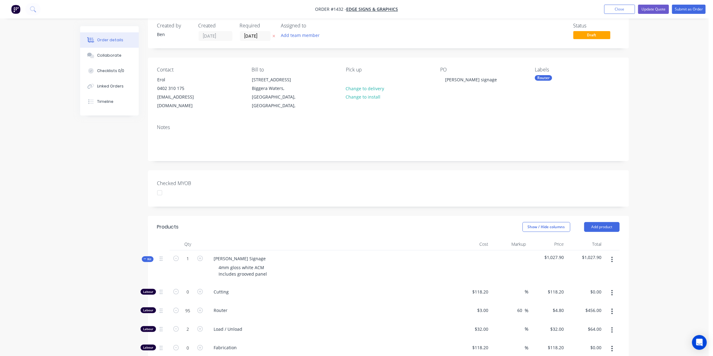
scroll to position [0, 0]
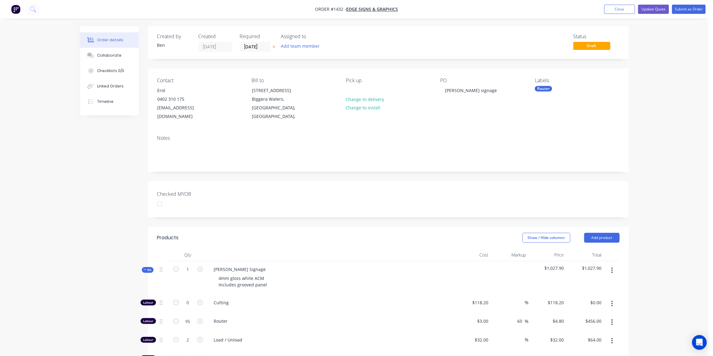
click at [151, 268] on span "Kit" at bounding box center [148, 270] width 8 height 5
click at [655, 10] on button "Update Quote" at bounding box center [653, 9] width 31 height 9
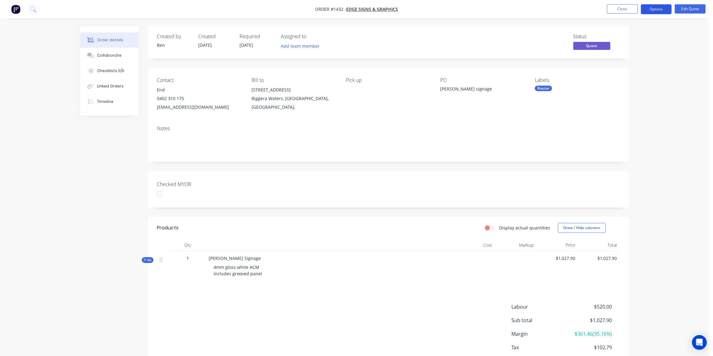
click at [664, 8] on button "Options" at bounding box center [656, 9] width 31 height 10
click at [618, 36] on div "Quote" at bounding box center [637, 37] width 57 height 9
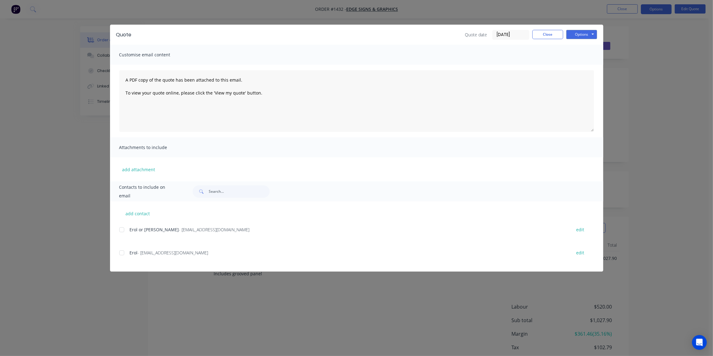
click at [124, 254] on div at bounding box center [122, 253] width 12 height 12
click at [578, 35] on button "Options" at bounding box center [581, 34] width 31 height 9
click at [584, 45] on button "Preview" at bounding box center [585, 45] width 39 height 10
drag, startPoint x: 121, startPoint y: 254, endPoint x: 128, endPoint y: 249, distance: 9.1
click at [121, 254] on div at bounding box center [122, 253] width 12 height 12
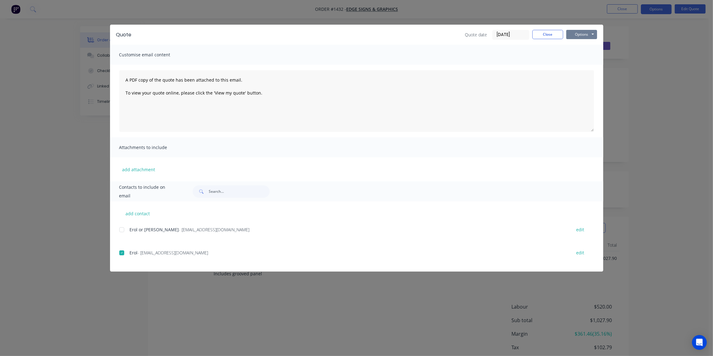
click at [575, 35] on button "Options" at bounding box center [581, 34] width 31 height 9
click at [580, 63] on button "Email" at bounding box center [585, 66] width 39 height 10
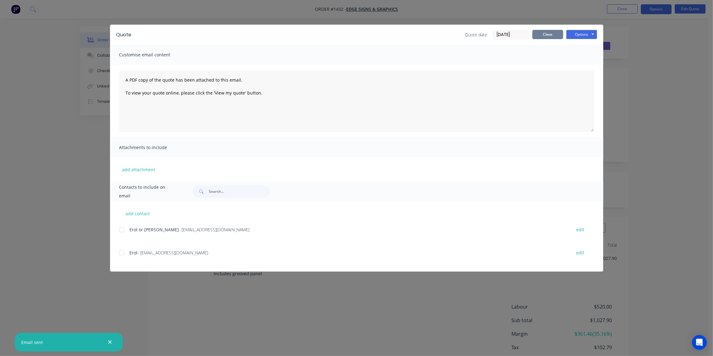
drag, startPoint x: 550, startPoint y: 34, endPoint x: 623, endPoint y: 49, distance: 75.0
click at [550, 34] on button "Close" at bounding box center [547, 34] width 31 height 9
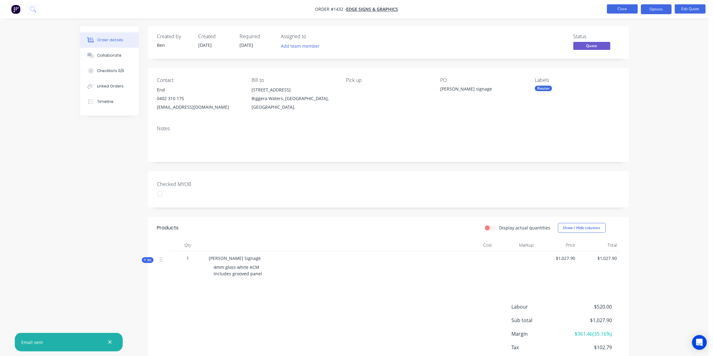
click at [624, 10] on button "Close" at bounding box center [622, 8] width 31 height 9
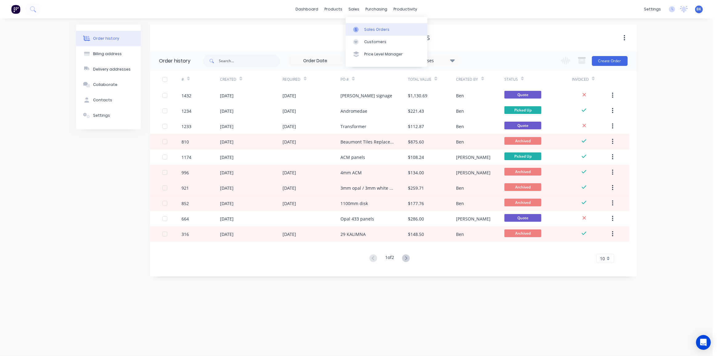
click at [361, 30] on div at bounding box center [357, 30] width 9 height 6
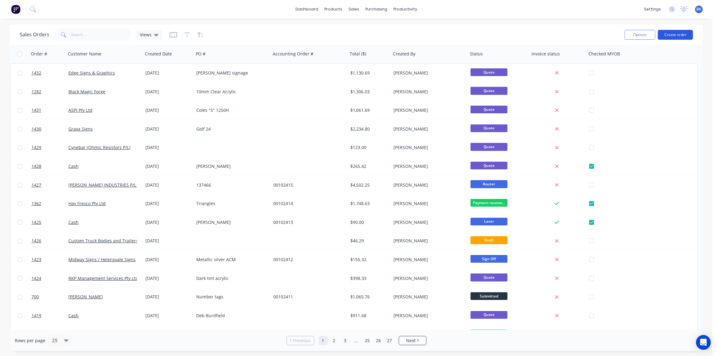
click at [677, 32] on button "Create order" at bounding box center [675, 35] width 35 height 10
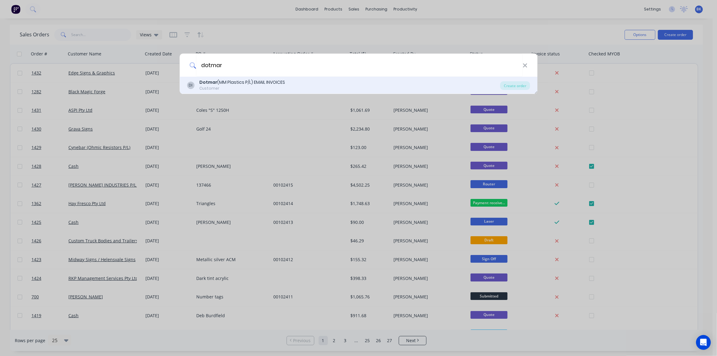
type input "dotmar"
click at [251, 86] on div "Customer" at bounding box center [242, 89] width 86 height 6
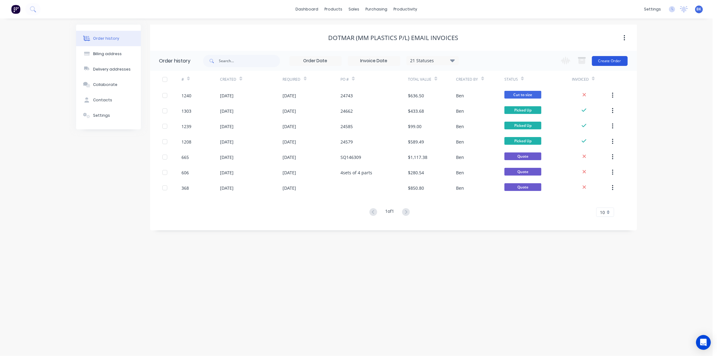
click at [619, 58] on button "Create Order" at bounding box center [610, 61] width 36 height 10
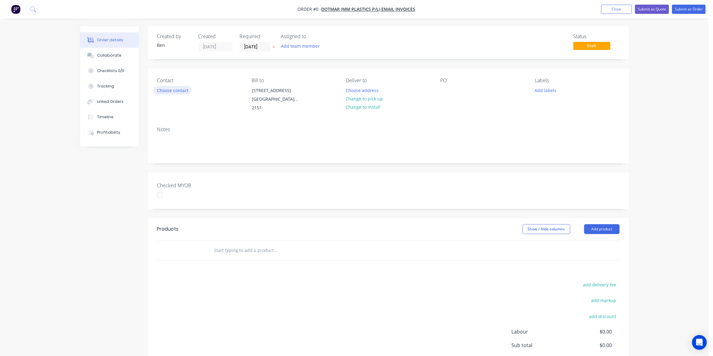
click at [162, 89] on button "Choose contact" at bounding box center [173, 90] width 38 height 8
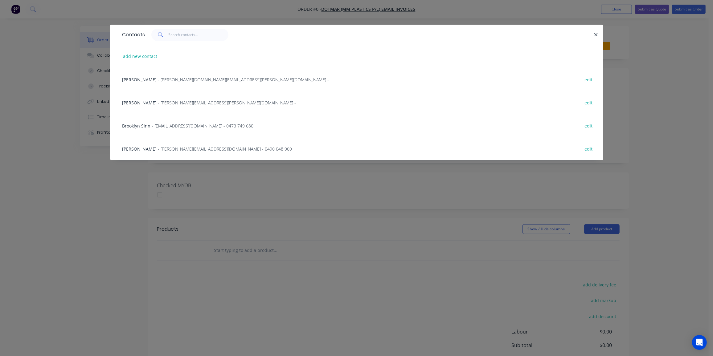
click at [175, 79] on span "- murray.fox@dotmar.com.au -" at bounding box center [243, 80] width 171 height 6
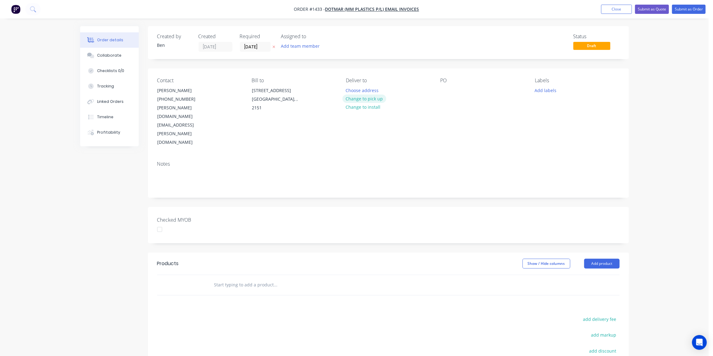
click at [374, 97] on button "Change to pick up" at bounding box center [364, 99] width 44 height 8
click at [448, 85] on div "PO" at bounding box center [482, 112] width 84 height 69
click at [448, 90] on div at bounding box center [445, 90] width 10 height 9
click at [539, 91] on button "Add labels" at bounding box center [545, 90] width 28 height 8
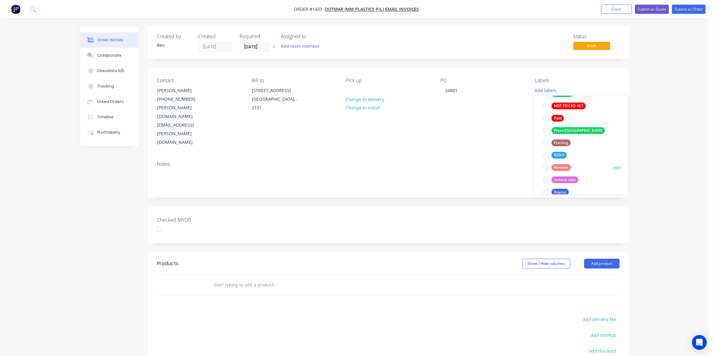
scroll to position [252, 0]
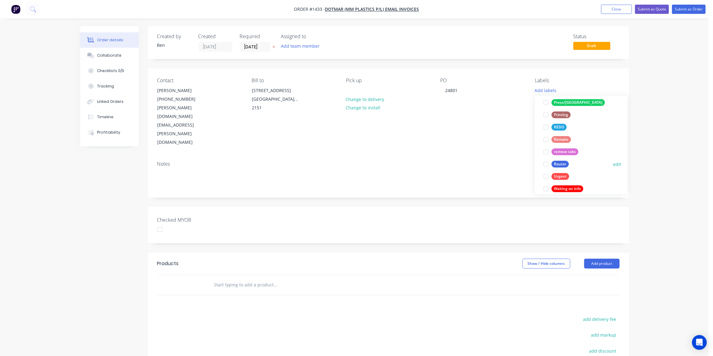
click at [554, 164] on div "Router" at bounding box center [559, 164] width 17 height 7
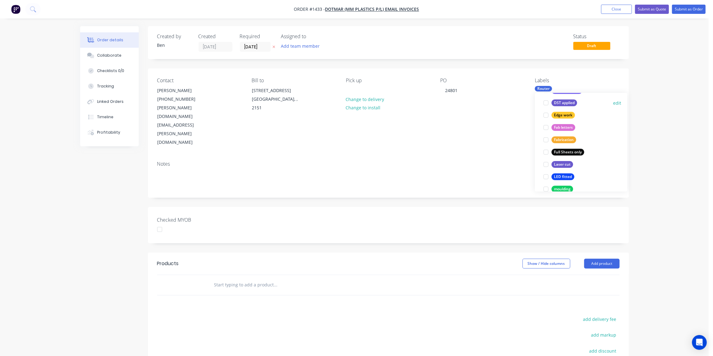
scroll to position [168, 0]
click at [562, 108] on div "Fabrication" at bounding box center [563, 110] width 25 height 7
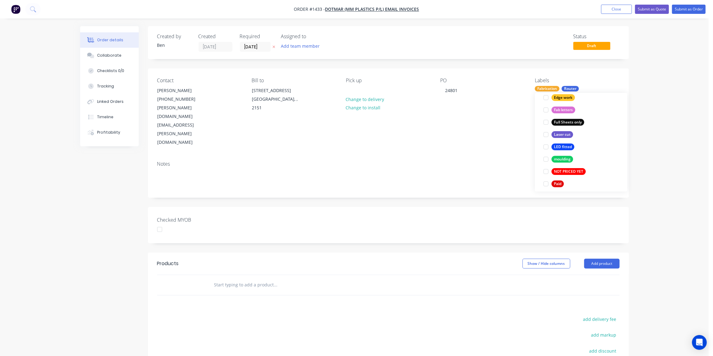
scroll to position [32, 0]
click at [243, 275] on div at bounding box center [318, 285] width 222 height 20
click at [243, 279] on input "text" at bounding box center [275, 285] width 123 height 12
click at [239, 279] on input "text" at bounding box center [275, 285] width 123 height 12
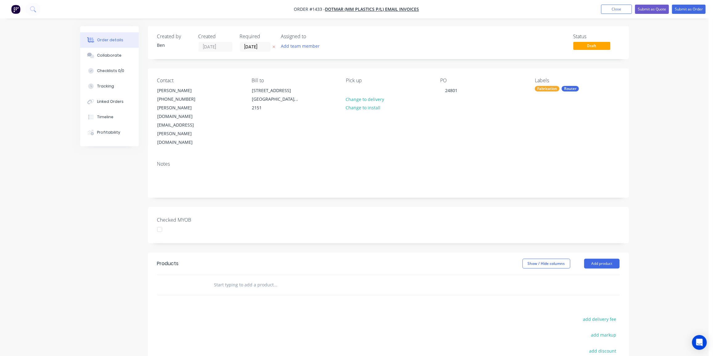
paste input "TRANSMISSION PE COVER"
drag, startPoint x: 276, startPoint y: 248, endPoint x: 177, endPoint y: 248, distance: 98.9
click at [177, 275] on div "TRANSMISSION PE COVER Add TRANSMISSION PE COVER to order No results found" at bounding box center [388, 285] width 462 height 20
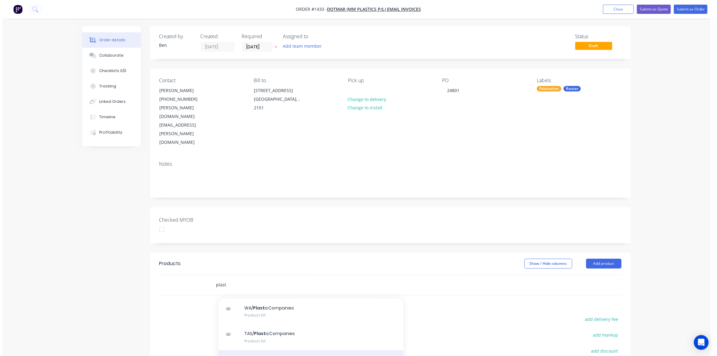
scroll to position [35, 0]
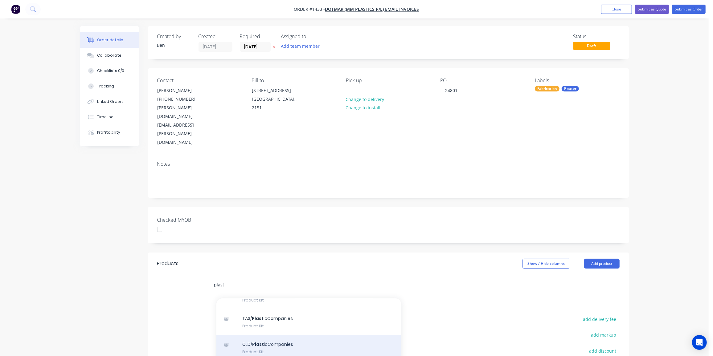
type input "plast"
click at [279, 335] on div "QLD/ Plast icCompanies Product Kit" at bounding box center [308, 348] width 185 height 26
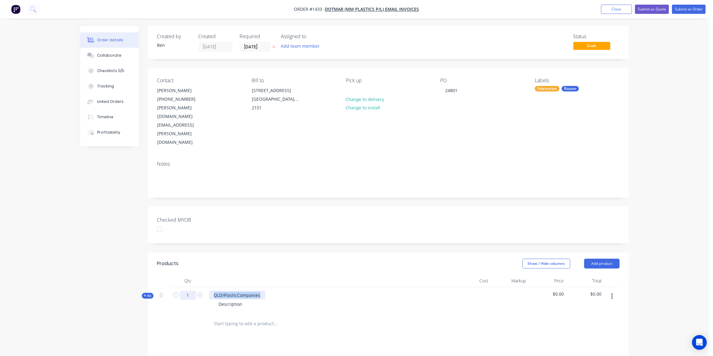
drag, startPoint x: 261, startPoint y: 259, endPoint x: 195, endPoint y: 261, distance: 66.3
click at [195, 287] on div "Kit 1 QLD/PlasticCompanies Description $0.00 $0.00" at bounding box center [388, 300] width 462 height 27
paste div
click at [244, 300] on div "Description" at bounding box center [231, 304] width 34 height 9
click at [622, 9] on button "Close" at bounding box center [616, 9] width 31 height 9
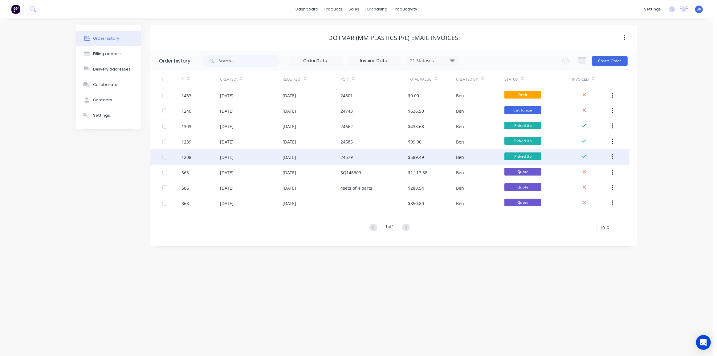
click at [386, 156] on div "24579" at bounding box center [375, 156] width 68 height 15
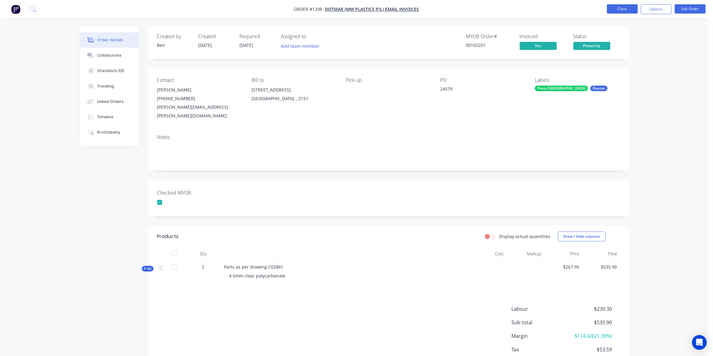
click at [614, 8] on button "Close" at bounding box center [622, 8] width 31 height 9
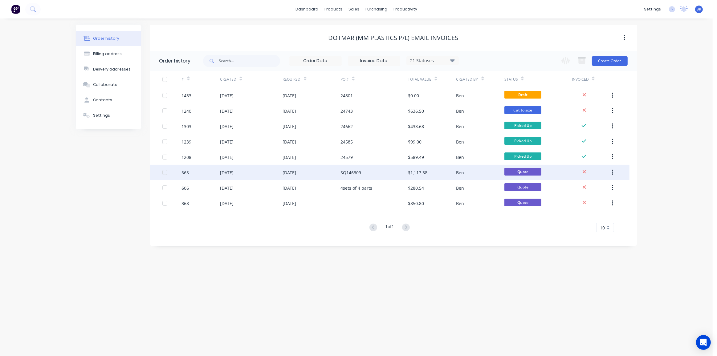
click at [310, 173] on div "[DATE]" at bounding box center [312, 172] width 58 height 15
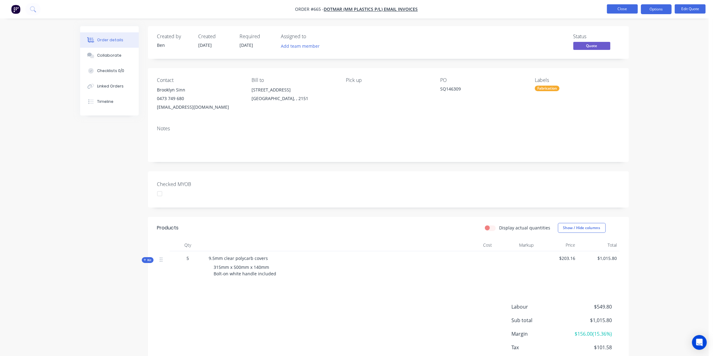
click at [613, 8] on button "Close" at bounding box center [622, 8] width 31 height 9
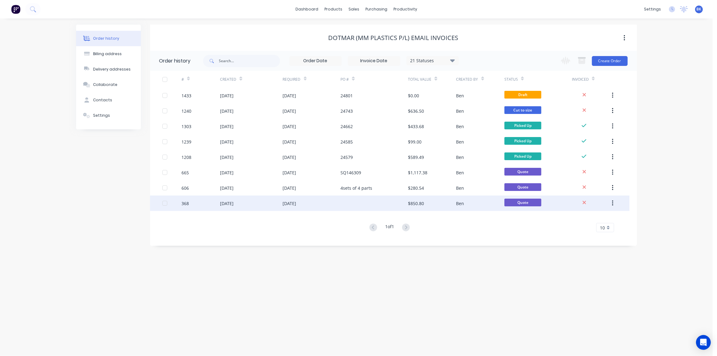
click at [297, 203] on div "[DATE]" at bounding box center [290, 203] width 14 height 6
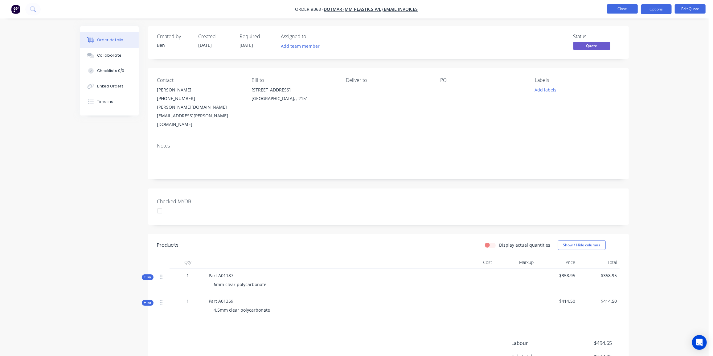
click at [611, 10] on button "Close" at bounding box center [622, 8] width 31 height 9
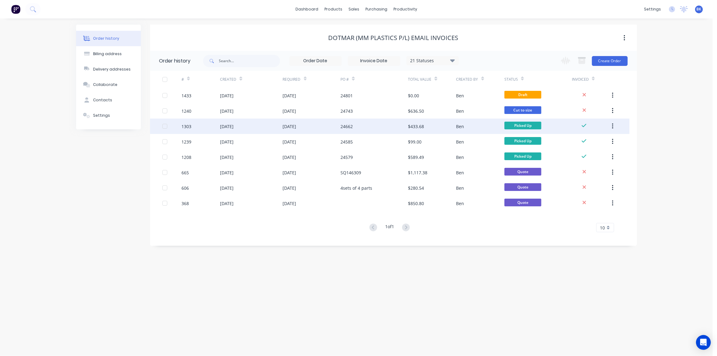
click at [310, 126] on div "[DATE]" at bounding box center [312, 126] width 58 height 15
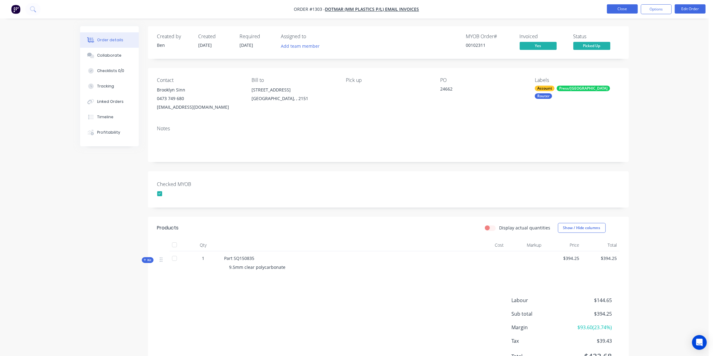
click at [618, 9] on button "Close" at bounding box center [622, 8] width 31 height 9
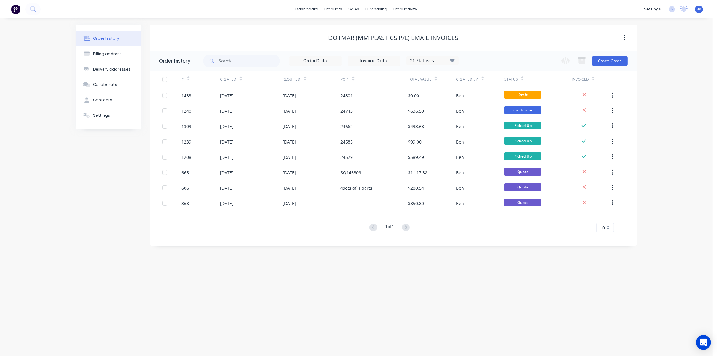
click at [456, 62] on div "21 Statuses" at bounding box center [433, 60] width 52 height 7
click at [484, 132] on label at bounding box center [484, 132] width 0 height 0
click at [484, 135] on input "checkbox" at bounding box center [486, 135] width 5 height 6
checkbox input "true"
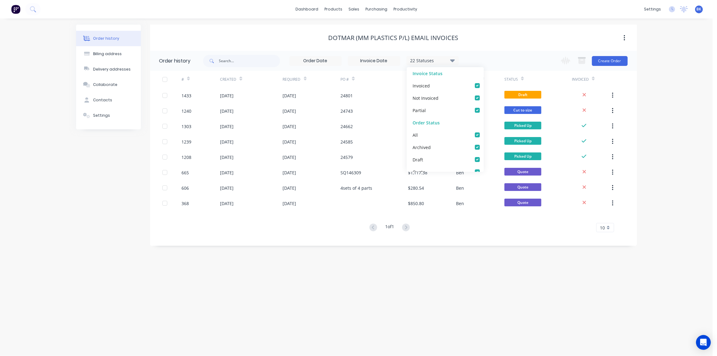
click at [317, 260] on div "Order history Billing address Delivery addresses Collaborate Contacts Settings …" at bounding box center [356, 187] width 713 height 338
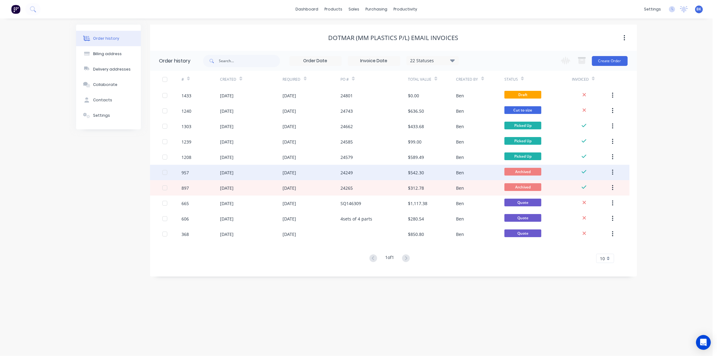
click at [391, 175] on div "24249" at bounding box center [375, 172] width 68 height 15
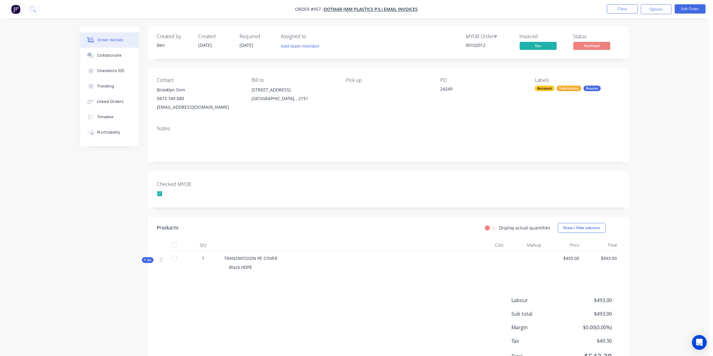
click at [146, 259] on span "Kit" at bounding box center [148, 260] width 8 height 5
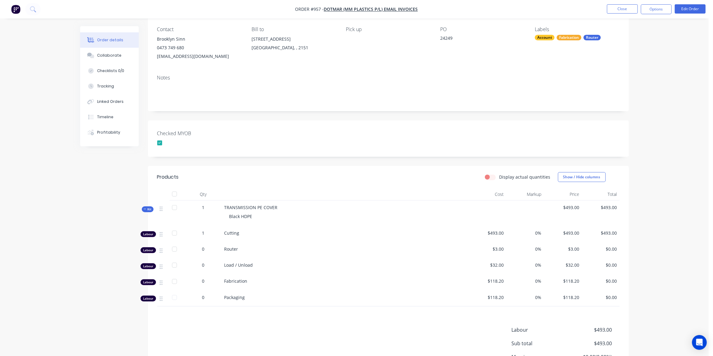
scroll to position [56, 0]
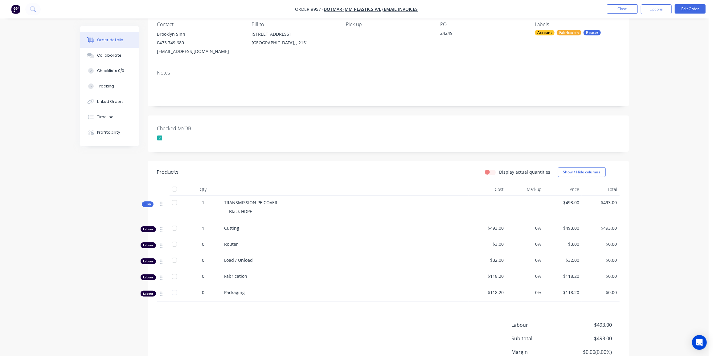
click at [149, 203] on span "Kit" at bounding box center [148, 204] width 8 height 5
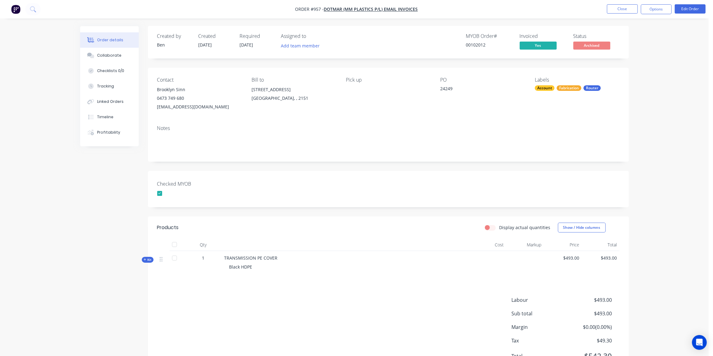
scroll to position [0, 0]
click at [628, 7] on button "Close" at bounding box center [622, 8] width 31 height 9
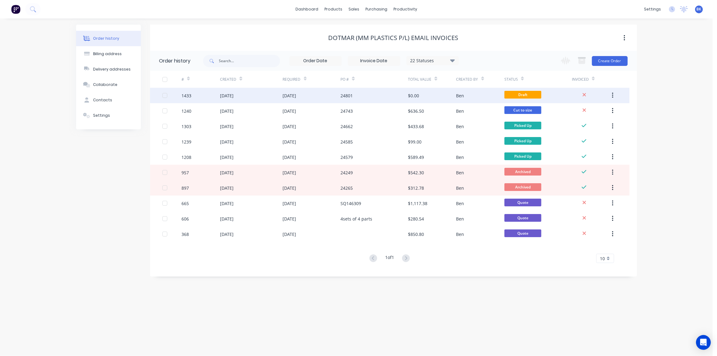
click at [326, 96] on div "[DATE]" at bounding box center [312, 95] width 58 height 15
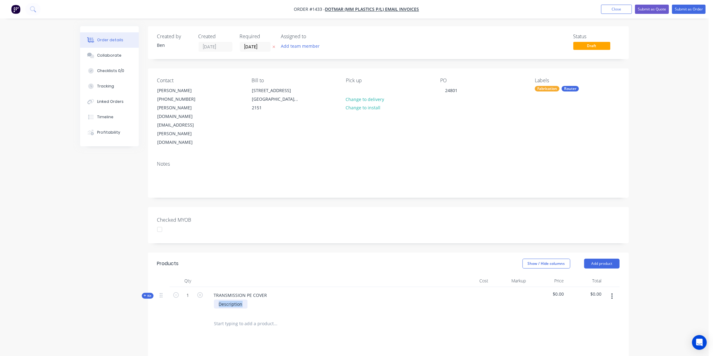
drag, startPoint x: 245, startPoint y: 269, endPoint x: 209, endPoint y: 270, distance: 35.8
click at [209, 300] on div "Description" at bounding box center [330, 304] width 242 height 9
drag, startPoint x: 149, startPoint y: 262, endPoint x: 149, endPoint y: 259, distance: 3.4
click at [149, 294] on span "Kit" at bounding box center [148, 296] width 8 height 5
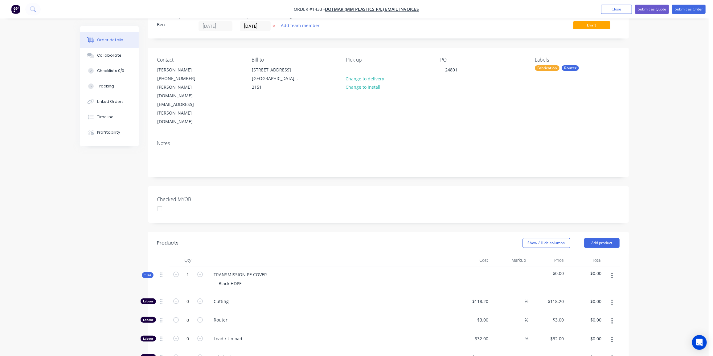
scroll to position [84, 0]
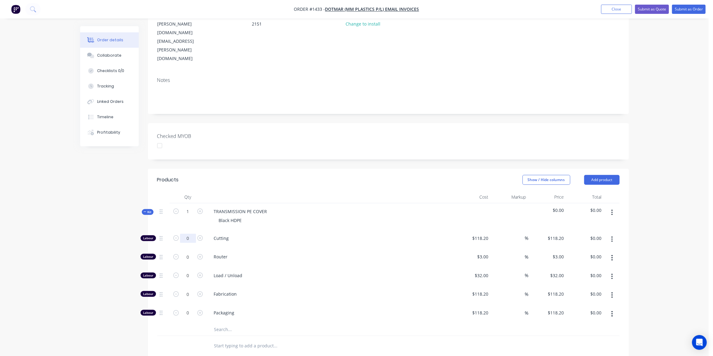
click at [192, 234] on input "0" at bounding box center [188, 238] width 16 height 9
type input "1"
type input "118.2"
type input "$118.20"
click at [479, 234] on input "118.2" at bounding box center [481, 238] width 19 height 9
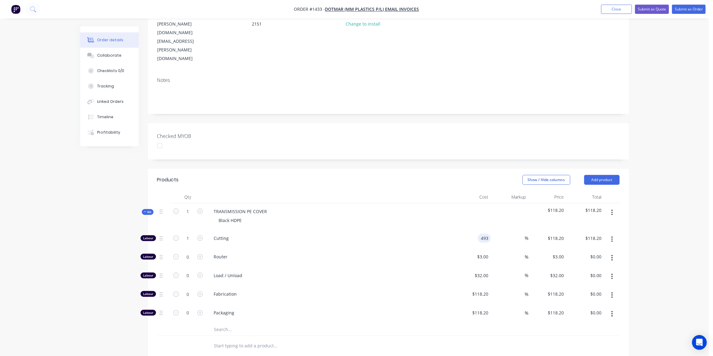
type input "$493.00"
drag, startPoint x: 95, startPoint y: 201, endPoint x: 100, endPoint y: 200, distance: 4.7
click at [96, 201] on div "Created by [PERSON_NAME] Created [DATE] Required [DATE] Assigned to Add team me…" at bounding box center [354, 227] width 549 height 571
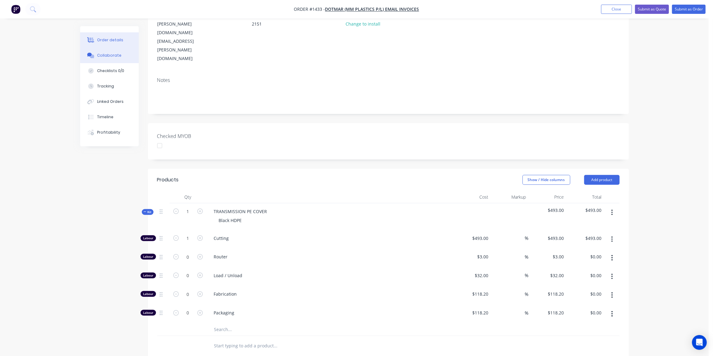
click at [91, 56] on icon at bounding box center [92, 57] width 4 height 4
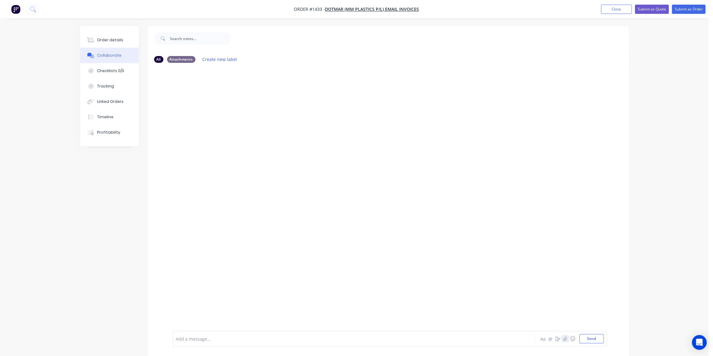
click at [567, 339] on icon "button" at bounding box center [565, 339] width 4 height 4
click at [587, 342] on button "Send" at bounding box center [592, 338] width 24 height 9
click at [281, 138] on div at bounding box center [388, 199] width 481 height 263
click at [689, 10] on button "Submit as Order" at bounding box center [689, 9] width 34 height 9
click at [116, 41] on div "Order details" at bounding box center [110, 40] width 26 height 6
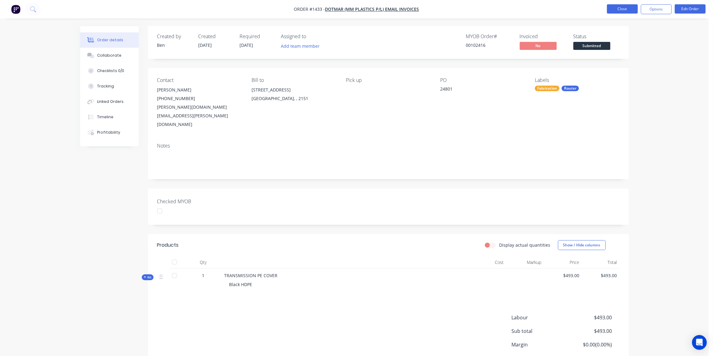
click at [625, 7] on button "Close" at bounding box center [622, 8] width 31 height 9
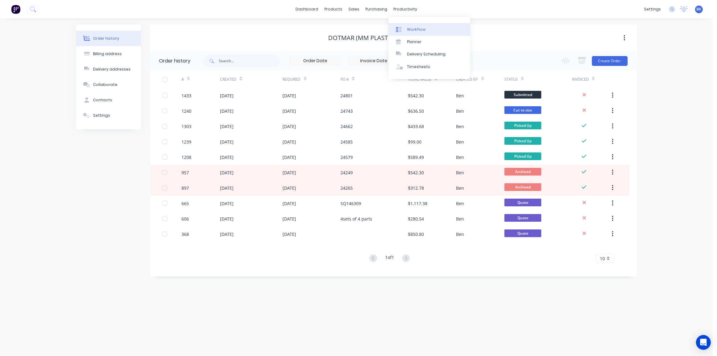
click at [409, 28] on div "Workflow" at bounding box center [416, 30] width 18 height 6
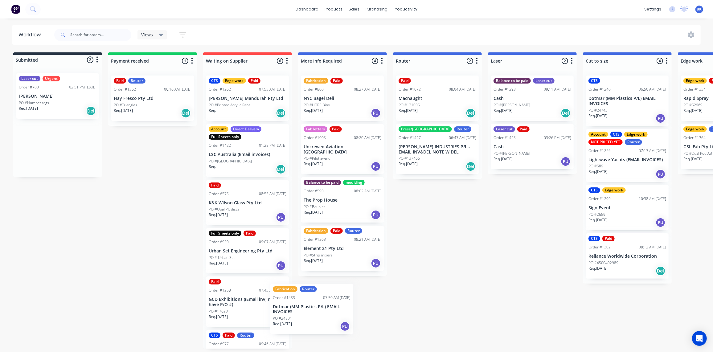
scroll to position [0, 0]
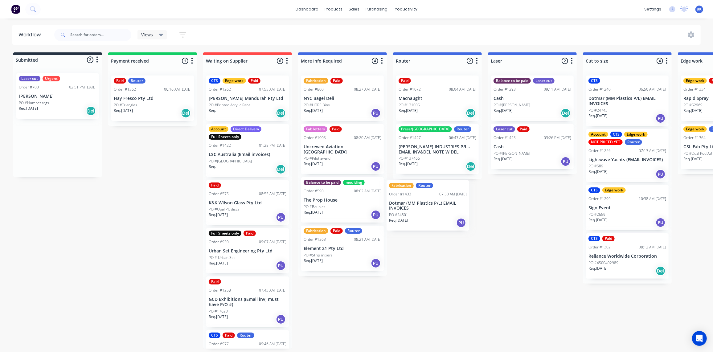
drag, startPoint x: 44, startPoint y: 154, endPoint x: 420, endPoint y: 198, distance: 378.3
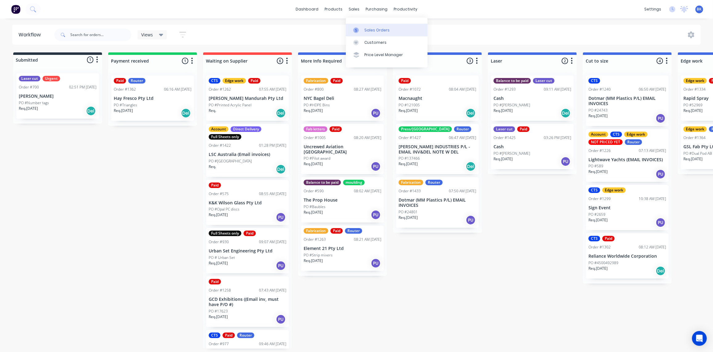
click at [362, 26] on link "Sales Orders" at bounding box center [387, 30] width 82 height 12
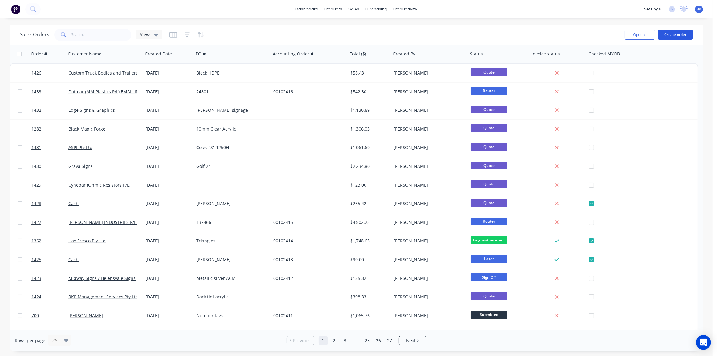
click at [678, 32] on button "Create order" at bounding box center [675, 35] width 35 height 10
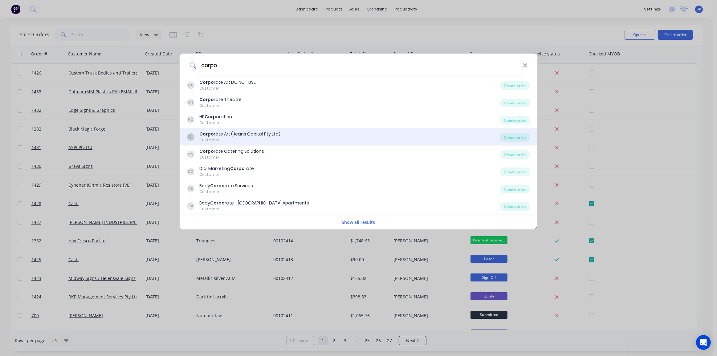
type input "corpo"
click at [266, 136] on div "Corpo rate Art (Jeans Capital Pty Ltd)" at bounding box center [239, 134] width 81 height 6
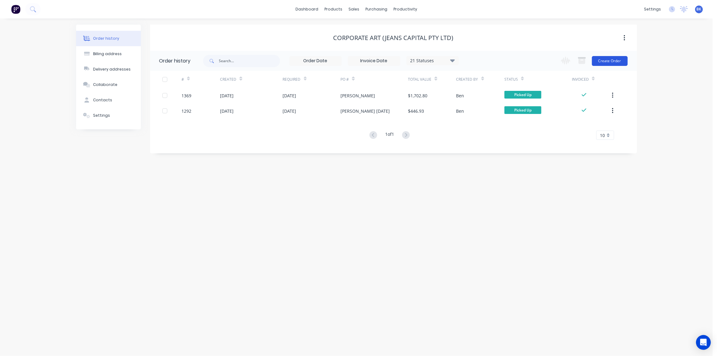
click at [605, 61] on button "Create Order" at bounding box center [610, 61] width 36 height 10
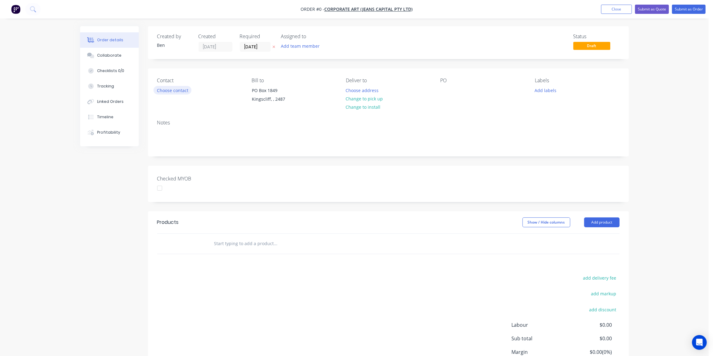
click at [170, 91] on button "Choose contact" at bounding box center [173, 90] width 38 height 8
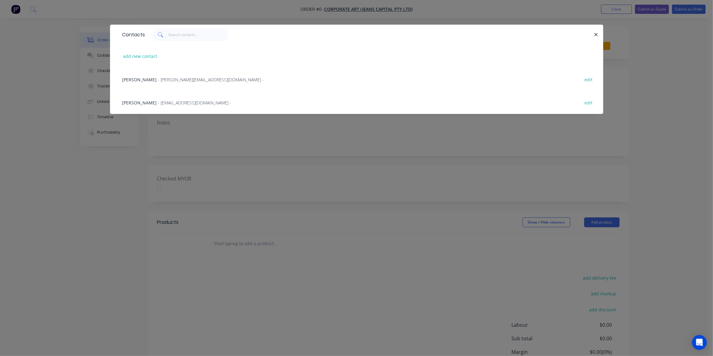
click at [153, 98] on div "[PERSON_NAME] - [EMAIL_ADDRESS][DOMAIN_NAME] - edit" at bounding box center [356, 102] width 475 height 23
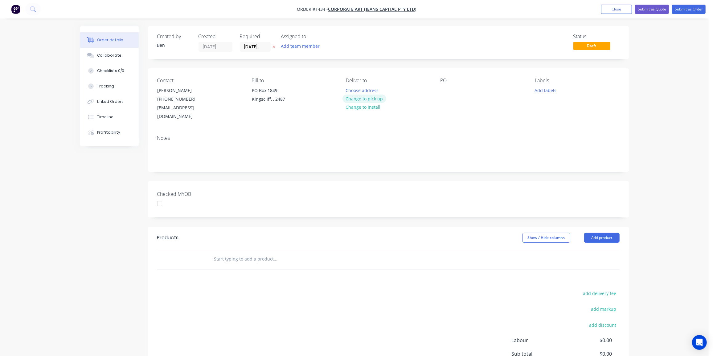
click at [370, 96] on button "Change to pick up" at bounding box center [364, 99] width 44 height 8
click at [440, 86] on div at bounding box center [445, 90] width 10 height 9
click at [547, 91] on button "Add labels" at bounding box center [545, 90] width 28 height 8
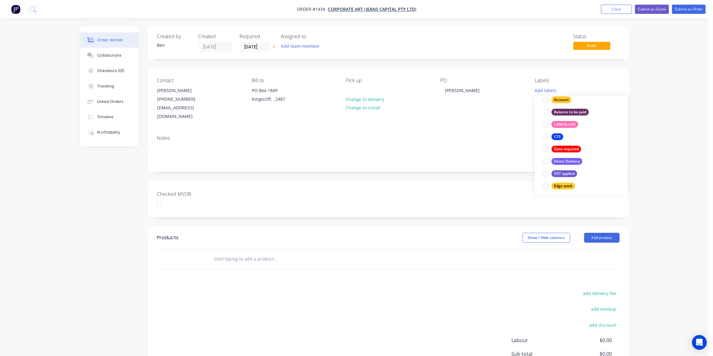
scroll to position [56, 0]
click at [559, 133] on div "CTS edit" at bounding box center [581, 139] width 80 height 12
click at [559, 135] on div "CTS" at bounding box center [557, 138] width 12 height 7
click at [261, 253] on input "text" at bounding box center [275, 259] width 123 height 12
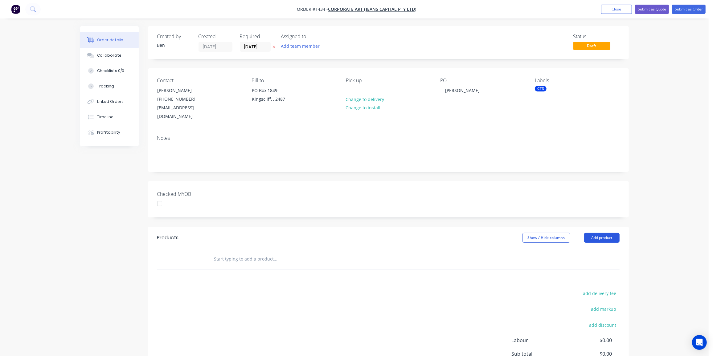
click at [617, 233] on button "Add product" at bounding box center [601, 238] width 35 height 10
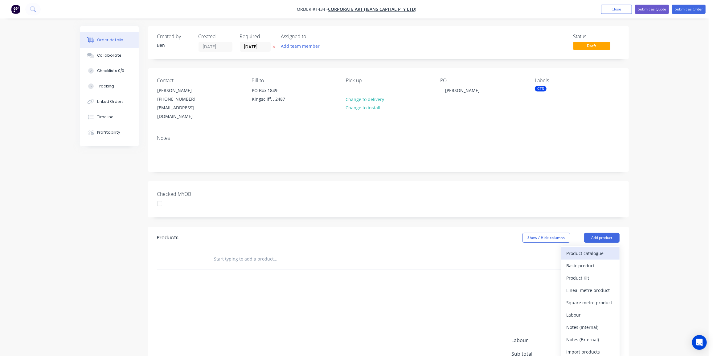
click at [598, 249] on div "Product catalogue" at bounding box center [590, 253] width 47 height 9
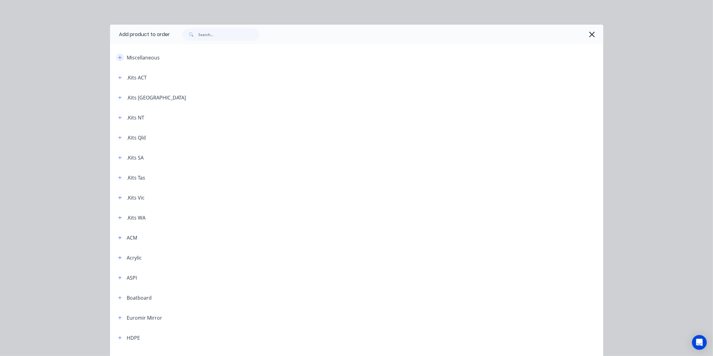
click at [118, 58] on icon "button" at bounding box center [120, 57] width 4 height 4
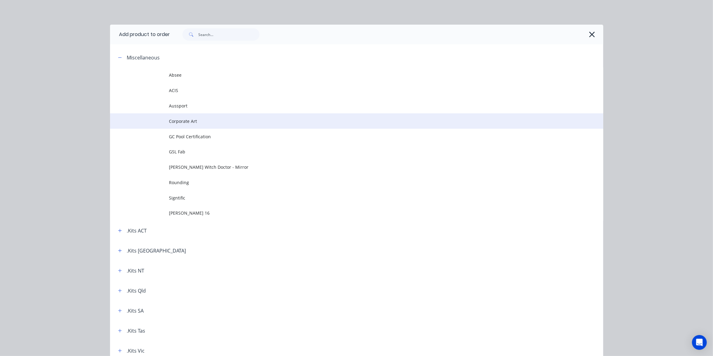
click at [188, 124] on td "Corporate Art" at bounding box center [386, 120] width 434 height 15
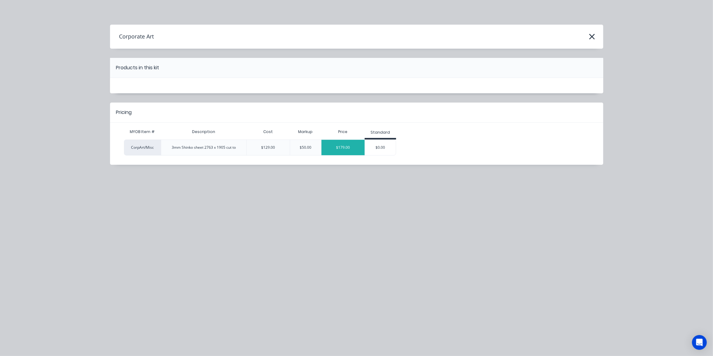
click at [340, 146] on div "$179.00" at bounding box center [342, 147] width 43 height 15
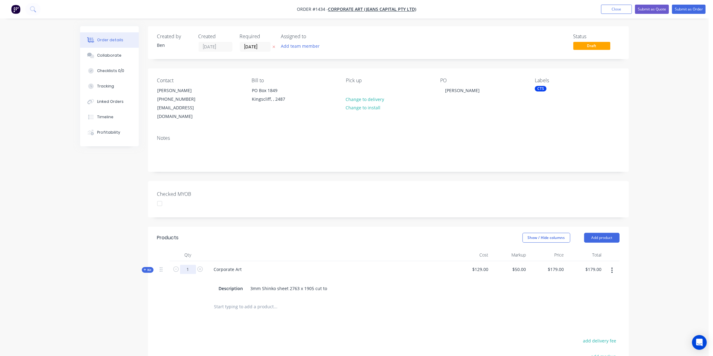
click at [192, 265] on input "1" at bounding box center [188, 269] width 16 height 9
type input "5.5"
type input "$984.50"
drag, startPoint x: 325, startPoint y: 279, endPoint x: 329, endPoint y: 279, distance: 4.3
click at [325, 284] on div "3mm Shinko sheet 2763 x 1905 cut to" at bounding box center [289, 288] width 82 height 9
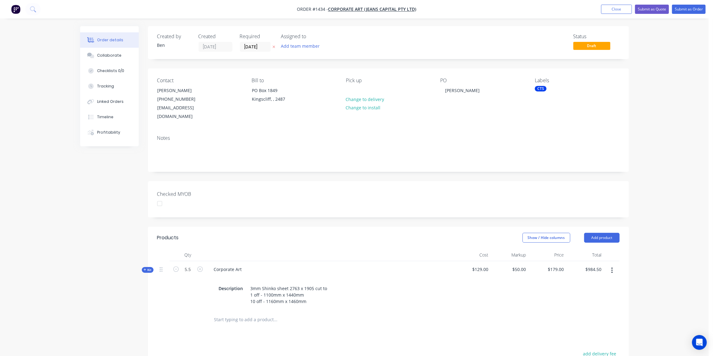
click at [141, 297] on div "Created by [PERSON_NAME] Created [DATE] Required [DATE] Assigned to Add team me…" at bounding box center [354, 256] width 549 height 461
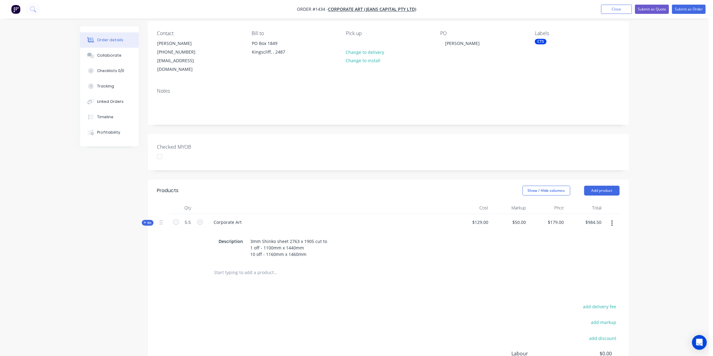
scroll to position [56, 0]
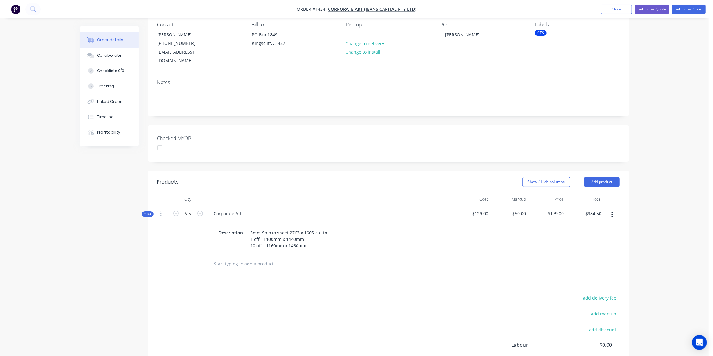
click at [216, 258] on input "text" at bounding box center [275, 264] width 123 height 12
type input "c"
click at [616, 177] on button "Add product" at bounding box center [601, 182] width 35 height 10
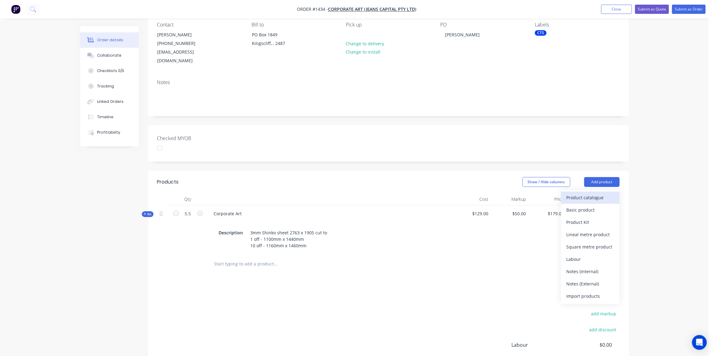
click at [586, 193] on div "Product catalogue" at bounding box center [590, 197] width 47 height 9
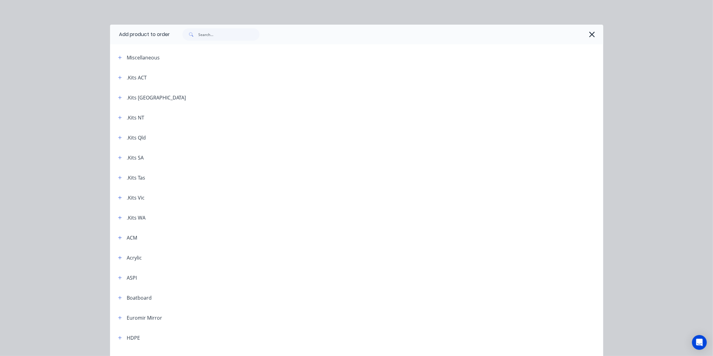
scroll to position [0, 0]
click at [118, 57] on icon "button" at bounding box center [119, 57] width 3 height 3
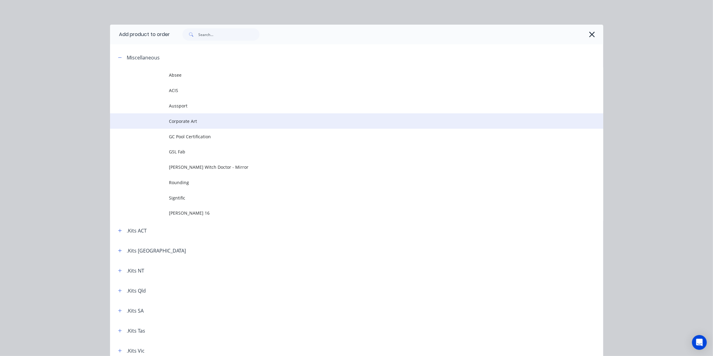
click at [172, 120] on span "Corporate Art" at bounding box center [342, 121] width 347 height 6
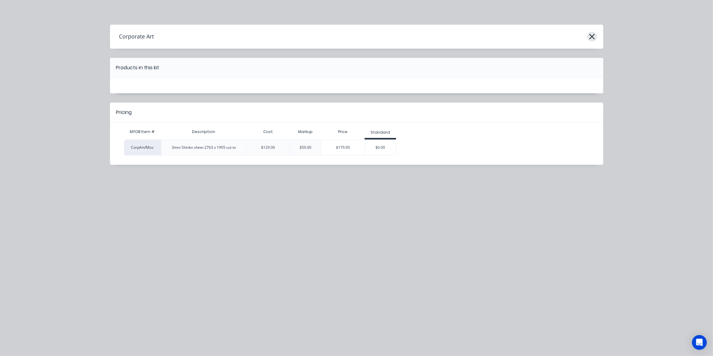
click at [595, 35] on button "button" at bounding box center [592, 37] width 10 height 10
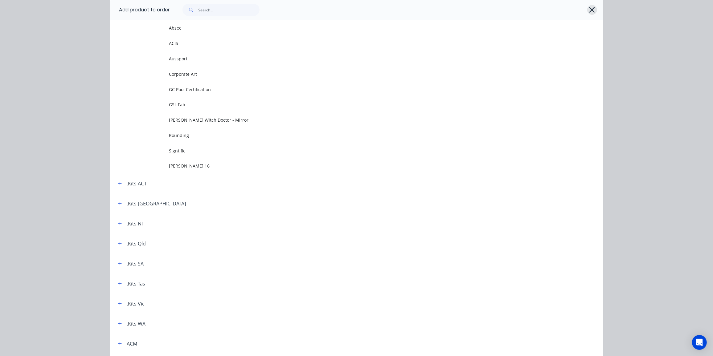
click at [590, 10] on icon "button" at bounding box center [592, 10] width 6 height 6
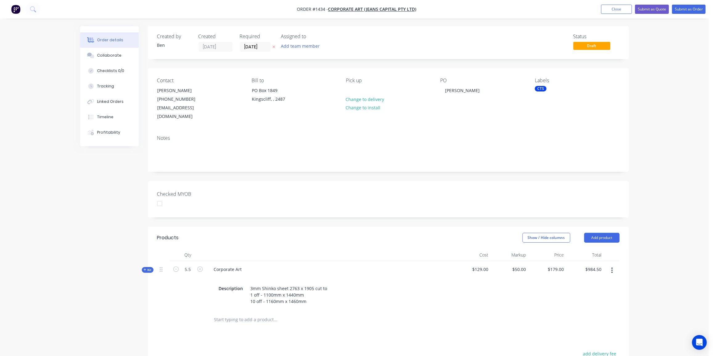
click at [241, 314] on input "text" at bounding box center [275, 320] width 123 height 12
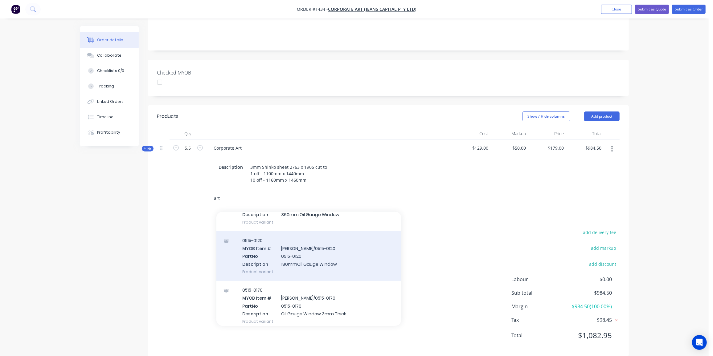
scroll to position [364, 0]
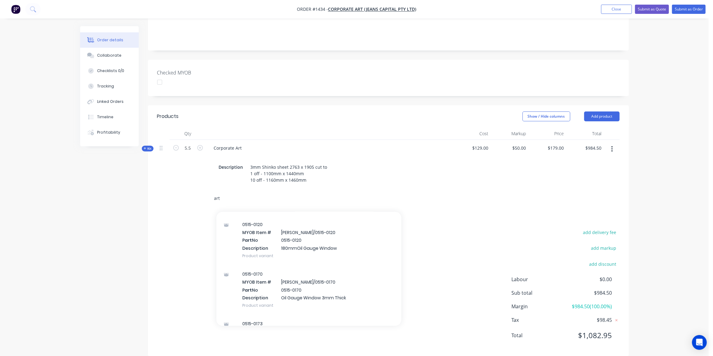
click at [223, 192] on input "art" at bounding box center [275, 198] width 123 height 12
drag, startPoint x: 223, startPoint y: 188, endPoint x: 207, endPoint y: 189, distance: 16.1
click at [207, 189] on div "art Add art to order 0774-2359-2 MYOB Item # Factory App/ P art No 0774-2359-2 …" at bounding box center [318, 199] width 222 height 20
type input "fram"
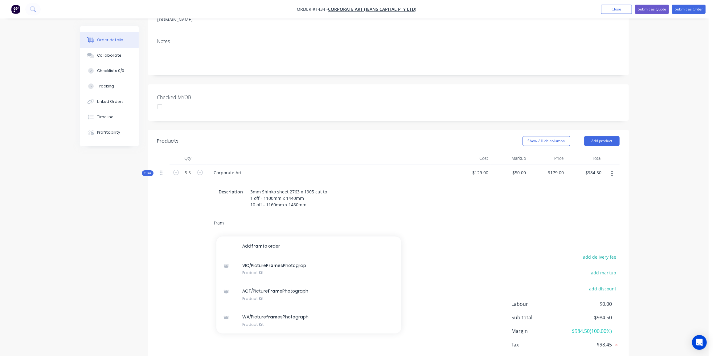
scroll to position [65, 0]
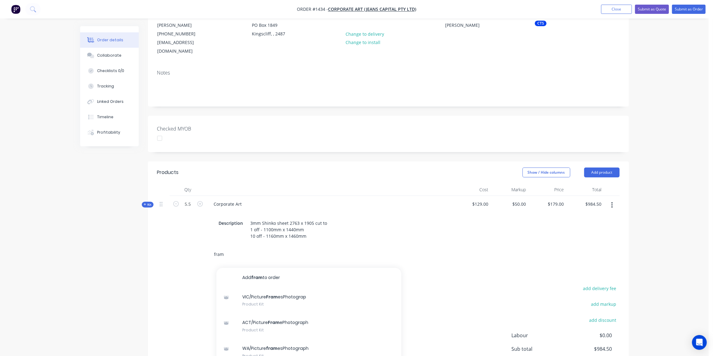
drag, startPoint x: 227, startPoint y: 246, endPoint x: 209, endPoint y: 248, distance: 18.0
click at [209, 248] on div "fram Add fram to order VIC/Picture Fram esPhotograp Product Kit ACT/Picture Fra…" at bounding box center [301, 254] width 185 height 12
click at [614, 168] on button "Add product" at bounding box center [601, 173] width 35 height 10
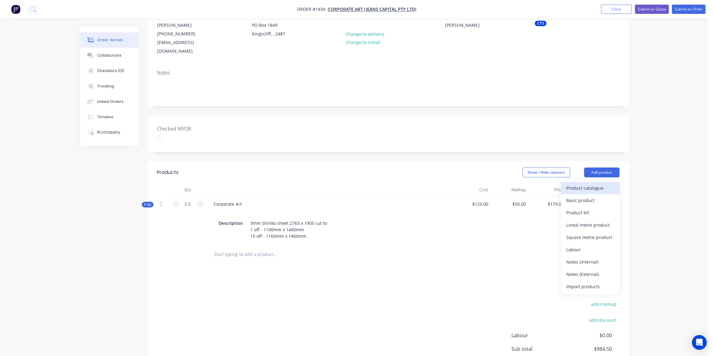
click at [572, 184] on div "Product catalogue" at bounding box center [590, 188] width 47 height 9
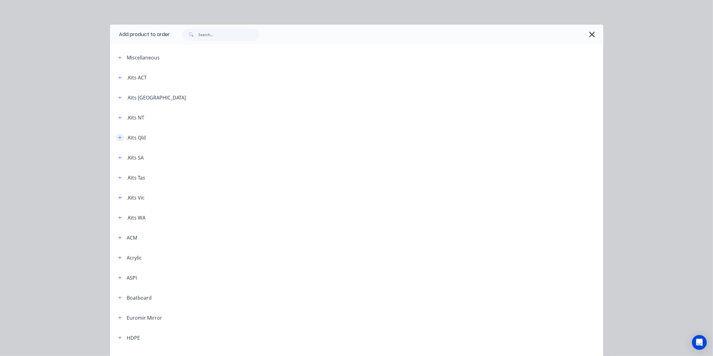
click at [120, 139] on button "button" at bounding box center [120, 138] width 8 height 8
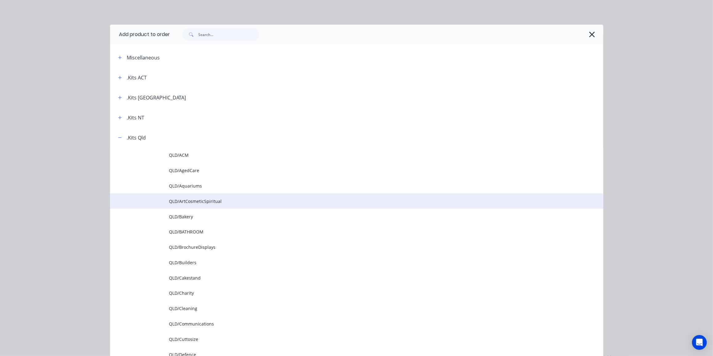
click at [190, 204] on span "QLD/ArtCosmeticSpiritual" at bounding box center [342, 201] width 347 height 6
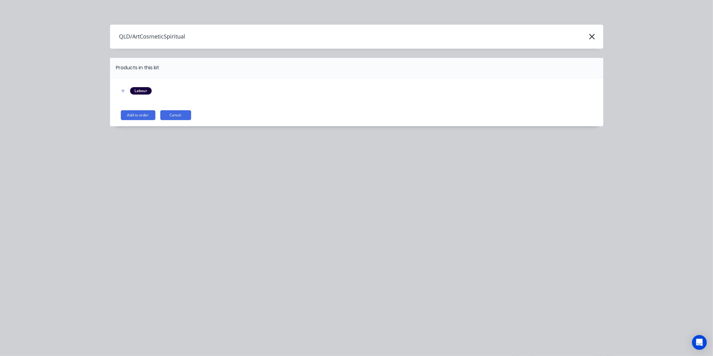
click at [132, 112] on button "Add to order" at bounding box center [138, 115] width 35 height 10
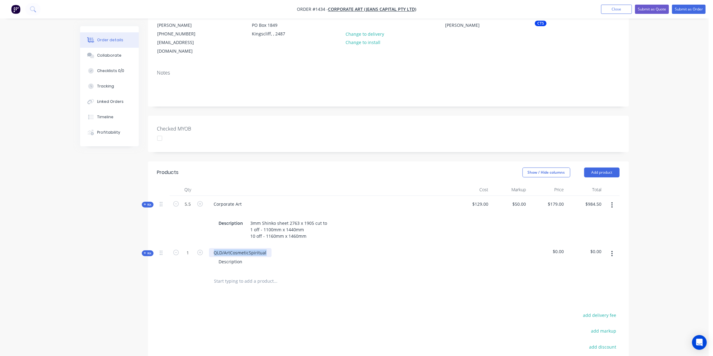
drag, startPoint x: 267, startPoint y: 244, endPoint x: 204, endPoint y: 241, distance: 63.0
click at [205, 245] on div "Kit 1 QLD/ArtCosmeticSpiritual Description $0.00 $0.00" at bounding box center [388, 258] width 462 height 27
drag, startPoint x: 242, startPoint y: 252, endPoint x: 202, endPoint y: 252, distance: 39.5
click at [202, 252] on div "Kit 1 3mm clear acrylic Description $0.00 $0.00" at bounding box center [388, 258] width 462 height 27
click at [197, 250] on icon "button" at bounding box center [200, 253] width 6 height 6
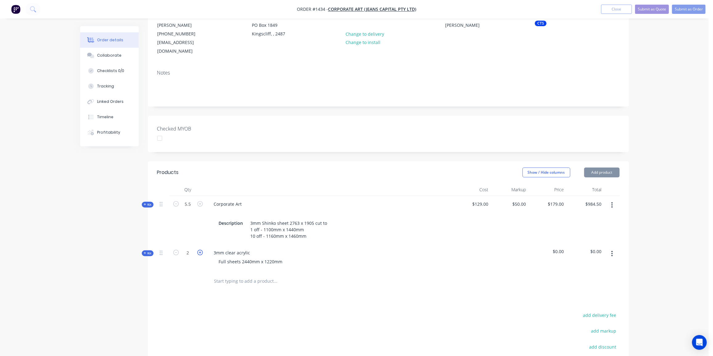
click at [198, 250] on icon "button" at bounding box center [200, 253] width 6 height 6
type input "3"
click at [141, 245] on div "Created by Ben Created 09/09/25 Required 09/09/25 Assigned to Add team member S…" at bounding box center [354, 205] width 549 height 488
click at [145, 252] on icon at bounding box center [145, 253] width 2 height 2
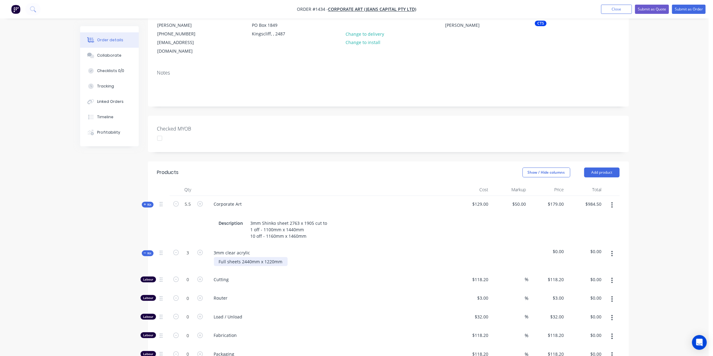
scroll to position [121, 0]
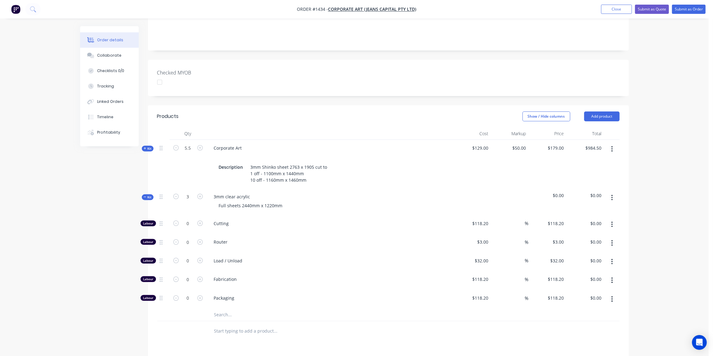
click at [228, 309] on input "text" at bounding box center [275, 315] width 123 height 12
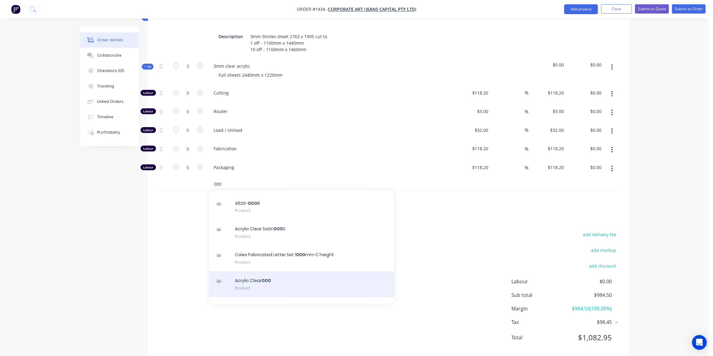
scroll to position [28, 0]
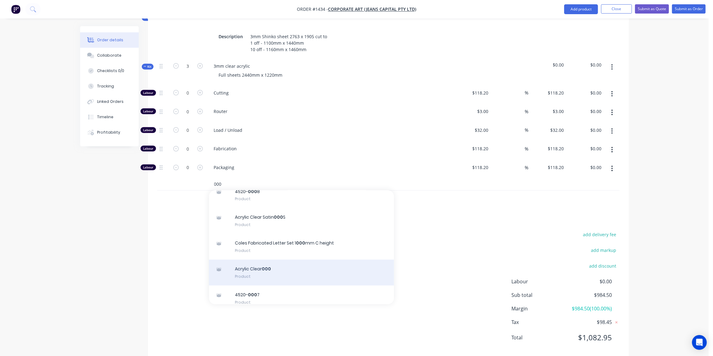
type input "000"
click at [269, 260] on div "Acrylic Clear 000 Product" at bounding box center [301, 273] width 185 height 26
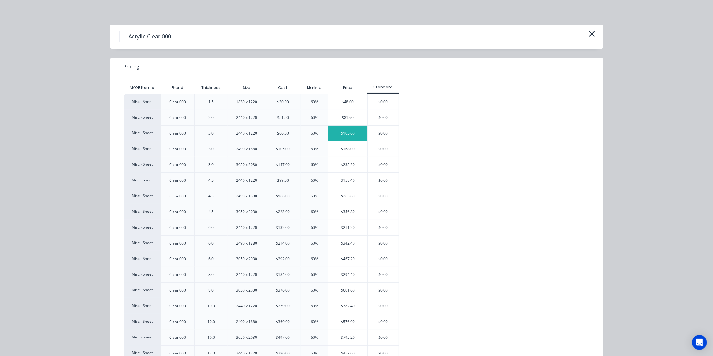
click at [347, 136] on div "$105.60" at bounding box center [347, 133] width 39 height 15
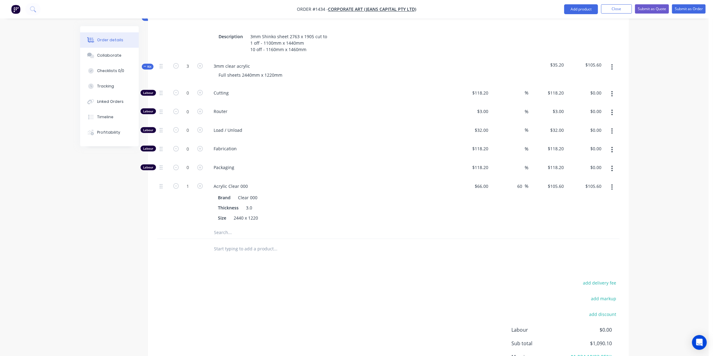
click at [147, 64] on span "Kit" at bounding box center [148, 66] width 8 height 5
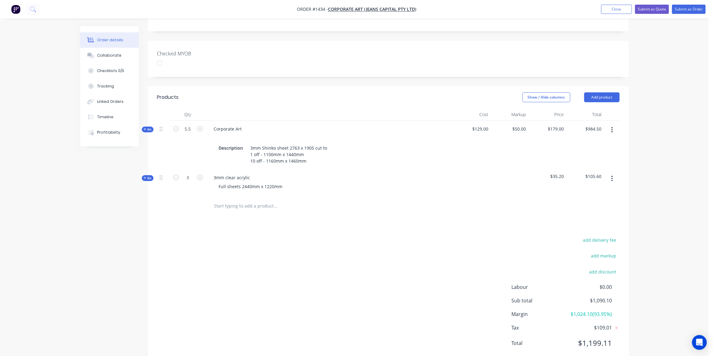
scroll to position [148, 0]
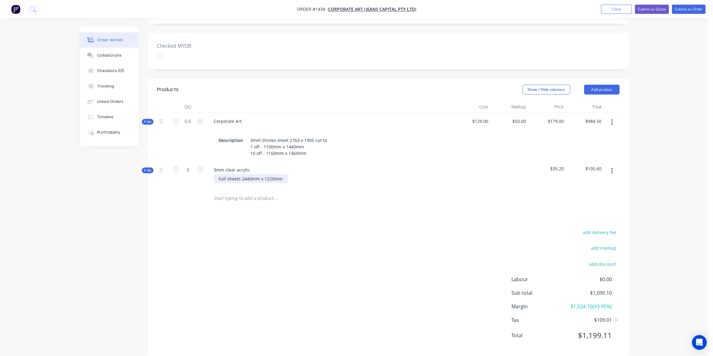
click at [270, 174] on div "Full sheets 2440mm x 1220mm" at bounding box center [251, 178] width 74 height 9
click at [149, 168] on span "Kit" at bounding box center [148, 170] width 8 height 5
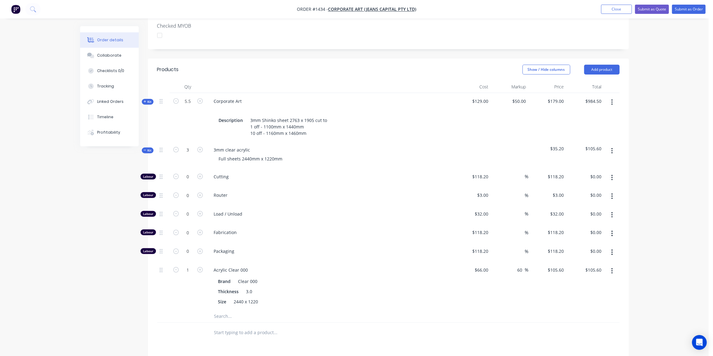
scroll to position [204, 0]
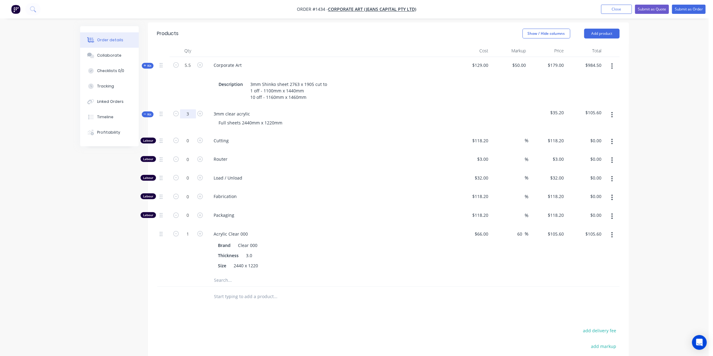
click at [192, 109] on input "3" at bounding box center [188, 113] width 16 height 9
type input "1"
type input "0.3333"
type input "$35.20"
click at [195, 230] on input "0.3333" at bounding box center [188, 234] width 16 height 9
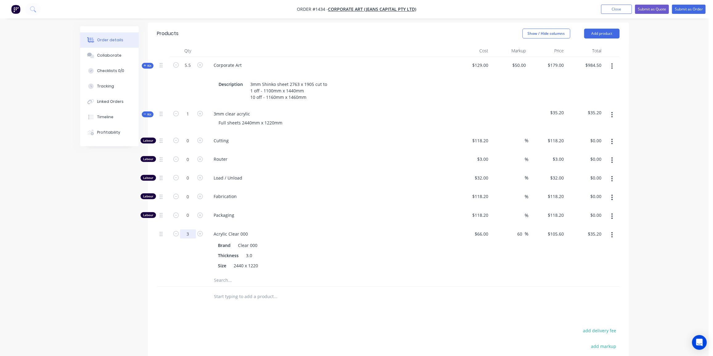
type input "3"
type input "$316.80"
click at [191, 230] on input "3" at bounding box center [188, 234] width 16 height 9
type input "1"
type input "$105.60"
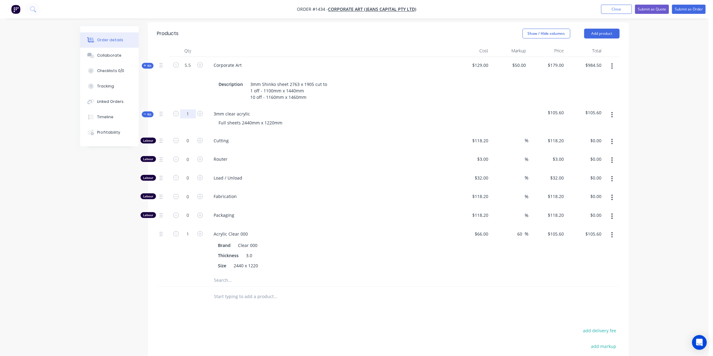
click at [189, 109] on input "1" at bounding box center [188, 113] width 16 height 9
type input "3"
type input "$316.80"
click at [99, 234] on div "Created by Ben Created 09/09/25 Required 09/09/25 Assigned to Add team member S…" at bounding box center [354, 143] width 549 height 642
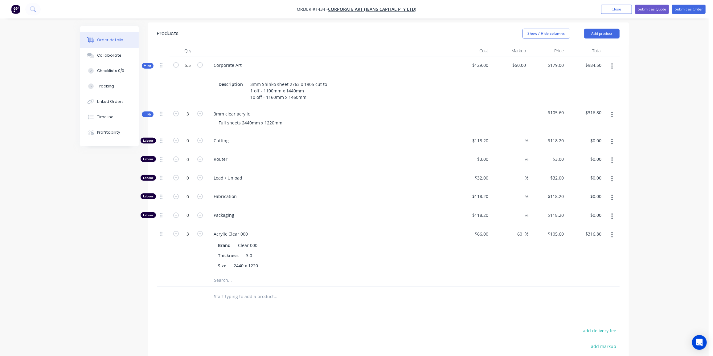
click at [152, 112] on div "Kit" at bounding box center [148, 115] width 12 height 6
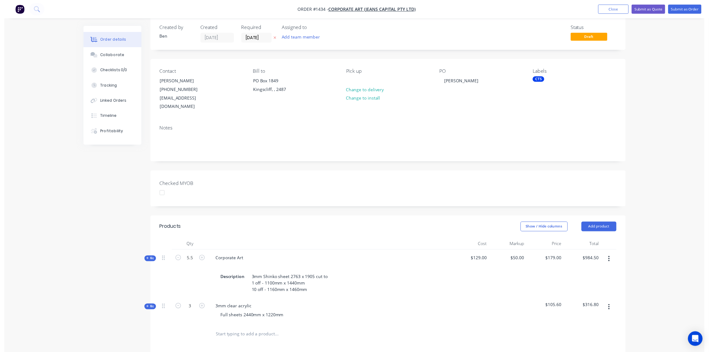
scroll to position [0, 0]
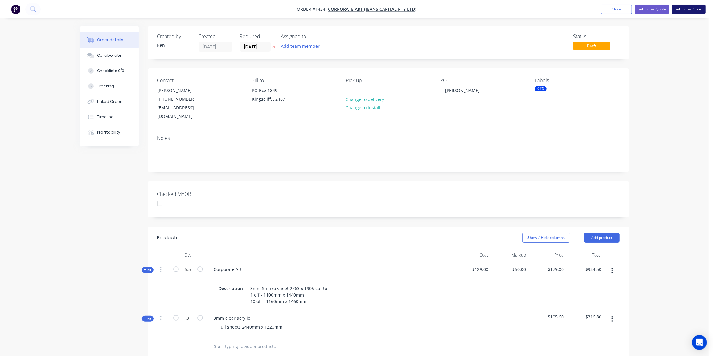
click at [694, 8] on button "Submit as Order" at bounding box center [689, 9] width 34 height 9
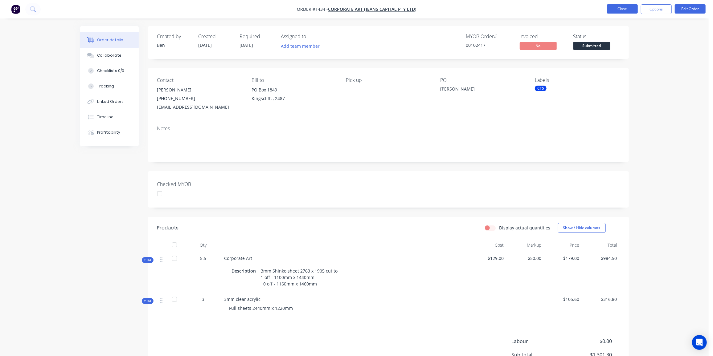
click at [627, 7] on button "Close" at bounding box center [622, 8] width 31 height 9
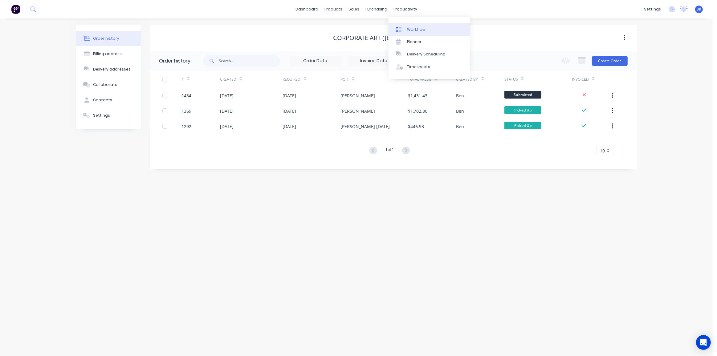
click at [418, 28] on div "Workflow" at bounding box center [416, 30] width 18 height 6
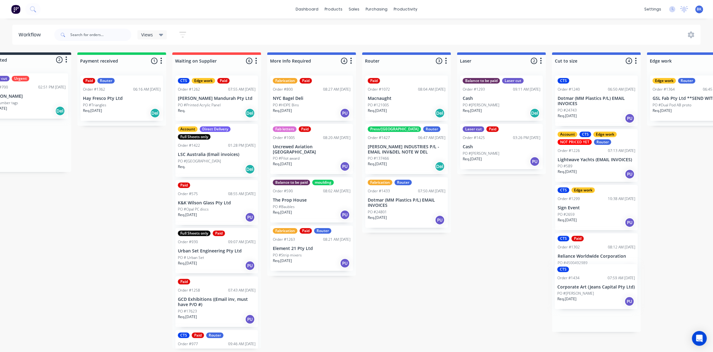
scroll to position [0, 44]
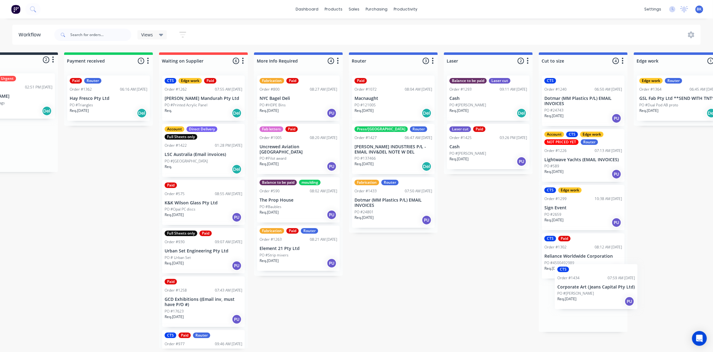
drag, startPoint x: 30, startPoint y: 147, endPoint x: 547, endPoint y: 267, distance: 530.1
click at [569, 289] on div "Submitted 2 Status colour #273444 hex #273444 Save Cancel Summaries Total order…" at bounding box center [688, 200] width 1475 height 296
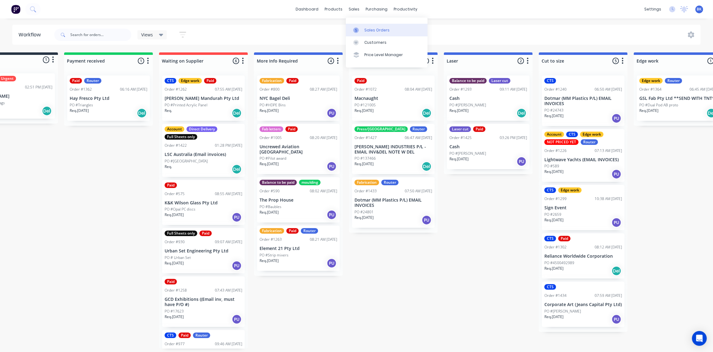
click at [361, 27] on div at bounding box center [357, 30] width 9 height 6
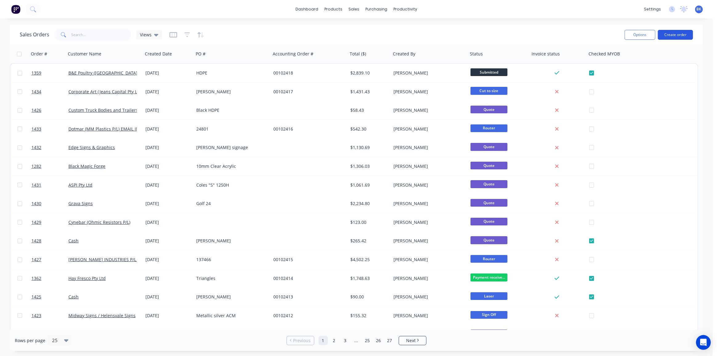
click at [672, 31] on button "Create order" at bounding box center [675, 35] width 35 height 10
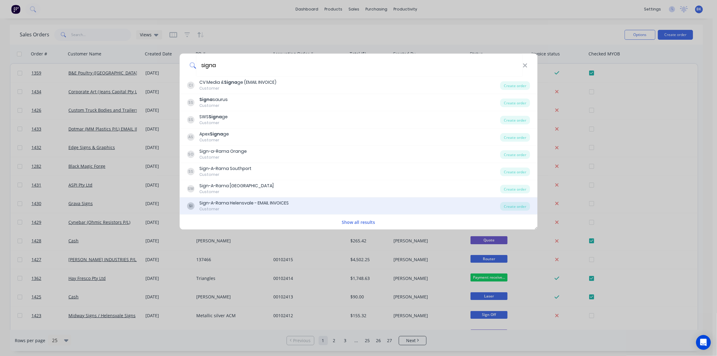
type input "signa"
click at [260, 201] on div "Sign-A-Rama Helensvale - EMAIL INVOICES" at bounding box center [243, 203] width 89 height 6
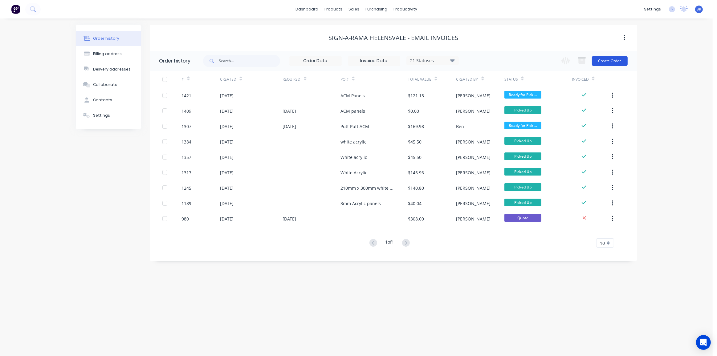
click at [607, 60] on button "Create Order" at bounding box center [610, 61] width 36 height 10
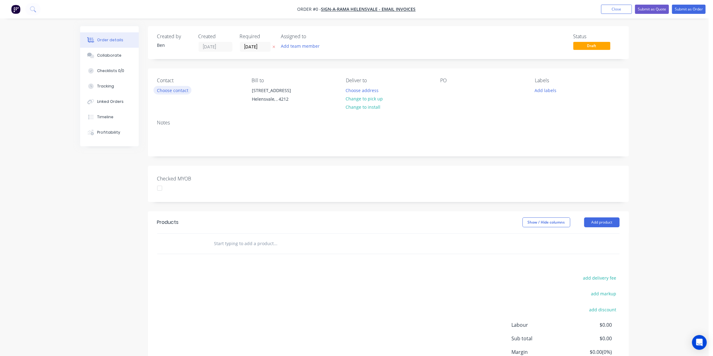
click at [163, 92] on button "Choose contact" at bounding box center [173, 90] width 38 height 8
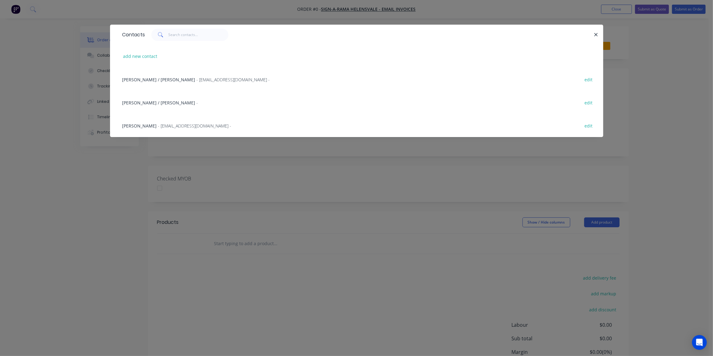
click at [162, 127] on span "- art.helensvale@signarama.com.au -" at bounding box center [194, 126] width 73 height 6
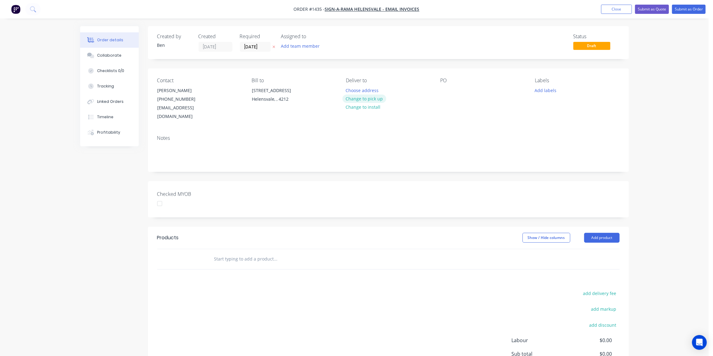
click at [351, 97] on button "Change to pick up" at bounding box center [364, 99] width 44 height 8
click at [441, 91] on div at bounding box center [445, 90] width 10 height 9
click at [542, 90] on button "Add labels" at bounding box center [545, 90] width 28 height 8
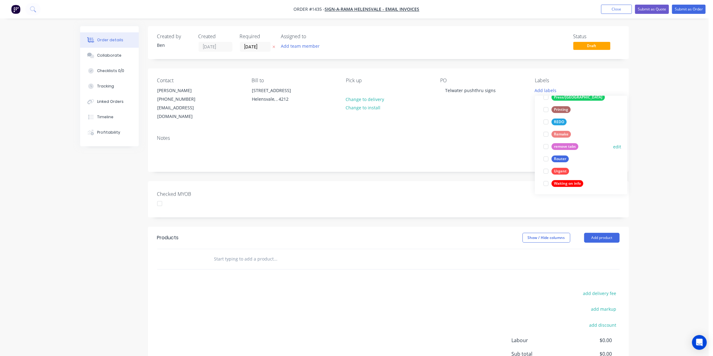
scroll to position [259, 0]
click at [559, 156] on div "Router" at bounding box center [559, 157] width 17 height 7
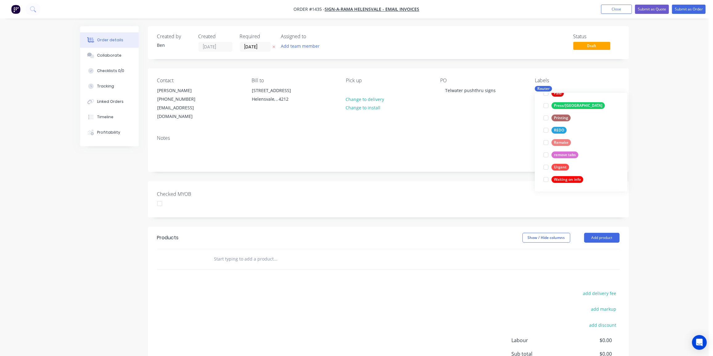
scroll to position [0, 0]
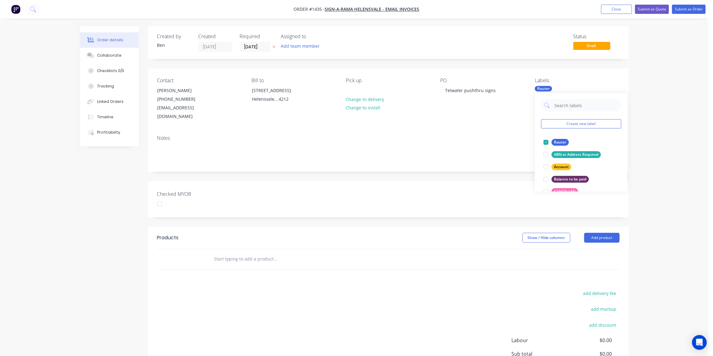
click at [292, 301] on div "add delivery fee add markup add discount Labour $0.00 Sub total $0.00 Margin $0…" at bounding box center [388, 348] width 462 height 119
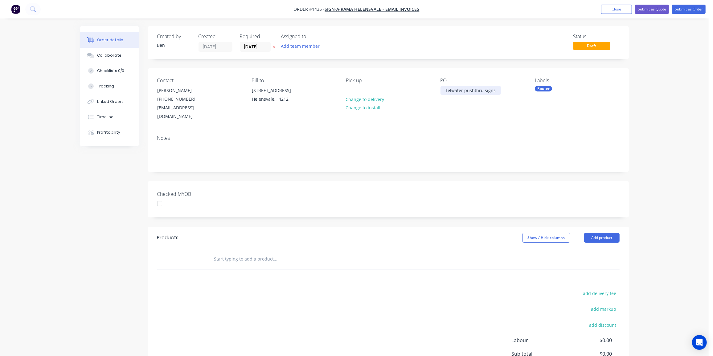
click at [473, 89] on div "Telwater pushthru signs" at bounding box center [470, 90] width 60 height 9
click at [234, 253] on input "text" at bounding box center [275, 259] width 123 height 12
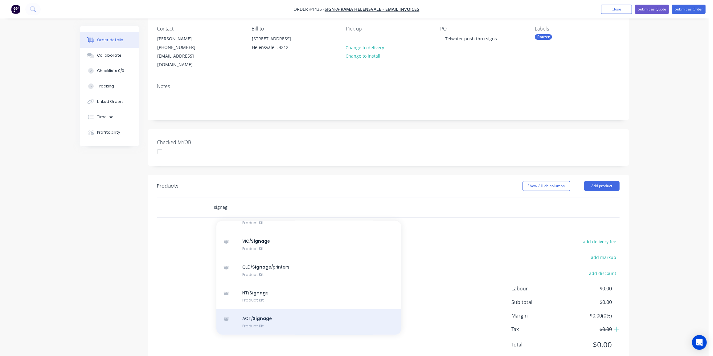
scroll to position [56, 0]
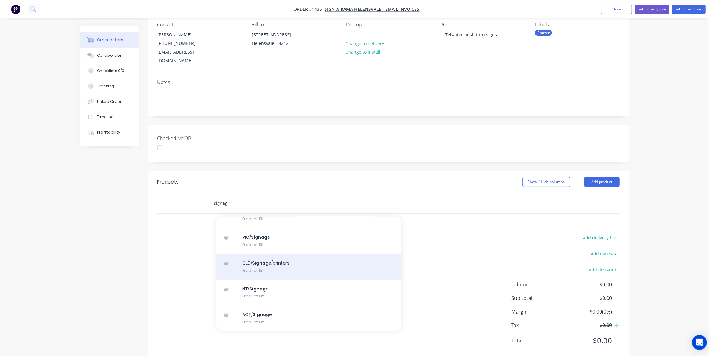
type input "signag"
click at [280, 260] on div "QLD/ Signag e/printers Product Kit" at bounding box center [308, 267] width 185 height 26
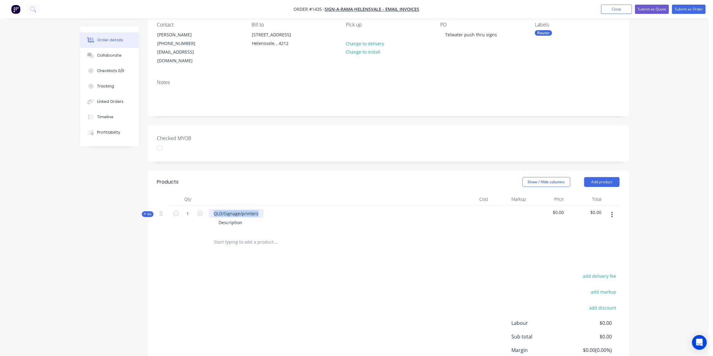
drag, startPoint x: 259, startPoint y: 204, endPoint x: 212, endPoint y: 207, distance: 47.6
click at [212, 209] on div "QLD/Signage/printers" at bounding box center [236, 213] width 55 height 9
click at [245, 218] on div "Description" at bounding box center [231, 222] width 34 height 9
click at [202, 211] on icon "button" at bounding box center [200, 214] width 6 height 6
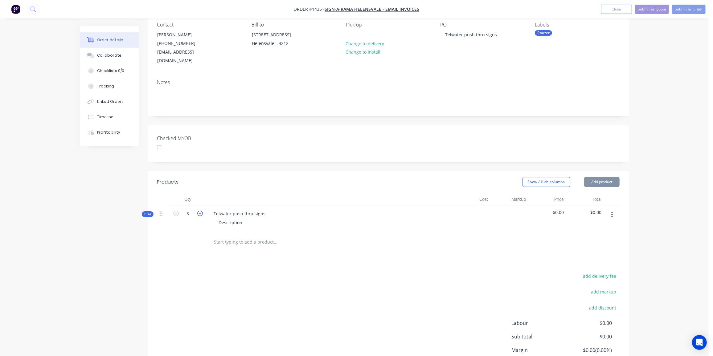
click at [202, 211] on icon "button" at bounding box center [200, 214] width 6 height 6
type input "4"
drag, startPoint x: 246, startPoint y: 213, endPoint x: 184, endPoint y: 213, distance: 61.6
click at [184, 213] on div "Kit 4 Telwater push thru signs Description $0.00 $0.00" at bounding box center [388, 219] width 462 height 27
click at [253, 218] on div "3mm white ACM" at bounding box center [236, 222] width 44 height 9
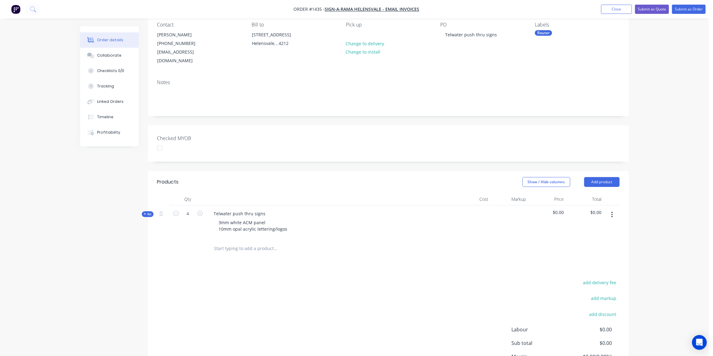
click at [299, 288] on div "add delivery fee add markup add discount Labour $0.00 Sub total $0.00 Margin $0…" at bounding box center [388, 338] width 462 height 119
click at [145, 213] on icon at bounding box center [145, 214] width 3 height 3
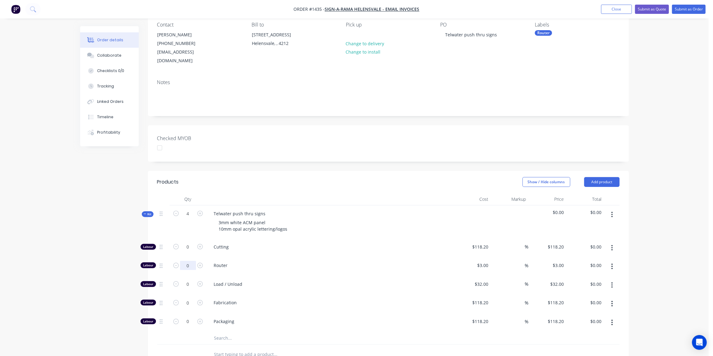
click at [188, 261] on input "0" at bounding box center [188, 265] width 16 height 9
type input "168"
type input "$504.00"
click at [188, 280] on input "0" at bounding box center [188, 284] width 16 height 9
type input "6"
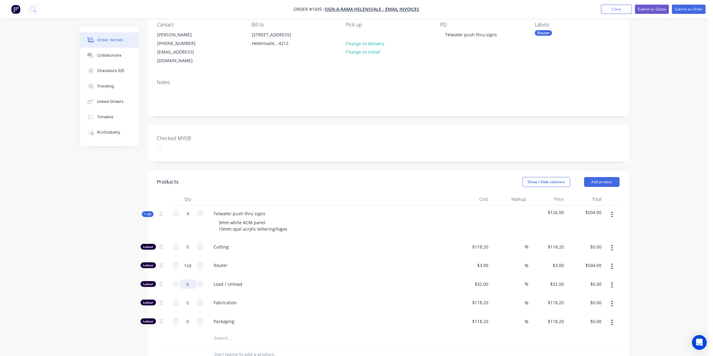
type input "$192.00"
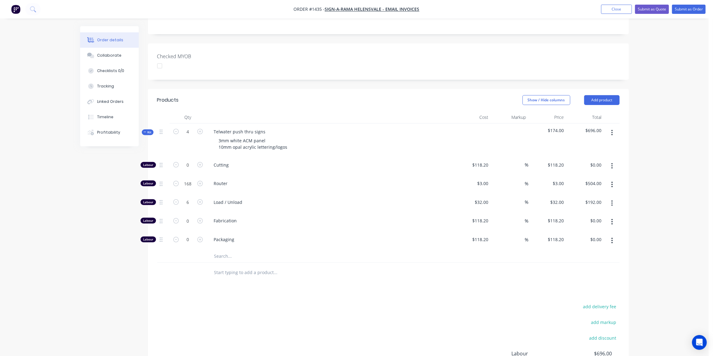
scroll to position [140, 0]
click at [186, 263] on div at bounding box center [188, 271] width 37 height 20
click at [222, 248] on input "text" at bounding box center [275, 254] width 123 height 12
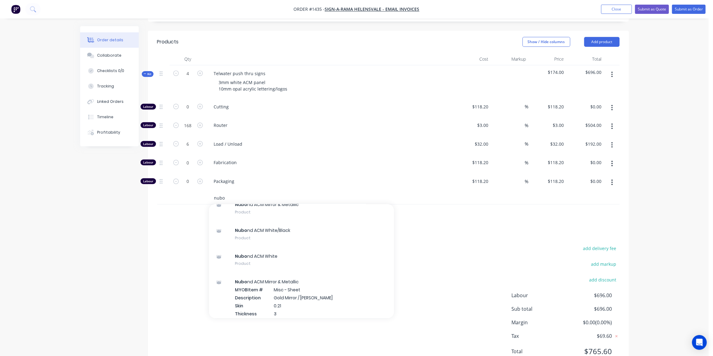
scroll to position [112, 0]
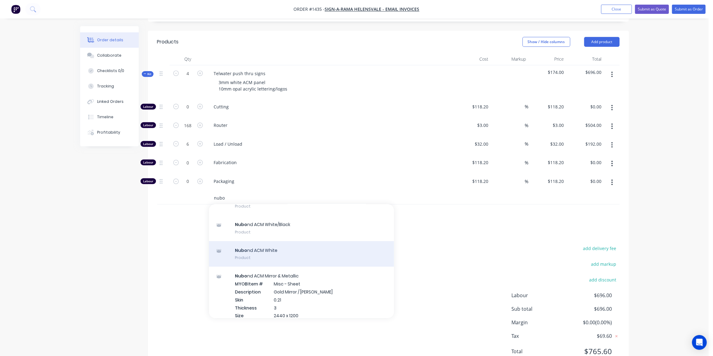
type input "nubo"
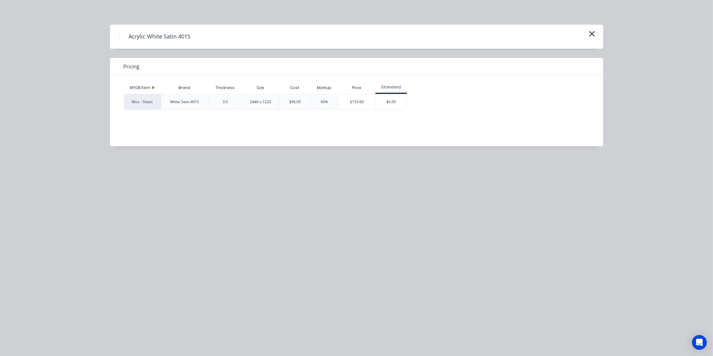
scroll to position [732, 0]
click at [592, 33] on icon "button" at bounding box center [592, 34] width 6 height 6
click at [590, 34] on div "Acrylic White Satin 401S Pricing MYOB Item # Brand Thickness Size Cost Markup P…" at bounding box center [356, 178] width 713 height 356
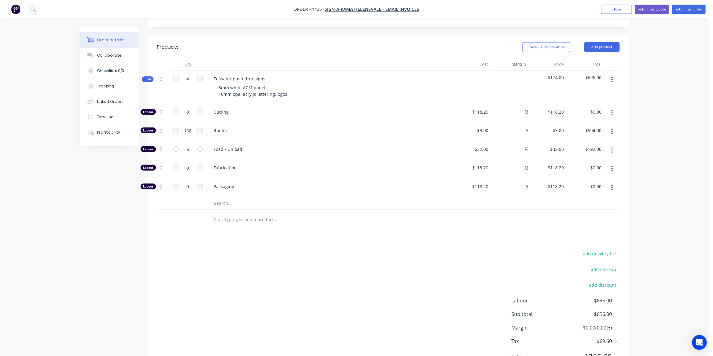
scroll to position [126, 0]
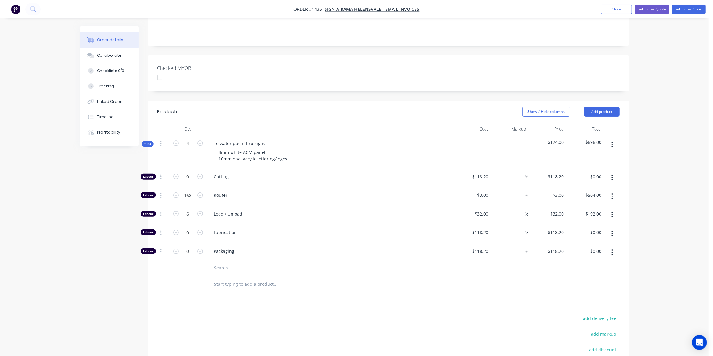
click at [228, 262] on input "text" at bounding box center [275, 268] width 123 height 12
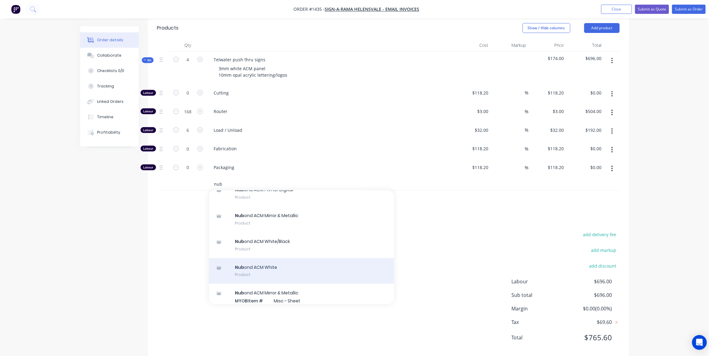
scroll to position [112, 0]
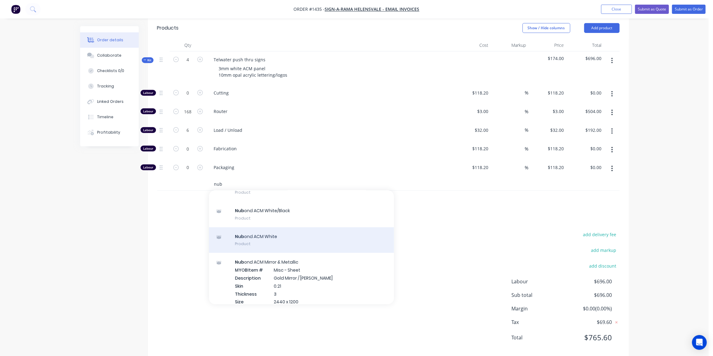
type input "nub"
click at [269, 228] on div "Nub ond ACM White Product" at bounding box center [301, 240] width 185 height 26
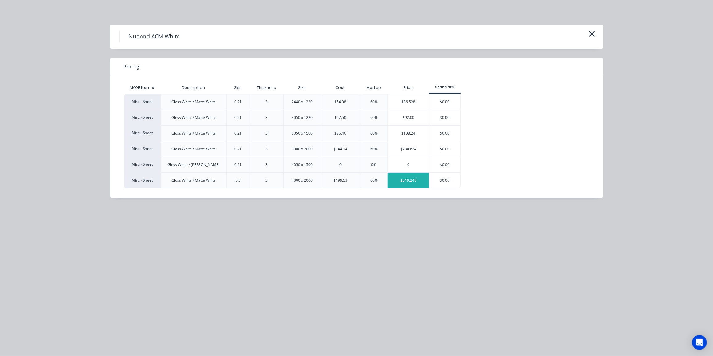
click at [407, 178] on div "$319.248" at bounding box center [408, 180] width 41 height 15
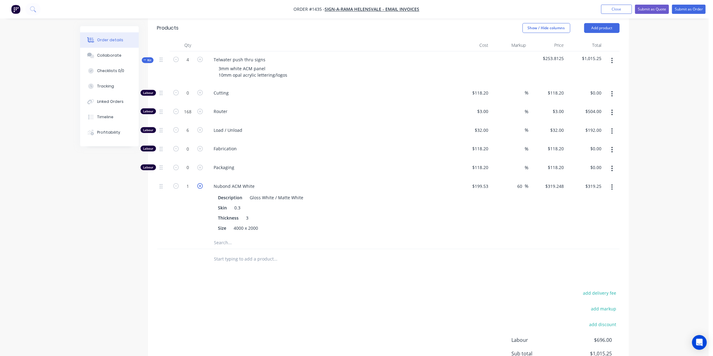
click at [199, 183] on icon "button" at bounding box center [200, 186] width 6 height 6
type input "2"
type input "$638.50"
click at [199, 183] on icon "button" at bounding box center [200, 186] width 6 height 6
type input "3"
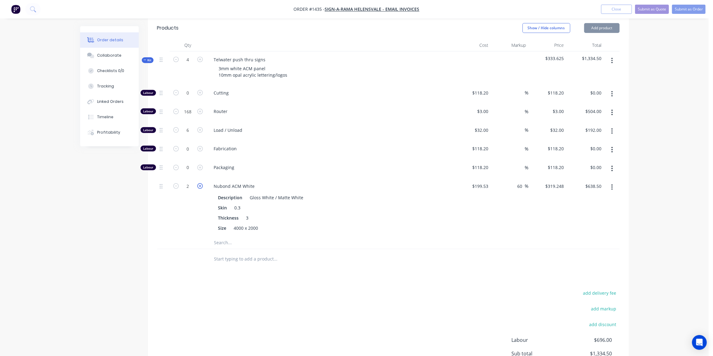
type input "$957.74"
click at [199, 183] on icon "button" at bounding box center [200, 186] width 6 height 6
type input "4"
type input "$1,276.99"
click at [153, 270] on div "Products Show / Hide columns Add product Qty Cost Markup Price Total Kit 4 Telw…" at bounding box center [388, 217] width 481 height 400
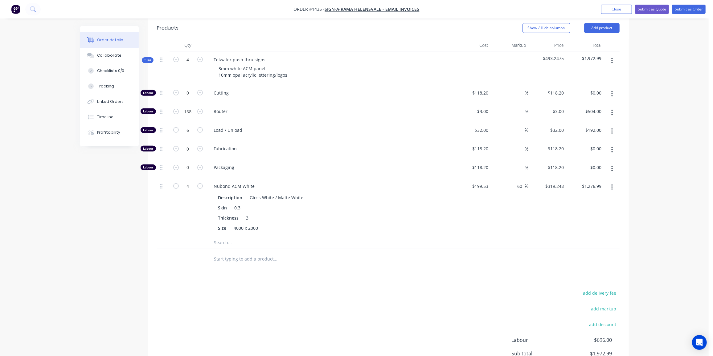
click at [231, 237] on input "text" at bounding box center [275, 243] width 123 height 12
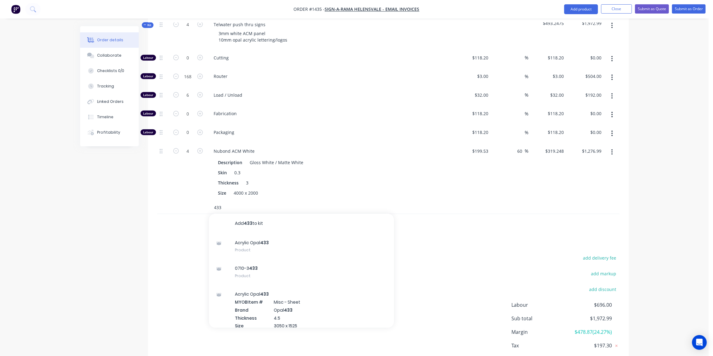
scroll to position [268, 0]
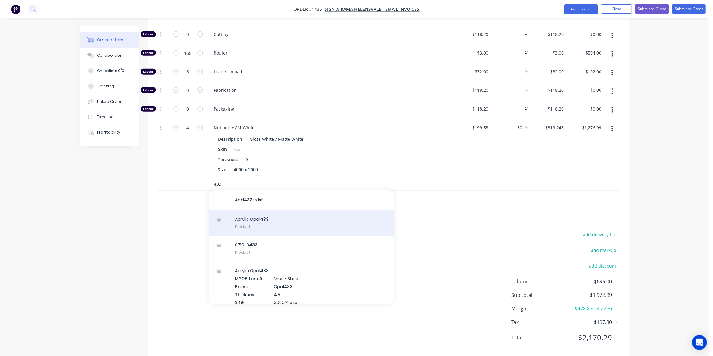
type input "433"
click at [284, 210] on div "Acrylic Opal 433 Product" at bounding box center [301, 223] width 185 height 26
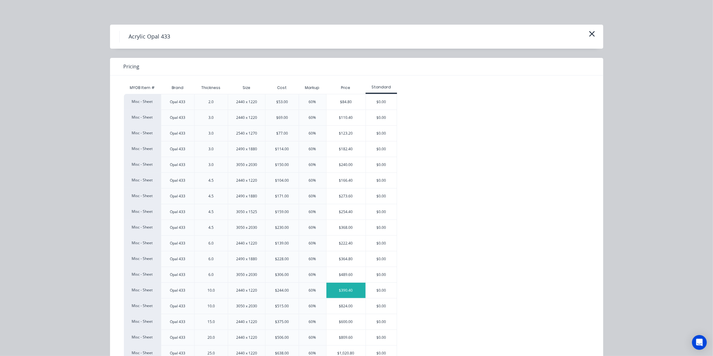
click at [352, 288] on div "$390.40" at bounding box center [345, 290] width 39 height 15
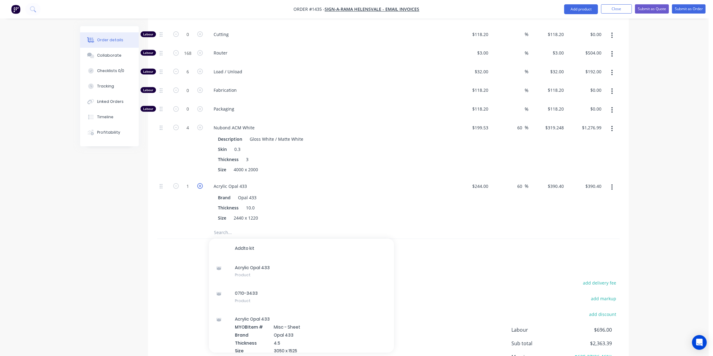
click at [198, 183] on icon "button" at bounding box center [200, 186] width 6 height 6
type input "2"
type input "$780.80"
click at [140, 223] on div "Created by Ben Created 09/09/25 Required 09/09/25 Assigned to Add team member S…" at bounding box center [354, 87] width 549 height 659
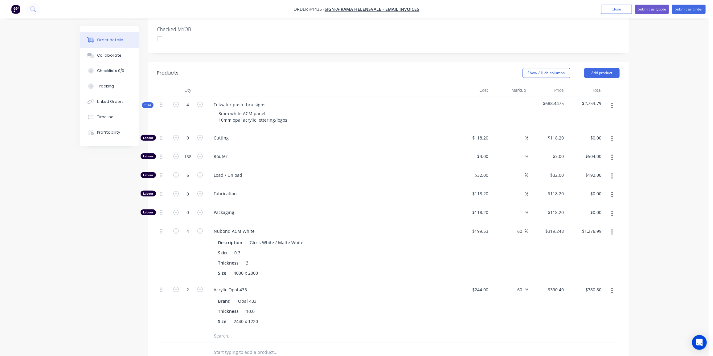
scroll to position [156, 0]
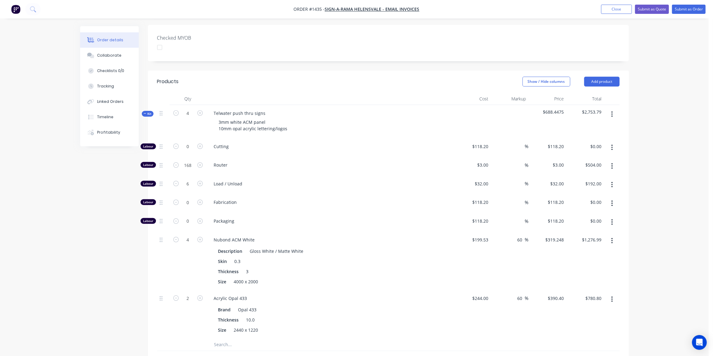
click at [149, 112] on span "Kit" at bounding box center [148, 114] width 8 height 5
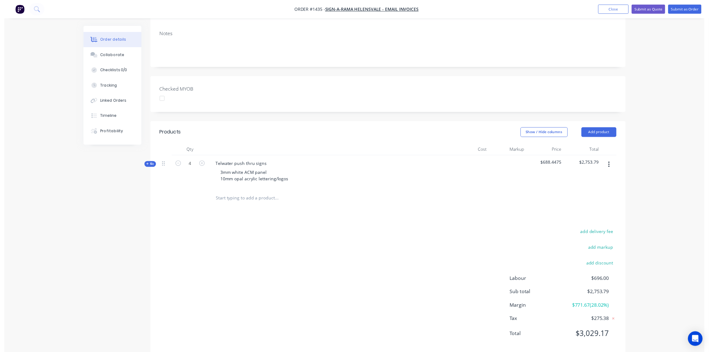
scroll to position [0, 0]
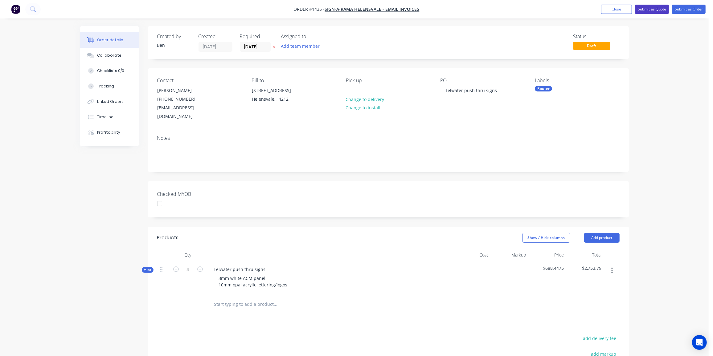
click at [649, 10] on button "Submit as Quote" at bounding box center [652, 9] width 34 height 9
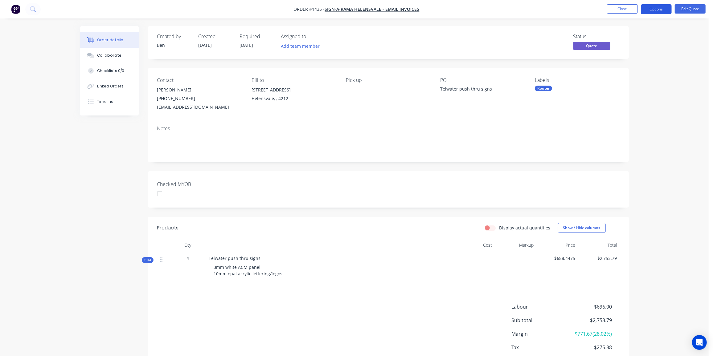
click at [652, 11] on button "Options" at bounding box center [656, 9] width 31 height 10
click at [617, 36] on div "Quote" at bounding box center [637, 37] width 57 height 9
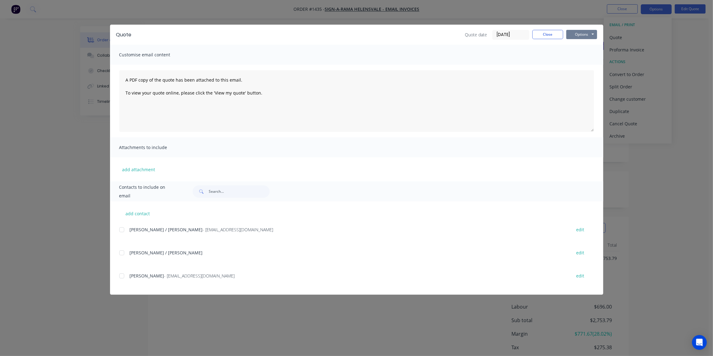
click at [581, 35] on button "Options" at bounding box center [581, 34] width 31 height 9
click at [584, 46] on button "Preview" at bounding box center [585, 45] width 39 height 10
click at [121, 276] on div at bounding box center [122, 276] width 12 height 12
click at [587, 38] on button "Options" at bounding box center [581, 34] width 31 height 9
click at [585, 69] on button "Email" at bounding box center [585, 66] width 39 height 10
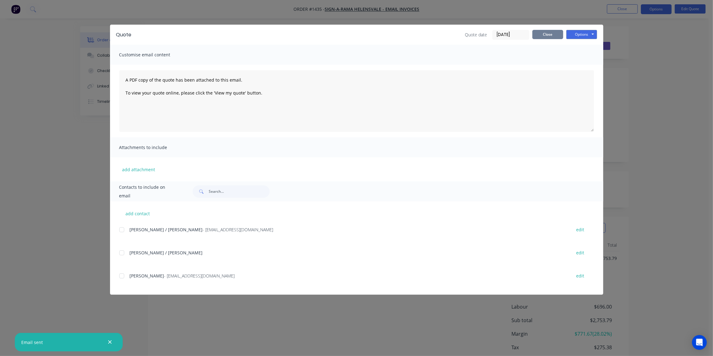
click at [549, 34] on button "Close" at bounding box center [547, 34] width 31 height 9
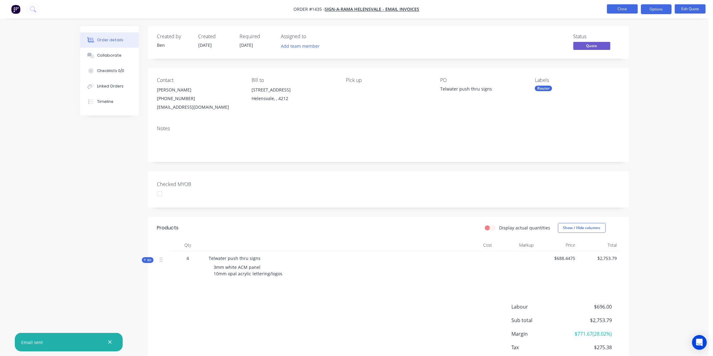
click at [629, 12] on button "Close" at bounding box center [622, 8] width 31 height 9
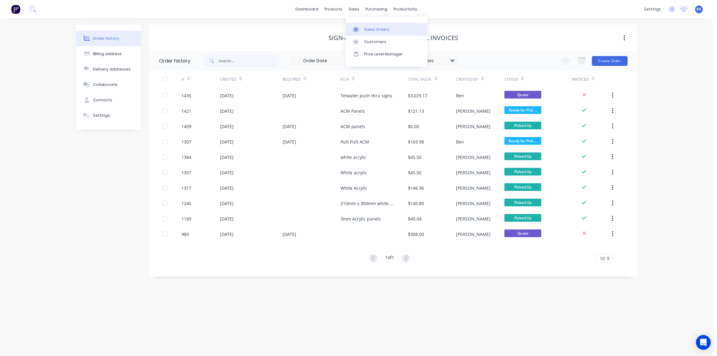
click at [366, 28] on div "Sales Orders" at bounding box center [376, 30] width 25 height 6
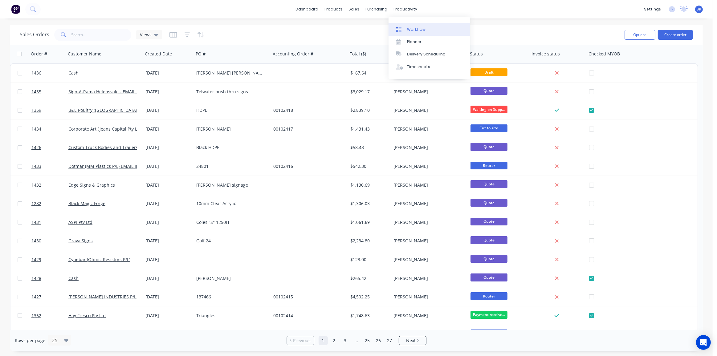
click at [414, 30] on div "Workflow" at bounding box center [416, 30] width 18 height 6
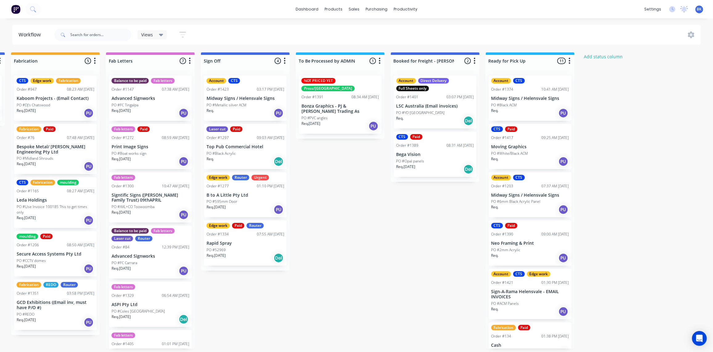
scroll to position [0, 762]
click at [258, 239] on div "Edge work Paid Router Order #1334 07:55 AM 03/09/25 Rapid Spray PO #52969 Req. …" at bounding box center [245, 242] width 83 height 45
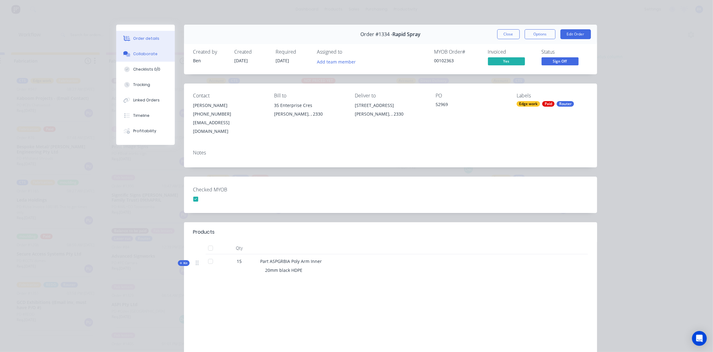
click at [141, 49] on button "Collaborate" at bounding box center [145, 53] width 59 height 15
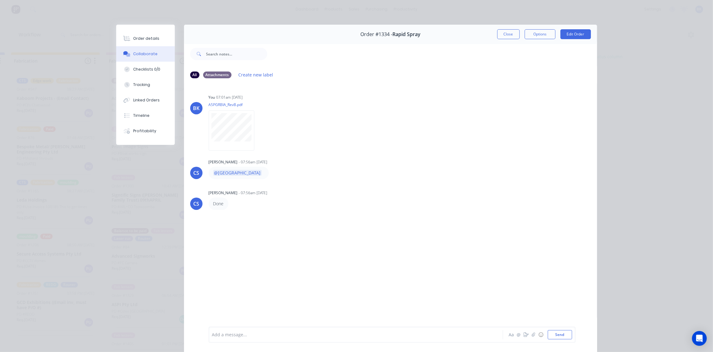
click at [219, 338] on div at bounding box center [347, 335] width 270 height 6
click at [385, 240] on div "BK You 07:01am 09/09/25 ASPGRBIA_RevB.pdf Labels Download Delete CS Charlie Sto…" at bounding box center [390, 205] width 413 height 243
click at [514, 35] on button "Close" at bounding box center [508, 34] width 23 height 10
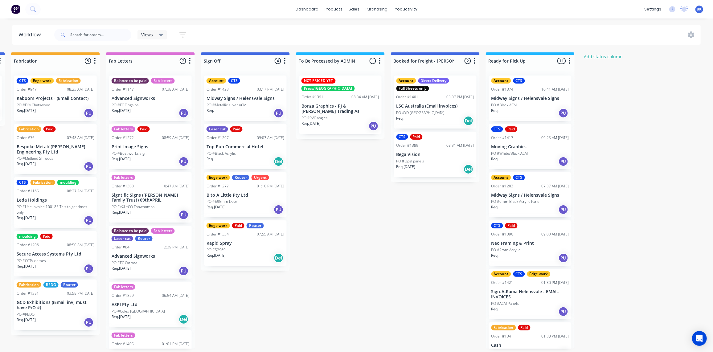
click at [243, 203] on div "PO #595mm Door" at bounding box center [246, 202] width 78 height 6
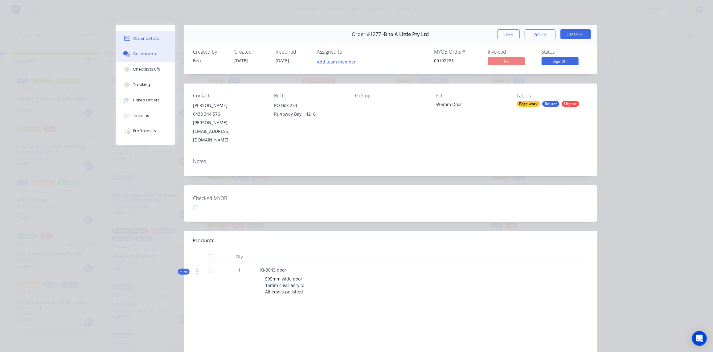
click at [144, 56] on div "Collaborate" at bounding box center [145, 54] width 24 height 6
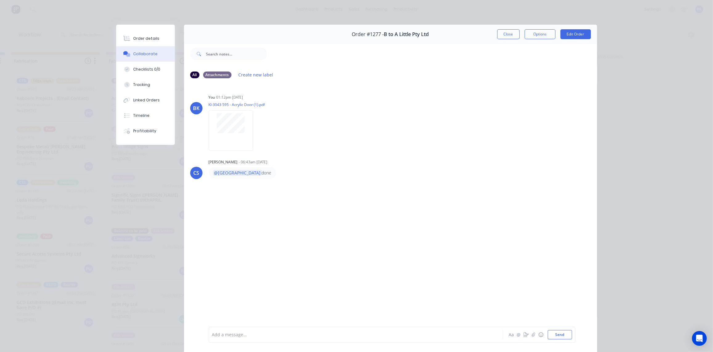
drag, startPoint x: 503, startPoint y: 32, endPoint x: 498, endPoint y: 33, distance: 5.3
click at [503, 32] on button "Close" at bounding box center [508, 34] width 23 height 10
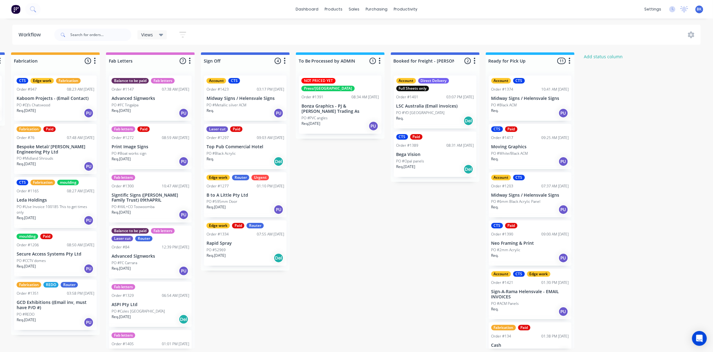
click at [243, 148] on p "Top Pub Commercial Hotel" at bounding box center [246, 146] width 78 height 5
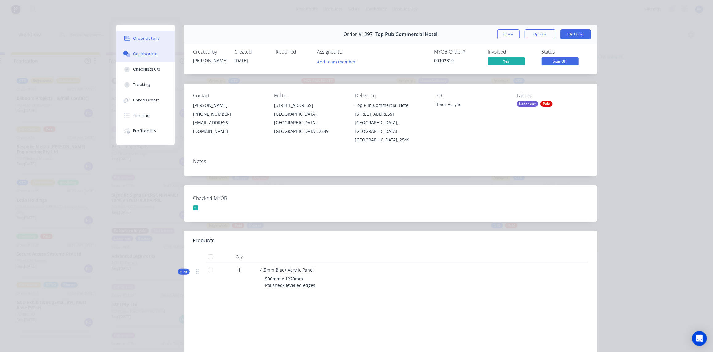
click at [146, 55] on div "Collaborate" at bounding box center [145, 54] width 24 height 6
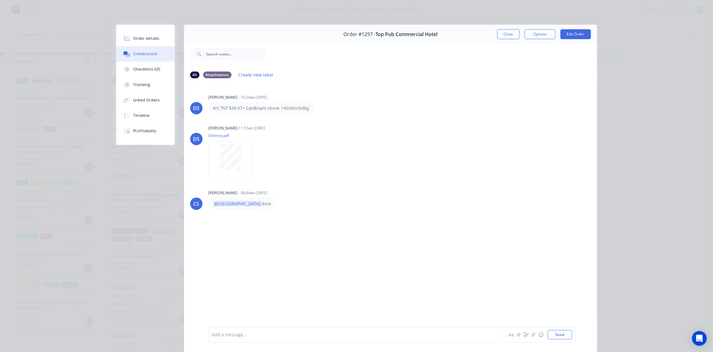
click at [508, 35] on button "Close" at bounding box center [508, 34] width 23 height 10
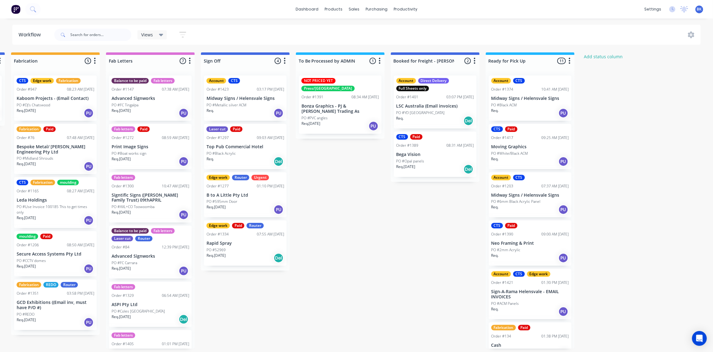
click at [259, 111] on div "Req. PU" at bounding box center [246, 113] width 78 height 10
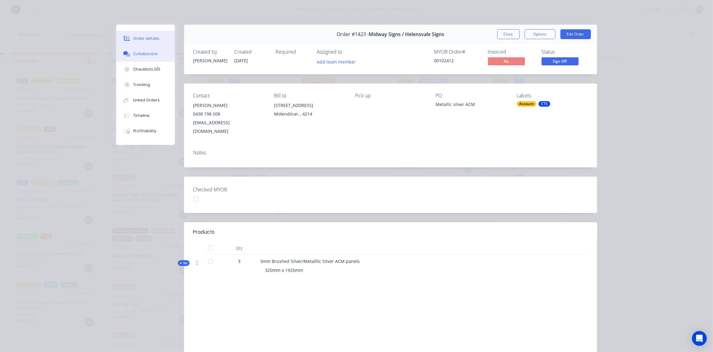
click at [153, 56] on div "Collaborate" at bounding box center [145, 54] width 24 height 6
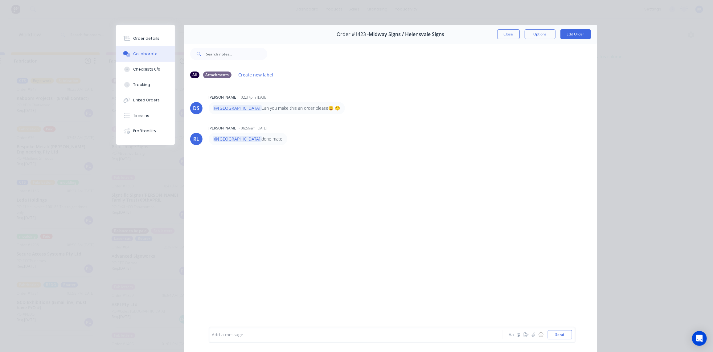
click at [511, 34] on button "Close" at bounding box center [508, 34] width 23 height 10
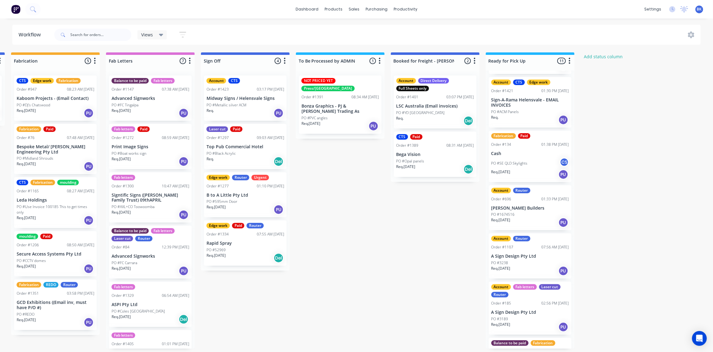
scroll to position [280, 0]
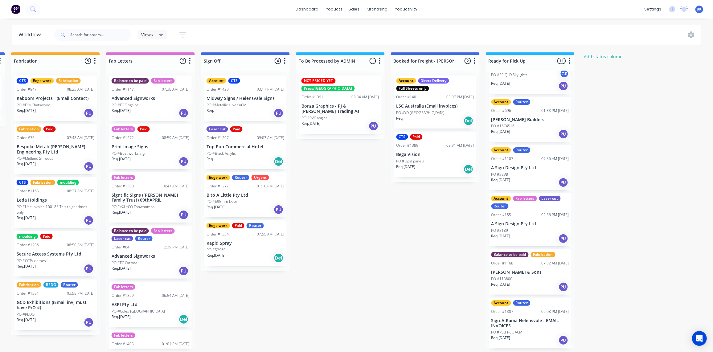
click at [520, 285] on div "Req. 22/08/25 PU" at bounding box center [530, 287] width 78 height 10
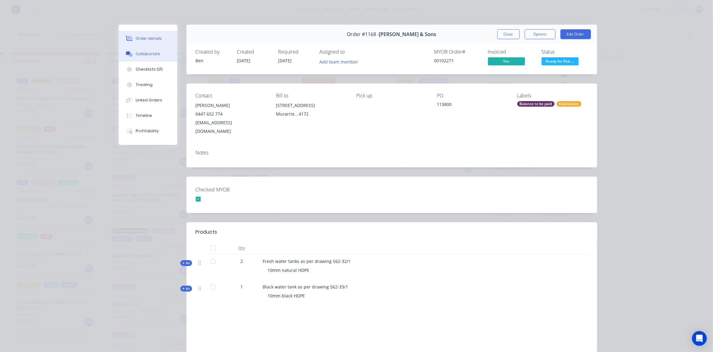
click at [149, 57] on button "Collaborate" at bounding box center [148, 53] width 59 height 15
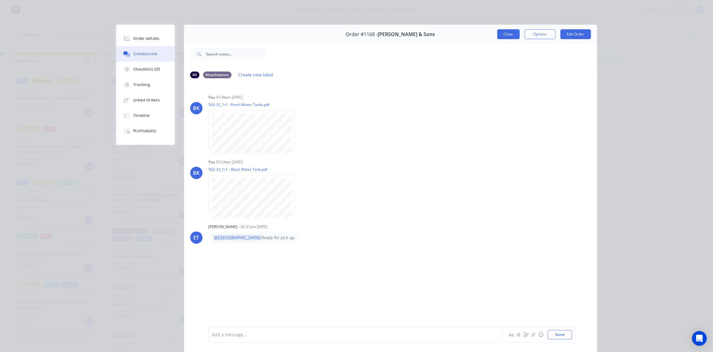
click at [506, 33] on button "Close" at bounding box center [508, 34] width 23 height 10
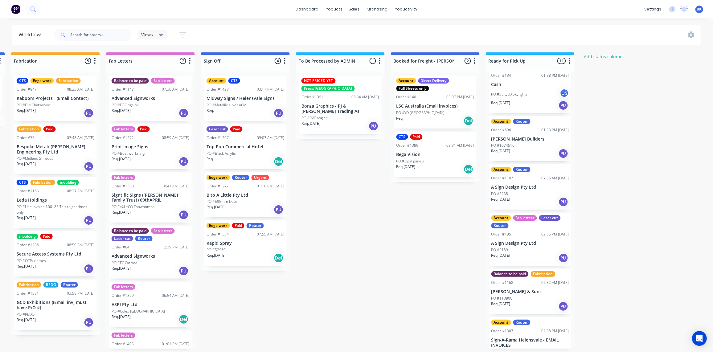
scroll to position [252, 0]
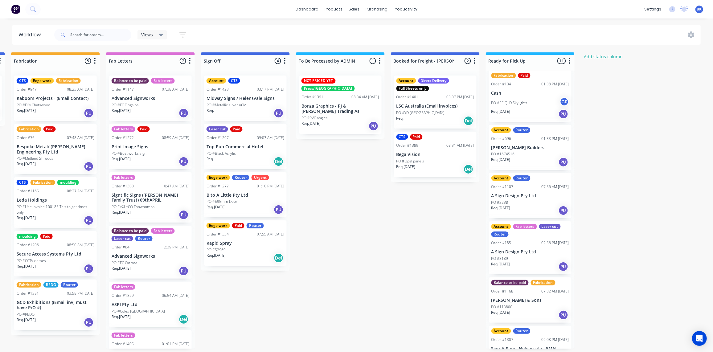
click at [547, 310] on div "Req. 22/08/25 PU" at bounding box center [530, 315] width 78 height 10
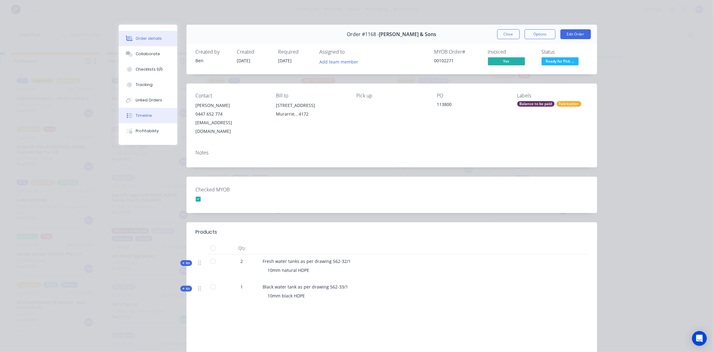
click at [145, 113] on div "Timeline" at bounding box center [144, 116] width 16 height 6
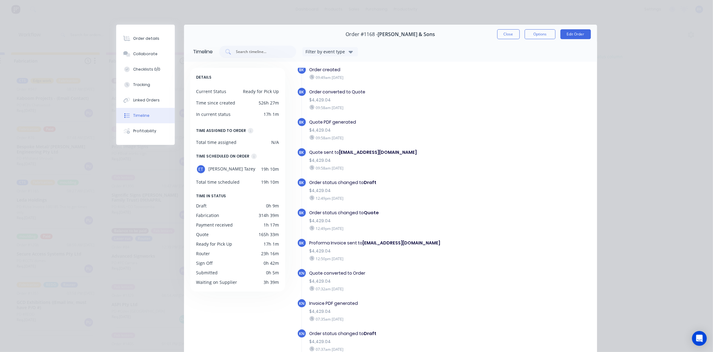
scroll to position [0, 0]
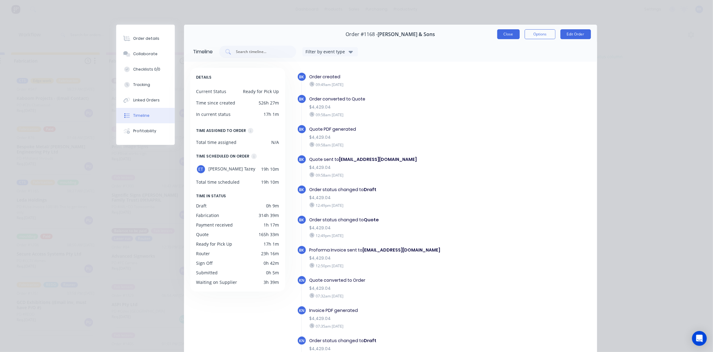
click at [505, 36] on button "Close" at bounding box center [508, 34] width 23 height 10
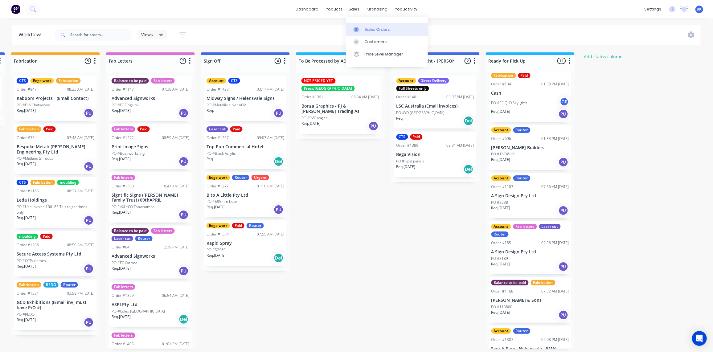
click at [363, 29] on link "Sales Orders" at bounding box center [387, 29] width 82 height 12
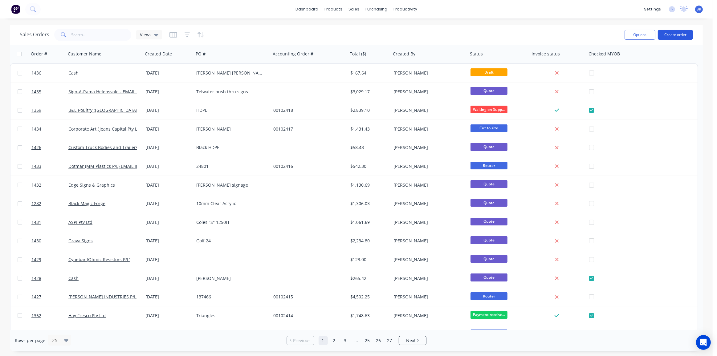
click at [673, 37] on button "Create order" at bounding box center [675, 35] width 35 height 10
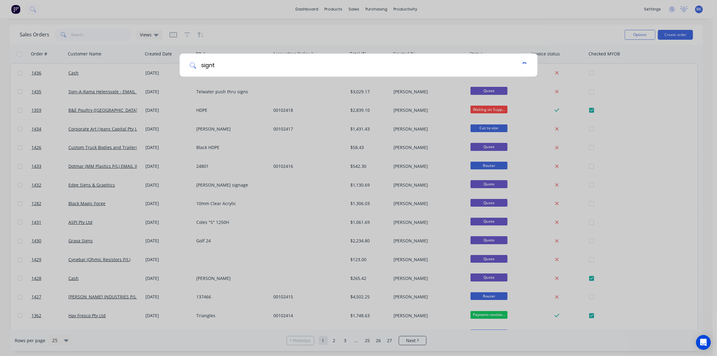
type input "signti"
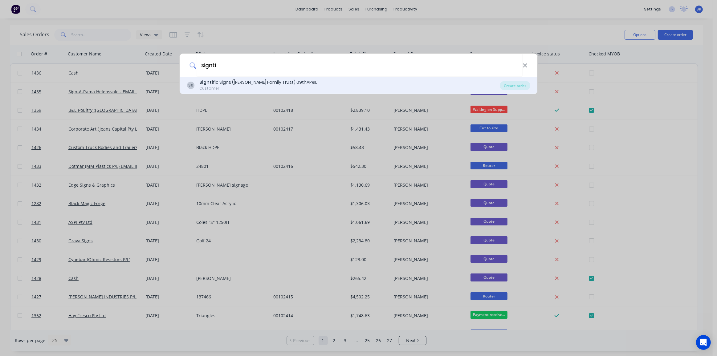
click at [271, 81] on div "Signti fic Signs ([PERSON_NAME] Family Trust) 09thAPRIL" at bounding box center [258, 82] width 118 height 6
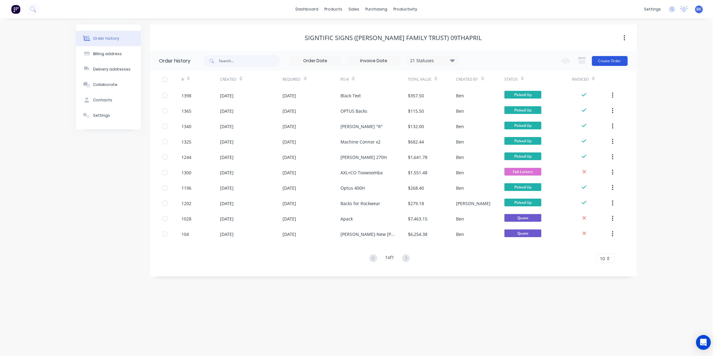
click at [610, 60] on button "Create Order" at bounding box center [610, 61] width 36 height 10
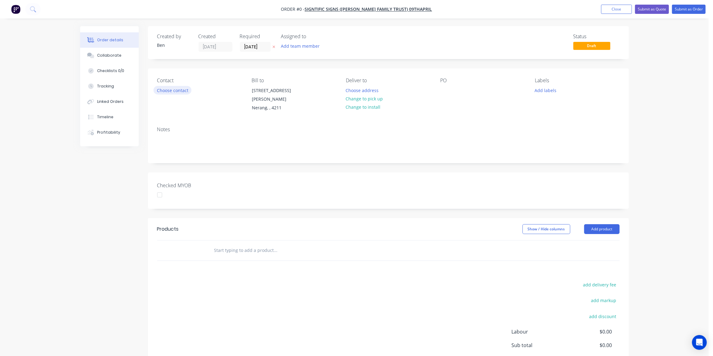
click at [166, 88] on button "Choose contact" at bounding box center [173, 90] width 38 height 8
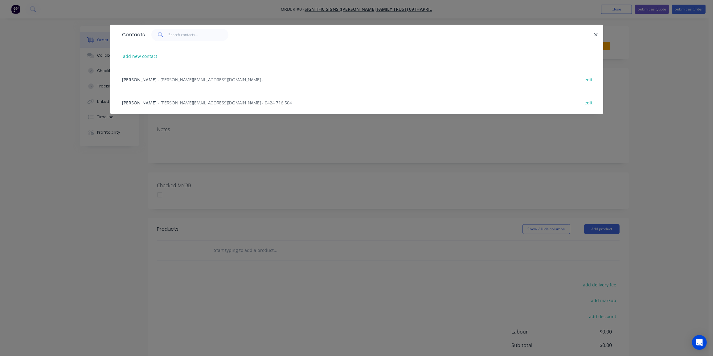
click at [141, 104] on span "[PERSON_NAME]" at bounding box center [139, 103] width 35 height 6
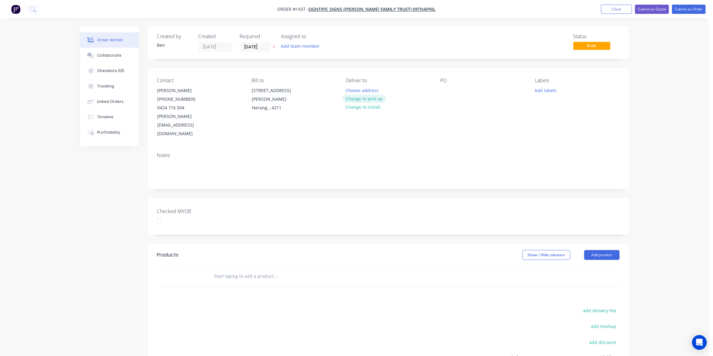
click at [363, 99] on button "Change to pick up" at bounding box center [364, 99] width 44 height 8
click at [444, 88] on div at bounding box center [445, 90] width 10 height 9
click at [539, 92] on button "Add labels" at bounding box center [545, 90] width 28 height 8
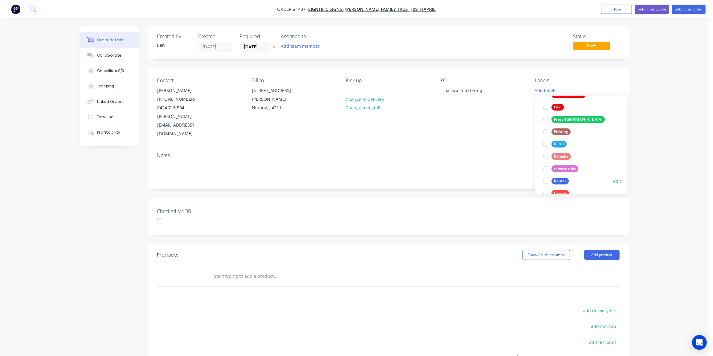
scroll to position [259, 0]
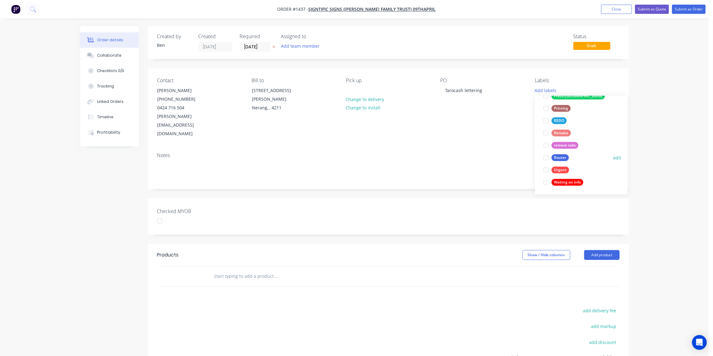
click at [560, 154] on div "Router" at bounding box center [559, 157] width 17 height 7
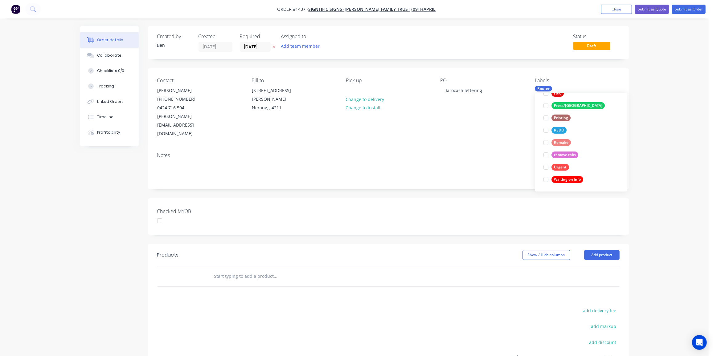
scroll to position [0, 0]
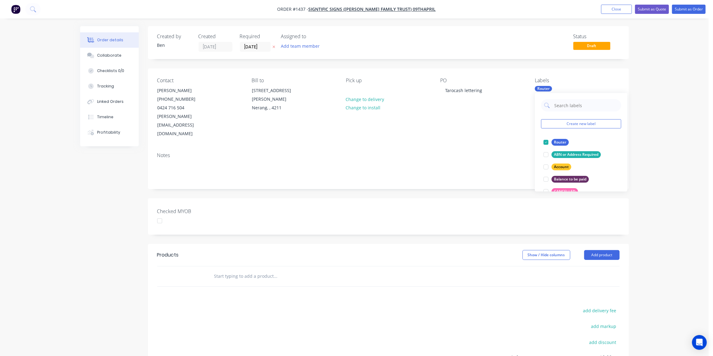
click at [227, 270] on input "text" at bounding box center [275, 276] width 123 height 12
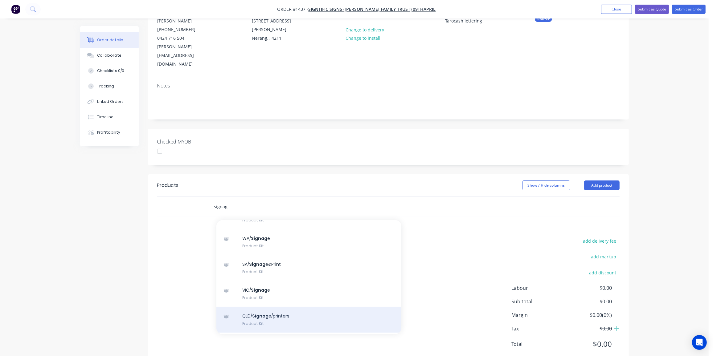
scroll to position [56, 0]
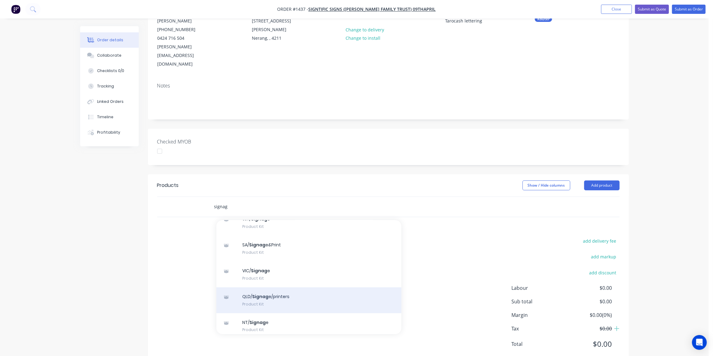
type input "signag"
click at [272, 288] on div "QLD/ Signag e/printers Product Kit" at bounding box center [308, 301] width 185 height 26
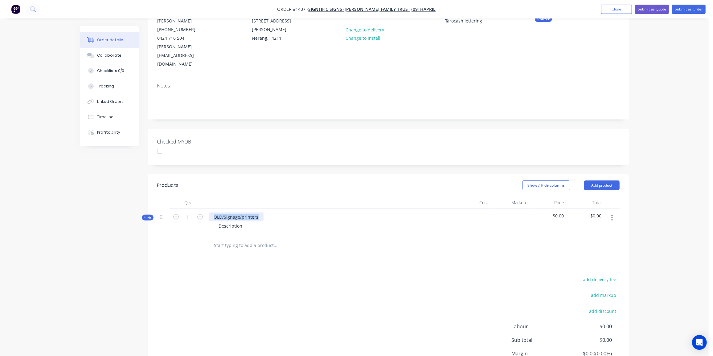
drag, startPoint x: 259, startPoint y: 200, endPoint x: 211, endPoint y: 195, distance: 47.7
click at [211, 213] on div "QLD/Signage/printers" at bounding box center [236, 217] width 55 height 9
drag, startPoint x: 243, startPoint y: 207, endPoint x: 205, endPoint y: 211, distance: 38.7
click at [205, 211] on div "Kit 1 Tarocash lettering 250mm H Description $0.00 $0.00" at bounding box center [388, 222] width 462 height 27
click at [147, 215] on span "Kit" at bounding box center [148, 217] width 8 height 5
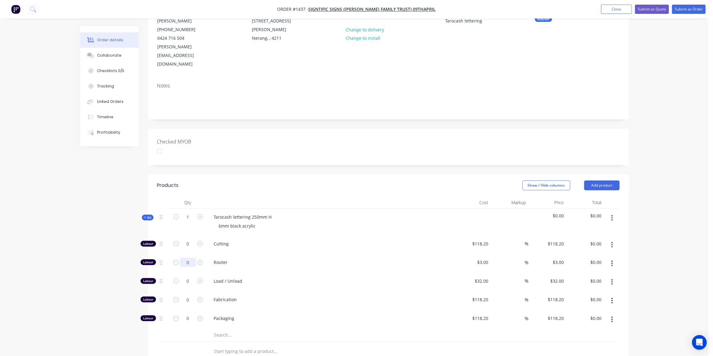
click at [186, 258] on input "0" at bounding box center [188, 262] width 16 height 9
type input "10"
type input "$30.00"
click at [190, 277] on input "0" at bounding box center [188, 281] width 16 height 9
type input "1"
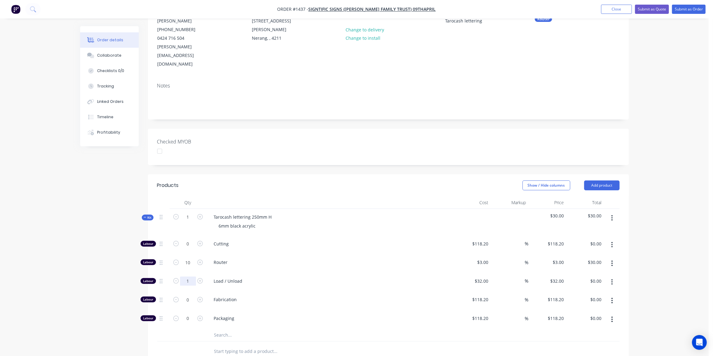
type input "$32.00"
click at [223, 329] on input "text" at bounding box center [275, 335] width 123 height 12
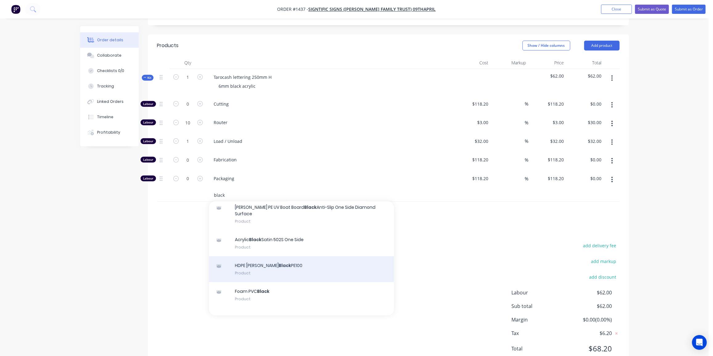
scroll to position [84, 0]
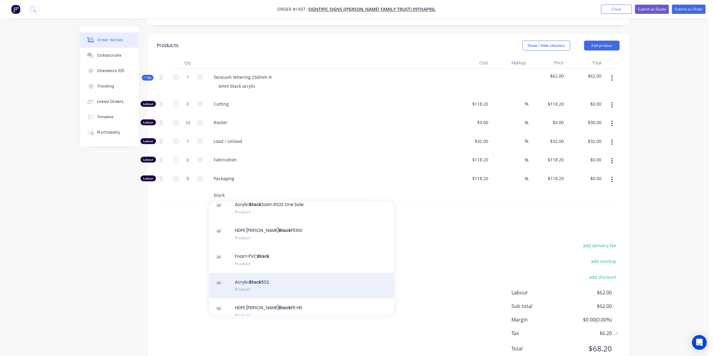
type input "black"
click at [265, 273] on div "Acrylic Black 502 Product" at bounding box center [301, 286] width 185 height 26
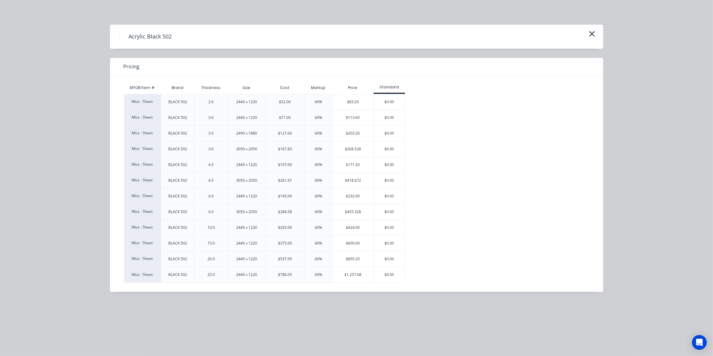
scroll to position [221, 0]
click at [369, 200] on div "$232.00" at bounding box center [352, 196] width 41 height 15
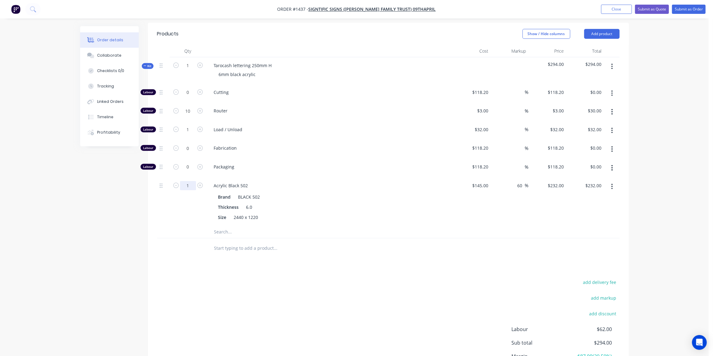
click at [186, 181] on input "1" at bounding box center [188, 185] width 16 height 9
type input "0.25"
type input "$58.00"
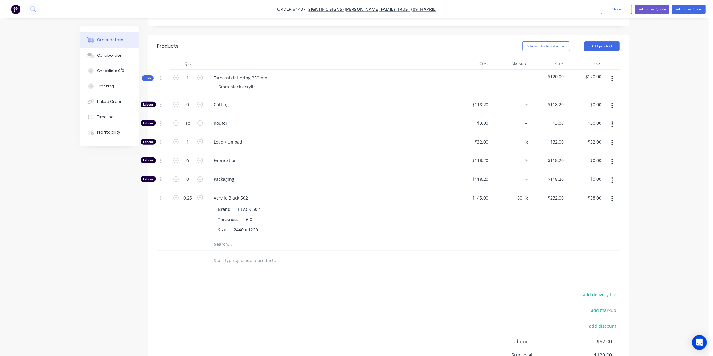
scroll to position [204, 0]
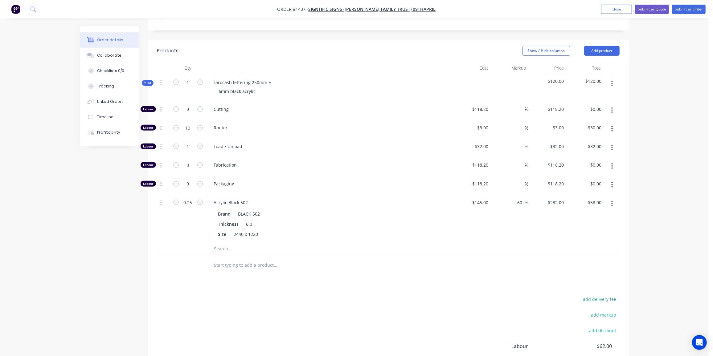
click at [146, 81] on span "Kit" at bounding box center [148, 83] width 8 height 5
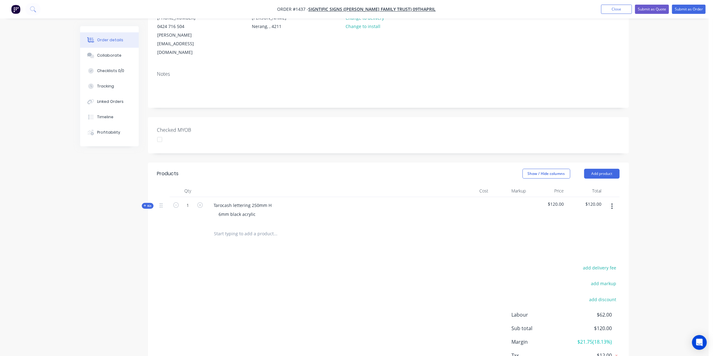
scroll to position [52, 0]
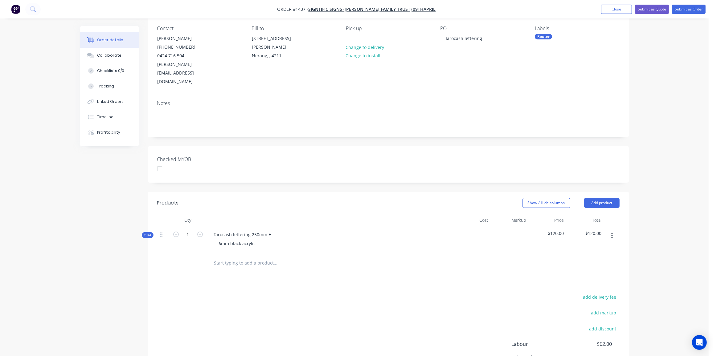
click at [258, 257] on input "text" at bounding box center [275, 263] width 123 height 12
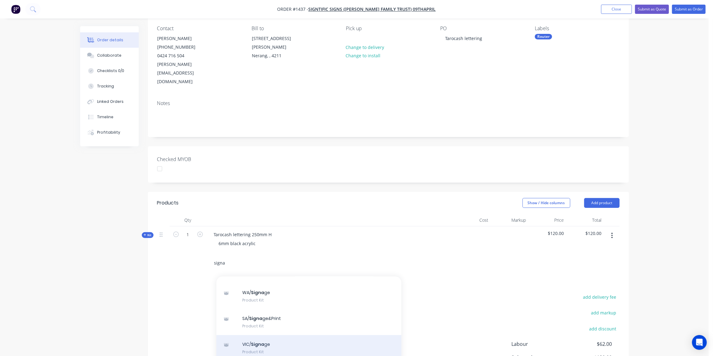
scroll to position [84, 0]
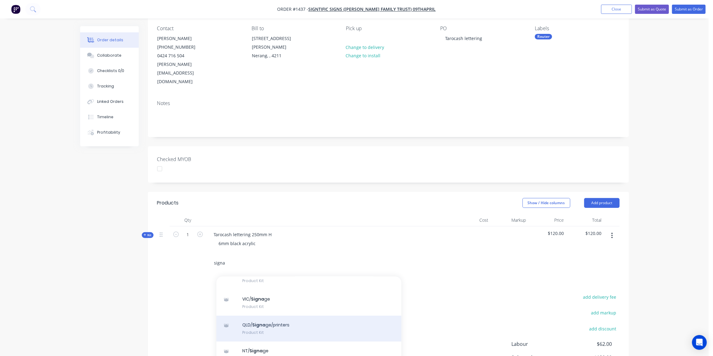
type input "signa"
click at [280, 316] on div "QLD/ Signa ge/printers Product Kit" at bounding box center [308, 329] width 185 height 26
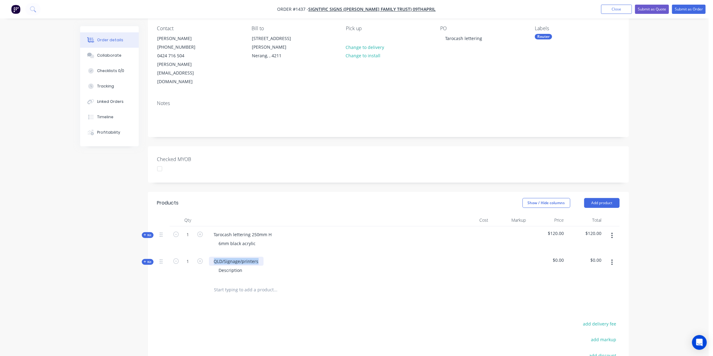
drag, startPoint x: 258, startPoint y: 244, endPoint x: 196, endPoint y: 242, distance: 62.6
click at [196, 253] on div "Kit 1 QLD/Signage/printers Description $0.00 $0.00" at bounding box center [388, 266] width 462 height 27
click at [252, 257] on div ""O" from Tarocash" at bounding box center [232, 261] width 47 height 9
drag, startPoint x: 257, startPoint y: 243, endPoint x: 272, endPoint y: 266, distance: 27.4
click at [256, 257] on div ""O" from [PERSON_NAME]" at bounding box center [241, 261] width 64 height 9
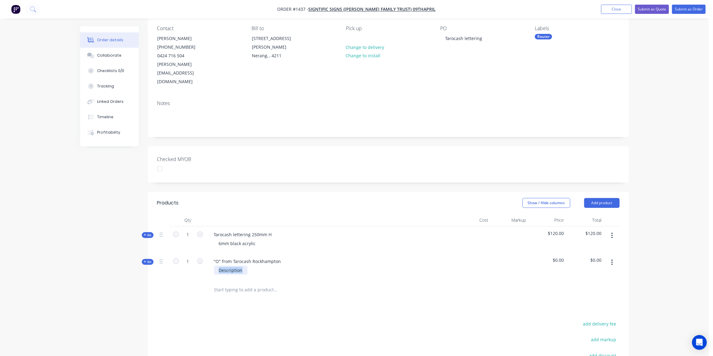
drag, startPoint x: 246, startPoint y: 255, endPoint x: 200, endPoint y: 253, distance: 46.0
click at [201, 253] on div "Kit 1 "O" from Tarocash Rockhampton Description $0.00 $0.00" at bounding box center [388, 266] width 462 height 27
click at [147, 260] on span "Kit" at bounding box center [148, 262] width 8 height 5
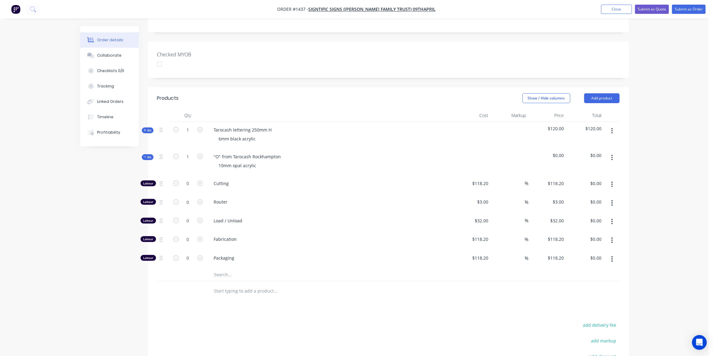
scroll to position [164, 0]
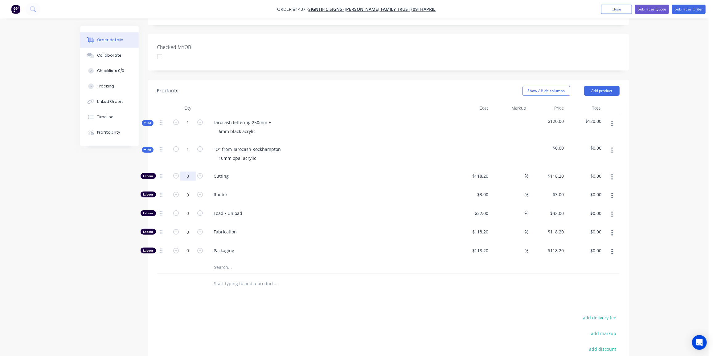
click at [190, 172] on input "0" at bounding box center [188, 176] width 16 height 9
click at [283, 205] on div "Load / Unload" at bounding box center [330, 214] width 247 height 19
click at [188, 190] on input "0" at bounding box center [188, 194] width 16 height 9
type input "3"
type input "$9.00"
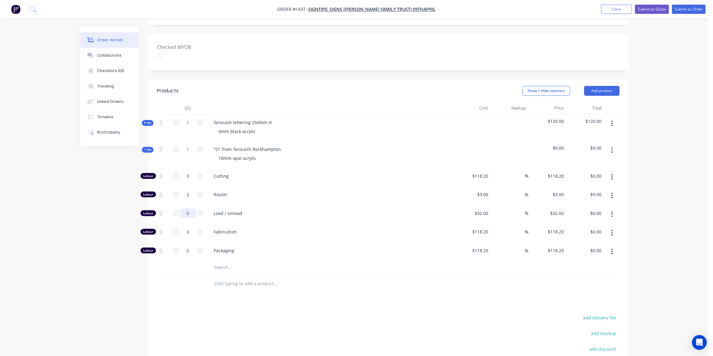
click at [188, 209] on input "0" at bounding box center [188, 213] width 16 height 9
type input "1"
type input "$32.00"
click at [221, 261] on input "text" at bounding box center [275, 267] width 123 height 12
type input "433"
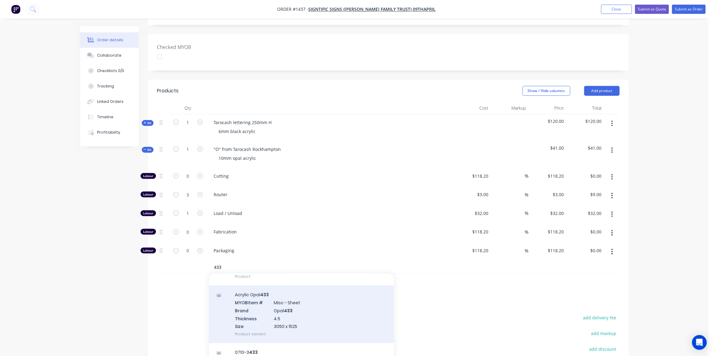
scroll to position [28, 0]
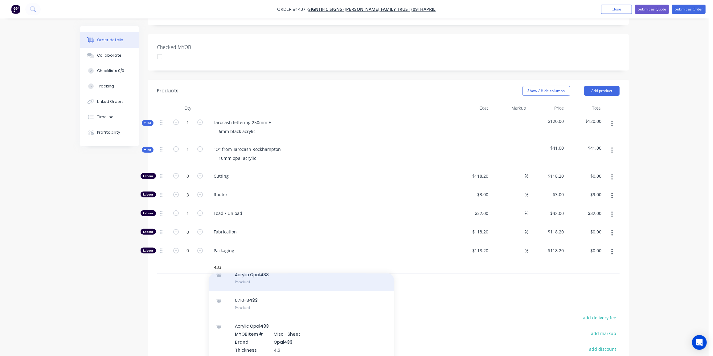
click at [262, 266] on div "Acrylic Opal 433 Product" at bounding box center [301, 279] width 185 height 26
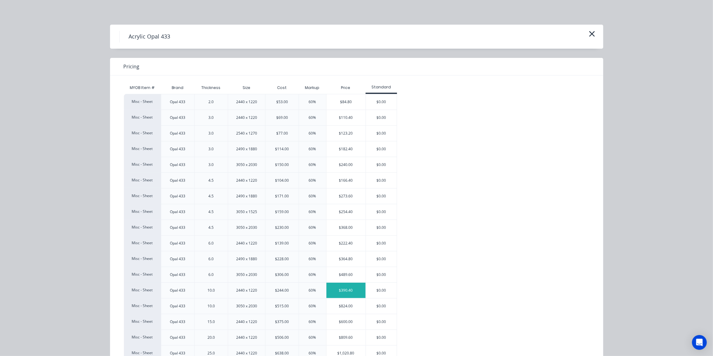
click at [339, 288] on div "$390.40" at bounding box center [345, 290] width 39 height 15
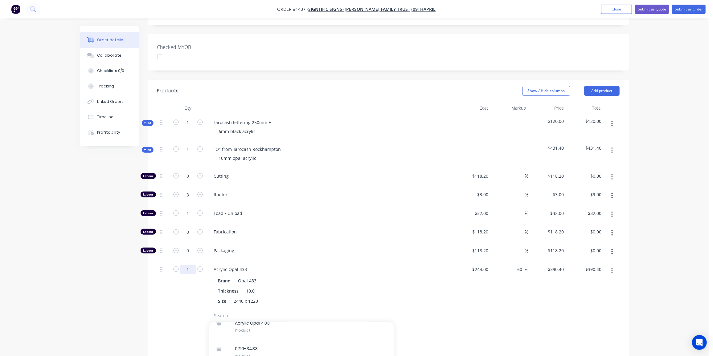
click at [193, 265] on input "1" at bounding box center [188, 269] width 16 height 9
type input "0.1"
type input "$39.04"
click at [32, 259] on div "Order details Collaborate Checklists 0/0 Tracking Linked Orders Timeline Profit…" at bounding box center [354, 168] width 709 height 664
click at [194, 265] on input "0.1" at bounding box center [188, 269] width 16 height 9
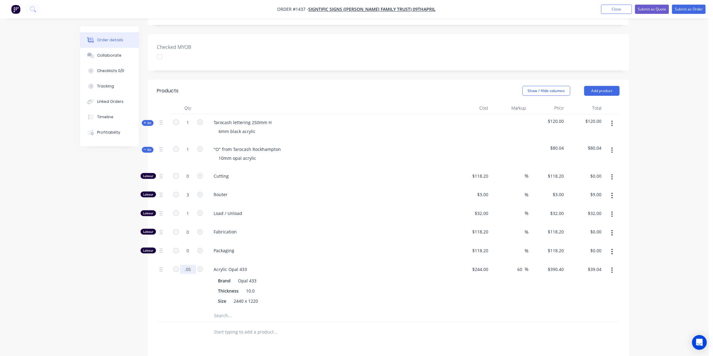
type input "0.05"
type input "$19.52"
click at [129, 298] on div "Created by [PERSON_NAME] Created [DATE] Required [DATE] Assigned to Add team me…" at bounding box center [354, 181] width 549 height 638
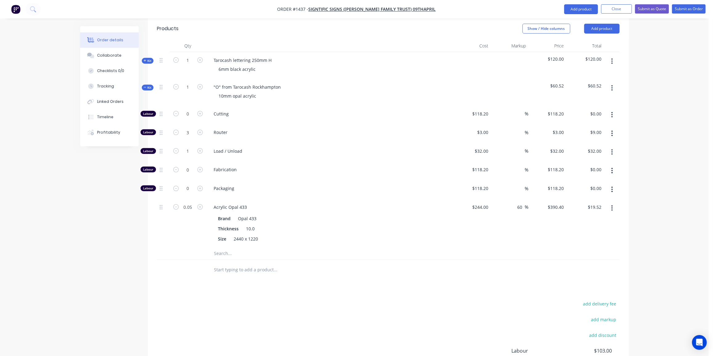
scroll to position [203, 0]
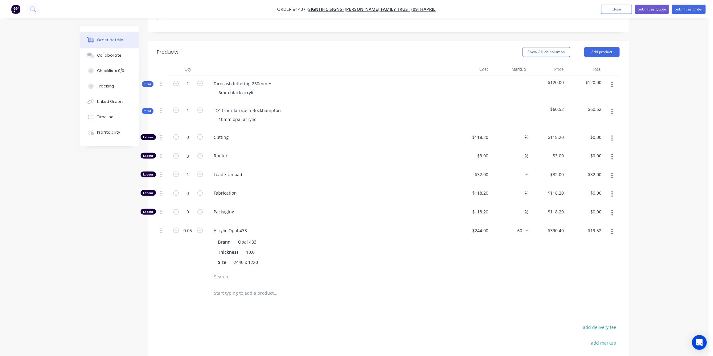
drag, startPoint x: 146, startPoint y: 92, endPoint x: 164, endPoint y: 98, distance: 18.6
click at [146, 109] on span "Kit" at bounding box center [148, 111] width 8 height 5
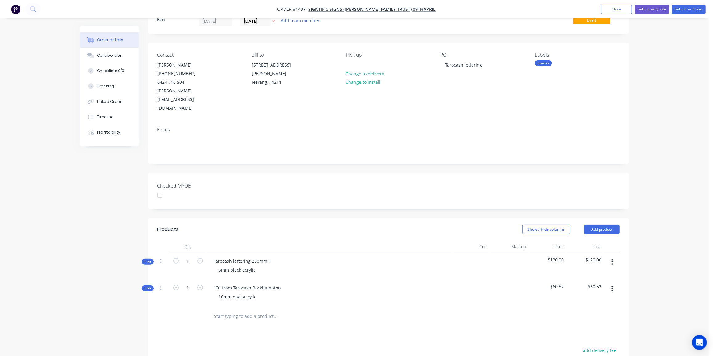
scroll to position [0, 0]
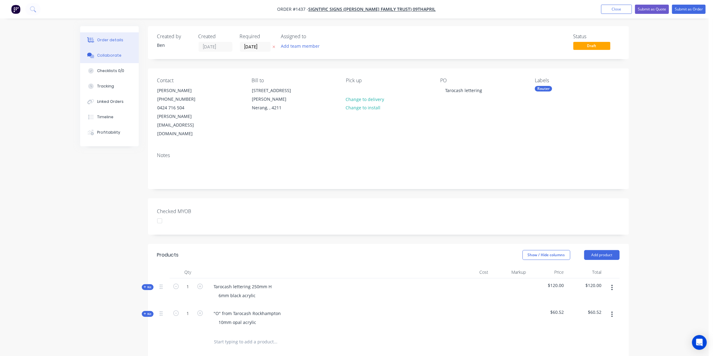
click at [114, 57] on div "Collaborate" at bounding box center [109, 56] width 24 height 6
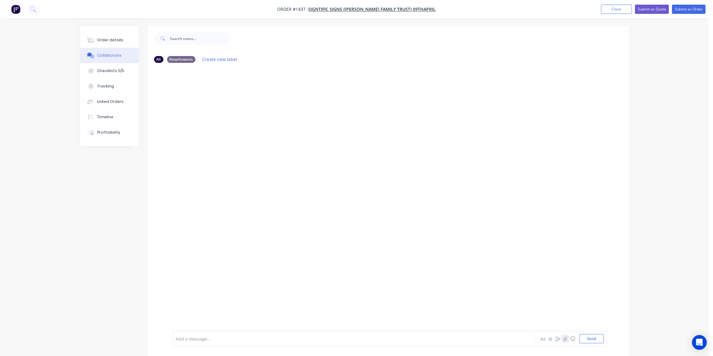
click at [565, 339] on icon "button" at bounding box center [564, 339] width 3 height 4
click at [590, 341] on button "Send" at bounding box center [592, 338] width 24 height 9
click at [623, 11] on button "Close" at bounding box center [616, 9] width 31 height 9
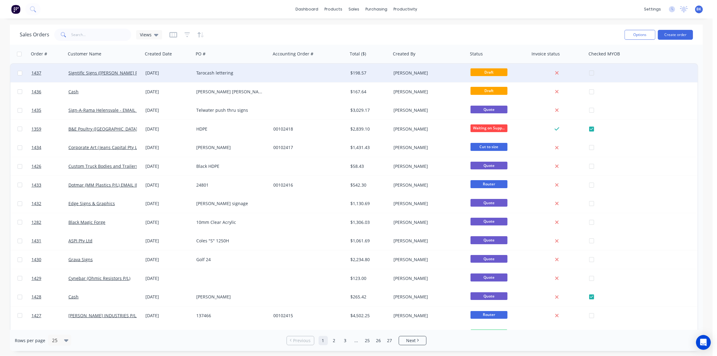
click at [291, 78] on div at bounding box center [309, 73] width 77 height 18
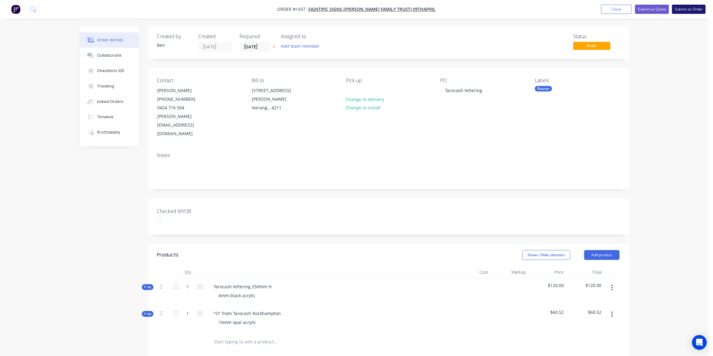
click at [685, 7] on button "Submit as Order" at bounding box center [689, 9] width 34 height 9
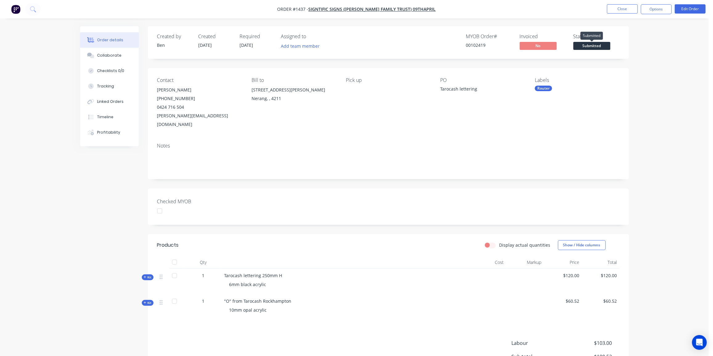
click at [592, 46] on span "Submitted" at bounding box center [591, 46] width 37 height 8
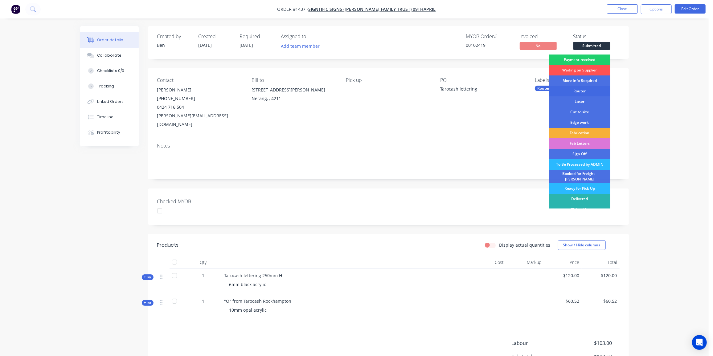
click at [584, 92] on div "Router" at bounding box center [580, 91] width 62 height 10
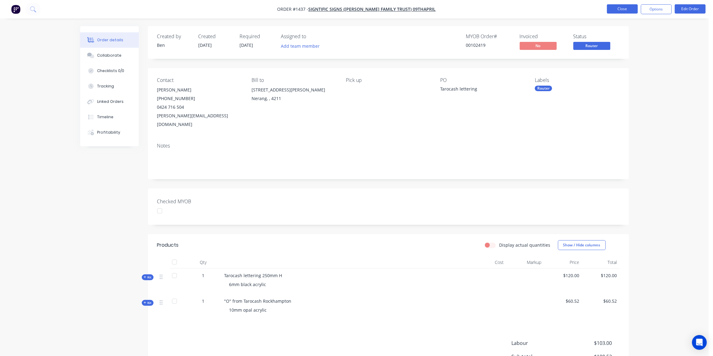
click at [621, 7] on button "Close" at bounding box center [622, 8] width 31 height 9
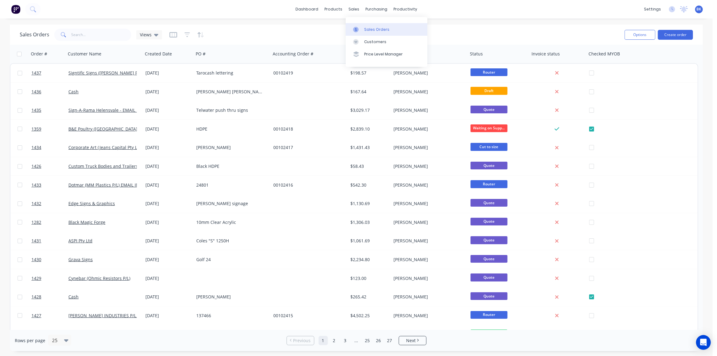
drag, startPoint x: 353, startPoint y: 29, endPoint x: 379, endPoint y: 28, distance: 26.2
click at [354, 29] on icon at bounding box center [356, 30] width 6 height 6
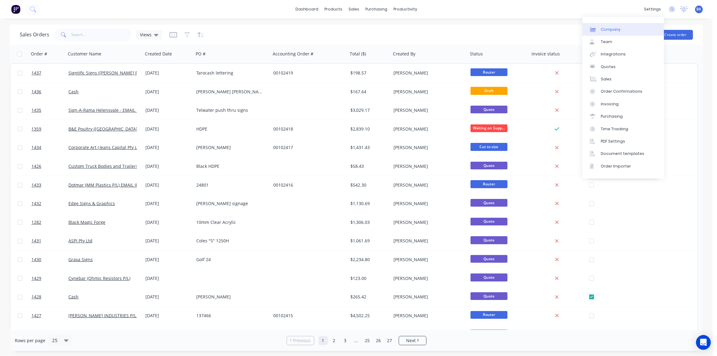
click at [677, 34] on button "Create order" at bounding box center [675, 35] width 35 height 10
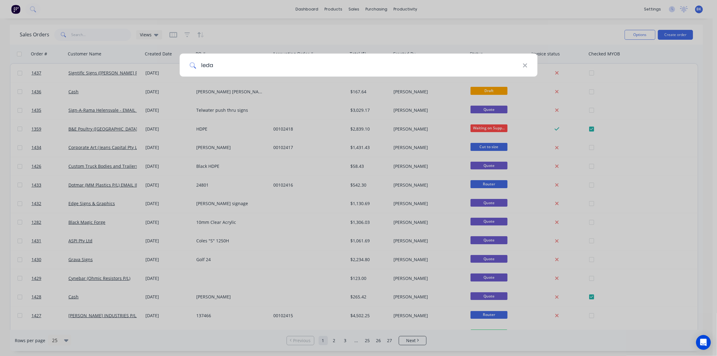
type input "leda"
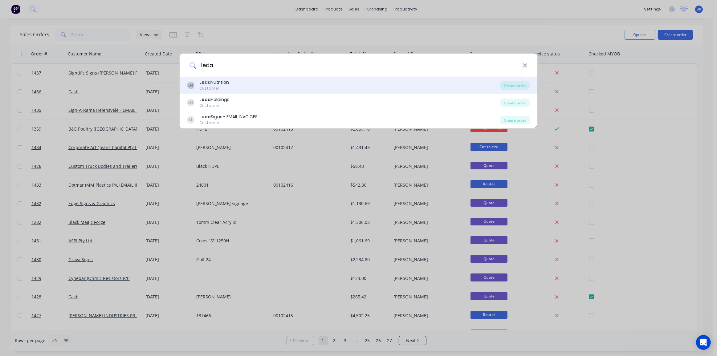
click at [230, 81] on div "LN Leda Nutrition Customer" at bounding box center [343, 85] width 313 height 12
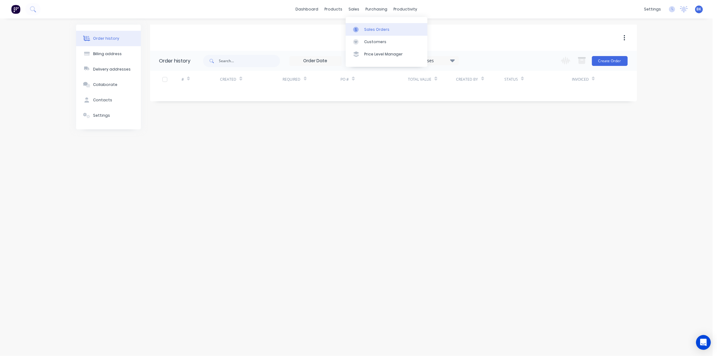
click at [362, 30] on link "Sales Orders" at bounding box center [387, 29] width 82 height 12
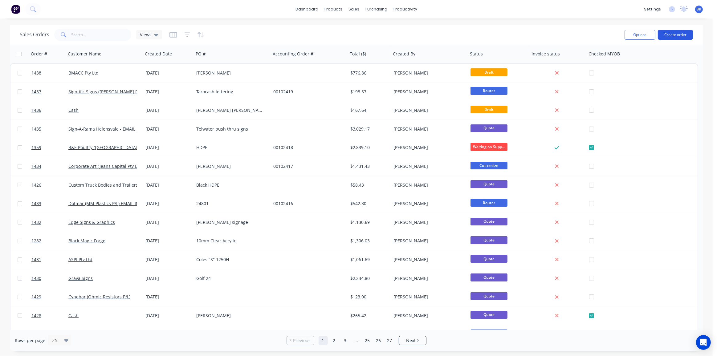
click at [676, 34] on button "Create order" at bounding box center [675, 35] width 35 height 10
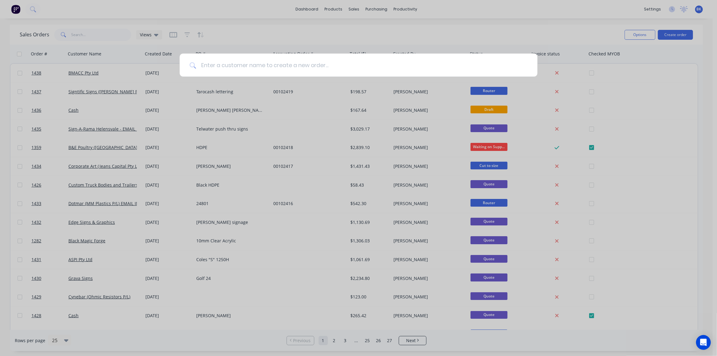
click at [262, 68] on input at bounding box center [362, 65] width 332 height 23
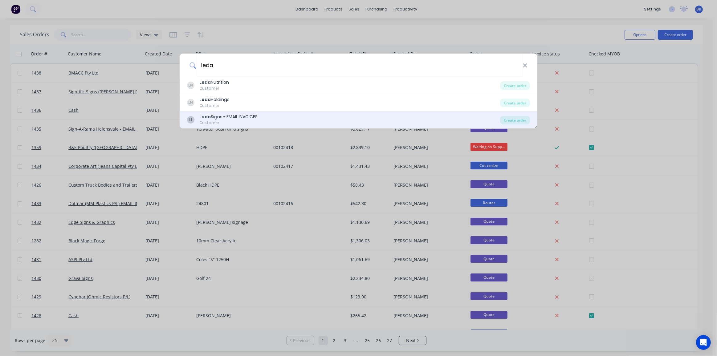
type input "leda"
click at [230, 117] on div "Leda Signs - EMAIL INVOICES" at bounding box center [228, 117] width 58 height 6
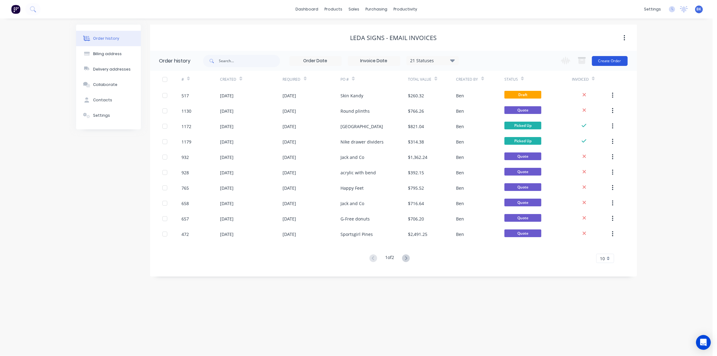
click at [613, 58] on button "Create Order" at bounding box center [610, 61] width 36 height 10
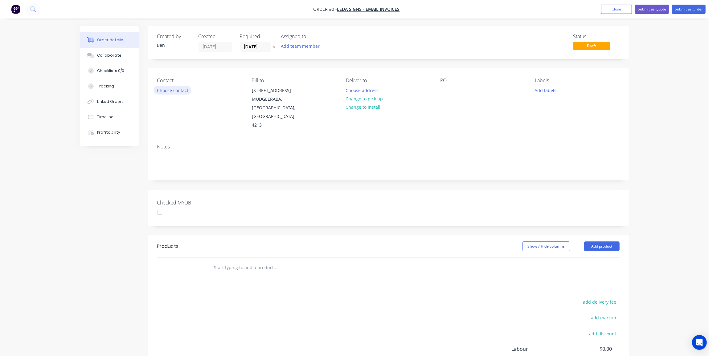
click at [178, 92] on button "Choose contact" at bounding box center [173, 90] width 38 height 8
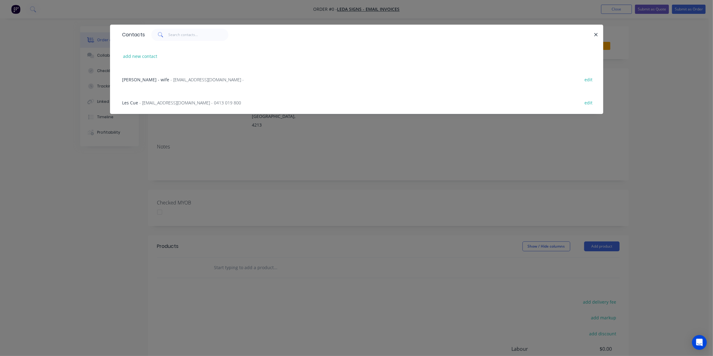
click at [158, 103] on span "- [EMAIL_ADDRESS][DOMAIN_NAME] - 0413 019 800" at bounding box center [191, 103] width 102 height 6
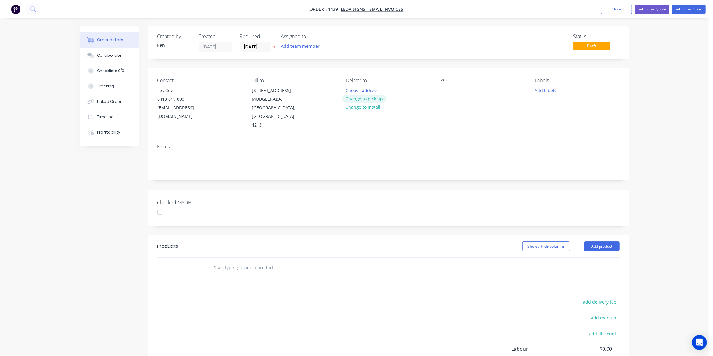
click at [372, 102] on button "Change to pick up" at bounding box center [364, 99] width 44 height 8
click at [447, 91] on div at bounding box center [445, 90] width 10 height 9
click at [549, 92] on button "Add labels" at bounding box center [545, 90] width 28 height 8
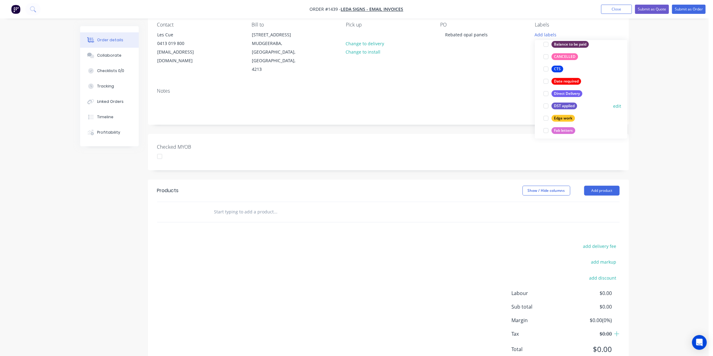
scroll to position [63, 0]
click at [562, 76] on div "CTS" at bounding box center [557, 76] width 12 height 7
drag, startPoint x: 350, startPoint y: 278, endPoint x: 351, endPoint y: 262, distance: 15.5
click at [350, 277] on div "add delivery fee add markup add discount Labour $0.00 Sub total $0.00 Margin $0…" at bounding box center [388, 301] width 462 height 119
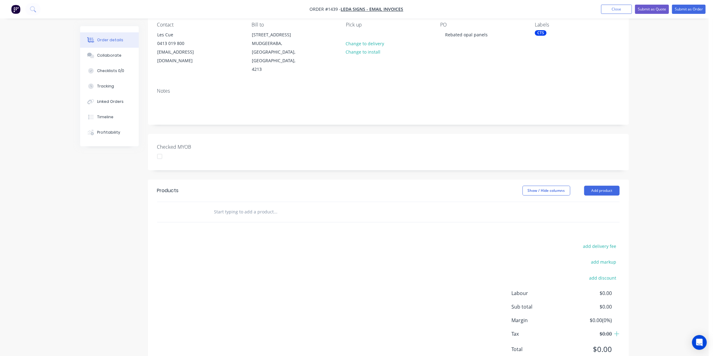
click at [243, 206] on input "text" at bounding box center [275, 212] width 123 height 12
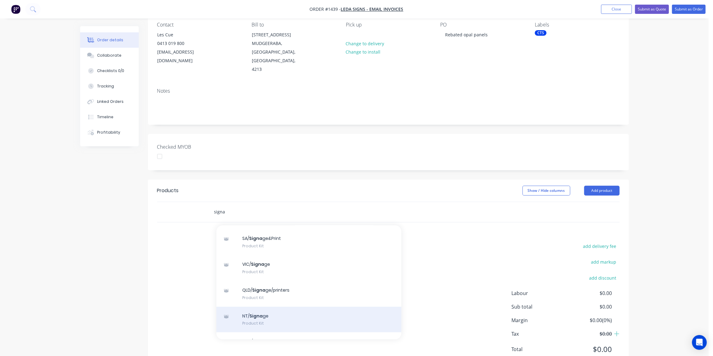
scroll to position [84, 0]
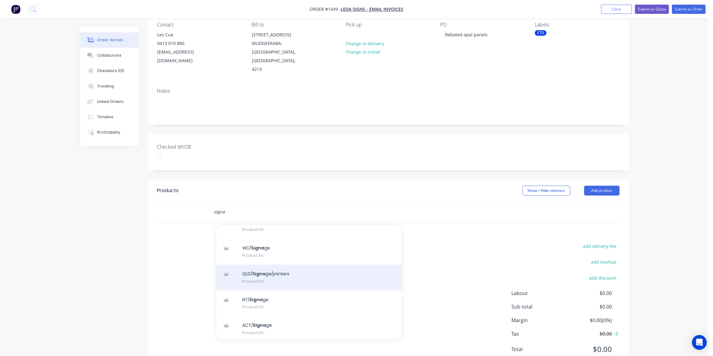
type input "signa"
click at [276, 268] on div "QLD/ Signa ge/printers Product Kit" at bounding box center [308, 278] width 185 height 26
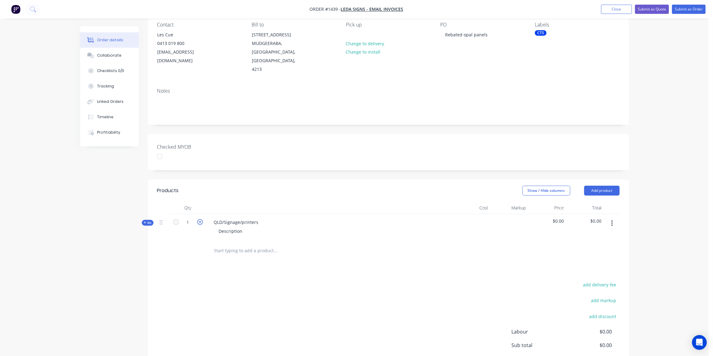
click at [200, 219] on icon "button" at bounding box center [200, 222] width 6 height 6
click at [175, 219] on icon "button" at bounding box center [176, 222] width 6 height 6
type input "1"
drag, startPoint x: 261, startPoint y: 213, endPoint x: 194, endPoint y: 213, distance: 66.9
click at [194, 214] on div "Kit 1 QLD/Signage/printers Description $0.00 $0.00" at bounding box center [388, 227] width 462 height 27
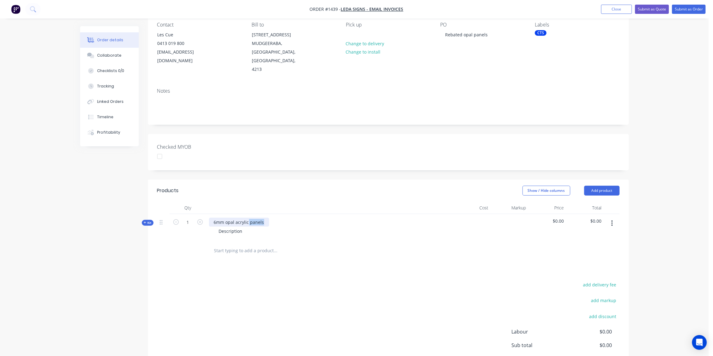
drag, startPoint x: 264, startPoint y: 214, endPoint x: 247, endPoint y: 215, distance: 17.3
click at [247, 218] on div "6mm opal acrylic panels" at bounding box center [239, 222] width 60 height 9
click at [244, 227] on div "Description" at bounding box center [231, 231] width 34 height 9
click at [249, 227] on div "Finished size" at bounding box center [232, 231] width 37 height 9
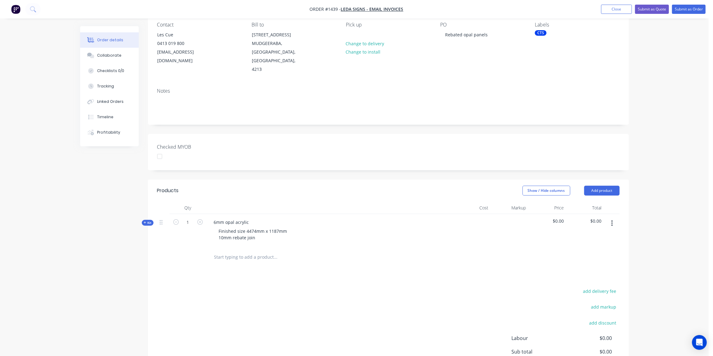
click at [148, 221] on span "Kit" at bounding box center [148, 223] width 8 height 5
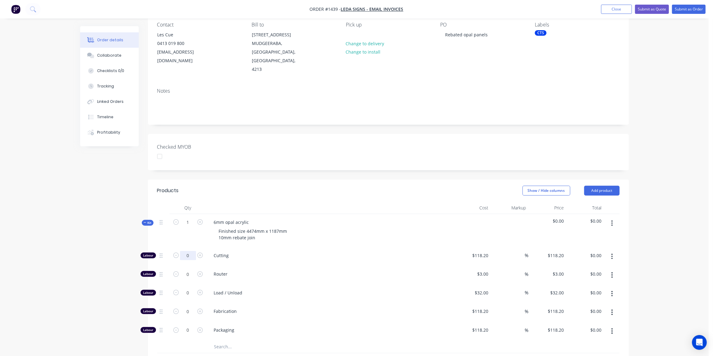
click at [188, 251] on input "0" at bounding box center [188, 255] width 16 height 9
type input "1"
type input "$118.20"
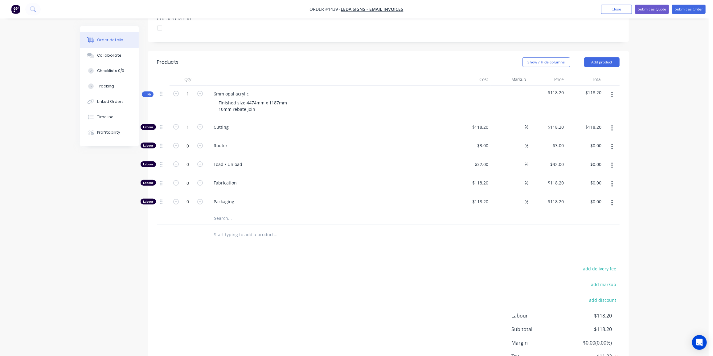
scroll to position [168, 0]
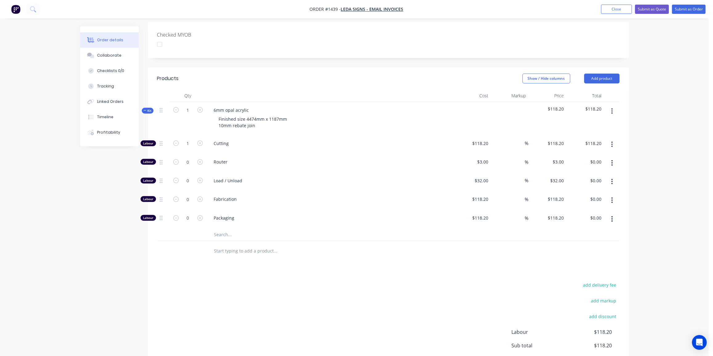
click at [226, 229] on input "text" at bounding box center [275, 235] width 123 height 12
type input "433"
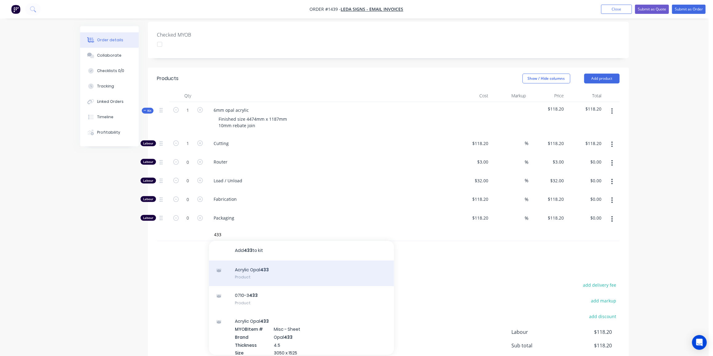
click at [280, 262] on div "Acrylic Opal 433 Product" at bounding box center [301, 274] width 185 height 26
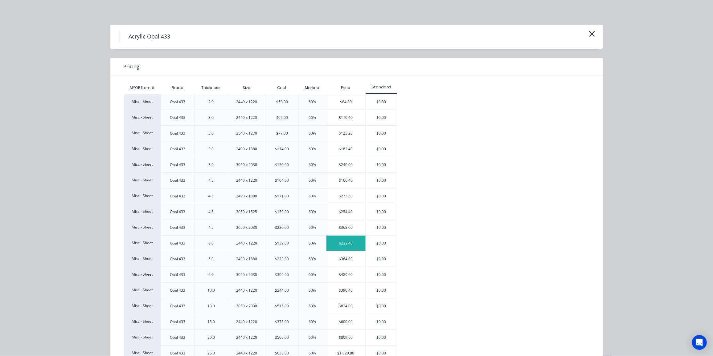
click at [344, 242] on div "$222.40" at bounding box center [345, 243] width 39 height 15
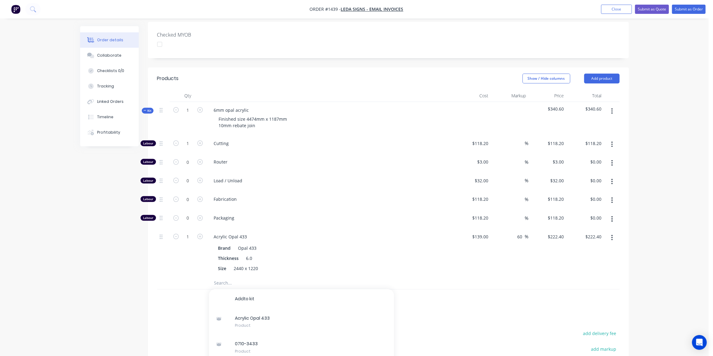
drag, startPoint x: 198, startPoint y: 227, endPoint x: 182, endPoint y: 232, distance: 17.3
click at [199, 234] on icon "button" at bounding box center [200, 237] width 6 height 6
type input "2"
type input "$444.80"
click at [129, 242] on div "Created by [PERSON_NAME] Created [DATE] Required [DATE] Assigned to Add team me…" at bounding box center [354, 162] width 549 height 609
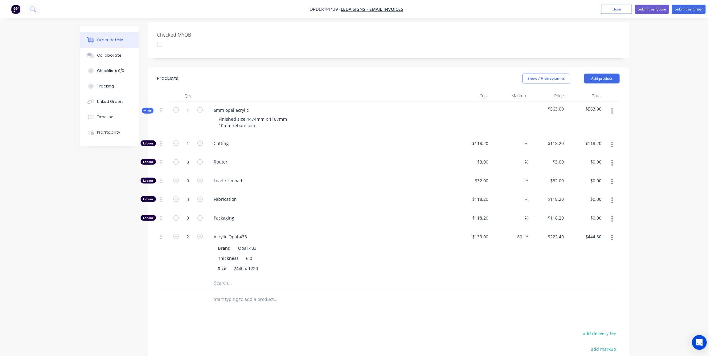
click at [147, 109] on span "Kit" at bounding box center [148, 111] width 8 height 5
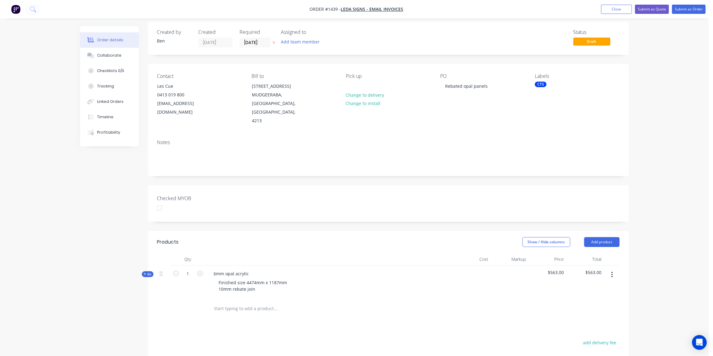
scroll to position [0, 0]
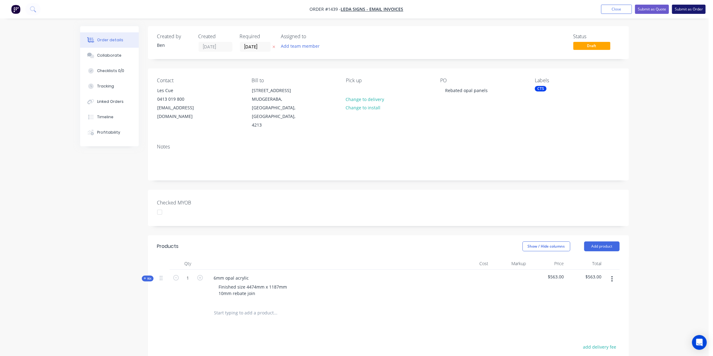
click at [681, 7] on button "Submit as Order" at bounding box center [689, 9] width 34 height 9
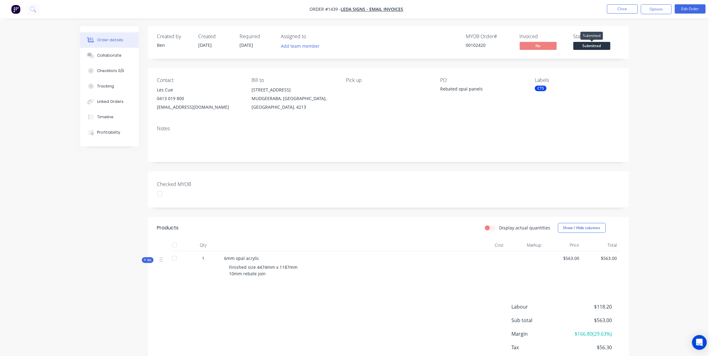
drag, startPoint x: 596, startPoint y: 47, endPoint x: 595, endPoint y: 53, distance: 6.3
click at [596, 47] on span "Submitted" at bounding box center [591, 46] width 37 height 8
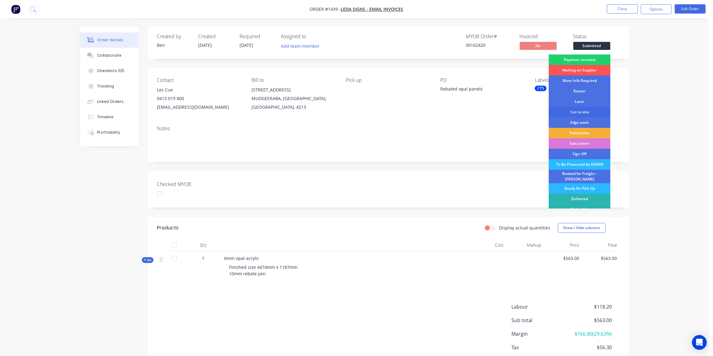
click at [585, 113] on div "Cut to size" at bounding box center [580, 112] width 62 height 10
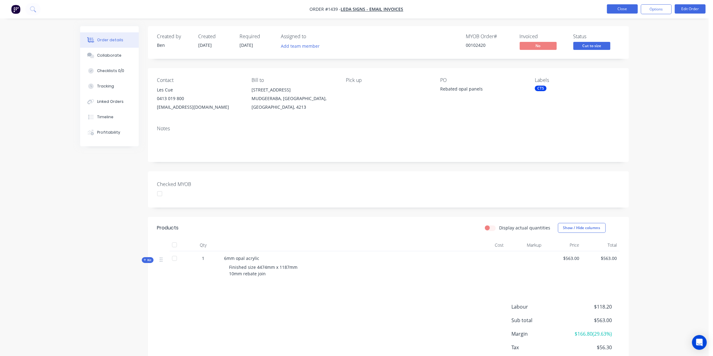
click at [626, 8] on button "Close" at bounding box center [622, 8] width 31 height 9
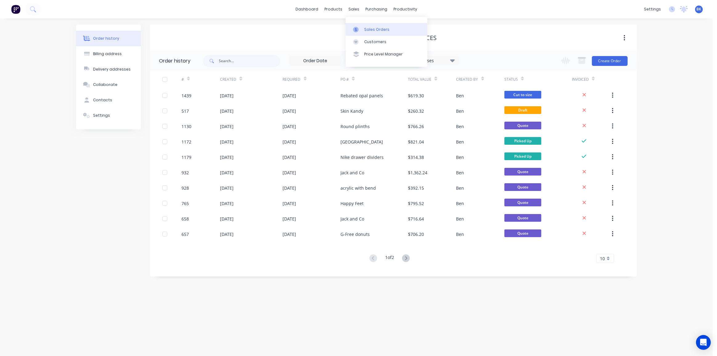
click at [363, 26] on link "Sales Orders" at bounding box center [387, 29] width 82 height 12
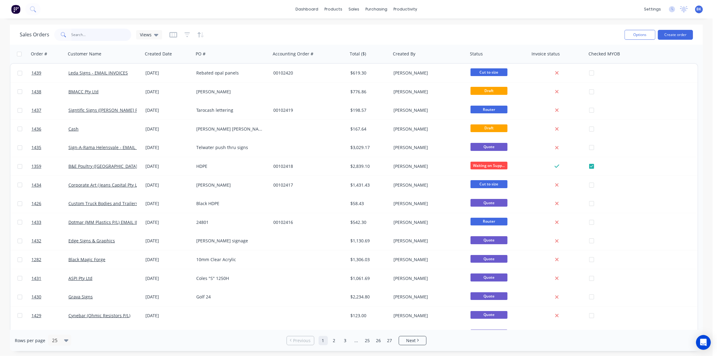
click at [86, 35] on input "text" at bounding box center [102, 35] width 60 height 12
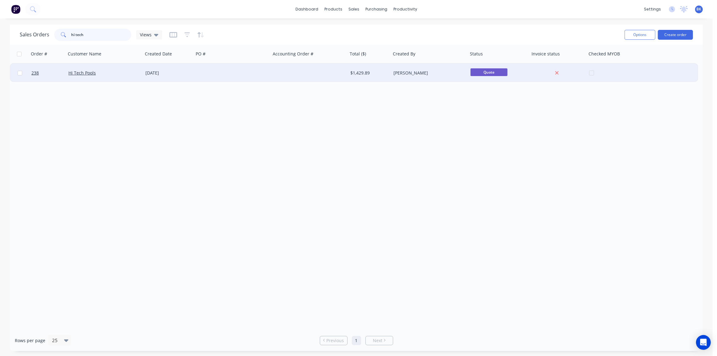
type input "hi tech"
click at [231, 67] on div at bounding box center [232, 73] width 77 height 18
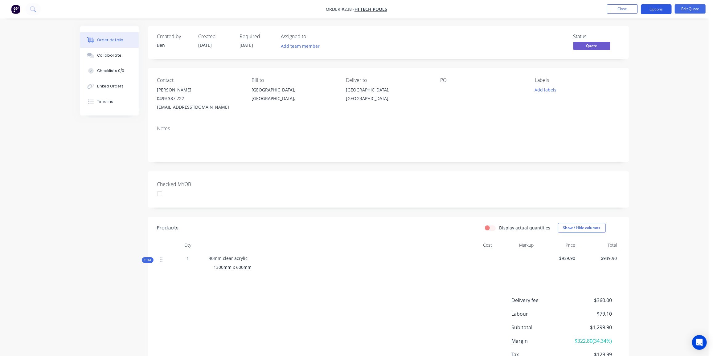
click at [661, 7] on button "Options" at bounding box center [656, 9] width 31 height 10
drag, startPoint x: 479, startPoint y: 131, endPoint x: 482, endPoint y: 129, distance: 3.7
click at [479, 131] on div "Notes" at bounding box center [388, 129] width 462 height 6
click at [624, 9] on button "Close" at bounding box center [622, 8] width 31 height 9
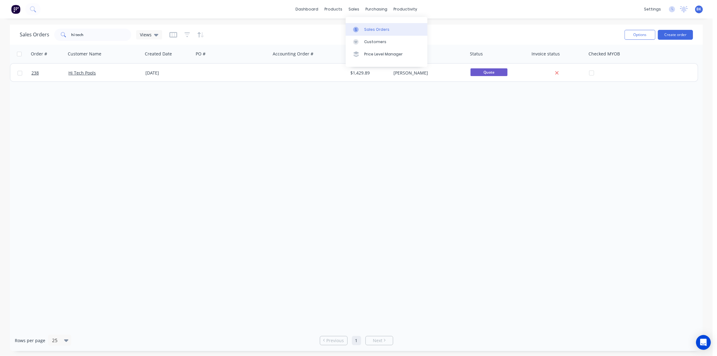
click at [365, 30] on div "Sales Orders" at bounding box center [376, 30] width 25 height 6
click at [345, 182] on div "Order # Customer Name Created Date PO # Accounting Order # Total ($) Created By…" at bounding box center [356, 187] width 693 height 285
click at [414, 28] on div "Workflow" at bounding box center [416, 30] width 18 height 6
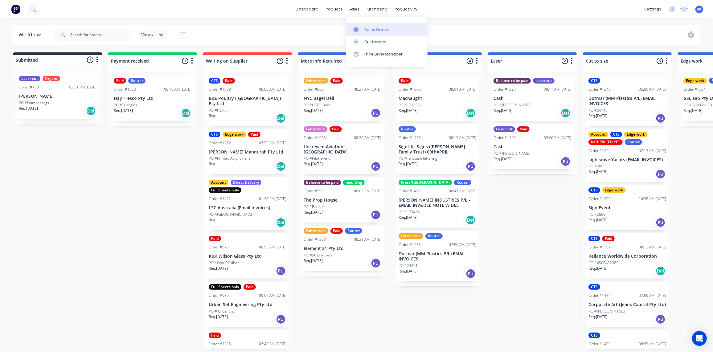
click at [363, 29] on link "Sales Orders" at bounding box center [387, 29] width 82 height 12
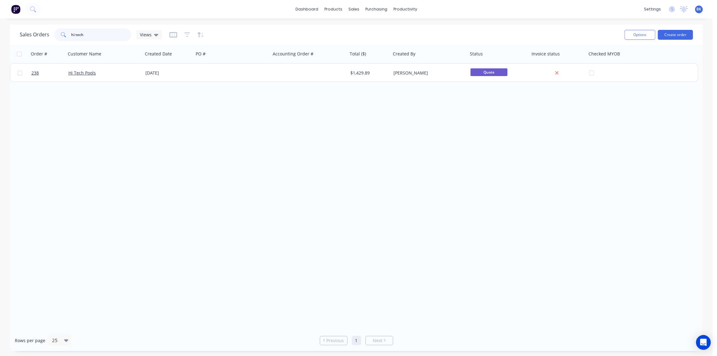
drag, startPoint x: 90, startPoint y: 37, endPoint x: 16, endPoint y: 35, distance: 74.0
click at [16, 35] on div "Sales Orders hi tech Views Options Create order" at bounding box center [356, 35] width 693 height 20
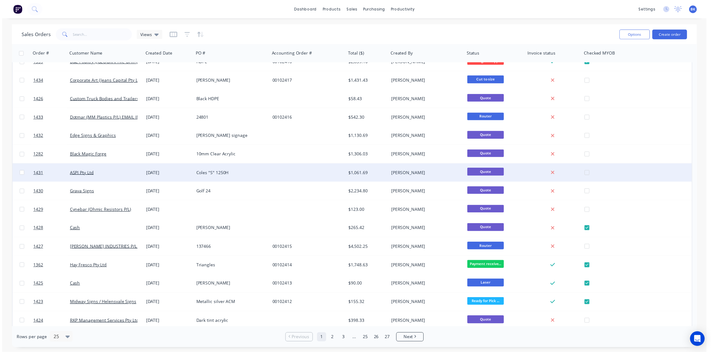
scroll to position [112, 0]
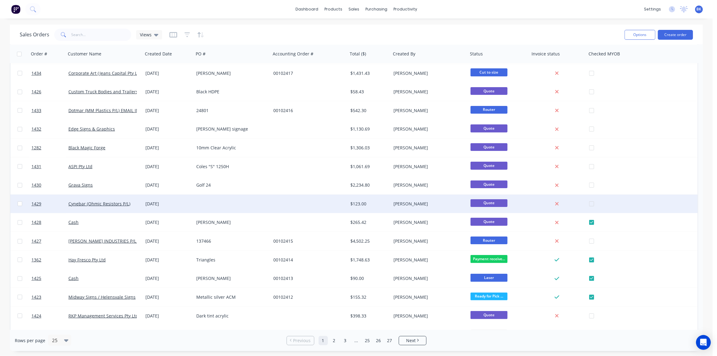
click at [143, 200] on div "[DATE]" at bounding box center [168, 204] width 51 height 18
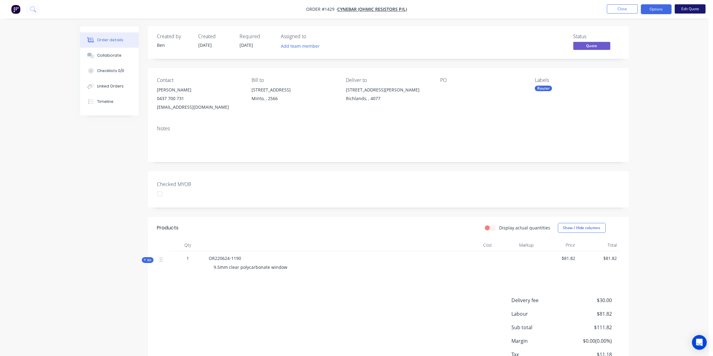
click at [682, 7] on button "Edit Quote" at bounding box center [690, 8] width 31 height 9
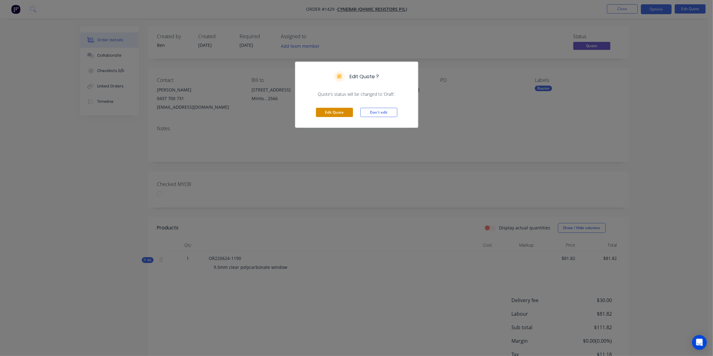
click at [337, 113] on button "Edit Quote" at bounding box center [334, 112] width 37 height 9
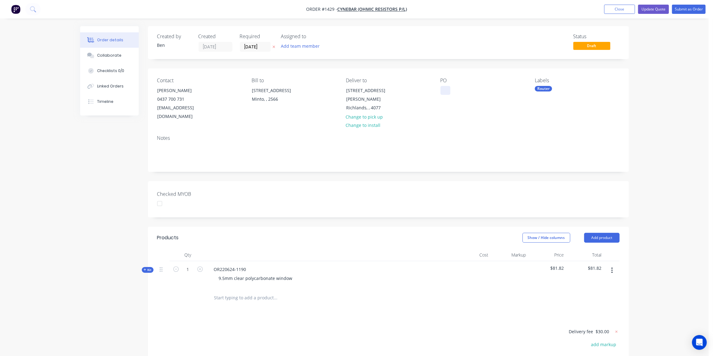
click at [447, 90] on div at bounding box center [445, 90] width 10 height 9
drag, startPoint x: 505, startPoint y: 117, endPoint x: 525, endPoint y: 93, distance: 30.6
click at [505, 117] on div "PO 14893" at bounding box center [482, 99] width 84 height 43
click at [653, 10] on button "Update Quote" at bounding box center [653, 9] width 31 height 9
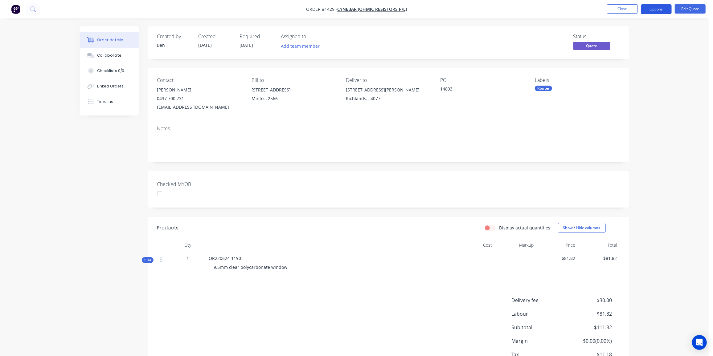
click at [652, 9] on button "Options" at bounding box center [656, 9] width 31 height 10
click at [622, 49] on div "Proforma Invoice" at bounding box center [637, 49] width 57 height 9
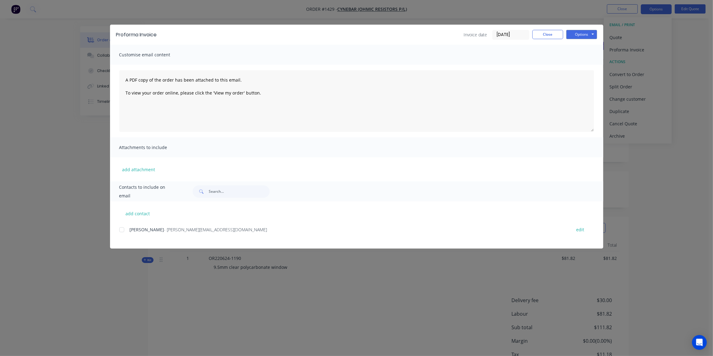
click at [122, 231] on div at bounding box center [122, 230] width 12 height 12
click at [582, 38] on button "Options" at bounding box center [581, 34] width 31 height 9
click at [580, 66] on button "Email" at bounding box center [585, 66] width 39 height 10
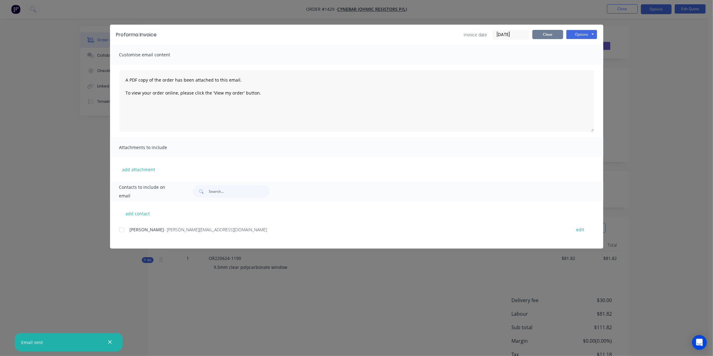
click at [539, 35] on button "Close" at bounding box center [547, 34] width 31 height 9
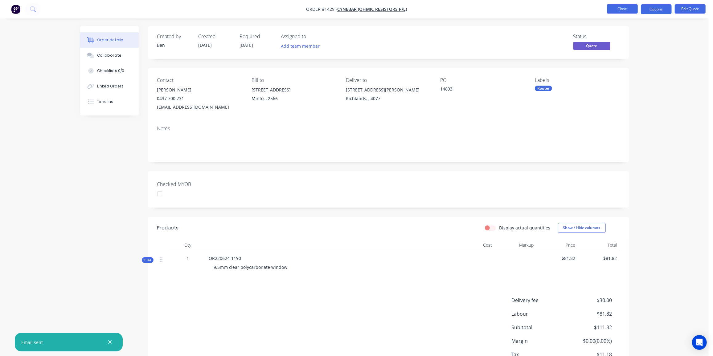
click at [625, 10] on button "Close" at bounding box center [622, 8] width 31 height 9
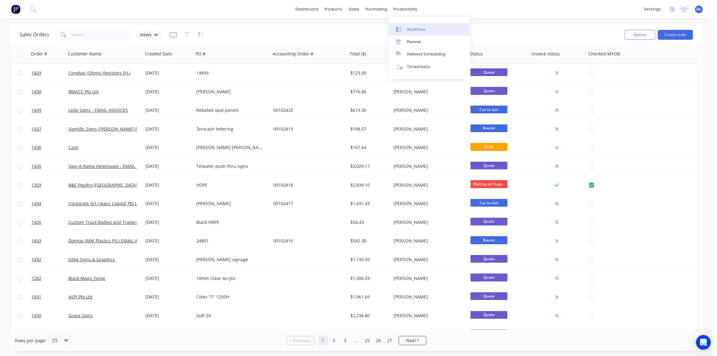
click at [412, 24] on link "Workflow" at bounding box center [430, 29] width 82 height 12
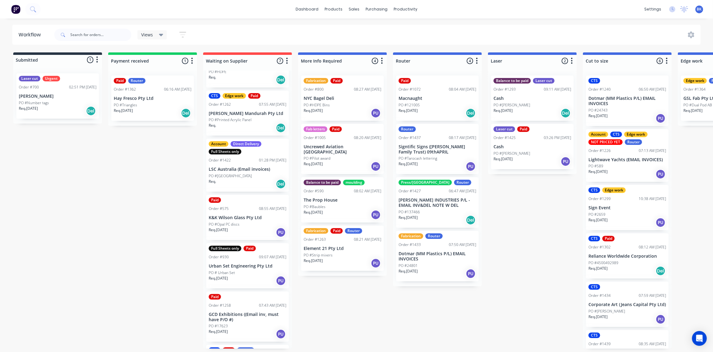
scroll to position [75, 0]
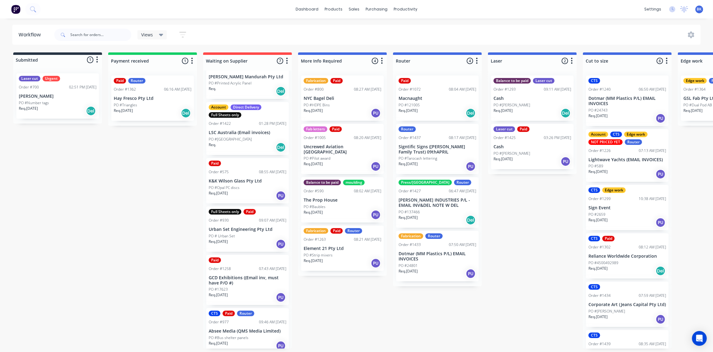
click at [248, 287] on div "PO #17623" at bounding box center [248, 290] width 78 height 6
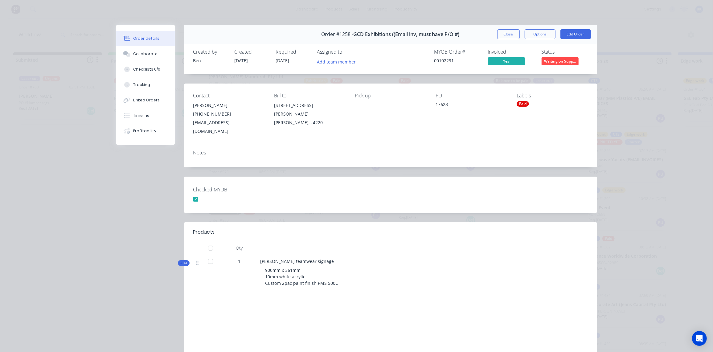
click at [505, 35] on button "Close" at bounding box center [508, 34] width 23 height 10
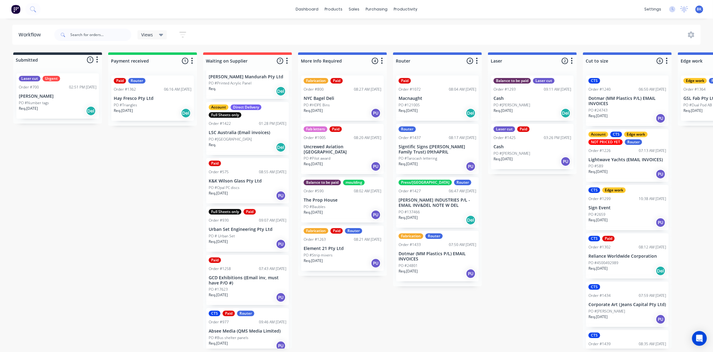
click at [435, 97] on p "Macnaught" at bounding box center [438, 98] width 78 height 5
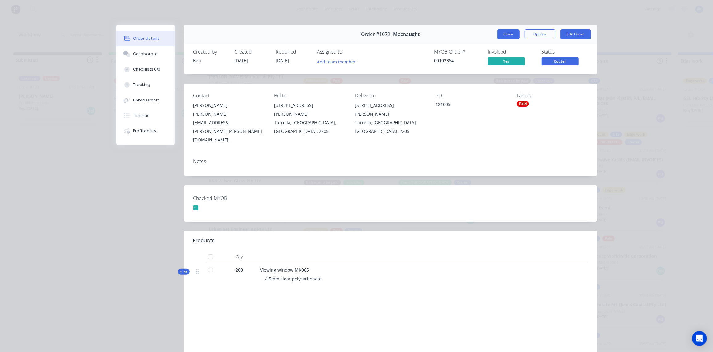
click at [503, 33] on button "Close" at bounding box center [508, 34] width 23 height 10
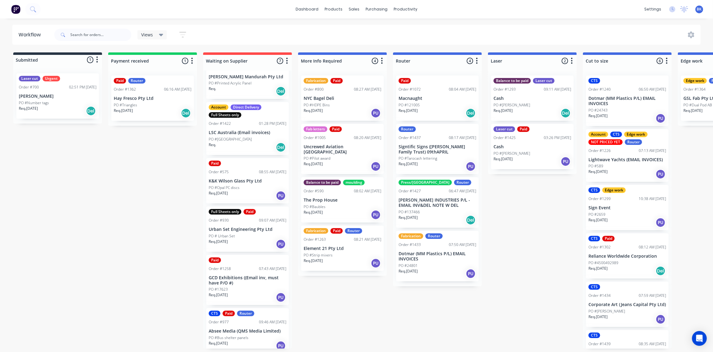
click at [432, 162] on div "Req. [DATE] PU" at bounding box center [438, 166] width 78 height 10
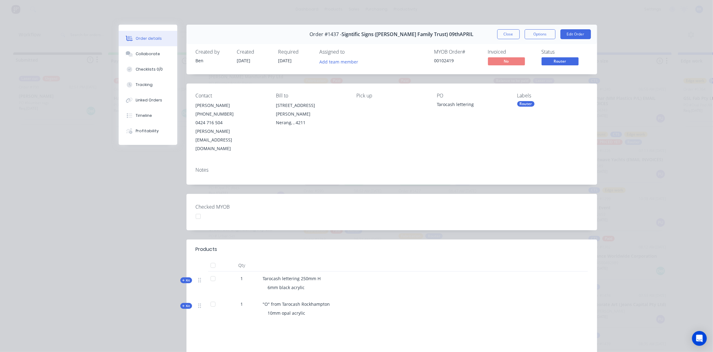
click at [510, 31] on button "Close" at bounding box center [508, 34] width 23 height 10
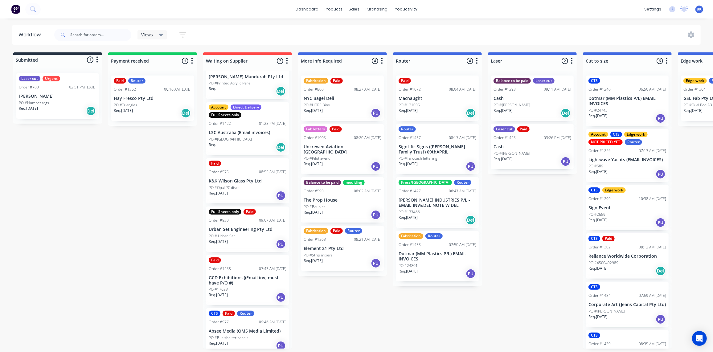
click at [441, 205] on p "[PERSON_NAME] INDUSTRIES P/L - EMAIL INV&DEL NOTE W DEL" at bounding box center [438, 203] width 78 height 10
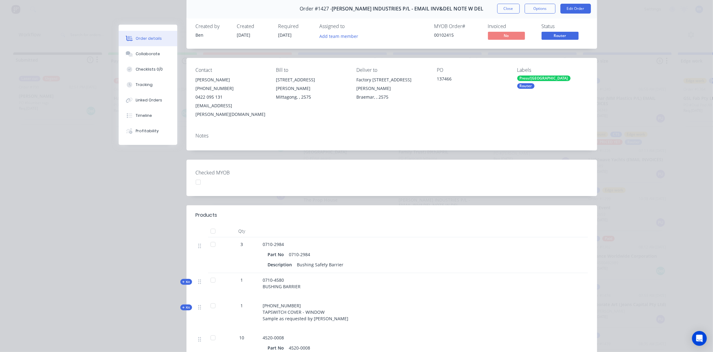
scroll to position [0, 0]
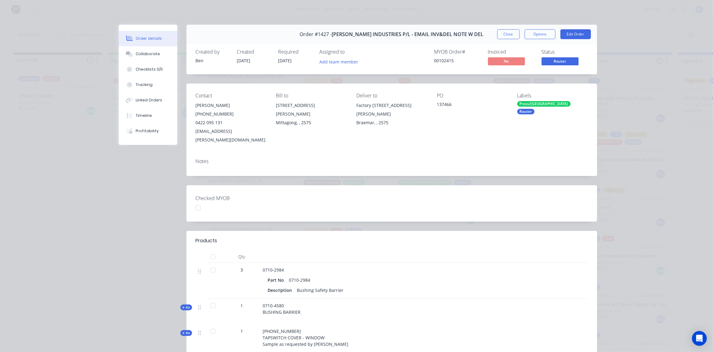
drag, startPoint x: 513, startPoint y: 34, endPoint x: 507, endPoint y: 37, distance: 6.4
click at [513, 34] on button "Close" at bounding box center [508, 34] width 23 height 10
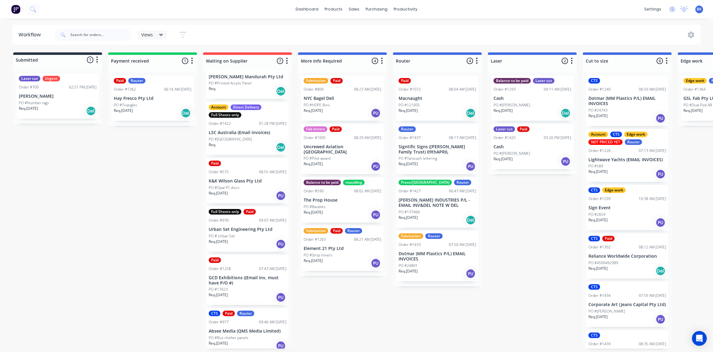
click at [439, 258] on p "Dotmar (MM Plastics P/L) EMAIL INVOICES" at bounding box center [438, 256] width 78 height 10
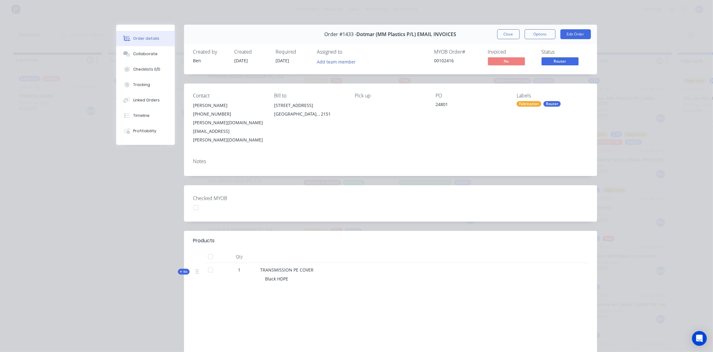
drag, startPoint x: 138, startPoint y: 51, endPoint x: 184, endPoint y: 69, distance: 49.1
click at [138, 51] on button "Collaborate" at bounding box center [145, 53] width 59 height 15
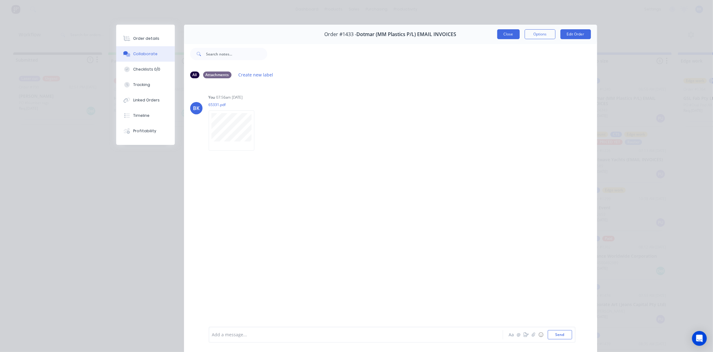
click at [506, 33] on button "Close" at bounding box center [508, 34] width 23 height 10
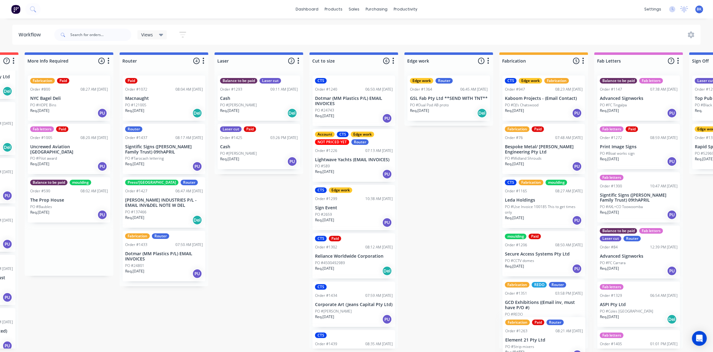
scroll to position [0, 276]
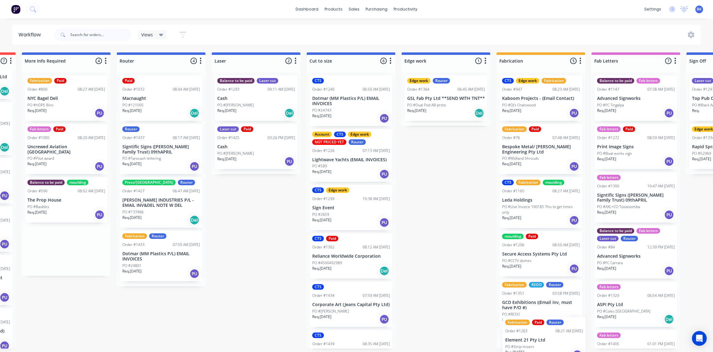
drag, startPoint x: 334, startPoint y: 247, endPoint x: 522, endPoint y: 343, distance: 211.5
click at [536, 346] on div "Submitted 1 Status colour #273444 hex #273444 Save Cancel Summaries Total order…" at bounding box center [456, 200] width 1475 height 296
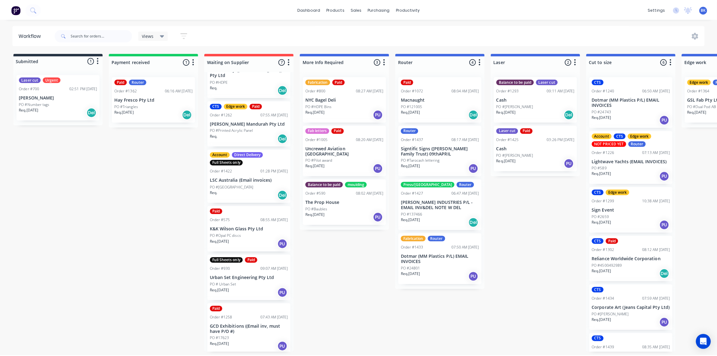
scroll to position [0, 0]
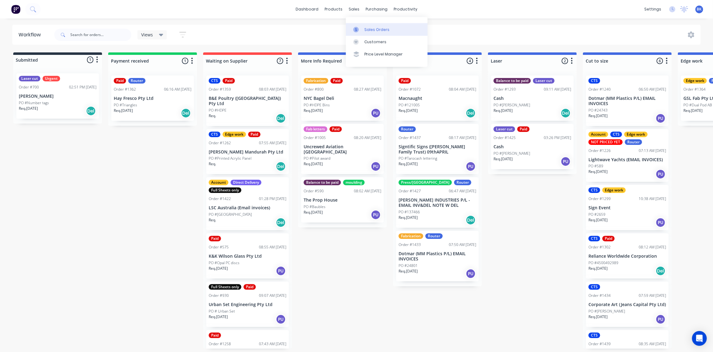
click at [362, 25] on link "Sales Orders" at bounding box center [387, 29] width 82 height 12
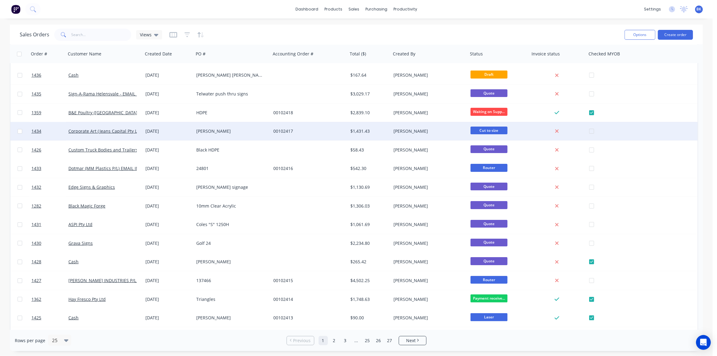
scroll to position [84, 0]
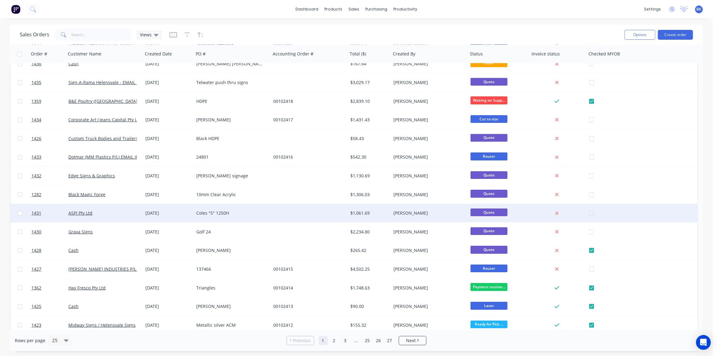
click at [388, 216] on div "$1,061.69" at bounding box center [369, 213] width 38 height 6
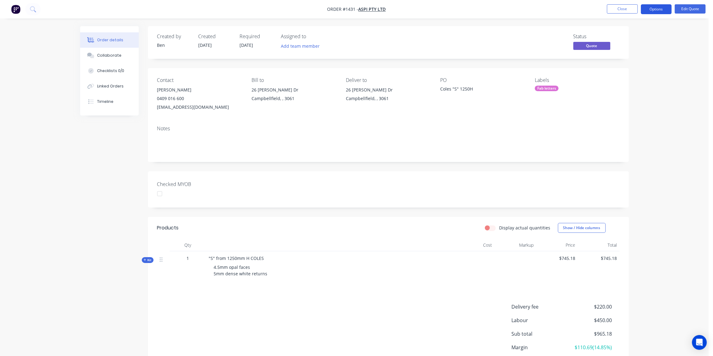
click at [663, 8] on button "Options" at bounding box center [656, 9] width 31 height 10
click at [636, 74] on div "Convert to Order" at bounding box center [637, 74] width 57 height 9
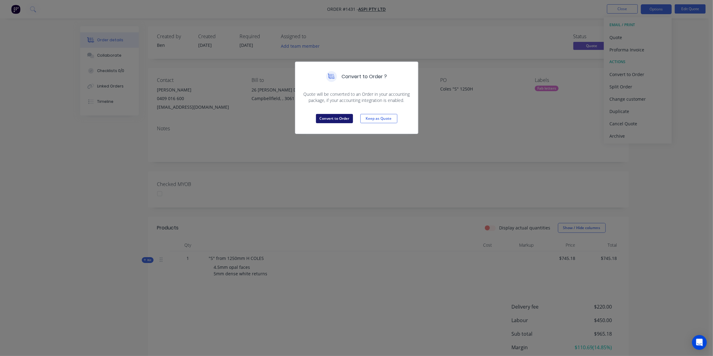
click at [329, 117] on button "Convert to Order" at bounding box center [334, 118] width 37 height 9
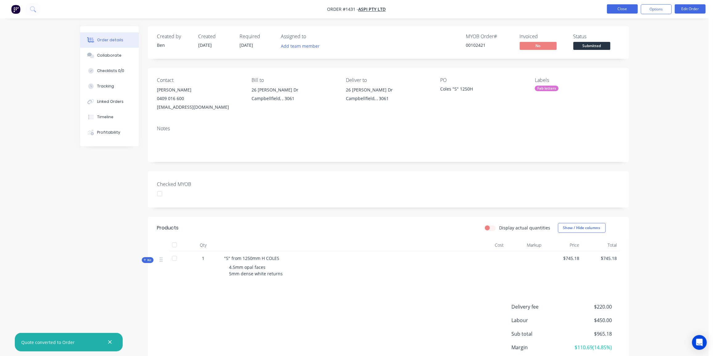
click at [622, 8] on button "Close" at bounding box center [622, 8] width 31 height 9
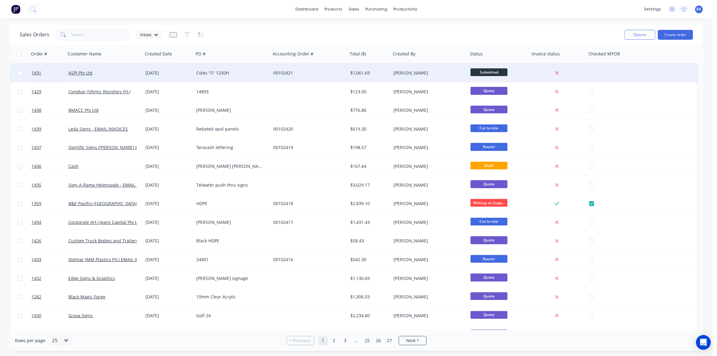
click at [497, 74] on span "Submitted" at bounding box center [489, 72] width 37 height 8
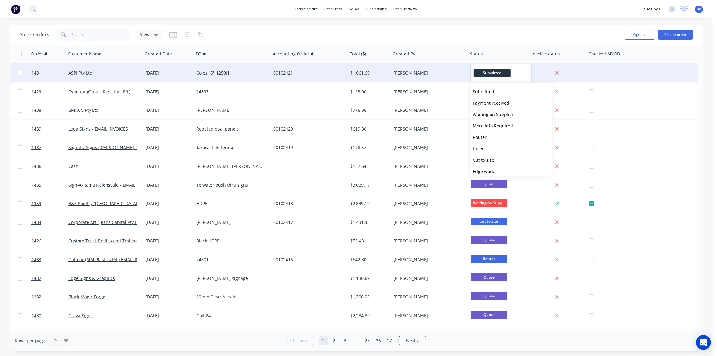
click at [500, 72] on span "Submitted" at bounding box center [492, 73] width 37 height 8
click at [330, 72] on div "00102421" at bounding box center [307, 73] width 68 height 6
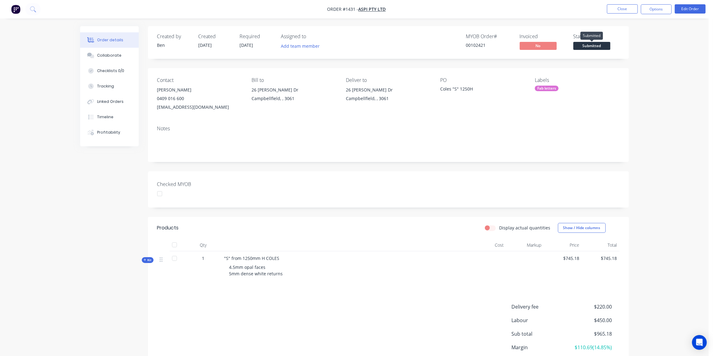
click at [593, 43] on span "Submitted" at bounding box center [591, 46] width 37 height 8
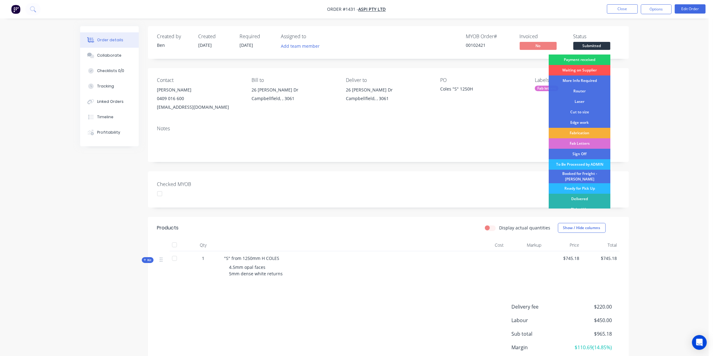
click at [587, 141] on div "Fab Letters" at bounding box center [580, 143] width 62 height 10
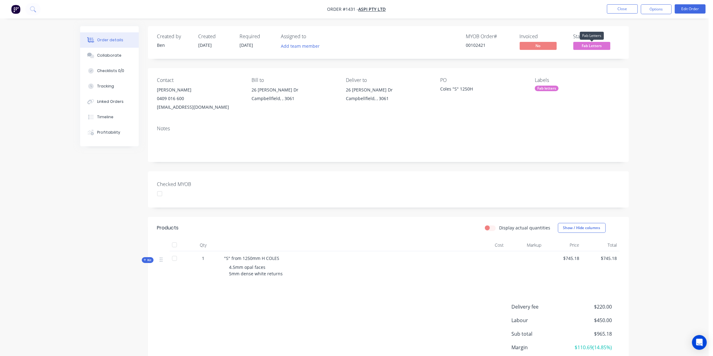
click at [597, 47] on span "Fab Letters" at bounding box center [591, 46] width 37 height 8
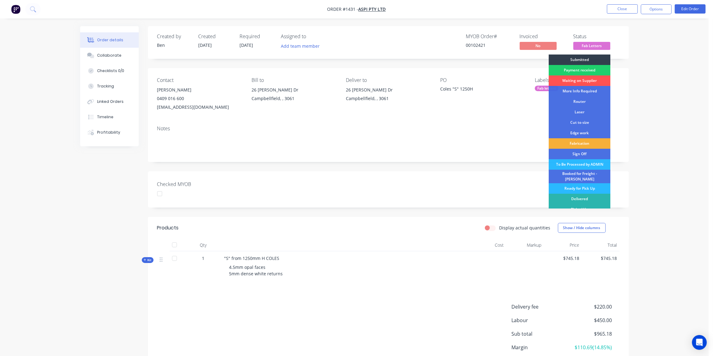
drag, startPoint x: 667, startPoint y: 148, endPoint x: 677, endPoint y: 135, distance: 15.9
click at [668, 148] on div "Order details Collaborate Checklists 0/0 Tracking Linked Orders Timeline Profit…" at bounding box center [354, 203] width 709 height 407
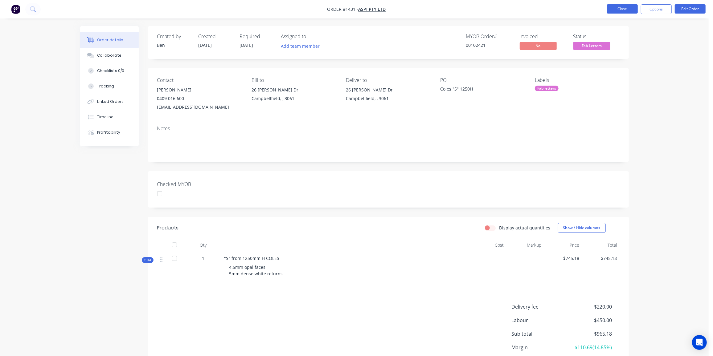
click at [629, 6] on button "Close" at bounding box center [622, 8] width 31 height 9
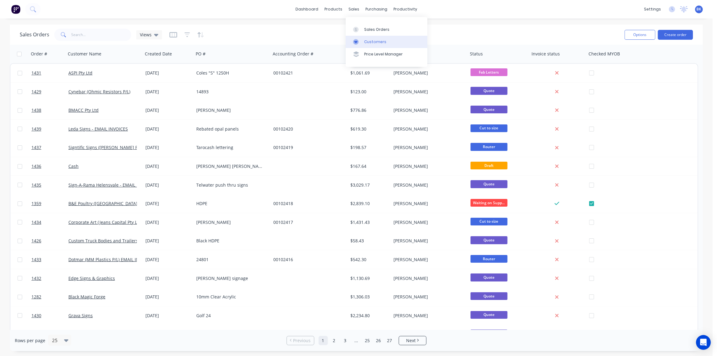
click at [367, 38] on link "Customers" at bounding box center [387, 42] width 82 height 12
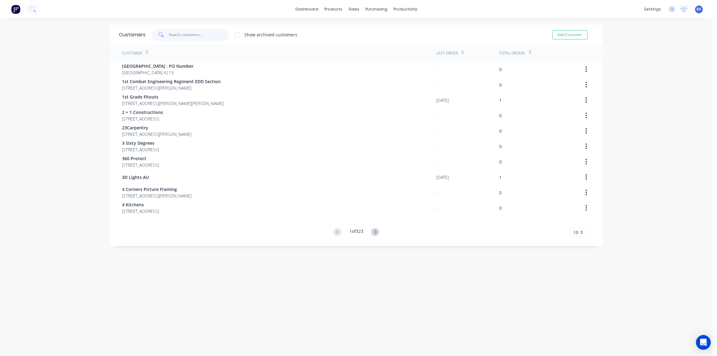
click at [180, 37] on input "text" at bounding box center [199, 35] width 60 height 12
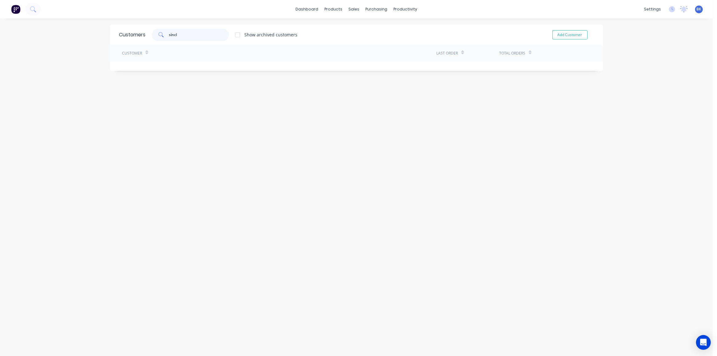
type input "sincla"
drag, startPoint x: 154, startPoint y: 37, endPoint x: 146, endPoint y: 37, distance: 8.6
click at [146, 37] on div "sincla Show archived customers" at bounding box center [222, 35] width 152 height 12
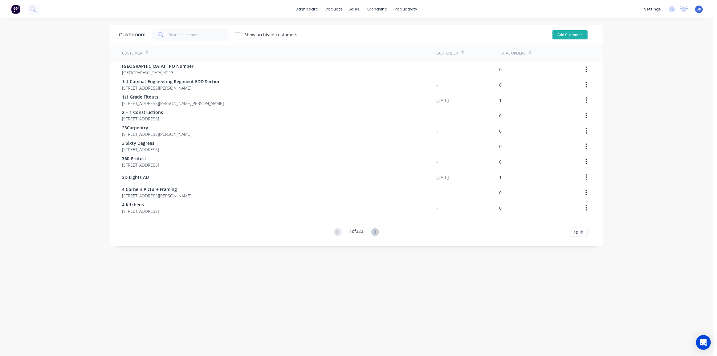
click at [568, 33] on button "Add Customer" at bounding box center [570, 34] width 35 height 9
select select "AU"
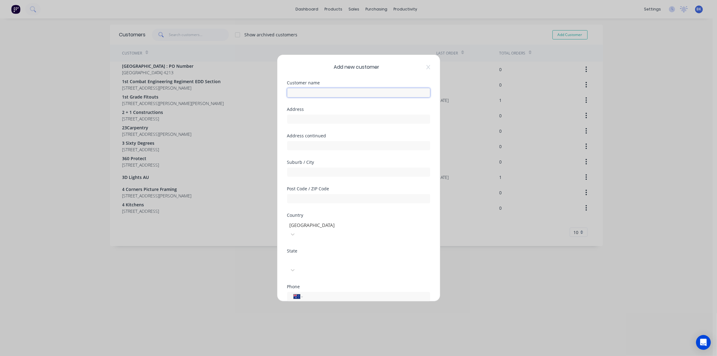
click at [297, 92] on input "text" at bounding box center [358, 92] width 143 height 9
paste input "[PERSON_NAME] Creative"
type input "[PERSON_NAME] Creative"
click at [328, 120] on input "text" at bounding box center [358, 119] width 143 height 9
paste input "[STREET_ADDRESS]"
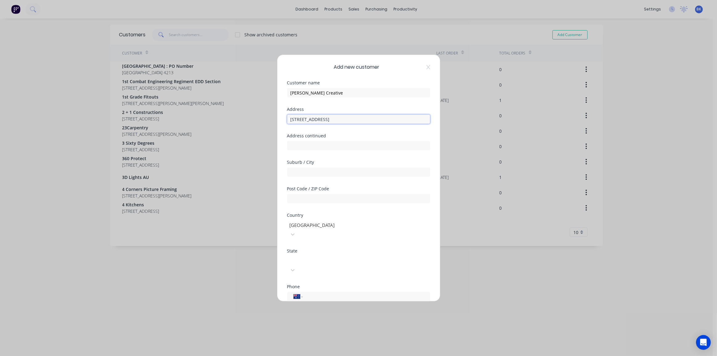
type input "[STREET_ADDRESS]"
click at [311, 168] on input "text" at bounding box center [358, 172] width 143 height 9
paste input "[GEOGRAPHIC_DATA]"
type input "[GEOGRAPHIC_DATA]"
click at [326, 202] on input "text" at bounding box center [358, 198] width 143 height 9
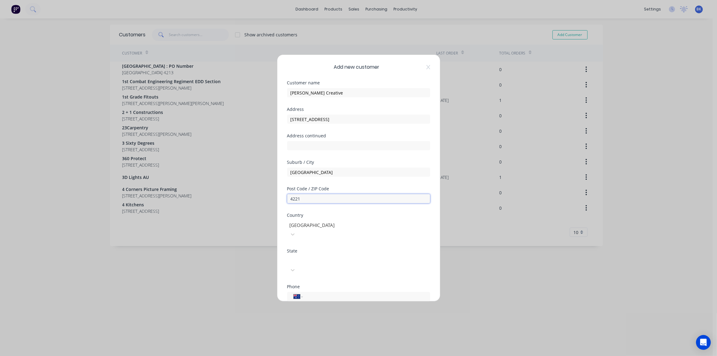
type input "4221"
click at [301, 256] on div at bounding box center [333, 260] width 89 height 8
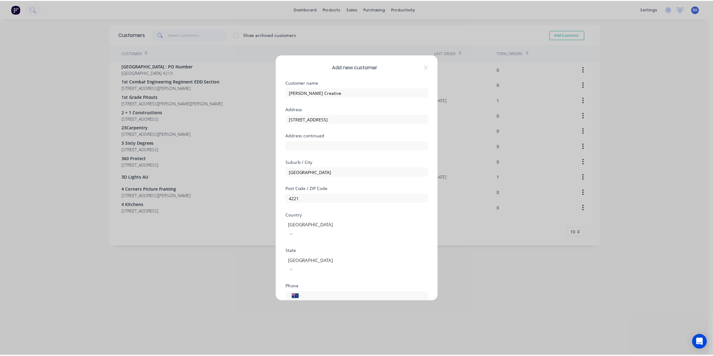
scroll to position [54, 0]
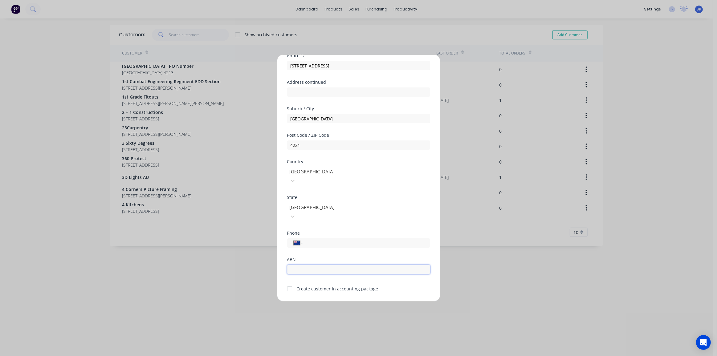
click at [321, 265] on input "text" at bounding box center [358, 269] width 143 height 9
paste input "59 394 761 528"
type input "59 394 761 528"
click at [326, 240] on input "tel" at bounding box center [365, 243] width 116 height 7
paste input "0403 244 764"
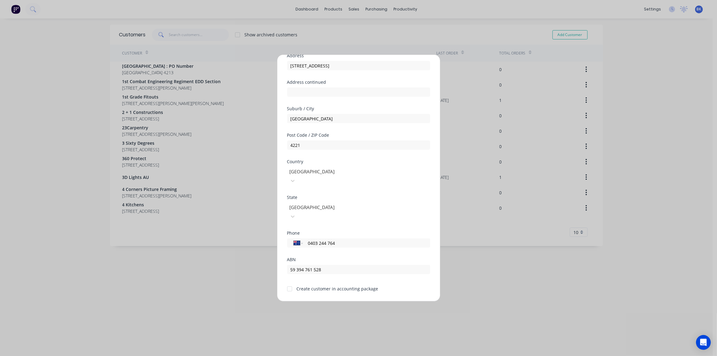
type input "0403 244 764"
click at [291, 283] on div at bounding box center [290, 289] width 12 height 12
click at [327, 302] on button "Save" at bounding box center [339, 307] width 34 height 10
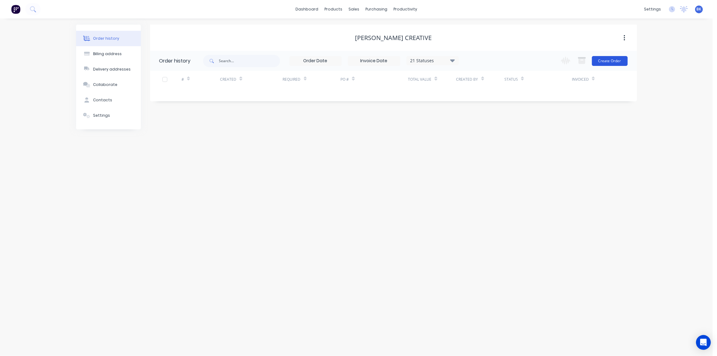
click at [613, 60] on button "Create Order" at bounding box center [610, 61] width 36 height 10
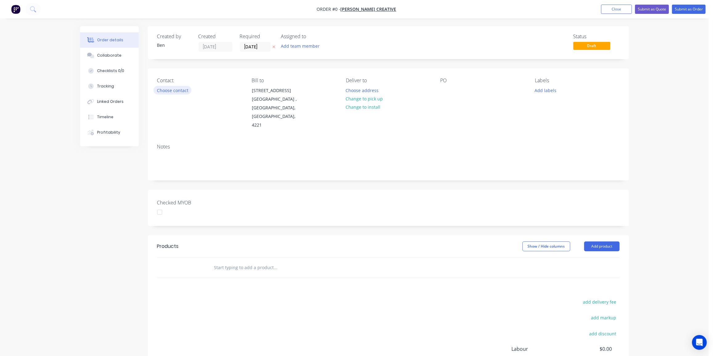
click at [170, 91] on button "Choose contact" at bounding box center [173, 90] width 38 height 8
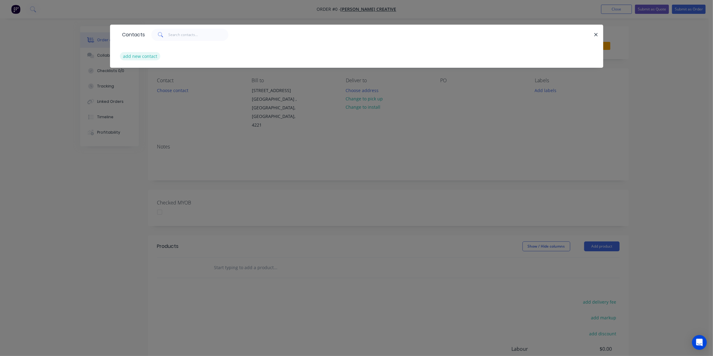
click at [152, 56] on button "add new contact" at bounding box center [140, 56] width 41 height 8
select select "AU"
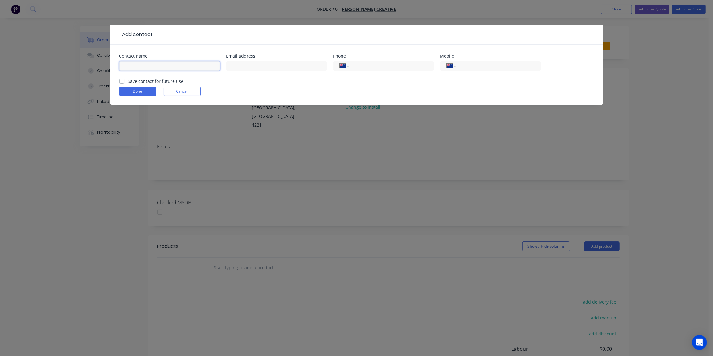
click at [149, 63] on input "text" at bounding box center [169, 65] width 101 height 9
paste input "[PERSON_NAME] <[PERSON_NAME][EMAIL_ADDRESS][DOMAIN_NAME]>"
drag, startPoint x: 151, startPoint y: 64, endPoint x: 225, endPoint y: 71, distance: 74.6
click at [225, 71] on div "Contact name [PERSON_NAME] <[PERSON_NAME][EMAIL_ADDRESS][DOMAIN_NAME]> Email ad…" at bounding box center [356, 66] width 475 height 24
type input "[PERSON_NAME]"
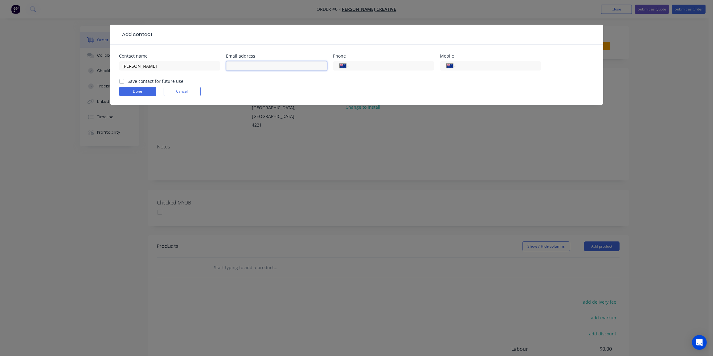
click at [250, 69] on input "text" at bounding box center [276, 65] width 101 height 9
paste input "<[EMAIL_ADDRESS][DOMAIN_NAME]>"
click at [233, 66] on input "<[EMAIL_ADDRESS][DOMAIN_NAME]>" at bounding box center [276, 65] width 101 height 9
click at [291, 65] on input "[EMAIL_ADDRESS][DOMAIN_NAME]>" at bounding box center [276, 65] width 101 height 9
type input "[EMAIL_ADDRESS][DOMAIN_NAME]"
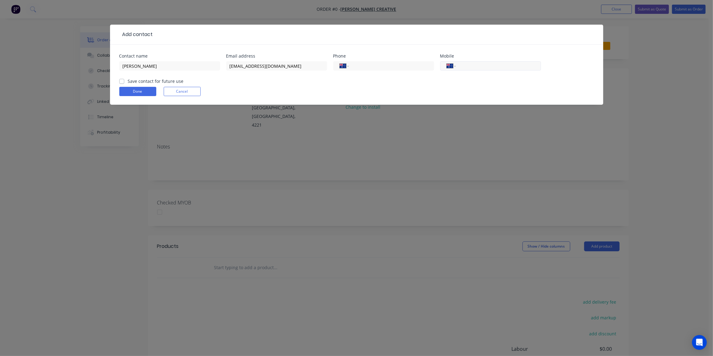
click at [469, 66] on input "tel" at bounding box center [497, 66] width 74 height 7
paste input "0403 244 764"
type input "0403 244 764"
click at [119, 80] on div "Contact name [PERSON_NAME] Email address [EMAIL_ADDRESS][DOMAIN_NAME] Phone Int…" at bounding box center [356, 75] width 493 height 60
click at [128, 80] on label "Save contact for future use" at bounding box center [156, 81] width 56 height 6
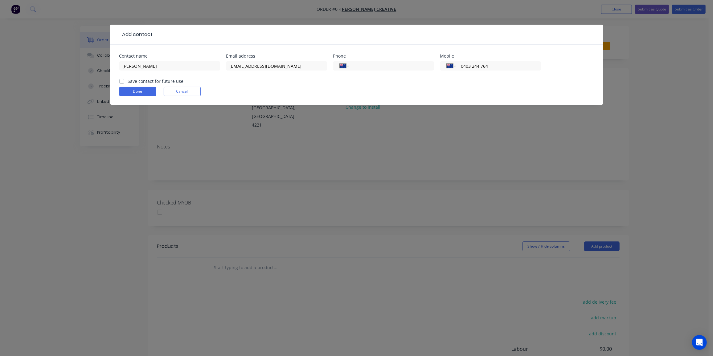
click at [121, 80] on input "Save contact for future use" at bounding box center [121, 81] width 5 height 6
checkbox input "true"
click at [127, 90] on button "Done" at bounding box center [137, 91] width 37 height 9
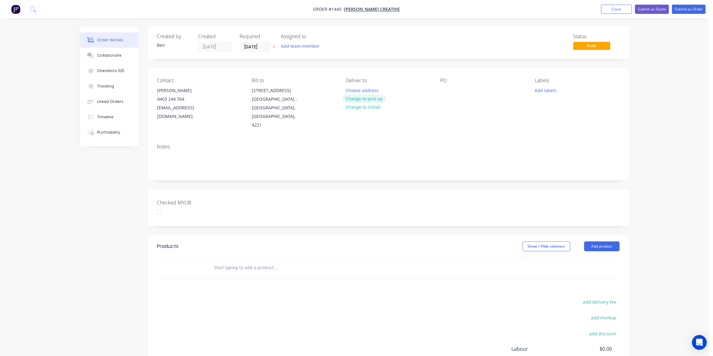
click at [378, 100] on button "Change to pick up" at bounding box center [364, 99] width 44 height 8
click at [447, 89] on div at bounding box center [445, 90] width 10 height 9
click at [549, 90] on button "Add labels" at bounding box center [545, 90] width 28 height 8
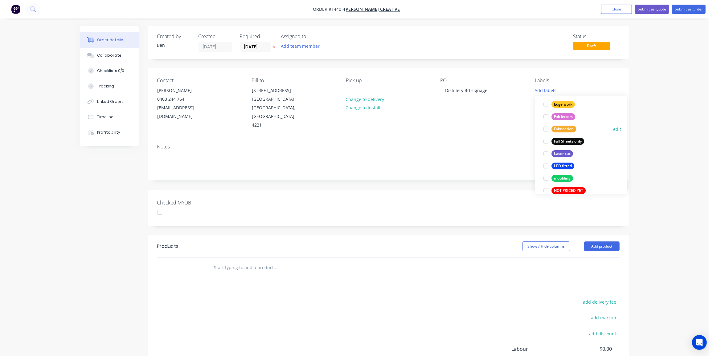
scroll to position [140, 0]
click at [569, 116] on div "Fab letters" at bounding box center [563, 116] width 24 height 7
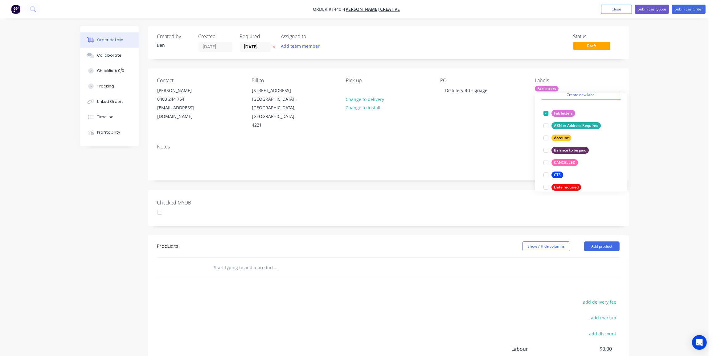
click at [302, 270] on div "Products Show / Hide columns Add product add delivery fee add markup add discou…" at bounding box center [388, 330] width 481 height 191
click at [259, 262] on input "text" at bounding box center [275, 268] width 123 height 12
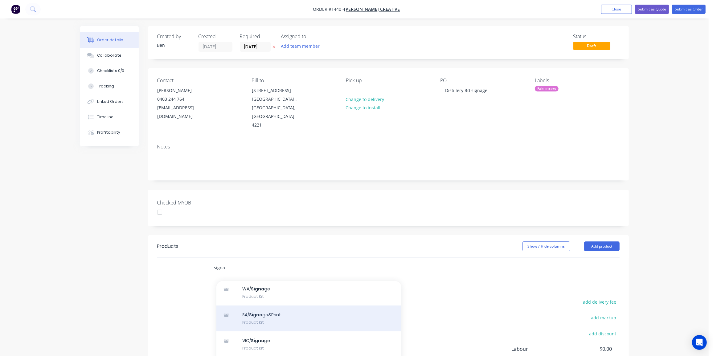
scroll to position [56, 0]
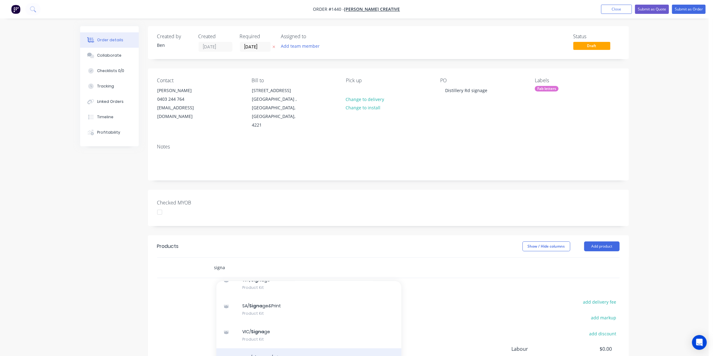
type input "signa"
click at [279, 349] on div "QLD/ Signa ge/printers Product Kit" at bounding box center [308, 362] width 185 height 26
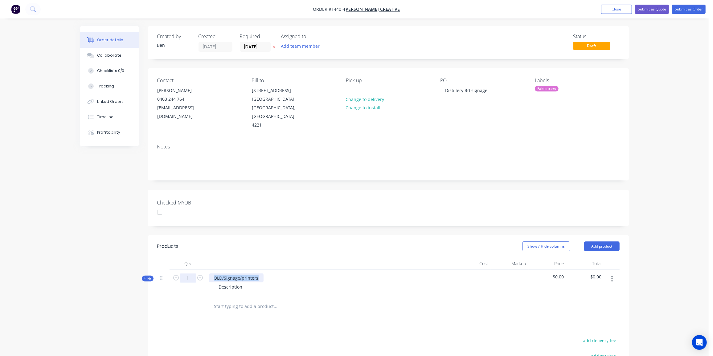
drag, startPoint x: 257, startPoint y: 268, endPoint x: 194, endPoint y: 271, distance: 63.9
click at [194, 271] on div "Kit 1 QLD/Signage/printers Description $0.00 $0.00" at bounding box center [388, 283] width 462 height 27
drag, startPoint x: 244, startPoint y: 268, endPoint x: 235, endPoint y: 269, distance: 8.4
click at [235, 274] on div "Distillery Road" at bounding box center [229, 278] width 40 height 9
click at [262, 274] on div "Distillery Rd MARKET 40" at bounding box center [238, 278] width 59 height 9
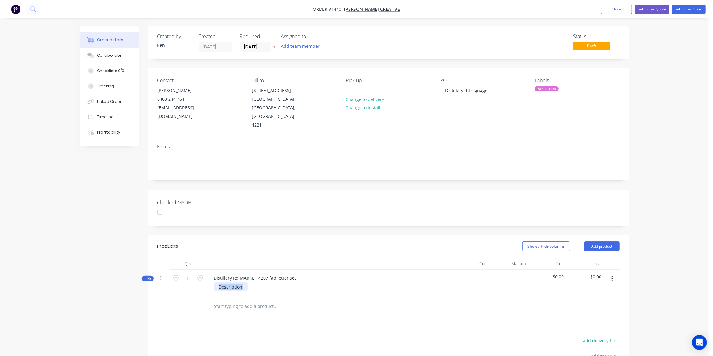
drag, startPoint x: 243, startPoint y: 278, endPoint x: 185, endPoint y: 280, distance: 58.0
click at [185, 280] on div "Kit [STREET_ADDRESS] fab letter set Description $0.00 $0.00" at bounding box center [388, 283] width 462 height 27
click at [244, 283] on div "4800mm x 1" at bounding box center [231, 287] width 35 height 9
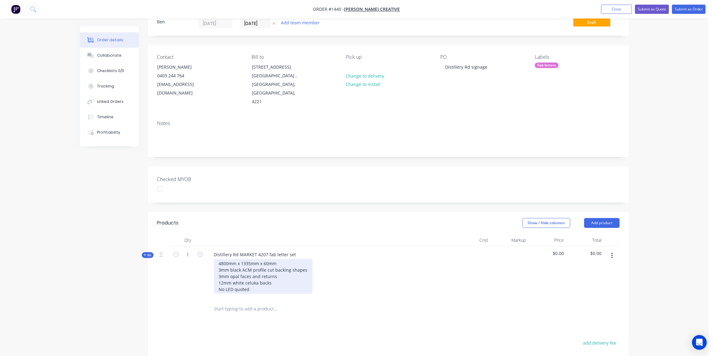
scroll to position [84, 0]
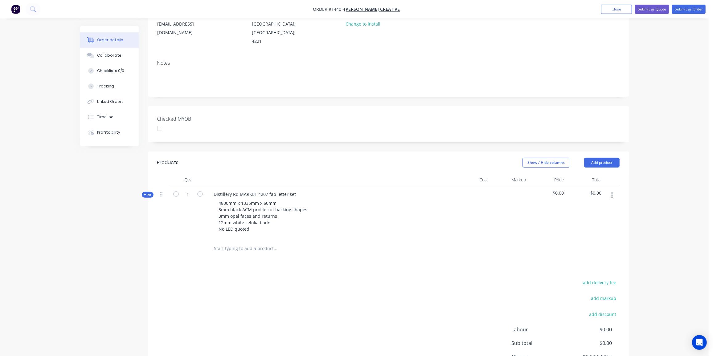
click at [191, 279] on div "add delivery fee add markup add discount Labour $0.00 Sub total $0.00 Margin $0…" at bounding box center [388, 338] width 462 height 119
click at [144, 193] on icon at bounding box center [145, 194] width 3 height 3
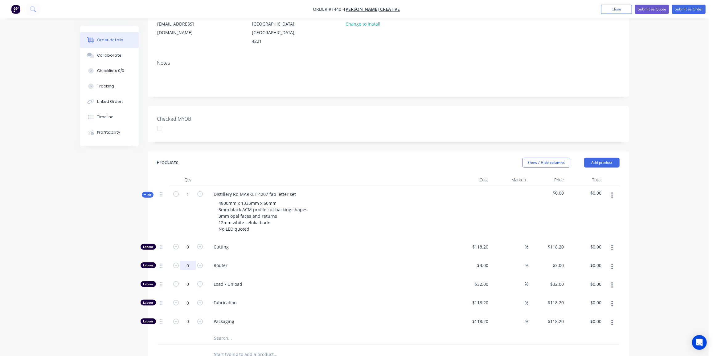
click at [187, 261] on input "0" at bounding box center [188, 265] width 16 height 9
type input "66"
type input "$198.00"
click at [187, 280] on input "0" at bounding box center [188, 284] width 16 height 9
type input "4"
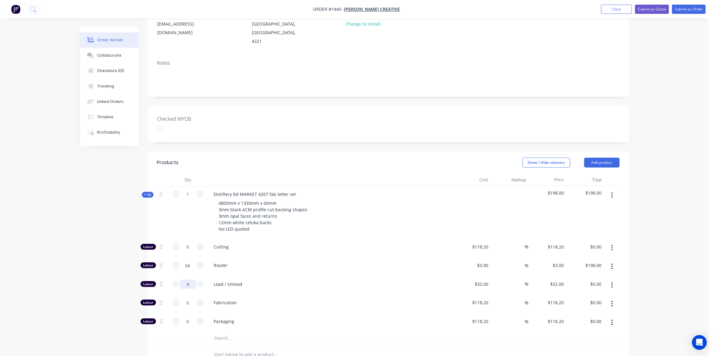
type input "$128.00"
click at [248, 332] on input "text" at bounding box center [275, 338] width 123 height 12
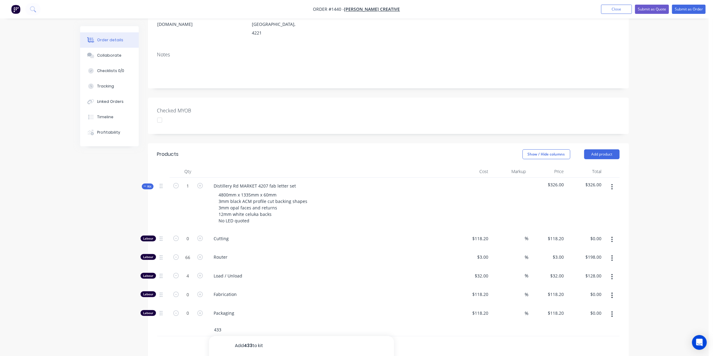
scroll to position [224, 0]
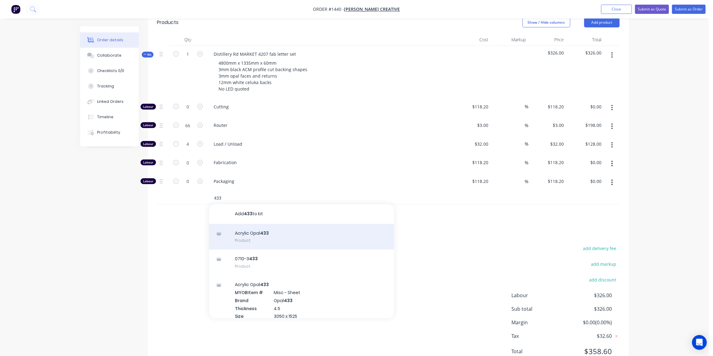
type input "433"
click at [278, 229] on div "Acrylic Opal 433 Product" at bounding box center [301, 237] width 185 height 26
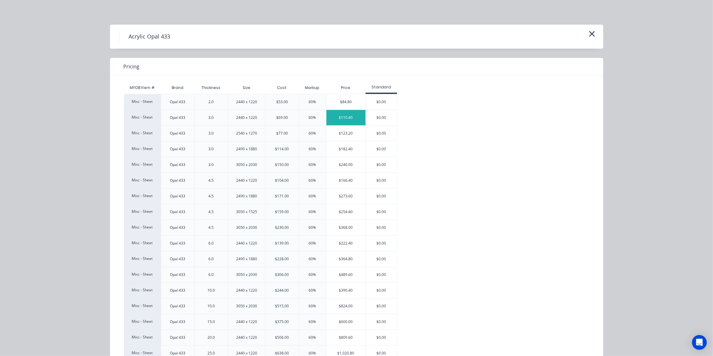
click at [355, 121] on div "$110.40" at bounding box center [345, 117] width 39 height 15
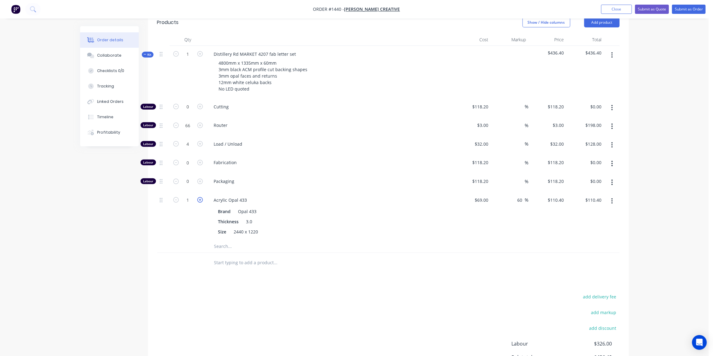
click at [199, 197] on icon "button" at bounding box center [200, 200] width 6 height 6
type input "2"
type input "$220.80"
click at [225, 240] on input "text" at bounding box center [275, 246] width 123 height 12
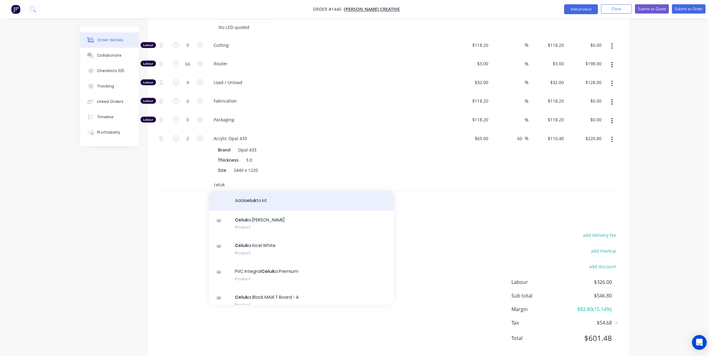
scroll to position [286, 0]
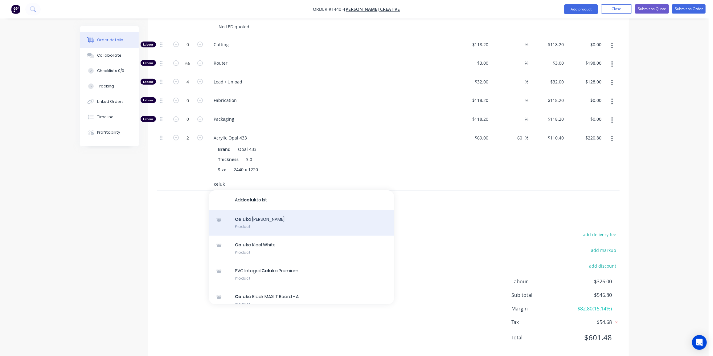
type input "celuk"
click at [290, 210] on div "Celuk a [PERSON_NAME] Product" at bounding box center [301, 223] width 185 height 26
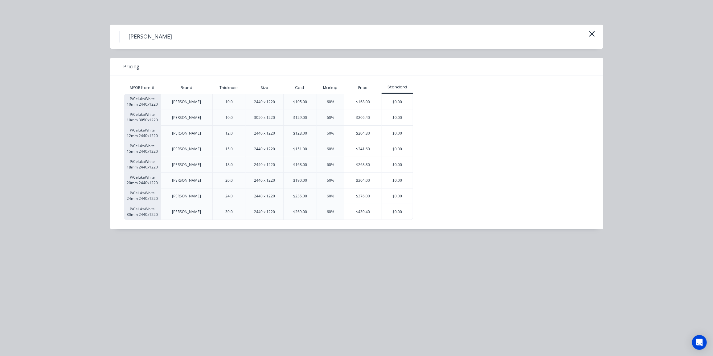
click at [368, 137] on div "$204.80" at bounding box center [362, 133] width 37 height 15
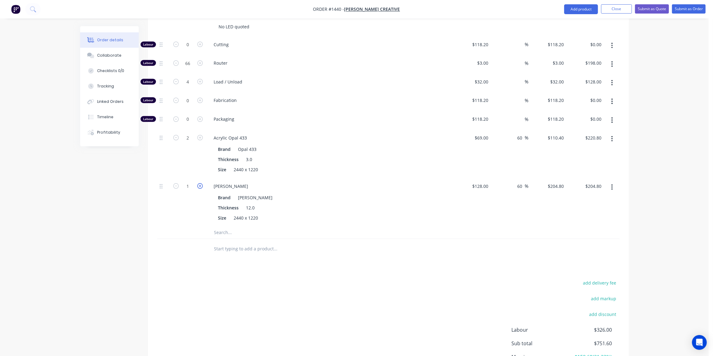
click at [199, 183] on icon "button" at bounding box center [200, 186] width 6 height 6
type input "2"
type input "$409.60"
drag, startPoint x: 160, startPoint y: 220, endPoint x: 186, endPoint y: 194, distance: 36.4
click at [161, 227] on div at bounding box center [163, 233] width 12 height 12
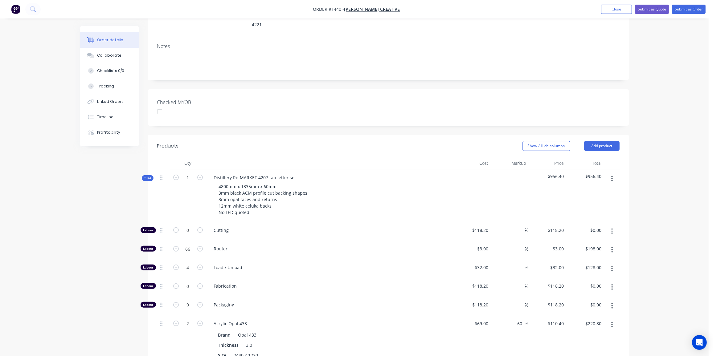
scroll to position [112, 0]
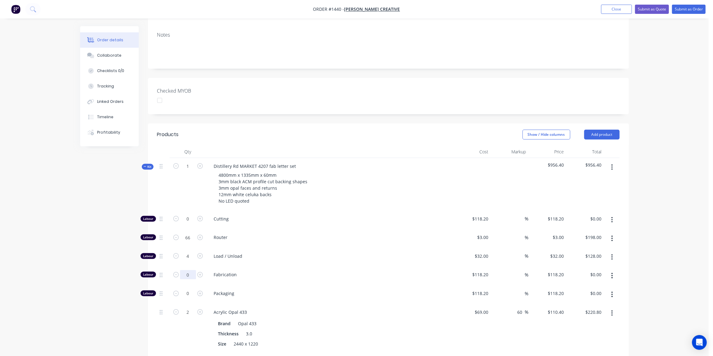
click at [185, 270] on input "0" at bounding box center [188, 274] width 16 height 9
type input "38"
type input "$4,491.60"
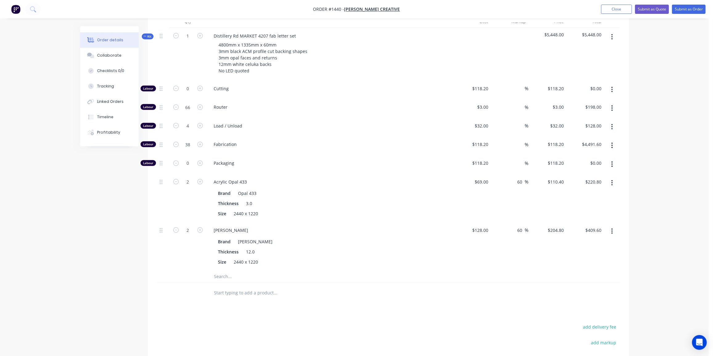
scroll to position [252, 0]
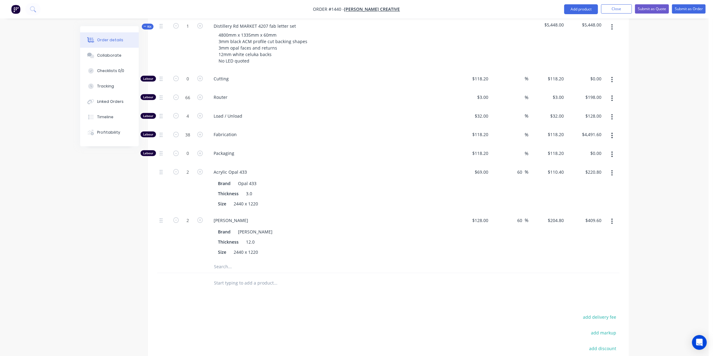
drag, startPoint x: 617, startPoint y: 9, endPoint x: 571, endPoint y: 42, distance: 56.7
click at [617, 9] on button "Close" at bounding box center [616, 8] width 31 height 9
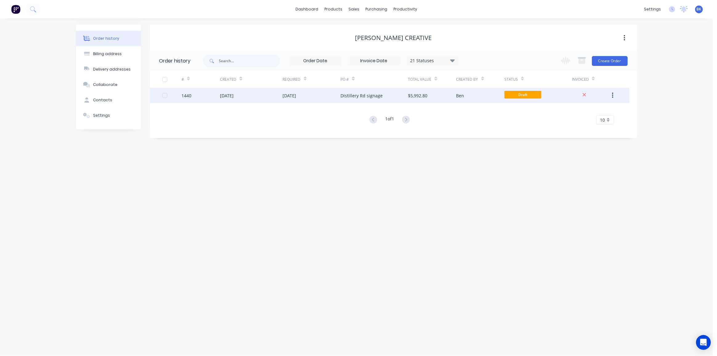
click at [469, 98] on div "Ben" at bounding box center [481, 95] width 48 height 15
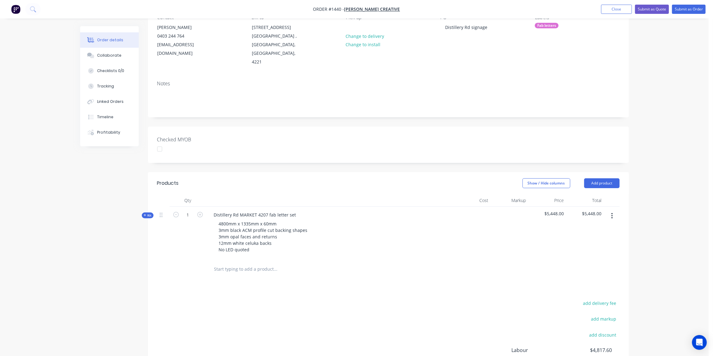
scroll to position [134, 0]
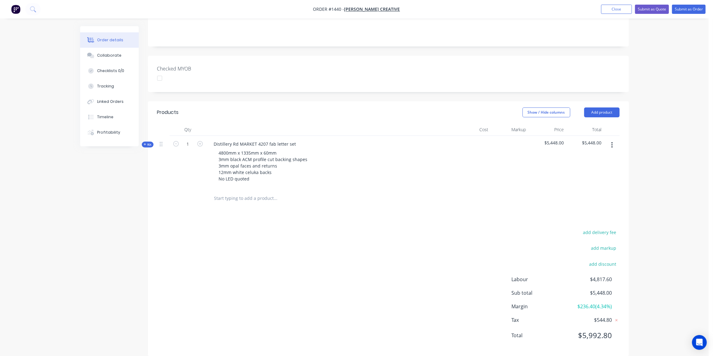
click at [148, 142] on div "Kit" at bounding box center [148, 145] width 12 height 6
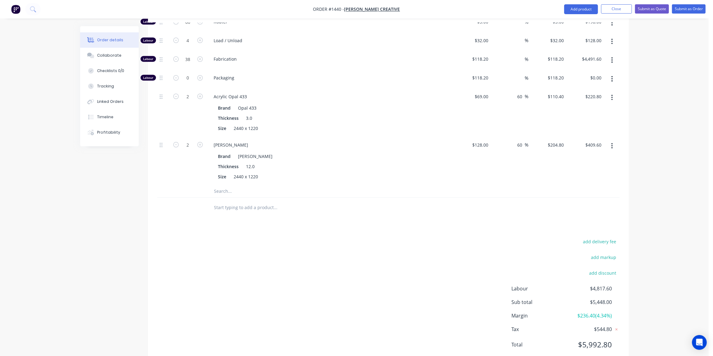
scroll to position [330, 0]
click at [227, 182] on input "text" at bounding box center [275, 188] width 123 height 12
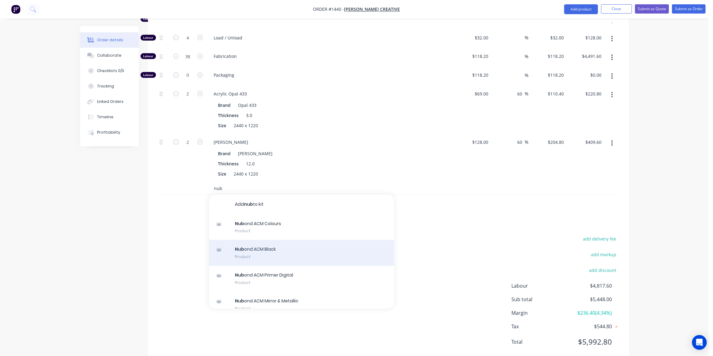
type input "nub"
click at [296, 241] on div "Nub ond ACM Black Product" at bounding box center [301, 253] width 185 height 26
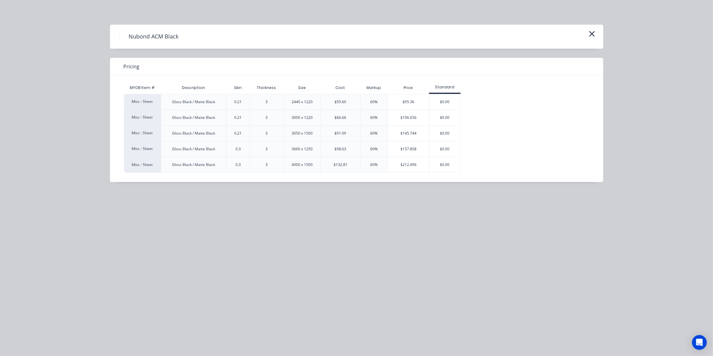
click at [408, 134] on div "$145.744" at bounding box center [408, 133] width 41 height 15
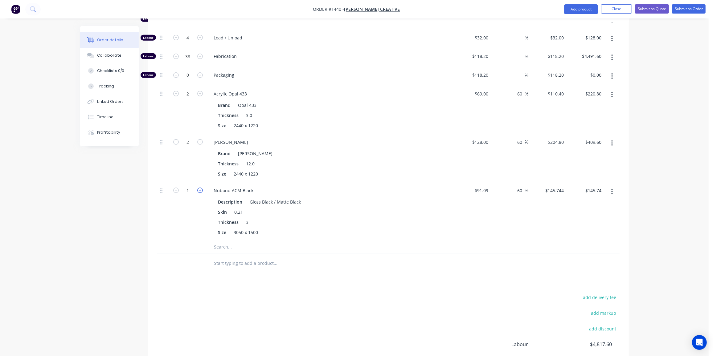
click at [201, 188] on icon "button" at bounding box center [200, 191] width 6 height 6
type input "2"
type input "$291.49"
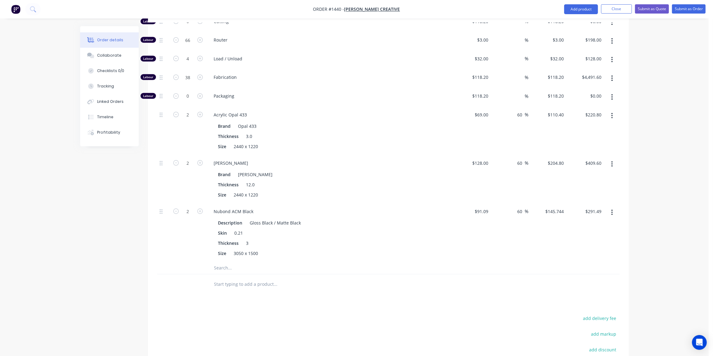
scroll to position [246, 0]
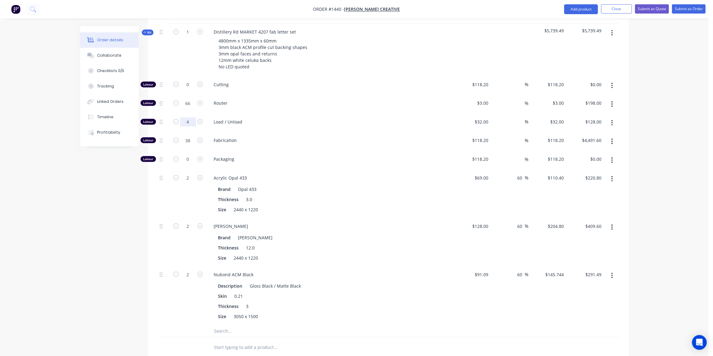
click at [193, 117] on input "4" at bounding box center [188, 121] width 16 height 9
type input "6"
type input "$192.00"
click at [191, 99] on input "66" at bounding box center [188, 103] width 16 height 9
type input "81"
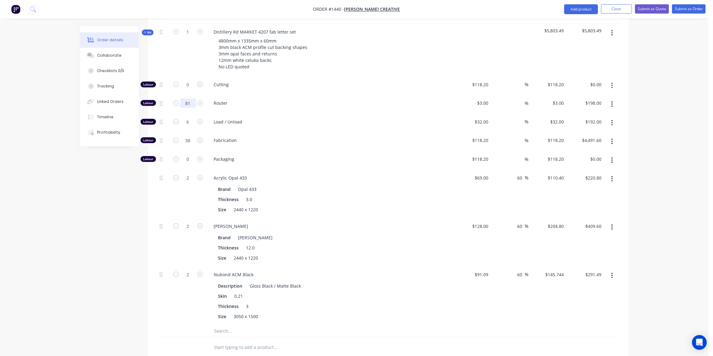
type input "$243.00"
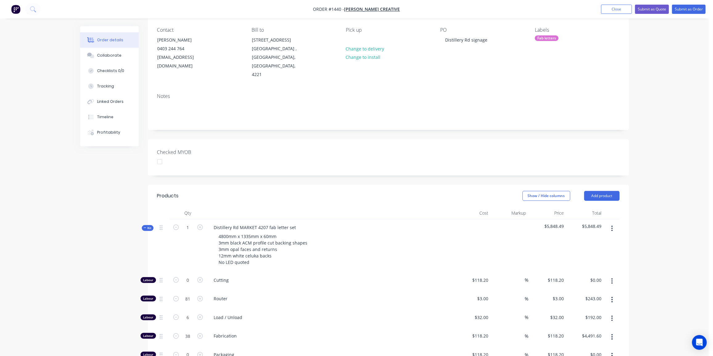
scroll to position [0, 0]
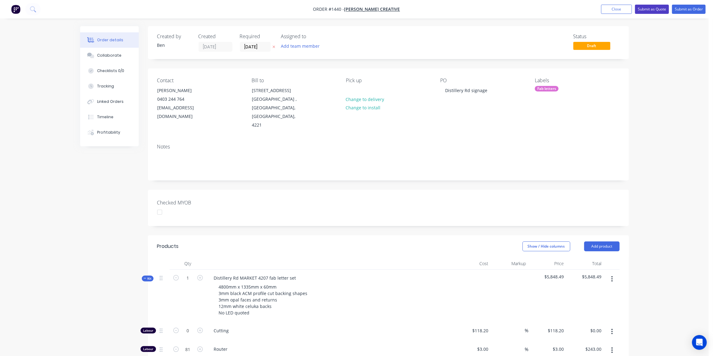
click at [655, 9] on button "Submit as Quote" at bounding box center [652, 9] width 34 height 9
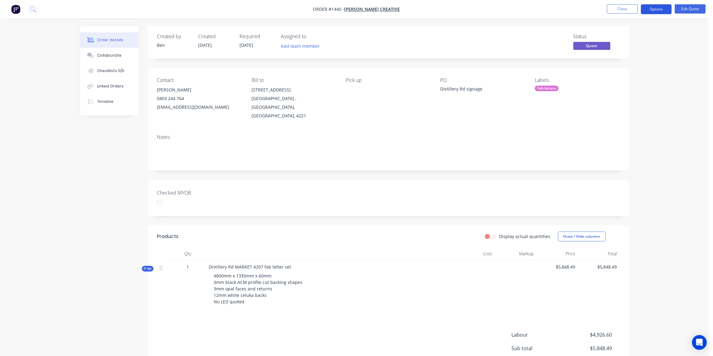
click at [646, 9] on button "Options" at bounding box center [656, 9] width 31 height 10
click at [629, 40] on div "Quote" at bounding box center [637, 37] width 57 height 9
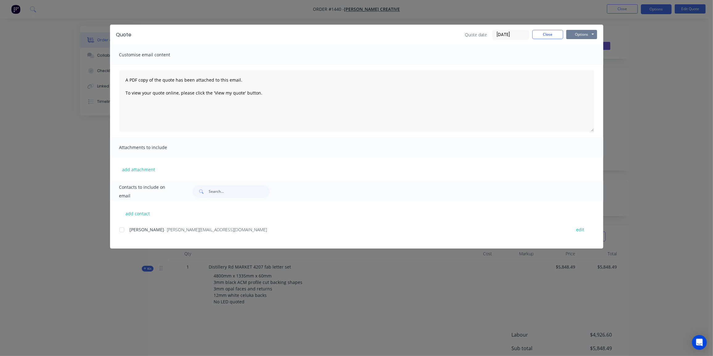
click at [582, 36] on button "Options" at bounding box center [581, 34] width 31 height 9
click at [585, 43] on button "Preview" at bounding box center [585, 45] width 39 height 10
drag, startPoint x: 122, startPoint y: 230, endPoint x: 328, endPoint y: 149, distance: 221.7
click at [122, 230] on div at bounding box center [122, 230] width 12 height 12
drag, startPoint x: 591, startPoint y: 35, endPoint x: 588, endPoint y: 39, distance: 5.6
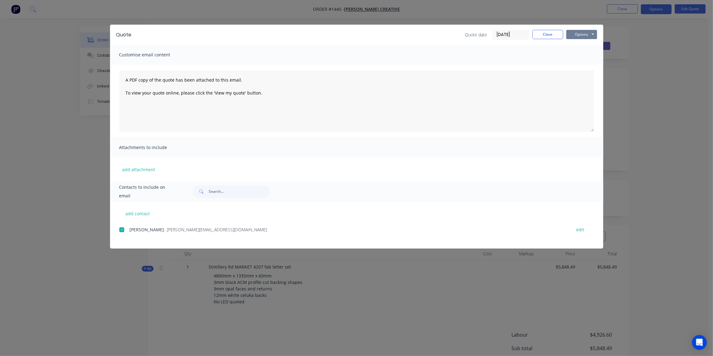
click at [590, 35] on button "Options" at bounding box center [581, 34] width 31 height 9
click at [585, 66] on button "Email" at bounding box center [585, 66] width 39 height 10
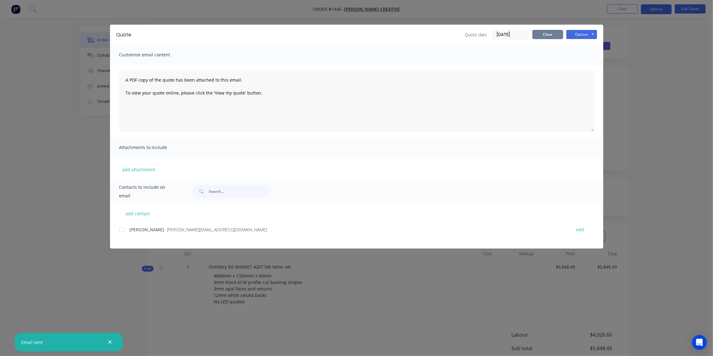
click at [543, 39] on button "Close" at bounding box center [547, 34] width 31 height 9
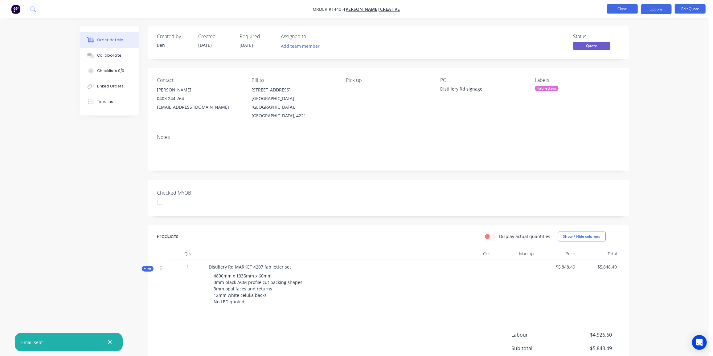
click at [616, 8] on button "Close" at bounding box center [622, 8] width 31 height 9
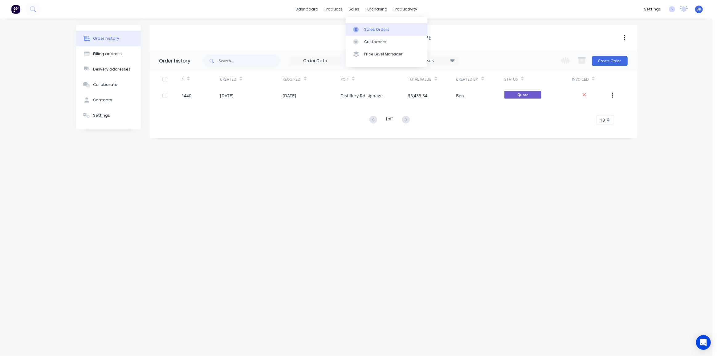
click at [362, 28] on div at bounding box center [357, 30] width 9 height 6
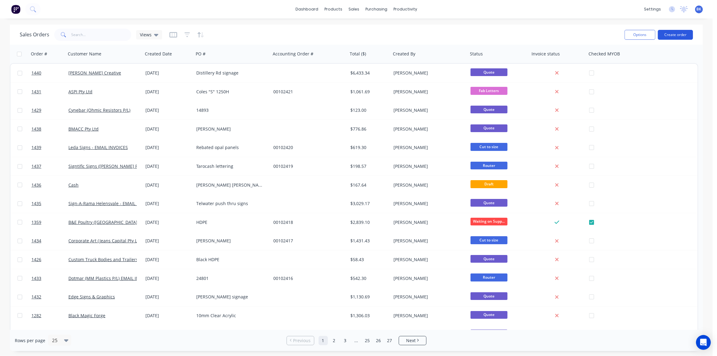
click at [675, 35] on button "Create order" at bounding box center [675, 35] width 35 height 10
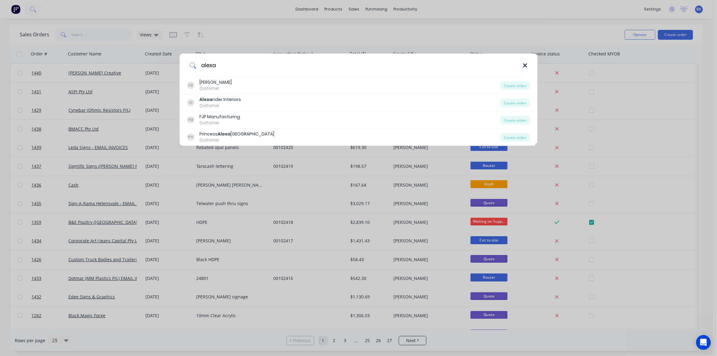
type input "alexa"
click at [527, 65] on icon at bounding box center [525, 65] width 5 height 7
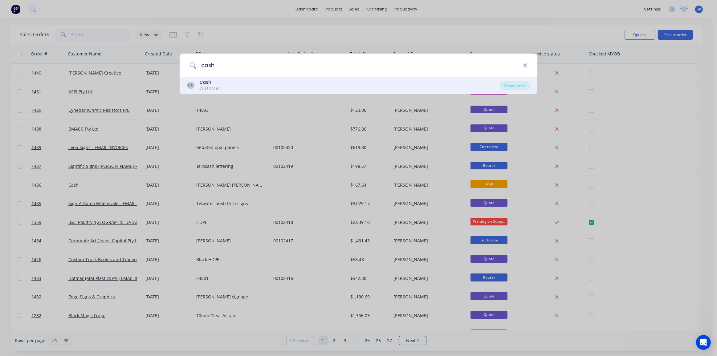
type input "cash"
click at [213, 84] on div "Cash" at bounding box center [209, 82] width 20 height 6
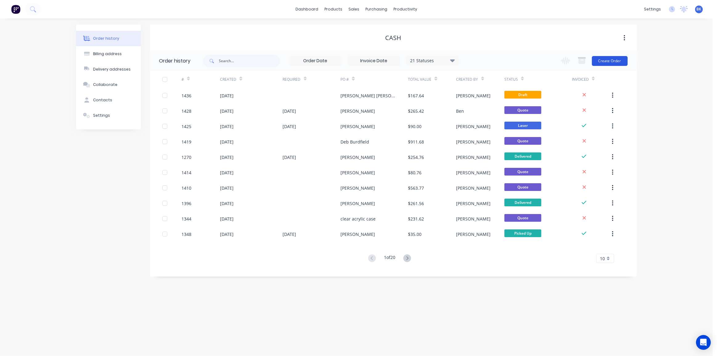
click at [610, 61] on button "Create Order" at bounding box center [610, 61] width 36 height 10
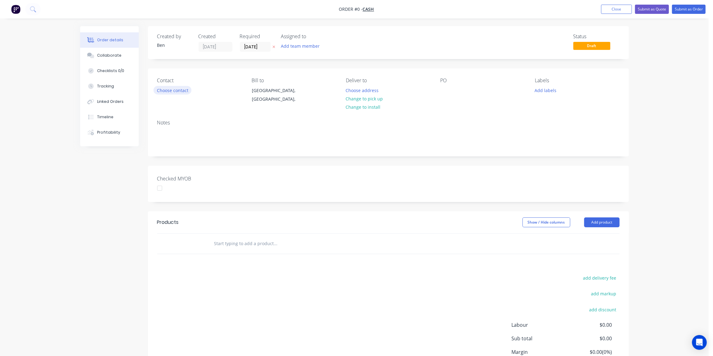
click at [177, 89] on button "Choose contact" at bounding box center [173, 90] width 38 height 8
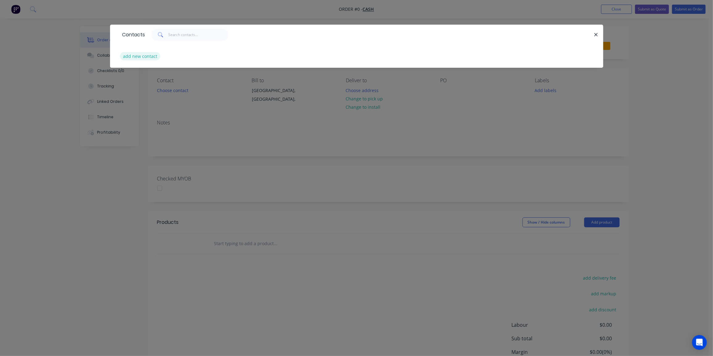
click at [137, 55] on button "add new contact" at bounding box center [140, 56] width 41 height 8
select select "AU"
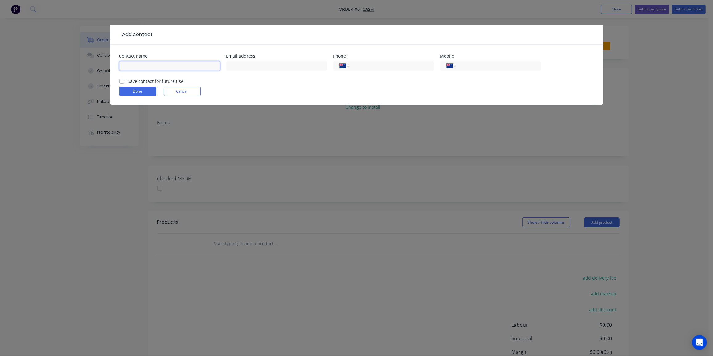
click at [137, 63] on input "text" at bounding box center [169, 65] width 101 height 9
paste input "[PERSON_NAME] – [PERSON_NAME] <[EMAIL_ADDRESS][DOMAIN_NAME]>"
drag, startPoint x: 128, startPoint y: 65, endPoint x: 312, endPoint y: 65, distance: 183.7
click at [312, 65] on div "Contact name [PERSON_NAME] – [PERSON_NAME] <[EMAIL_ADDRESS][DOMAIN_NAME]> Email…" at bounding box center [356, 66] width 475 height 24
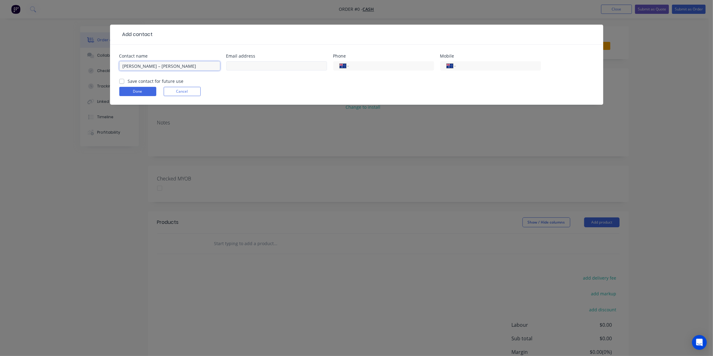
scroll to position [0, 0]
type input "[PERSON_NAME] – [PERSON_NAME]"
click at [262, 64] on input "text" at bounding box center [276, 65] width 101 height 9
paste input "<[EMAIL_ADDRESS][DOMAIN_NAME]>"
drag, startPoint x: 233, startPoint y: 67, endPoint x: 217, endPoint y: 68, distance: 16.1
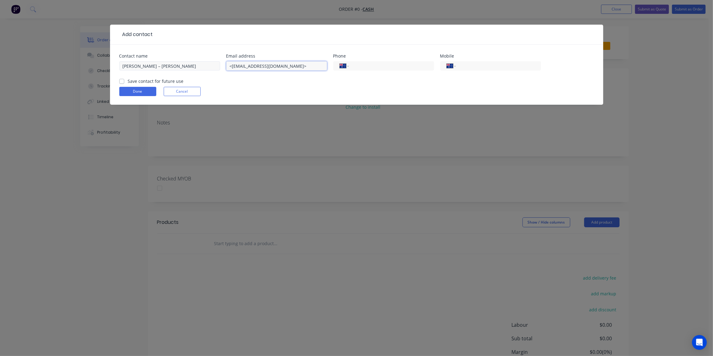
click at [217, 68] on div "Contact name [PERSON_NAME] – [PERSON_NAME] address <[EMAIL_ADDRESS][DOMAIN_NAME…" at bounding box center [356, 66] width 475 height 24
click at [316, 68] on input "[EMAIL_ADDRESS][DOMAIN_NAME]>" at bounding box center [276, 65] width 101 height 9
type input "[EMAIL_ADDRESS][DOMAIN_NAME]"
click at [382, 67] on input "tel" at bounding box center [390, 66] width 74 height 7
type input "0415 912 606"
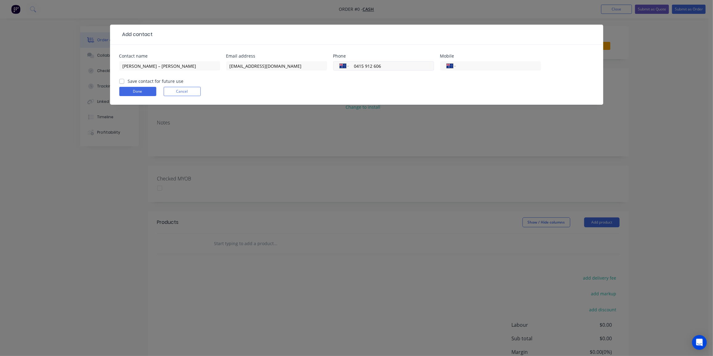
drag, startPoint x: 385, startPoint y: 67, endPoint x: 351, endPoint y: 66, distance: 34.2
click at [351, 66] on div "International [GEOGRAPHIC_DATA] [GEOGRAPHIC_DATA] [GEOGRAPHIC_DATA] [GEOGRAPHIC…" at bounding box center [383, 65] width 101 height 9
click at [472, 68] on input "tel" at bounding box center [497, 66] width 74 height 7
paste input "0415 912 606"
type input "0415 912 606"
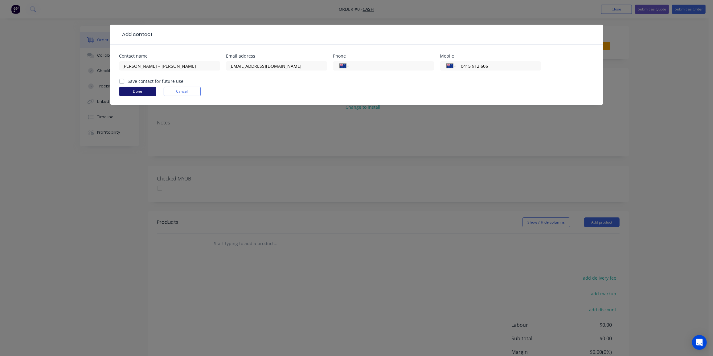
click at [130, 92] on button "Done" at bounding box center [137, 91] width 37 height 9
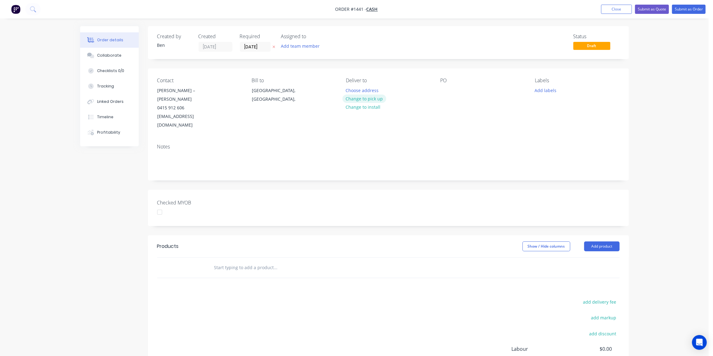
click at [366, 97] on button "Change to pick up" at bounding box center [364, 99] width 44 height 8
click at [354, 91] on div at bounding box center [351, 90] width 10 height 9
drag, startPoint x: 405, startPoint y: 91, endPoint x: 349, endPoint y: 92, distance: 55.5
click at [349, 92] on div "Alexander Marine Australia [PERSON_NAME]" at bounding box center [379, 93] width 67 height 15
copy div "Alexander Marine Australia"
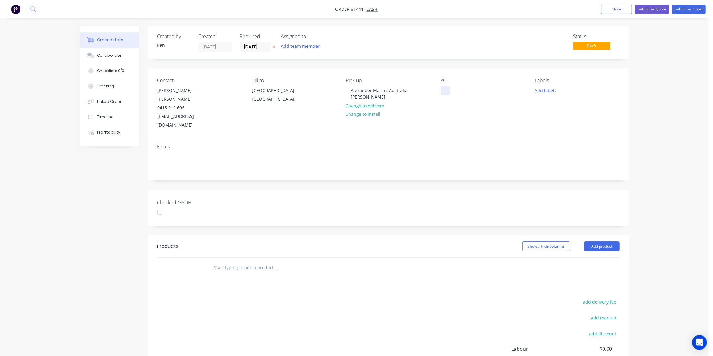
click at [447, 89] on div at bounding box center [445, 90] width 10 height 9
paste div
click at [544, 91] on button "Add labels" at bounding box center [545, 90] width 28 height 8
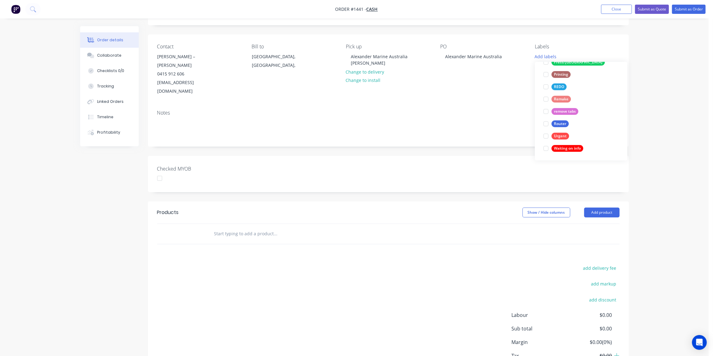
scroll to position [70, 0]
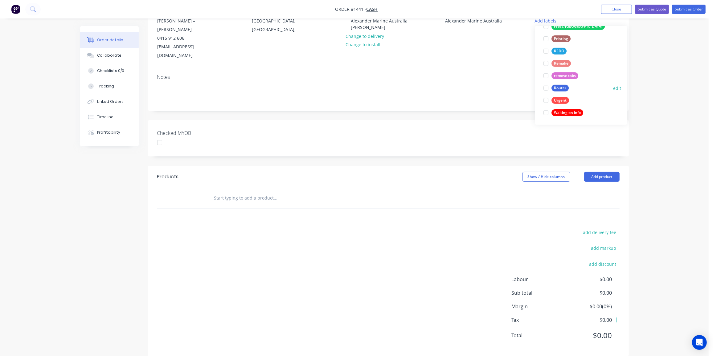
click at [562, 87] on div "Router" at bounding box center [559, 88] width 17 height 7
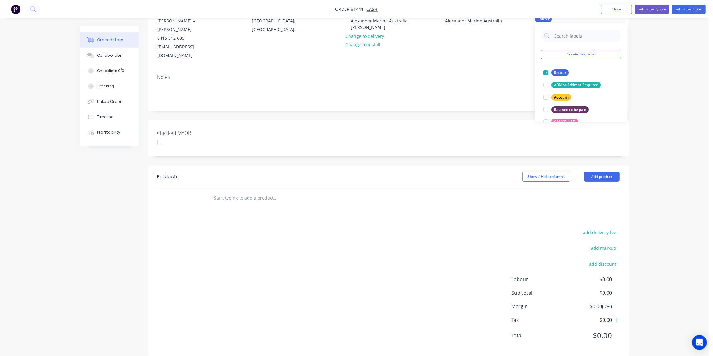
click at [253, 192] on input "text" at bounding box center [275, 198] width 123 height 12
click at [249, 192] on input "text" at bounding box center [275, 198] width 123 height 12
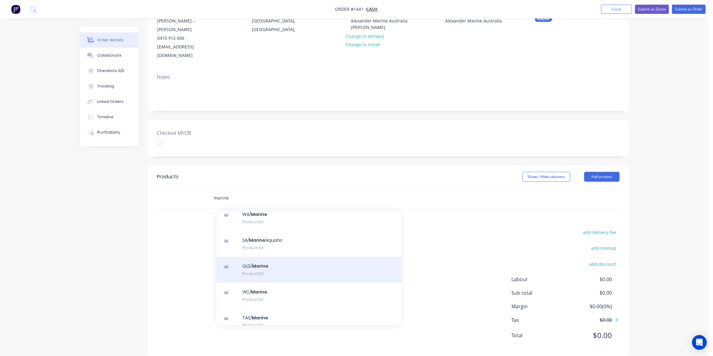
scroll to position [168, 0]
type input "marine"
click at [272, 263] on div "QLD/ Marine Product Kit" at bounding box center [308, 269] width 185 height 26
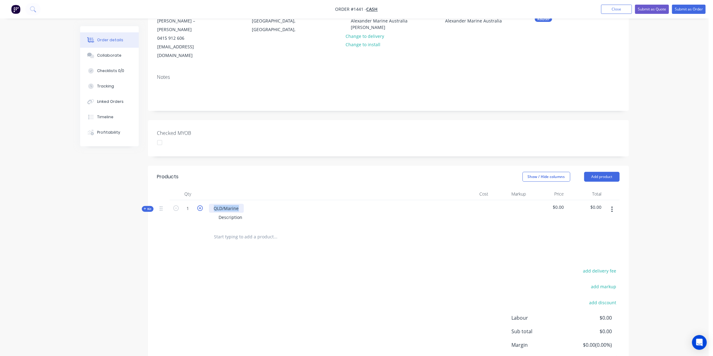
drag, startPoint x: 232, startPoint y: 198, endPoint x: 199, endPoint y: 198, distance: 33.0
click at [199, 200] on div "Kit 1 QLD/Marine Description $0.00 $0.00" at bounding box center [388, 213] width 462 height 27
click at [239, 204] on div "6mm white" at bounding box center [225, 208] width 33 height 9
drag, startPoint x: 251, startPoint y: 199, endPoint x: 208, endPoint y: 198, distance: 42.5
click at [209, 204] on div "6mm white acrylic" at bounding box center [232, 208] width 47 height 9
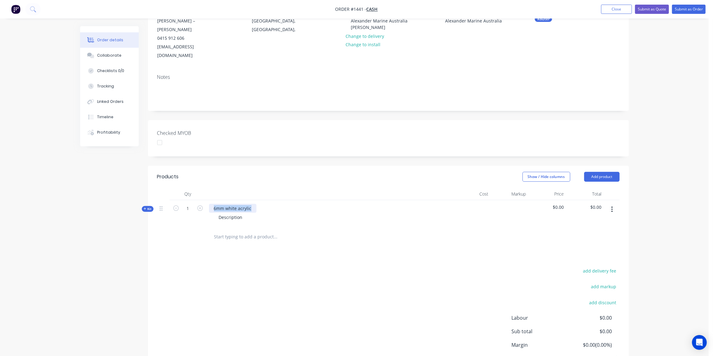
copy div "6mm white acrylic"
drag, startPoint x: 243, startPoint y: 208, endPoint x: 210, endPoint y: 207, distance: 33.3
click at [210, 213] on div "Description" at bounding box center [330, 217] width 242 height 9
paste div
drag, startPoint x: 251, startPoint y: 198, endPoint x: 209, endPoint y: 199, distance: 42.2
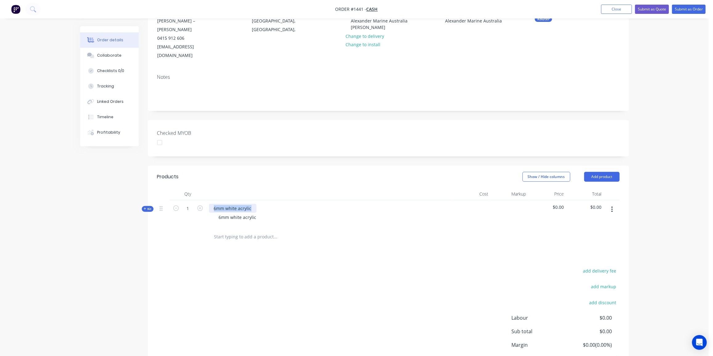
click at [209, 204] on div "6mm white acrylic" at bounding box center [232, 208] width 47 height 9
click at [258, 213] on div "6mm white acrylic" at bounding box center [237, 217] width 47 height 9
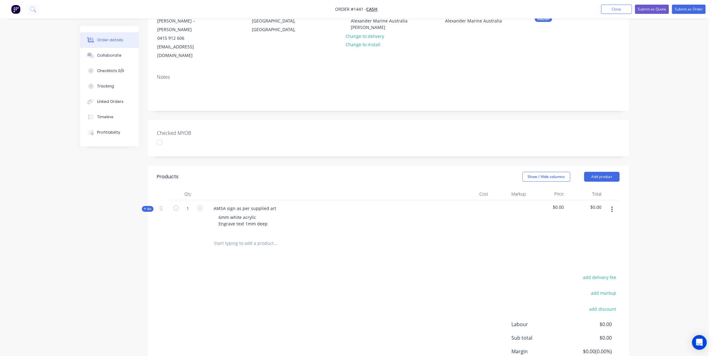
drag, startPoint x: 177, startPoint y: 235, endPoint x: 174, endPoint y: 226, distance: 9.4
click at [180, 234] on div at bounding box center [188, 244] width 37 height 20
click at [148, 207] on span "Kit" at bounding box center [148, 209] width 8 height 5
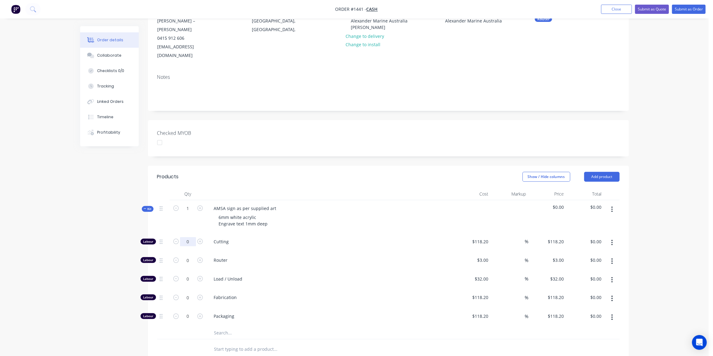
click at [188, 237] on input "0" at bounding box center [188, 241] width 16 height 9
type input "1"
type input "$118.20"
click at [478, 237] on input "118.2" at bounding box center [481, 241] width 19 height 9
type input "$150.00"
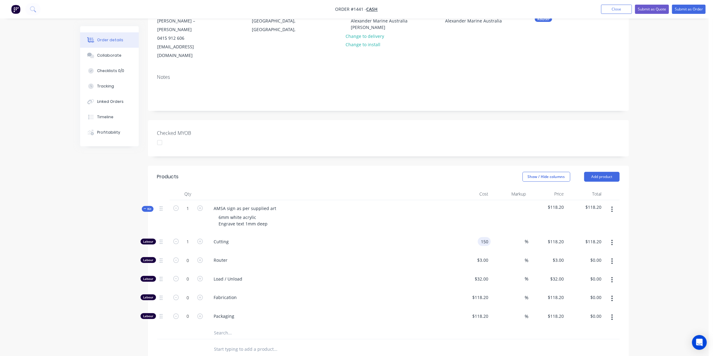
type input "$150.00"
drag, startPoint x: 144, startPoint y: 200, endPoint x: 336, endPoint y: 217, distance: 193.0
click at [144, 207] on icon at bounding box center [145, 208] width 3 height 3
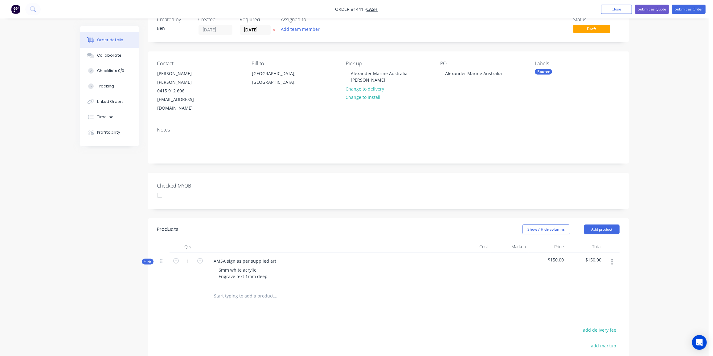
scroll to position [0, 0]
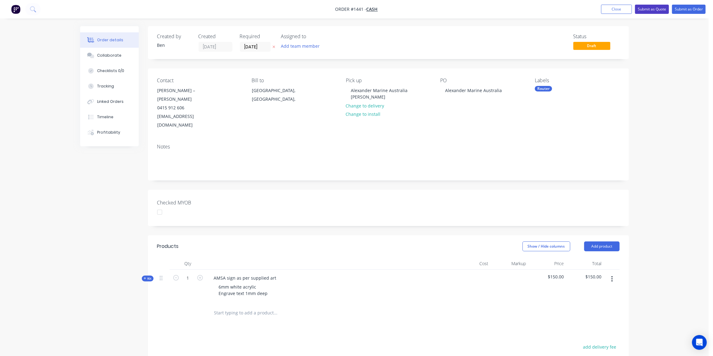
click at [659, 10] on button "Submit as Quote" at bounding box center [652, 9] width 34 height 9
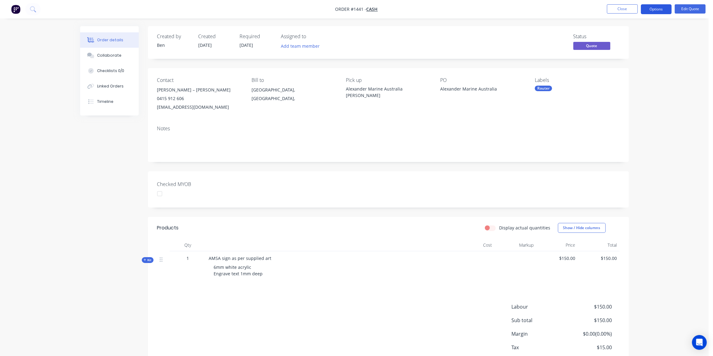
click at [655, 10] on button "Options" at bounding box center [656, 9] width 31 height 10
click at [635, 48] on div "Proforma Invoice" at bounding box center [637, 49] width 57 height 9
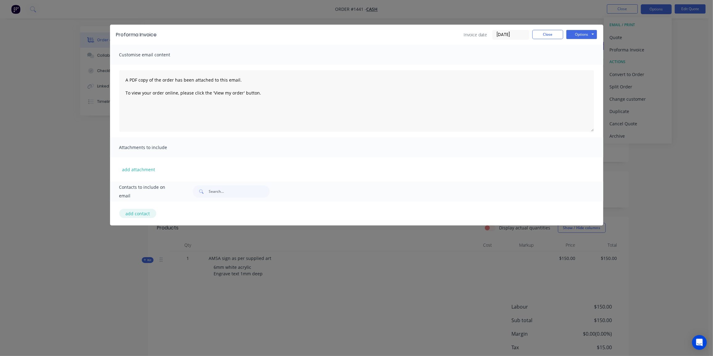
click at [137, 215] on button "add contact" at bounding box center [137, 213] width 37 height 9
select select "AU"
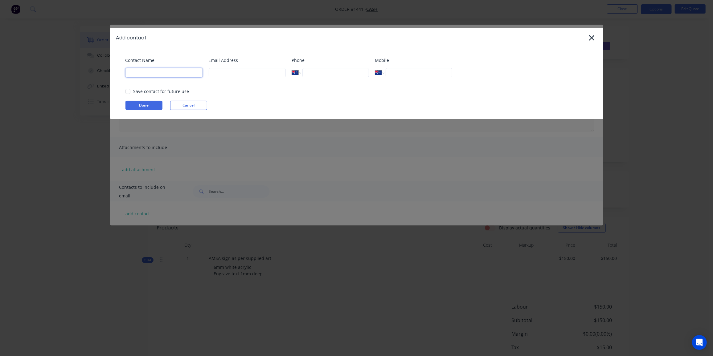
click at [156, 74] on input at bounding box center [163, 72] width 77 height 9
paste input "[PERSON_NAME] – [PERSON_NAME] <[EMAIL_ADDRESS][DOMAIN_NAME]>"
drag, startPoint x: 202, startPoint y: 72, endPoint x: 168, endPoint y: 79, distance: 34.6
click at [168, 79] on div "Contact Name [PERSON_NAME] – [PERSON_NAME] <[EMAIL_ADDRESS][DOMAIN_NAME]>" at bounding box center [163, 69] width 77 height 25
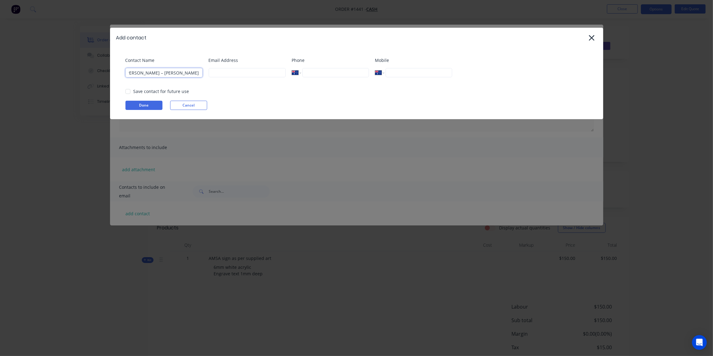
scroll to position [0, 10]
type input "[PERSON_NAME] – [PERSON_NAME]"
click at [221, 74] on input at bounding box center [247, 72] width 77 height 9
paste input "<[EMAIL_ADDRESS][DOMAIN_NAME]>"
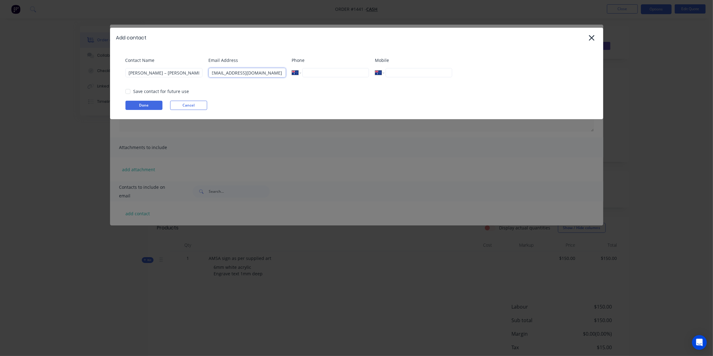
scroll to position [0, 14]
click at [228, 73] on input "<[EMAIL_ADDRESS][DOMAIN_NAME]" at bounding box center [247, 72] width 77 height 9
drag, startPoint x: 229, startPoint y: 72, endPoint x: 173, endPoint y: 74, distance: 56.7
click at [173, 74] on div "Contact Name [PERSON_NAME] – [PERSON_NAME] Address <[EMAIL_ADDRESS][DOMAIN_NAME…" at bounding box center [359, 69] width 469 height 25
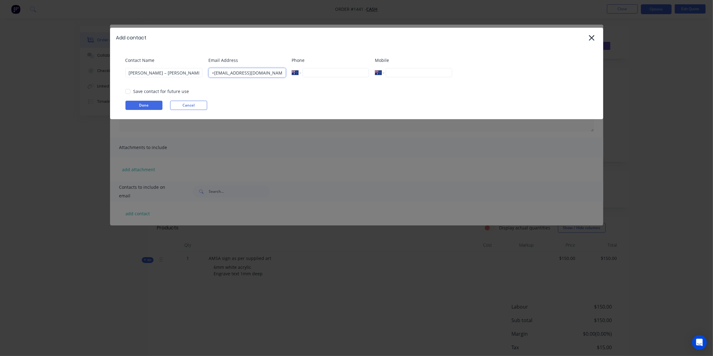
click at [215, 73] on input "<[EMAIL_ADDRESS][DOMAIN_NAME]" at bounding box center [247, 72] width 77 height 9
type input "[EMAIL_ADDRESS][DOMAIN_NAME]"
drag, startPoint x: 168, startPoint y: 72, endPoint x: 258, endPoint y: 79, distance: 90.3
click at [258, 79] on div "Contact Name [PERSON_NAME] – [PERSON_NAME] Address [EMAIL_ADDRESS][DOMAIN_NAME]…" at bounding box center [359, 69] width 469 height 25
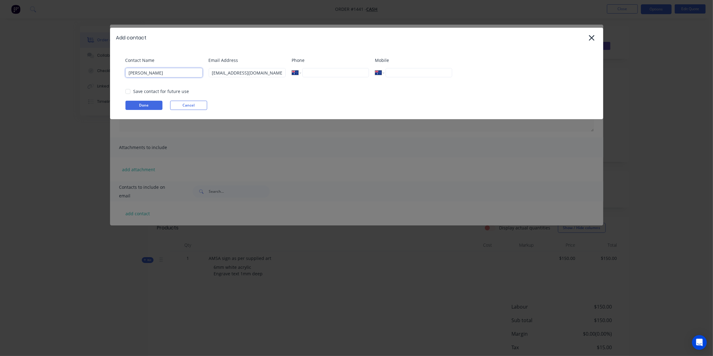
scroll to position [0, 0]
type input "[PERSON_NAME]"
click at [405, 74] on input "tel" at bounding box center [419, 72] width 66 height 9
type input "0415 912 606"
click at [146, 105] on button "Done" at bounding box center [143, 105] width 37 height 9
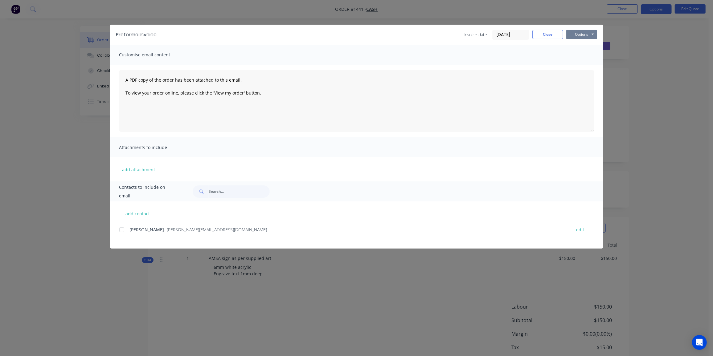
click at [579, 37] on button "Options" at bounding box center [581, 34] width 31 height 9
click at [576, 62] on button "Email" at bounding box center [585, 66] width 39 height 10
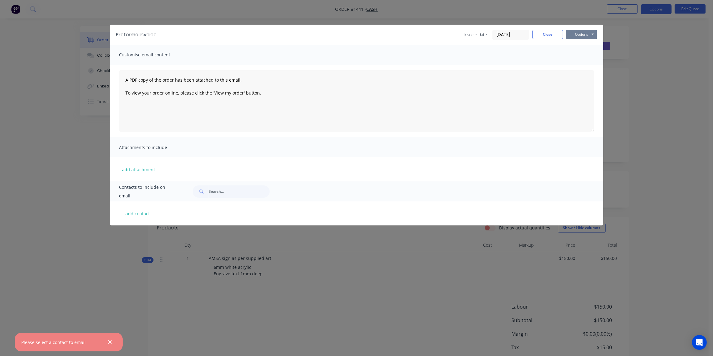
click at [579, 31] on button "Options" at bounding box center [581, 34] width 31 height 9
click at [582, 42] on button "Preview" at bounding box center [585, 45] width 39 height 10
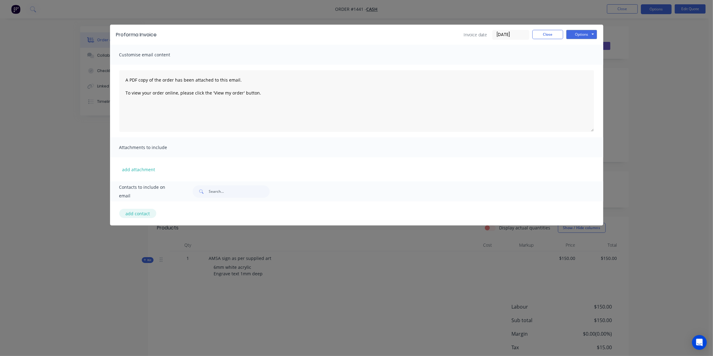
click at [132, 211] on button "add contact" at bounding box center [137, 213] width 37 height 9
select select "AU"
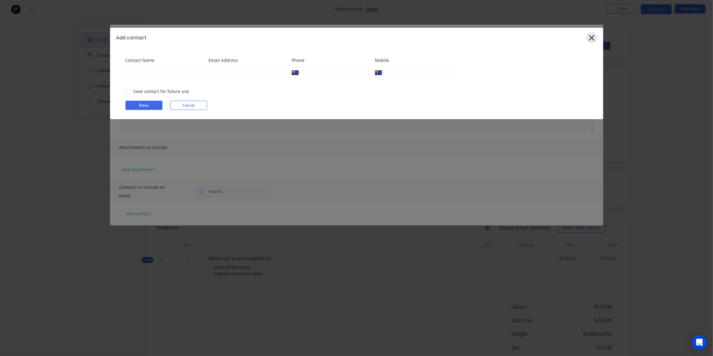
click at [594, 36] on icon at bounding box center [591, 38] width 6 height 9
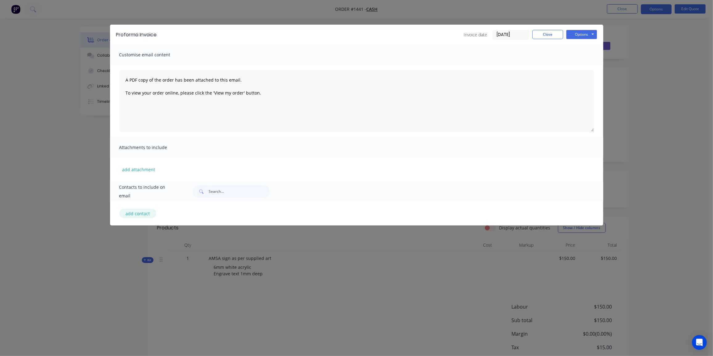
click at [141, 211] on button "add contact" at bounding box center [137, 213] width 37 height 9
select select "AU"
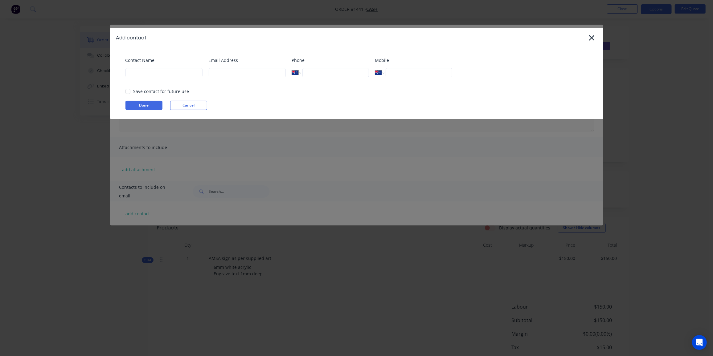
click at [168, 78] on div "Contact Name" at bounding box center [163, 69] width 77 height 25
click at [169, 73] on input at bounding box center [163, 72] width 77 height 9
paste input "<[EMAIL_ADDRESS][DOMAIN_NAME]>"
type input "<[EMAIL_ADDRESS][DOMAIN_NAME]>"
drag, startPoint x: 200, startPoint y: 73, endPoint x: 120, endPoint y: 75, distance: 80.5
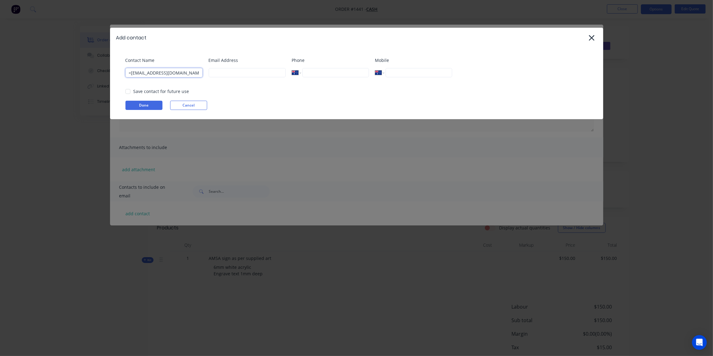
click at [120, 75] on div "Contact Name <[EMAIL_ADDRESS][DOMAIN_NAME]> Email Address Phone International […" at bounding box center [356, 84] width 493 height 72
click at [231, 71] on input at bounding box center [247, 72] width 77 height 9
paste input "<[EMAIL_ADDRESS][DOMAIN_NAME]>"
type input "[EMAIL_ADDRESS][DOMAIN_NAME]"
click at [169, 74] on input at bounding box center [163, 72] width 77 height 9
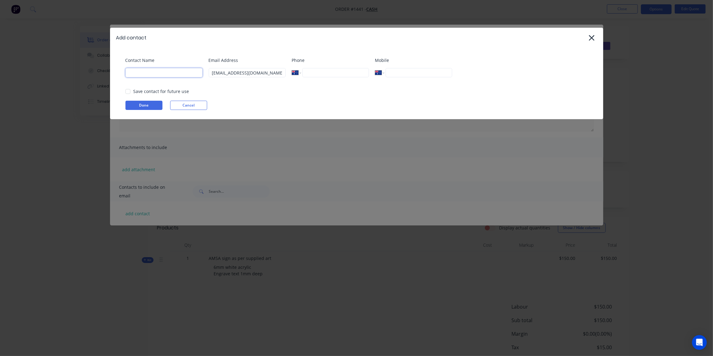
click at [138, 72] on input at bounding box center [163, 72] width 77 height 9
paste input "[PERSON_NAME]"
type input "[PERSON_NAME]"
drag, startPoint x: 152, startPoint y: 106, endPoint x: 257, endPoint y: 108, distance: 104.8
click at [152, 106] on button "Done" at bounding box center [143, 105] width 37 height 9
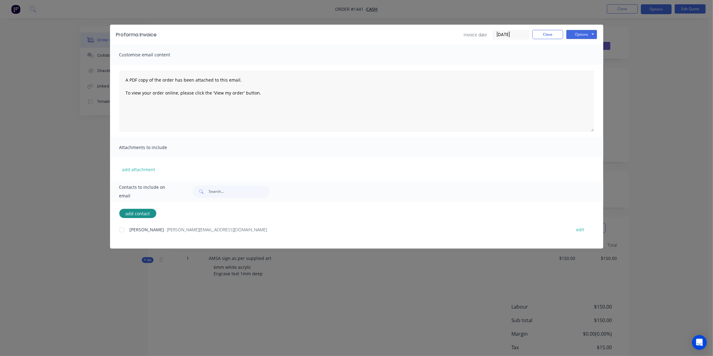
drag, startPoint x: 122, startPoint y: 230, endPoint x: 357, endPoint y: 160, distance: 245.4
click at [122, 230] on div at bounding box center [122, 230] width 12 height 12
click at [581, 32] on button "Options" at bounding box center [581, 34] width 31 height 9
click at [586, 67] on button "Email" at bounding box center [585, 66] width 39 height 10
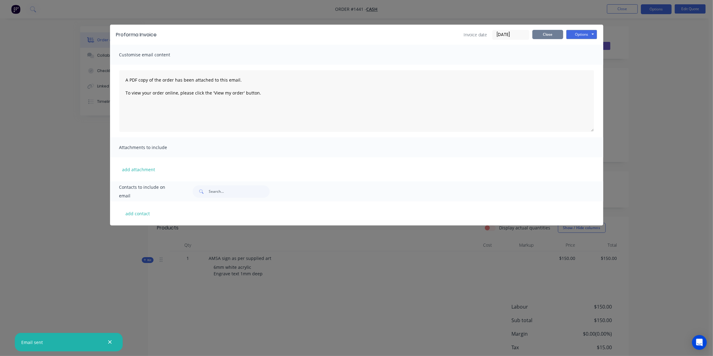
click at [545, 36] on button "Close" at bounding box center [547, 34] width 31 height 9
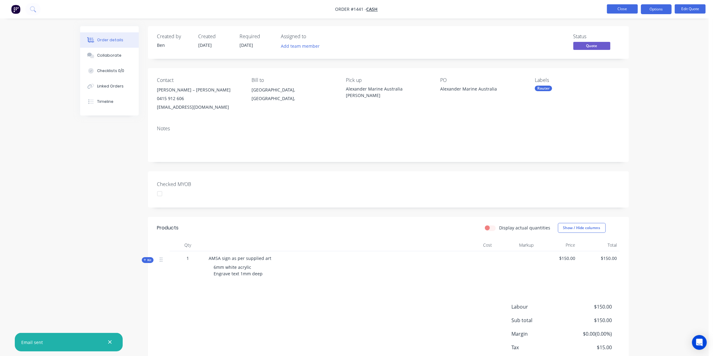
click at [622, 9] on button "Close" at bounding box center [622, 8] width 31 height 9
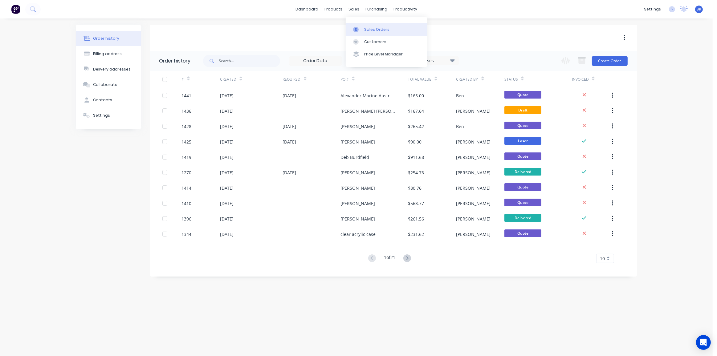
click at [361, 31] on div at bounding box center [357, 30] width 9 height 6
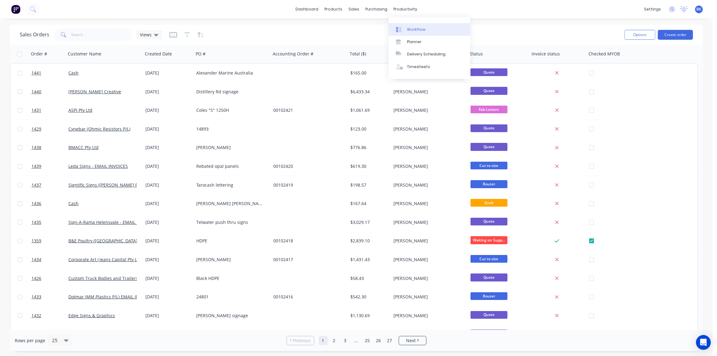
click at [411, 29] on div "Workflow" at bounding box center [416, 30] width 18 height 6
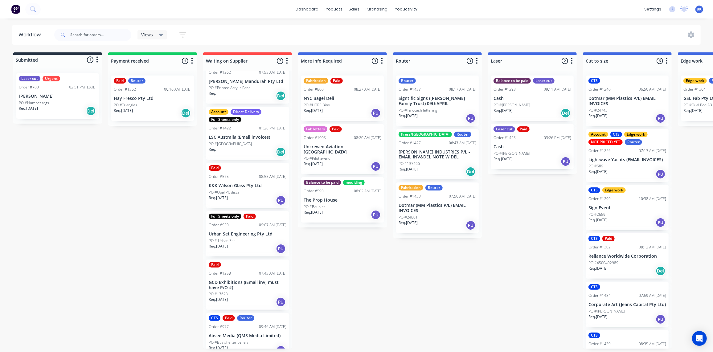
scroll to position [75, 0]
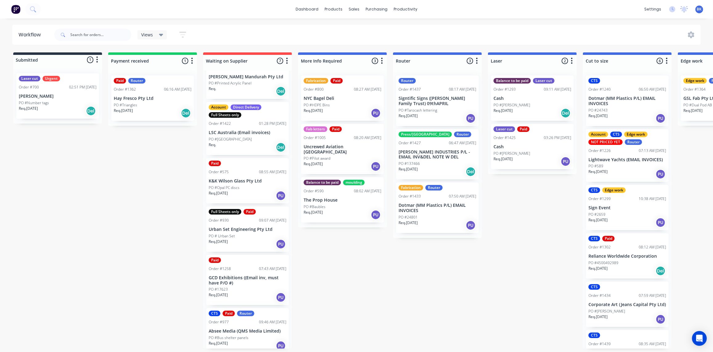
click at [245, 190] on div "Req. [DATE] PU" at bounding box center [248, 195] width 78 height 10
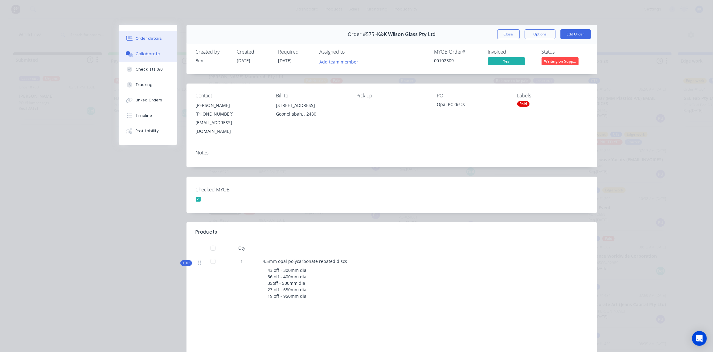
click at [145, 53] on div "Collaborate" at bounding box center [148, 54] width 24 height 6
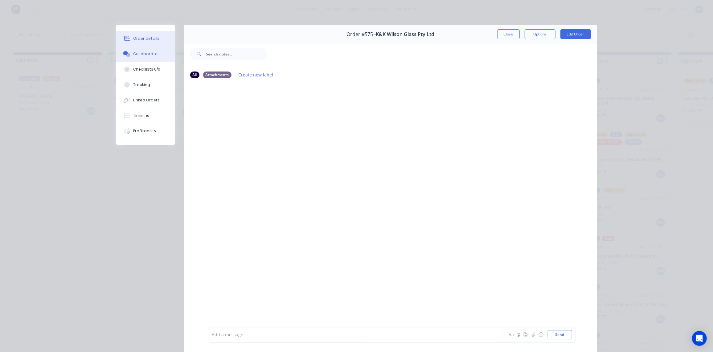
click at [143, 37] on div "Order details" at bounding box center [146, 39] width 26 height 6
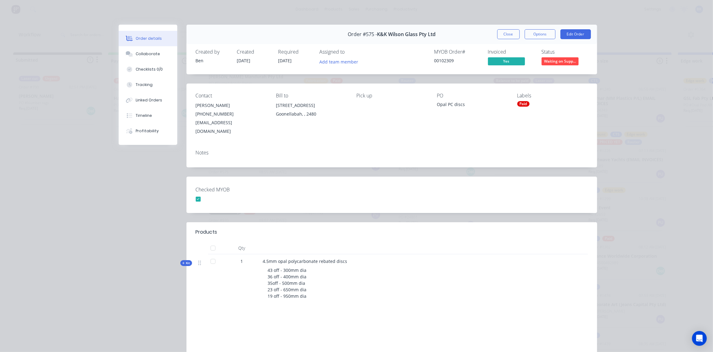
click at [184, 261] on span "Kit" at bounding box center [186, 263] width 8 height 5
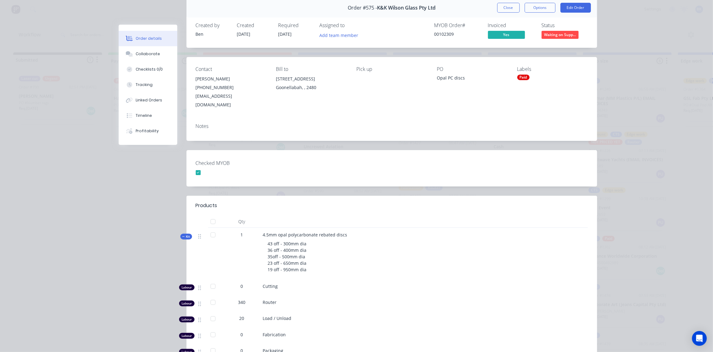
scroll to position [0, 0]
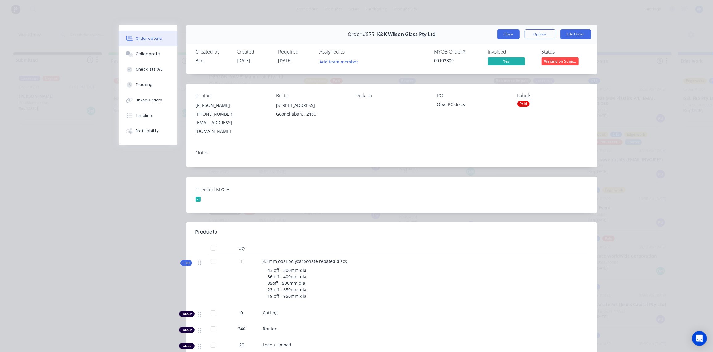
click at [514, 32] on button "Close" at bounding box center [508, 34] width 23 height 10
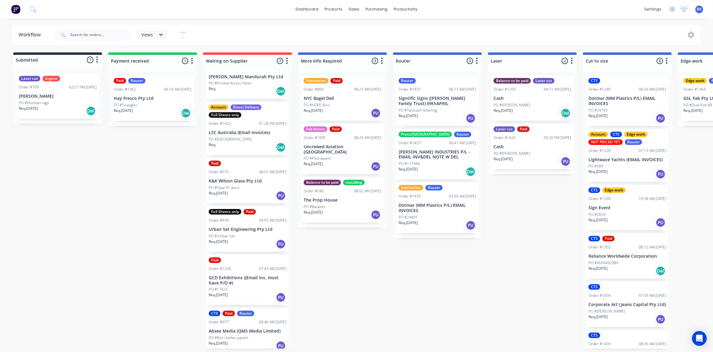
click at [244, 178] on div "Paid Order #575 08:55 AM [DATE] K&K Wilson Glass Pty Ltd PO #Opal PC discs Req.…" at bounding box center [247, 180] width 83 height 45
